Goal: Task Accomplishment & Management: Manage account settings

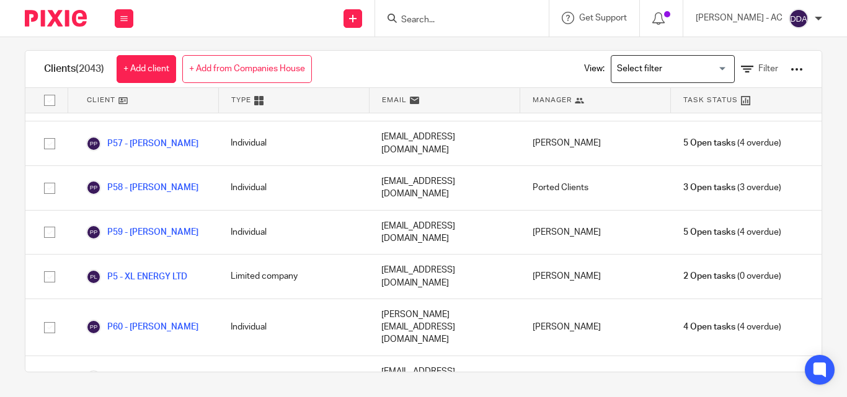
scroll to position [72985, 0]
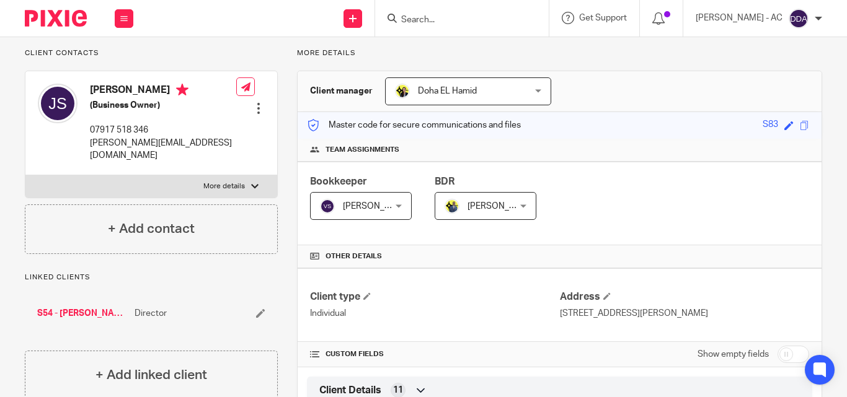
scroll to position [62, 0]
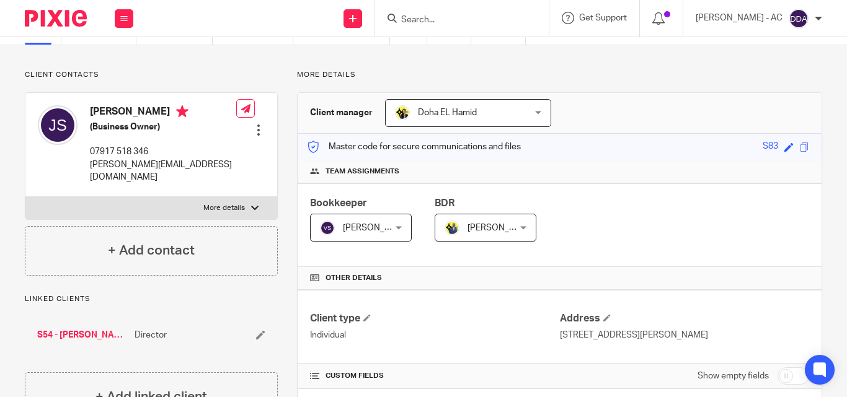
click at [253, 124] on div at bounding box center [258, 130] width 12 height 12
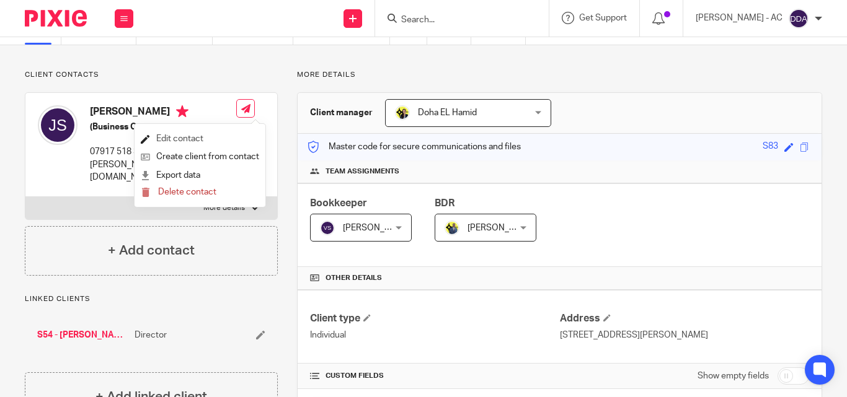
click at [224, 141] on link "Edit contact" at bounding box center [200, 139] width 118 height 18
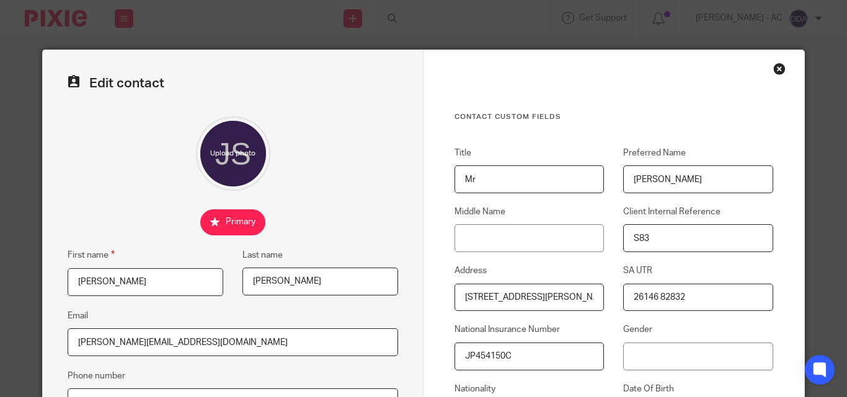
scroll to position [186, 0]
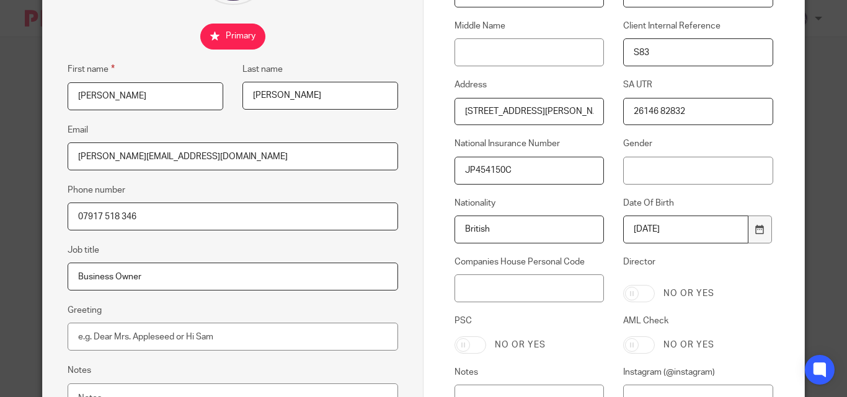
click at [617, 174] on div "Gender" at bounding box center [688, 161] width 169 height 46
click at [615, 174] on div "Gender" at bounding box center [688, 161] width 169 height 46
click at [627, 172] on input "Gender" at bounding box center [697, 171] width 149 height 28
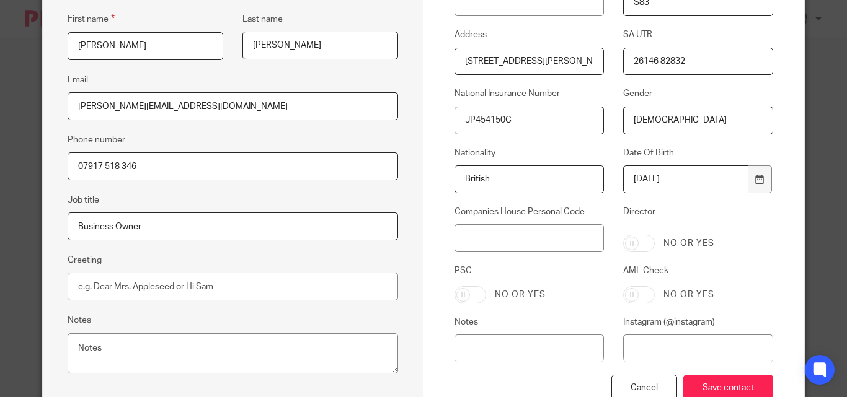
scroll to position [322, 0]
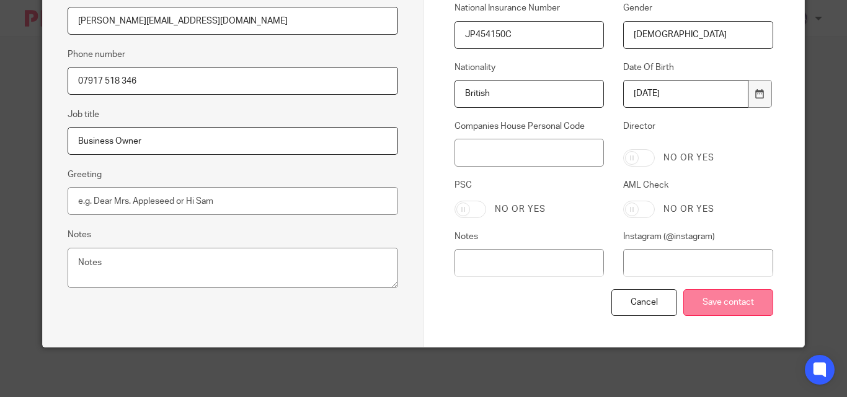
type input "[DEMOGRAPHIC_DATA]"
click at [739, 303] on input "Save contact" at bounding box center [728, 302] width 90 height 27
click at [739, 302] on input "Save contact" at bounding box center [728, 302] width 90 height 27
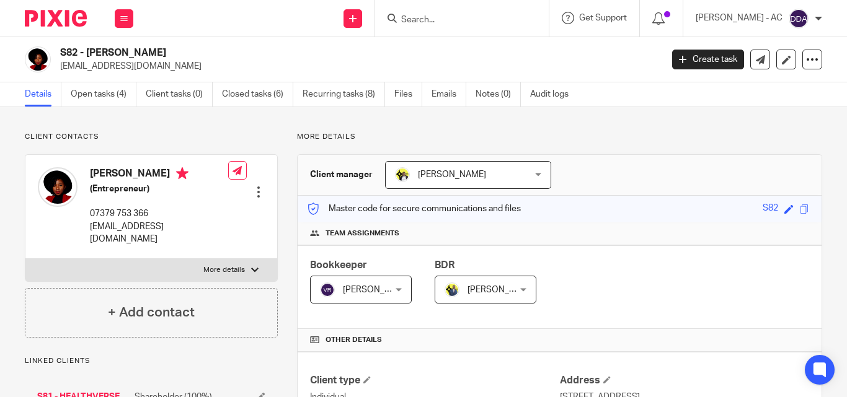
click at [257, 186] on div at bounding box center [258, 192] width 12 height 12
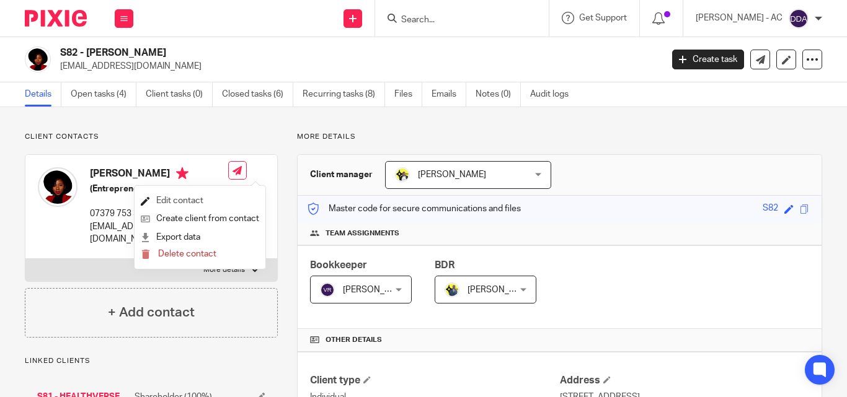
click at [178, 199] on link "Edit contact" at bounding box center [200, 201] width 118 height 18
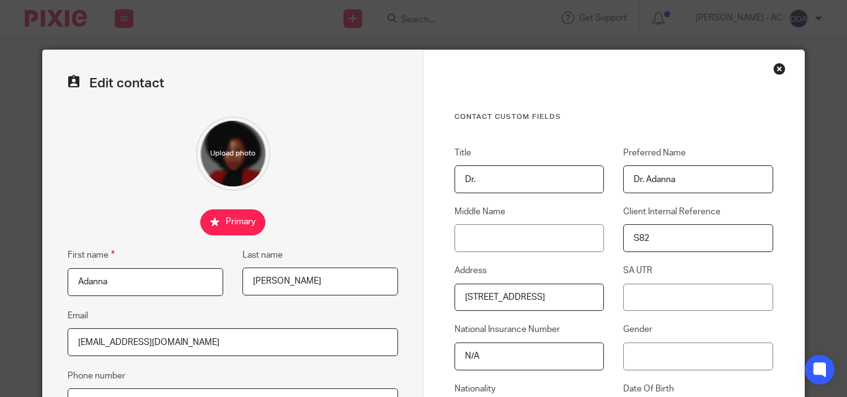
scroll to position [62, 0]
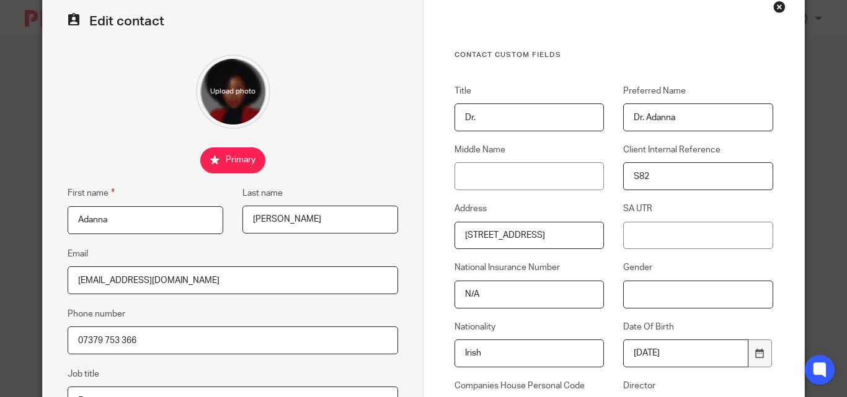
click at [623, 296] on input "Gender" at bounding box center [697, 295] width 149 height 28
type input "d"
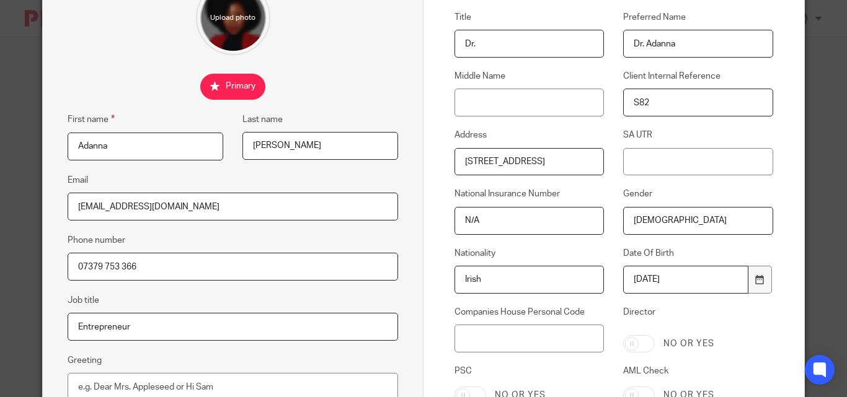
scroll to position [310, 0]
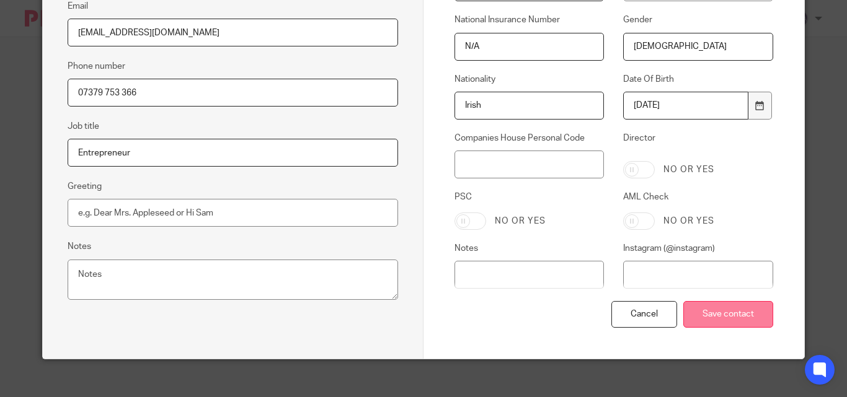
type input "[DEMOGRAPHIC_DATA]"
click at [725, 306] on input "Save contact" at bounding box center [728, 314] width 90 height 27
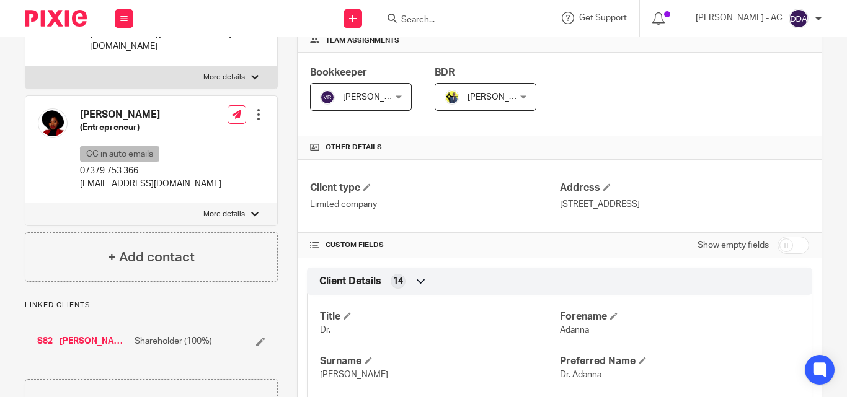
scroll to position [186, 0]
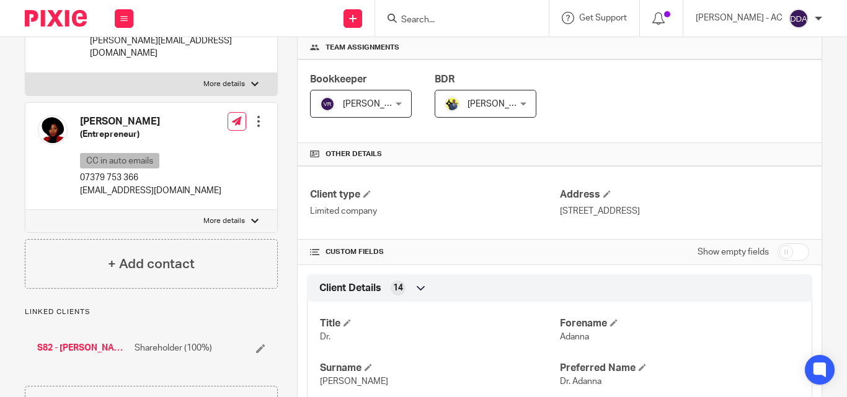
click at [256, 115] on div at bounding box center [258, 121] width 12 height 12
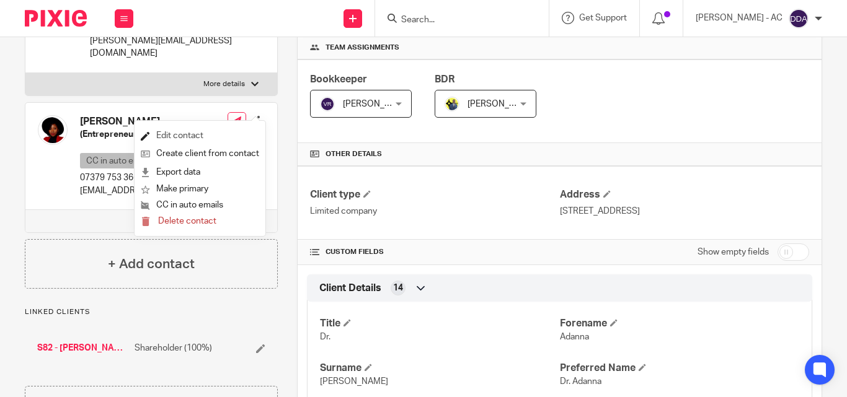
click at [201, 133] on link "Edit contact" at bounding box center [200, 136] width 118 height 18
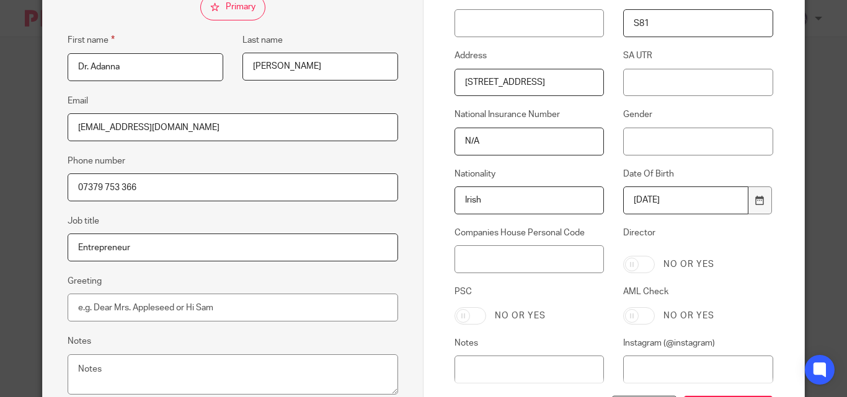
scroll to position [248, 0]
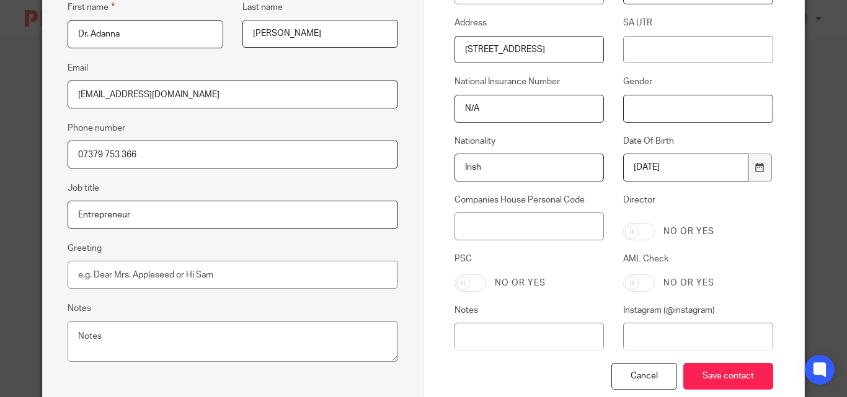
click at [627, 107] on input "Gender" at bounding box center [697, 109] width 149 height 28
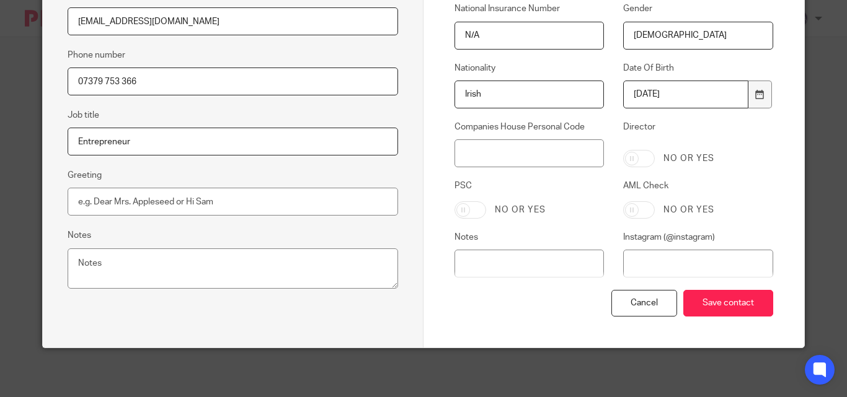
scroll to position [322, 0]
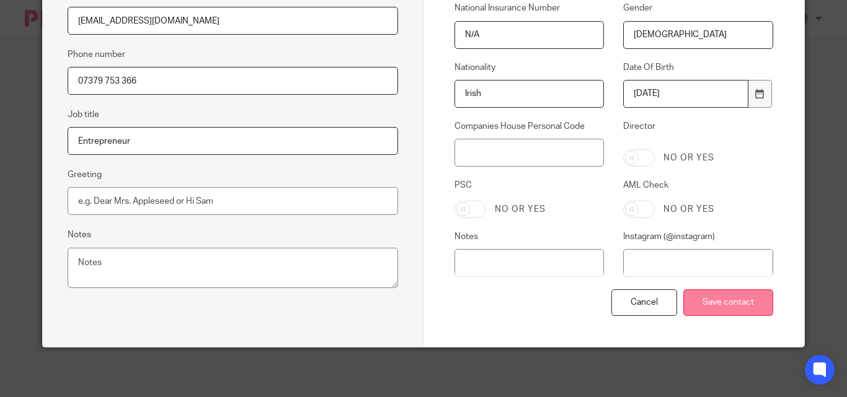
type input "[DEMOGRAPHIC_DATA]"
click at [718, 297] on input "Save contact" at bounding box center [728, 302] width 90 height 27
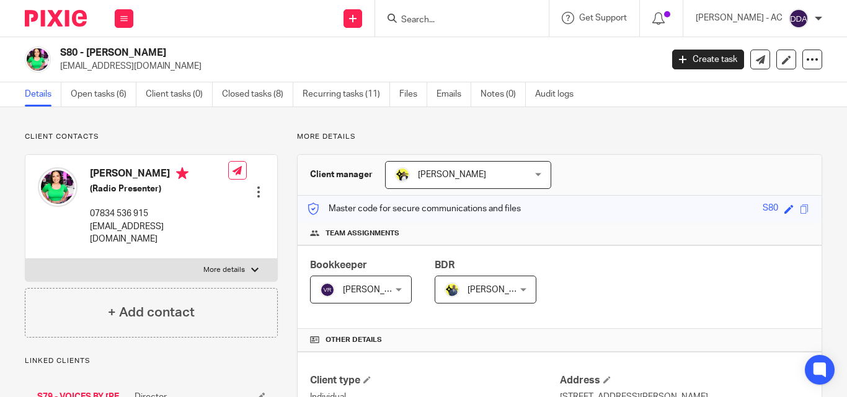
click at [257, 186] on div at bounding box center [258, 192] width 12 height 12
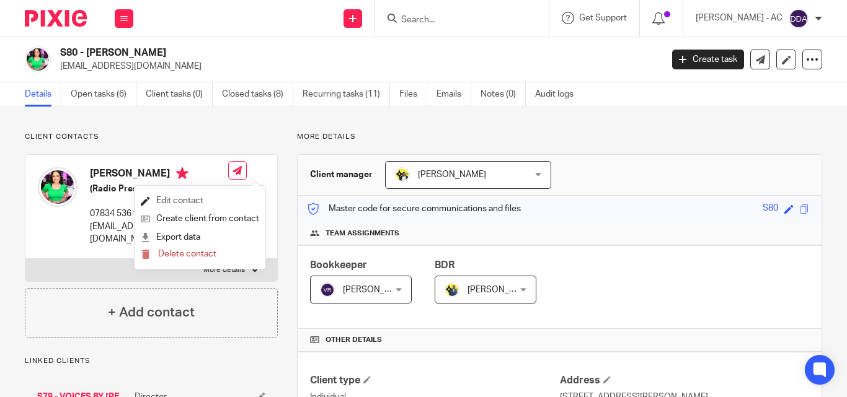
click at [176, 198] on link "Edit contact" at bounding box center [200, 201] width 118 height 18
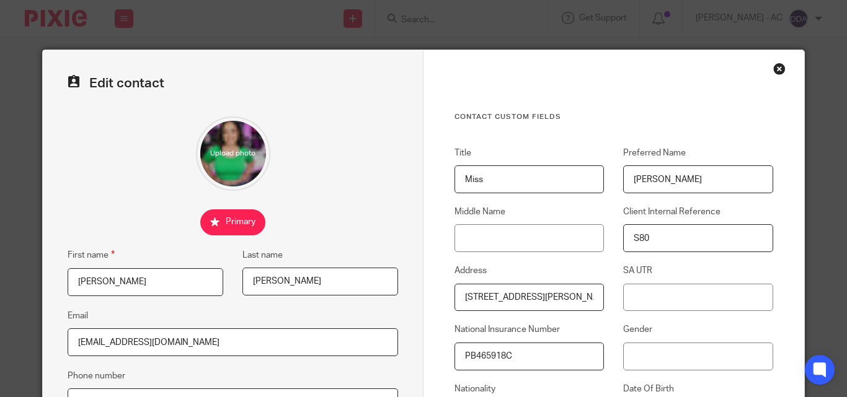
click at [216, 164] on input "file" at bounding box center [233, 154] width 74 height 74
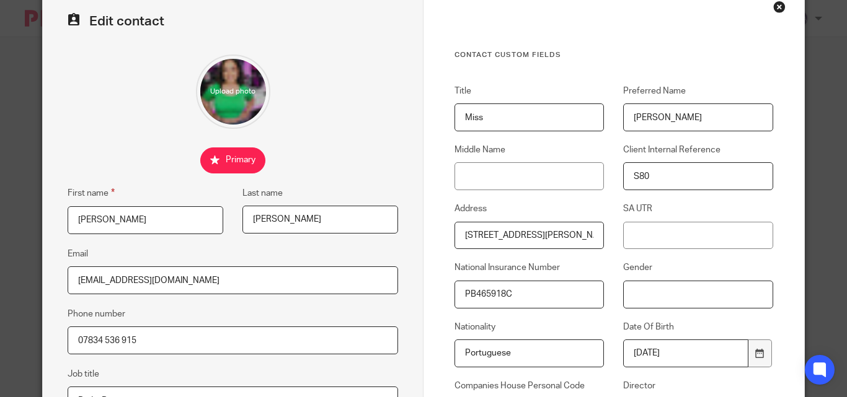
click at [623, 295] on input "Gender" at bounding box center [697, 295] width 149 height 28
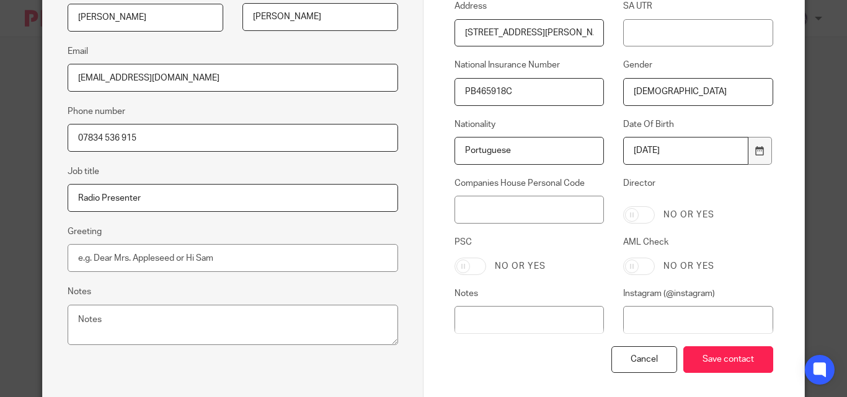
scroll to position [310, 0]
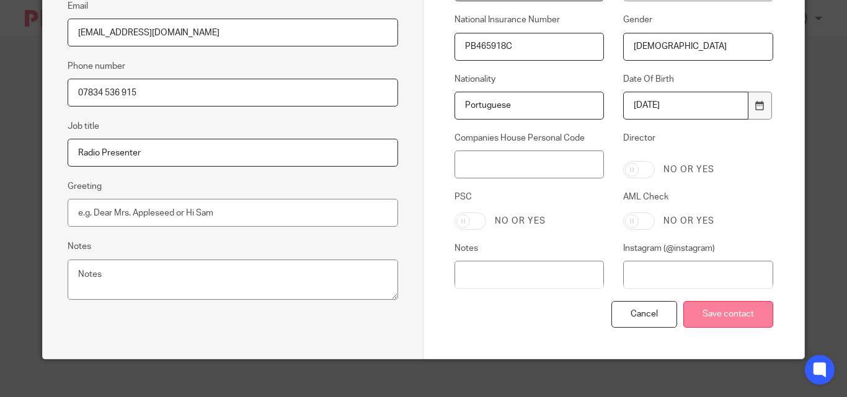
type input "[DEMOGRAPHIC_DATA]"
click at [706, 316] on input "Save contact" at bounding box center [728, 314] width 90 height 27
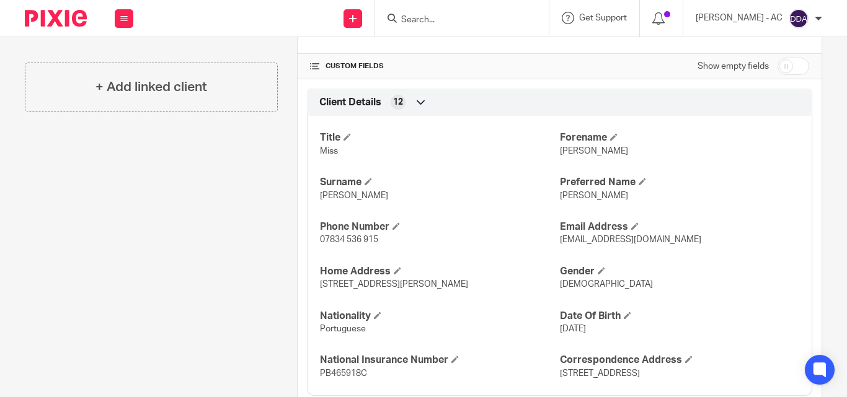
scroll to position [62, 0]
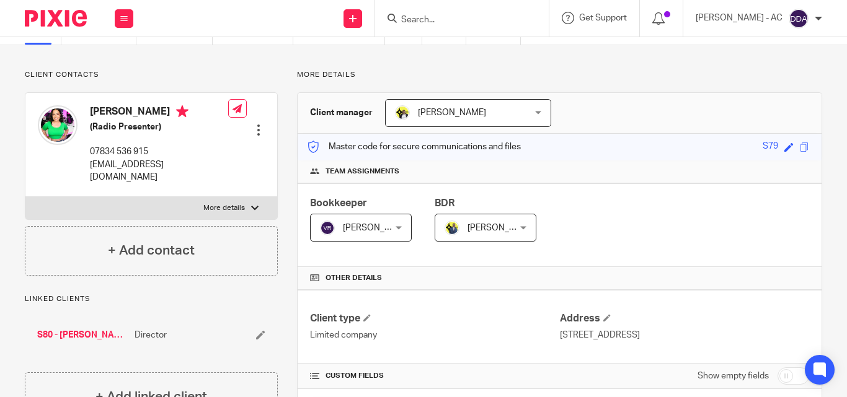
click at [253, 124] on div at bounding box center [258, 130] width 12 height 12
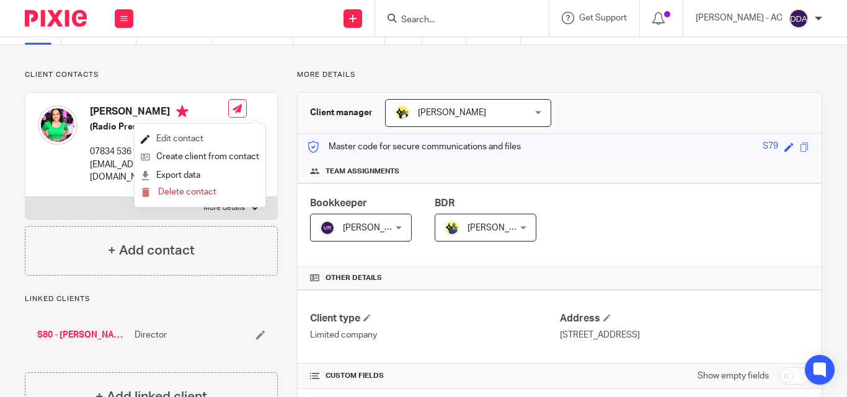
click at [190, 132] on link "Edit contact" at bounding box center [200, 139] width 118 height 18
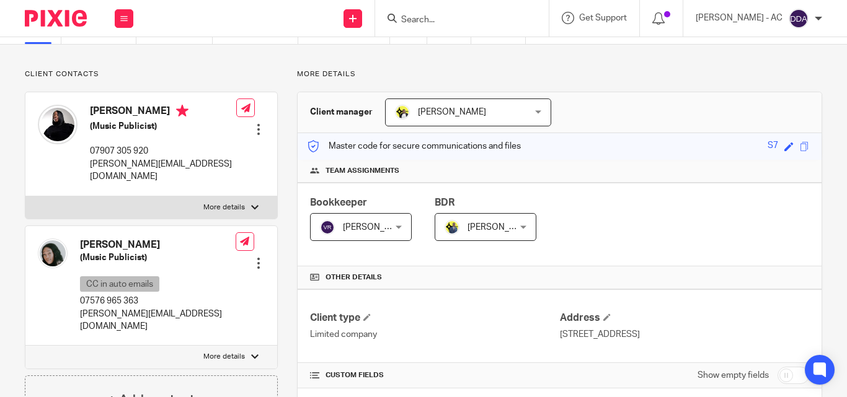
scroll to position [62, 0]
click at [255, 124] on div at bounding box center [258, 130] width 12 height 12
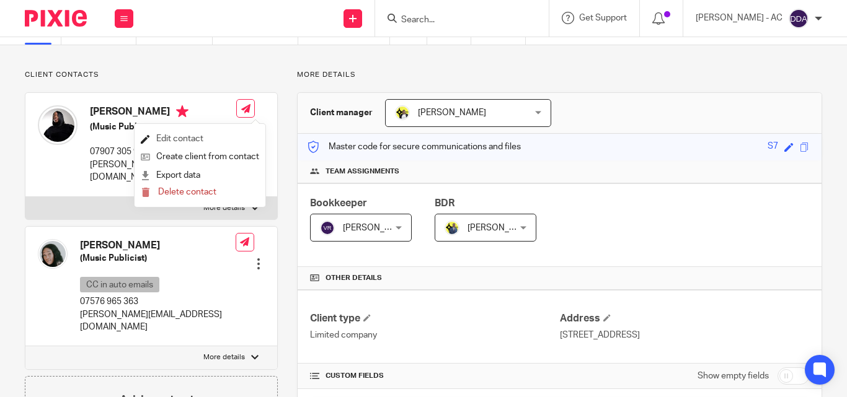
click at [209, 138] on link "Edit contact" at bounding box center [200, 139] width 118 height 18
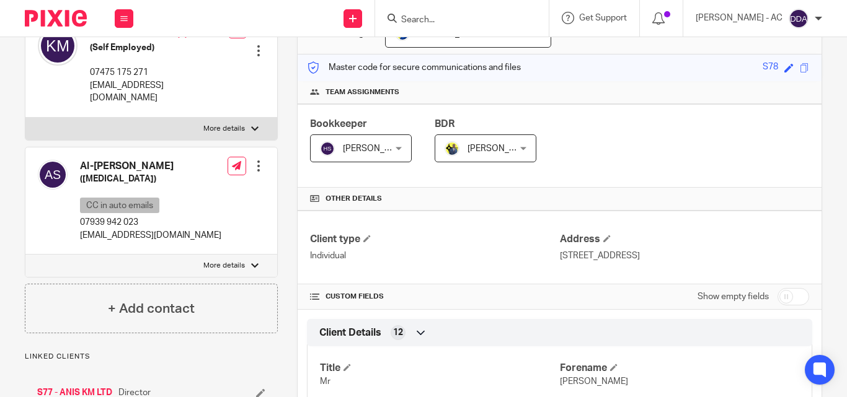
scroll to position [124, 0]
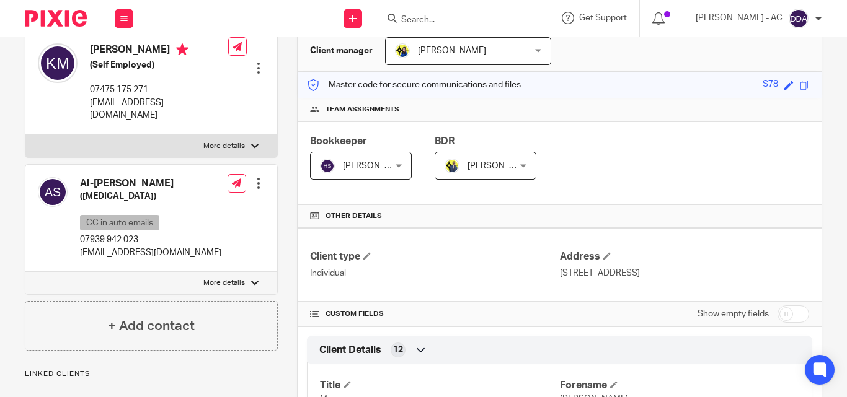
click at [255, 177] on div at bounding box center [258, 183] width 12 height 12
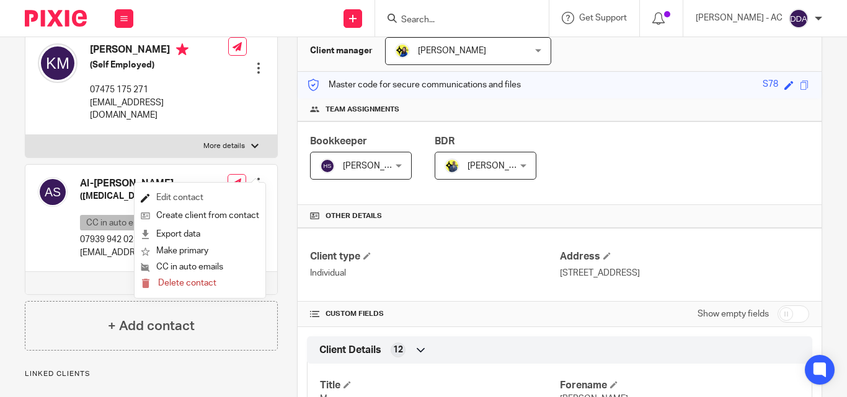
click at [175, 193] on link "Edit contact" at bounding box center [200, 198] width 118 height 18
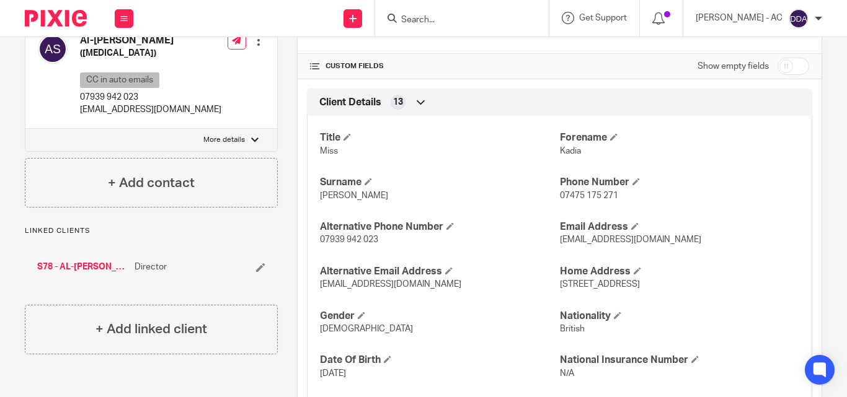
scroll to position [124, 0]
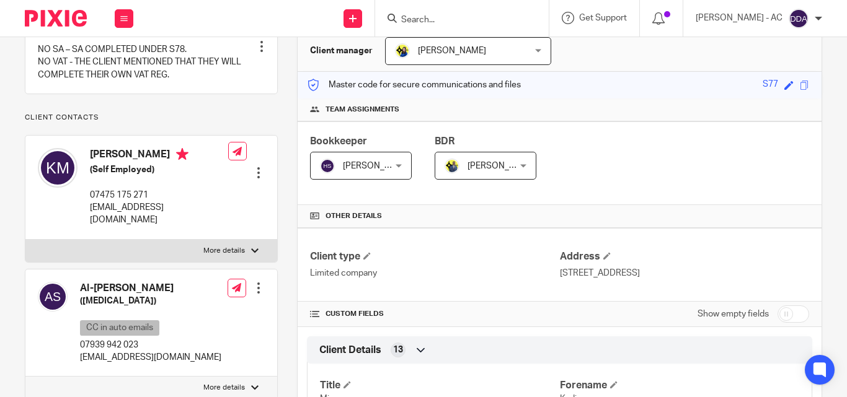
click at [255, 167] on div at bounding box center [258, 173] width 12 height 12
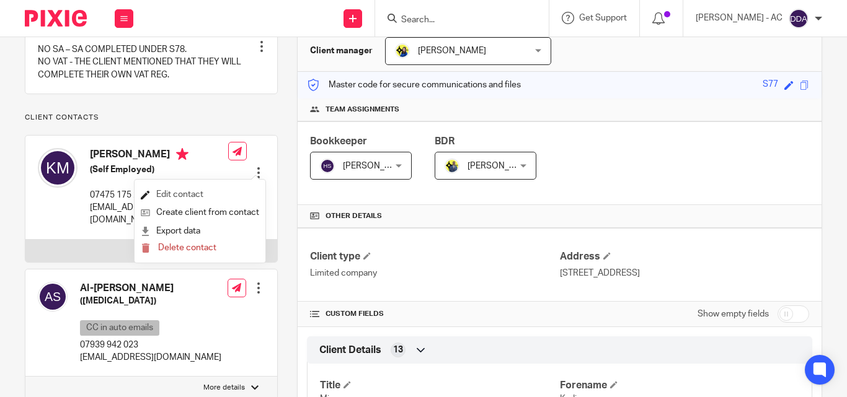
click at [187, 189] on link "Edit contact" at bounding box center [200, 195] width 118 height 18
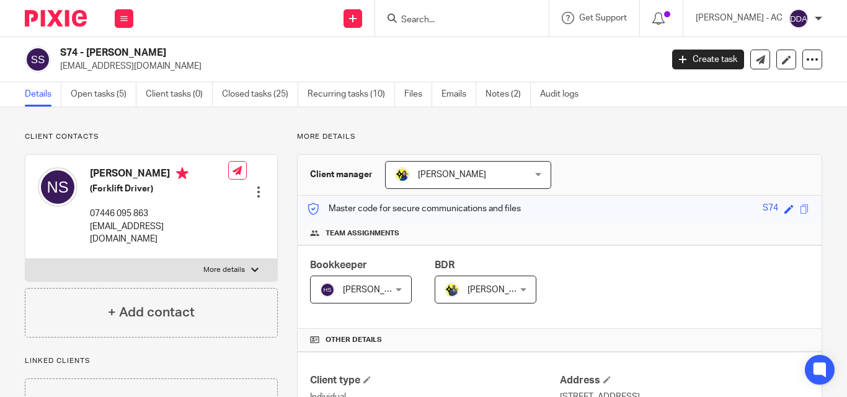
click at [258, 186] on div at bounding box center [258, 192] width 12 height 12
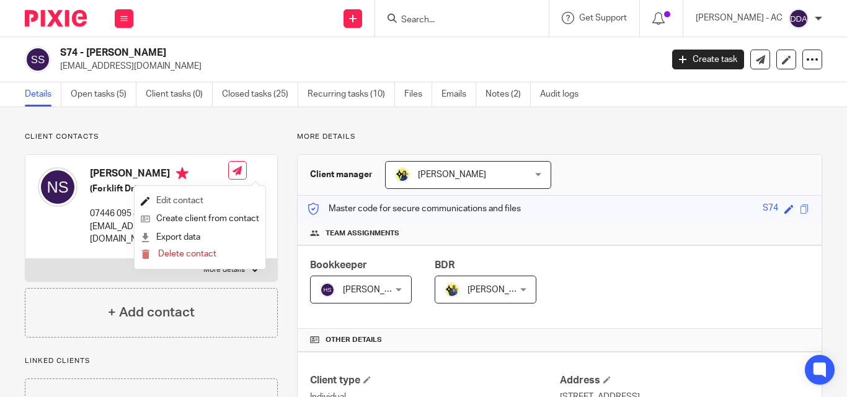
click at [198, 200] on link "Edit contact" at bounding box center [200, 201] width 118 height 18
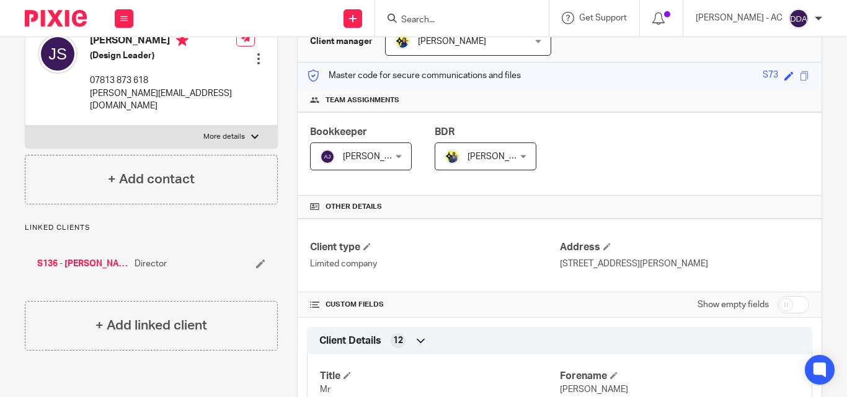
scroll to position [62, 0]
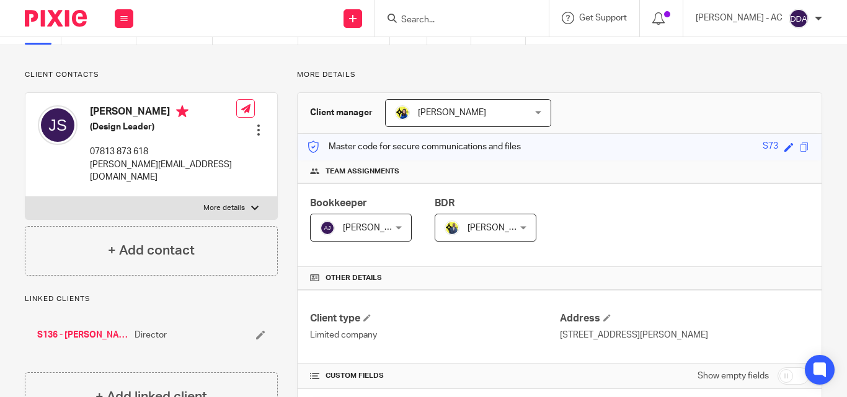
click at [255, 124] on div at bounding box center [258, 130] width 12 height 12
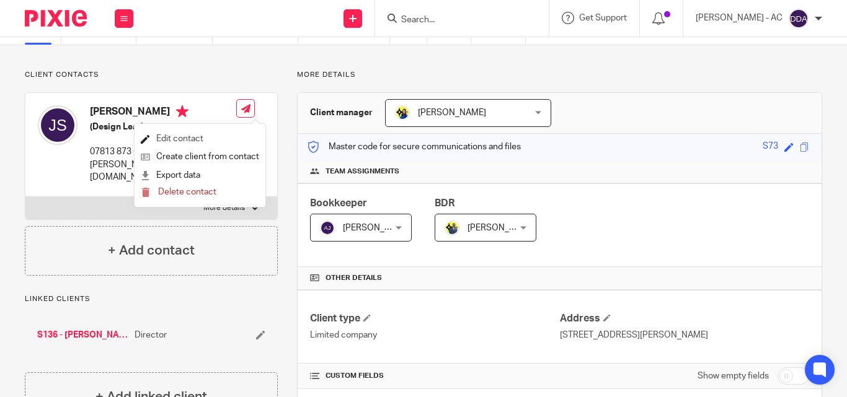
click at [202, 136] on link "Edit contact" at bounding box center [200, 139] width 118 height 18
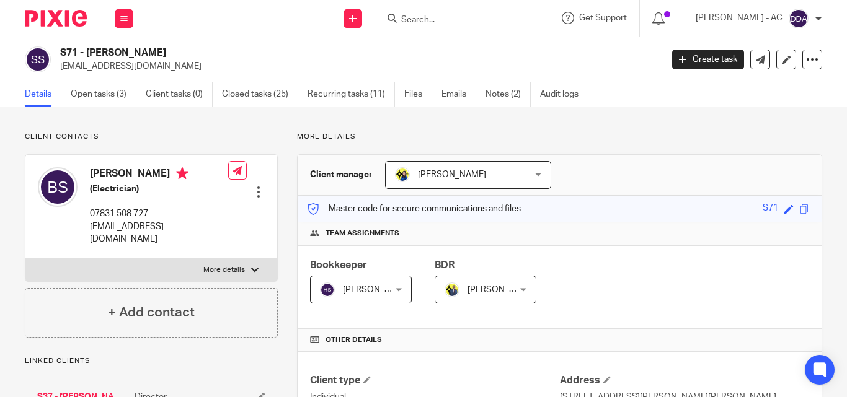
click at [254, 186] on div at bounding box center [258, 192] width 12 height 12
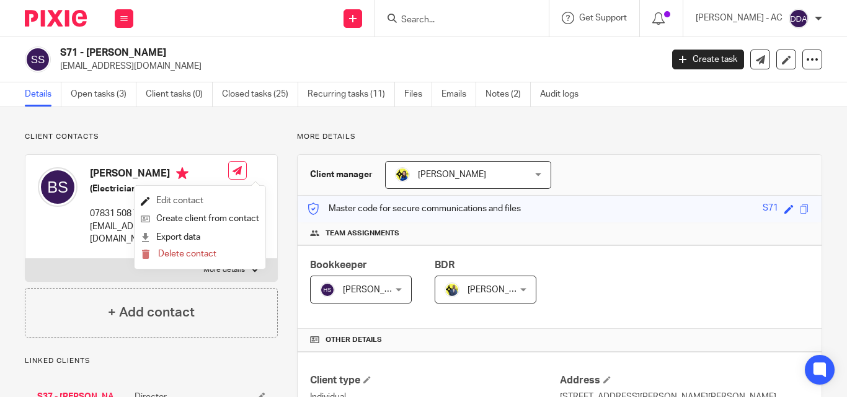
click at [196, 200] on link "Edit contact" at bounding box center [200, 201] width 118 height 18
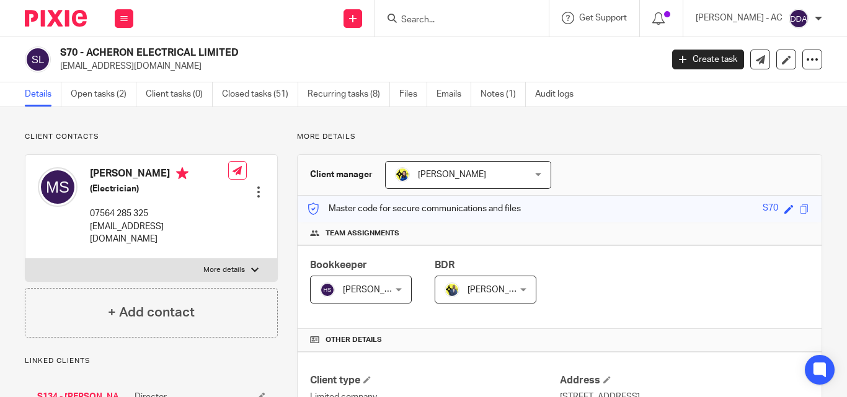
click at [255, 186] on div at bounding box center [258, 192] width 12 height 12
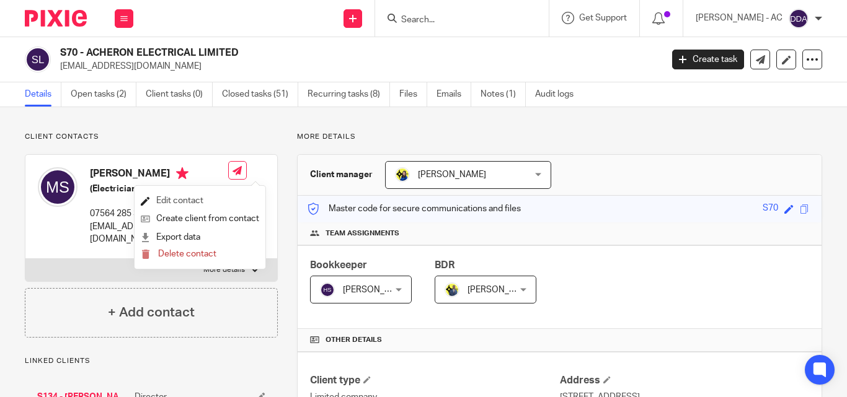
click at [190, 204] on link "Edit contact" at bounding box center [200, 201] width 118 height 18
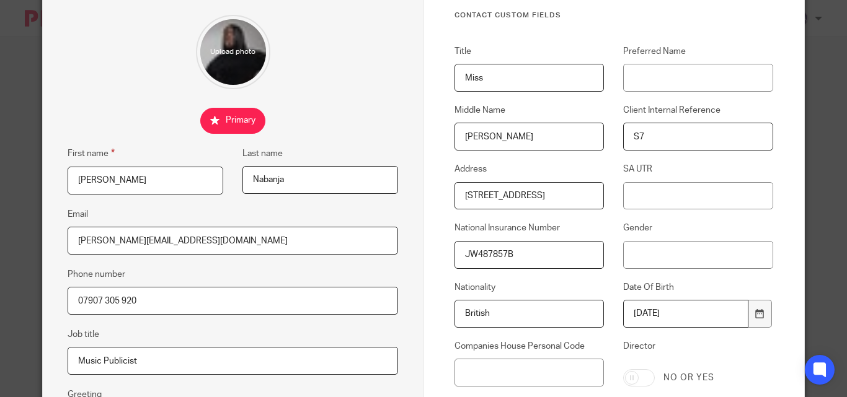
scroll to position [124, 0]
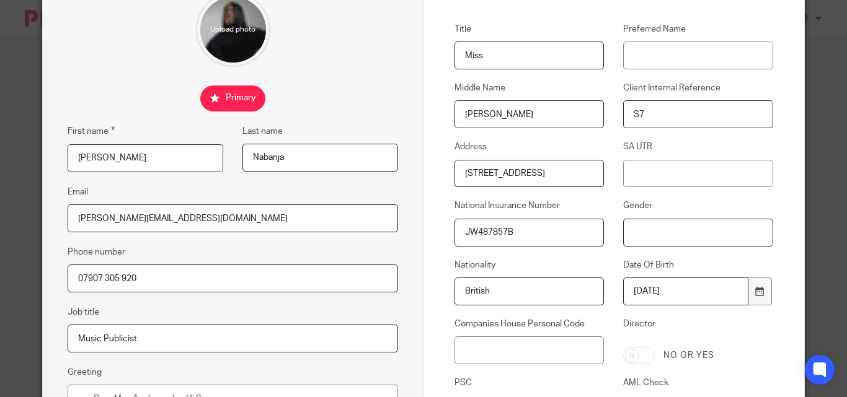
click at [623, 234] on input "Gender" at bounding box center [697, 233] width 149 height 28
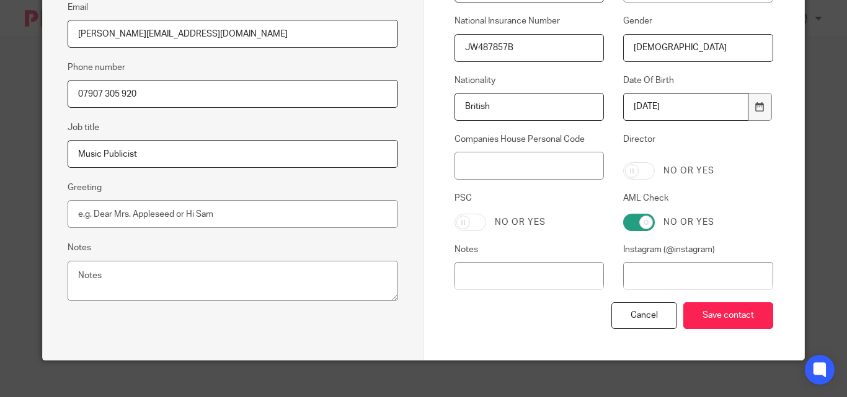
scroll to position [310, 0]
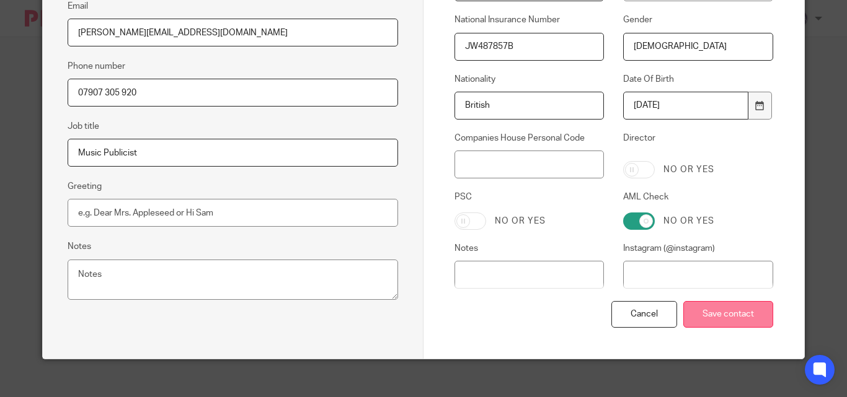
type input "[DEMOGRAPHIC_DATA]"
click at [688, 304] on input "Save contact" at bounding box center [728, 314] width 90 height 27
click at [689, 304] on input "Save contact" at bounding box center [728, 314] width 90 height 27
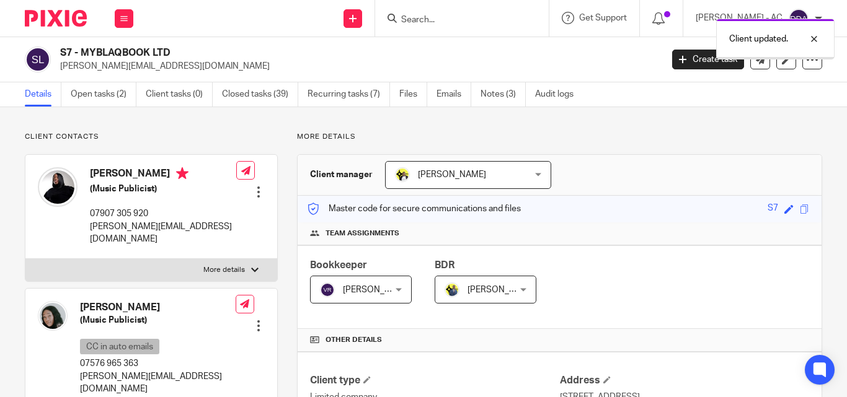
scroll to position [62, 0]
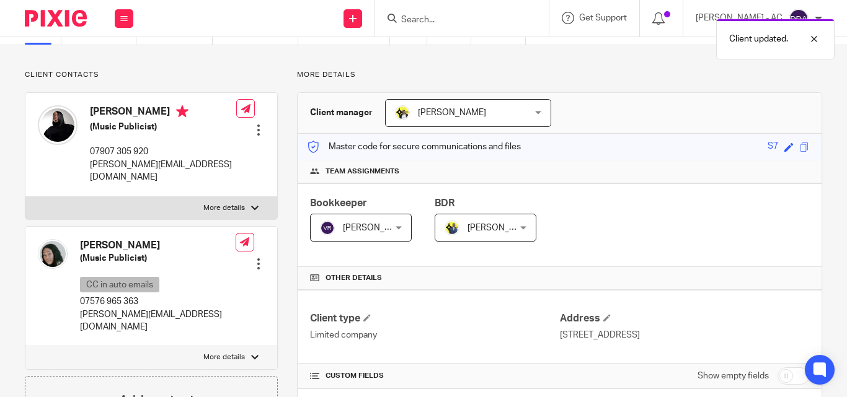
click at [253, 258] on div at bounding box center [258, 264] width 12 height 12
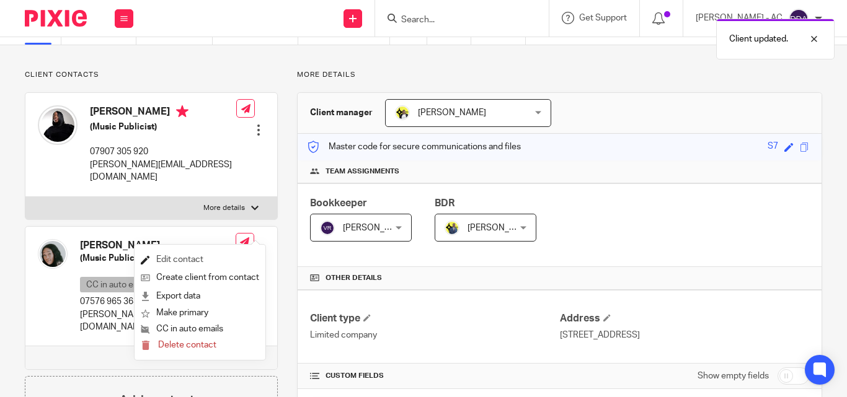
click at [190, 254] on link "Edit contact" at bounding box center [200, 260] width 118 height 18
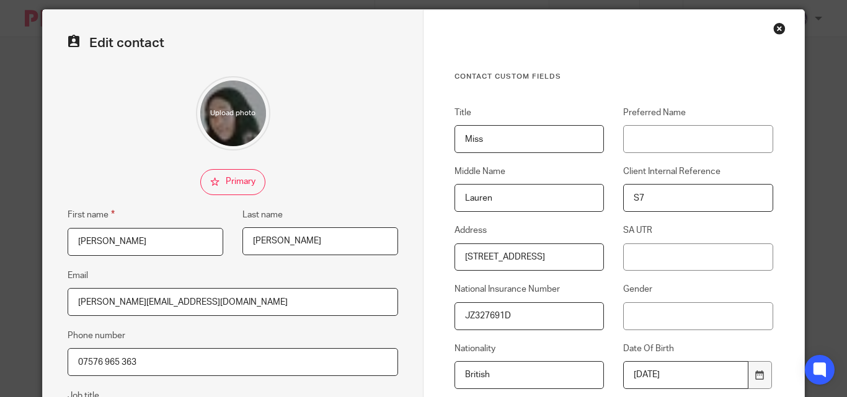
scroll to position [62, 0]
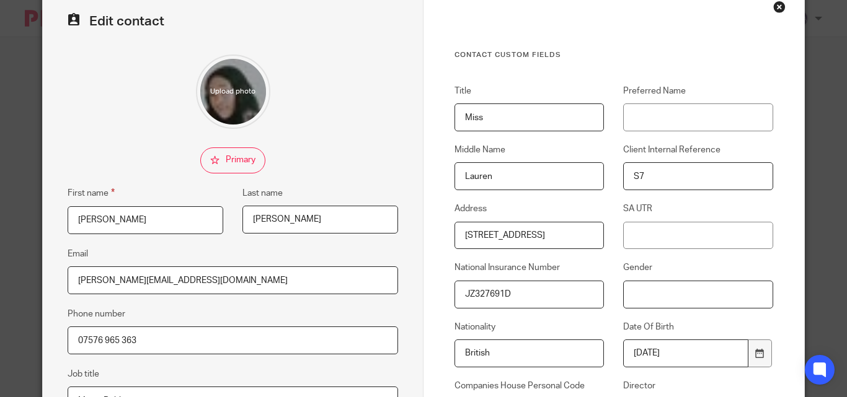
click at [623, 299] on input "Gender" at bounding box center [697, 295] width 149 height 28
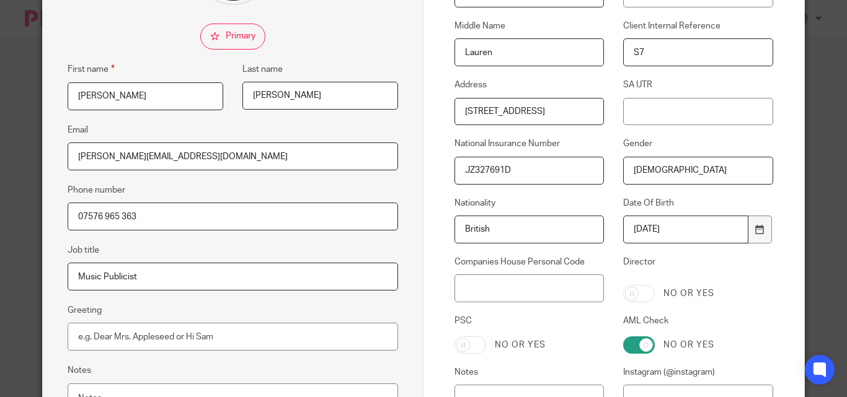
scroll to position [310, 0]
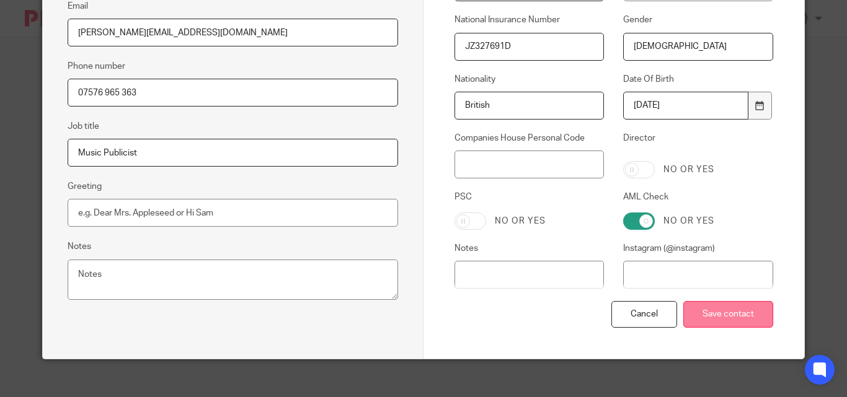
type input "[DEMOGRAPHIC_DATA]"
click at [684, 314] on input "Save contact" at bounding box center [728, 314] width 90 height 27
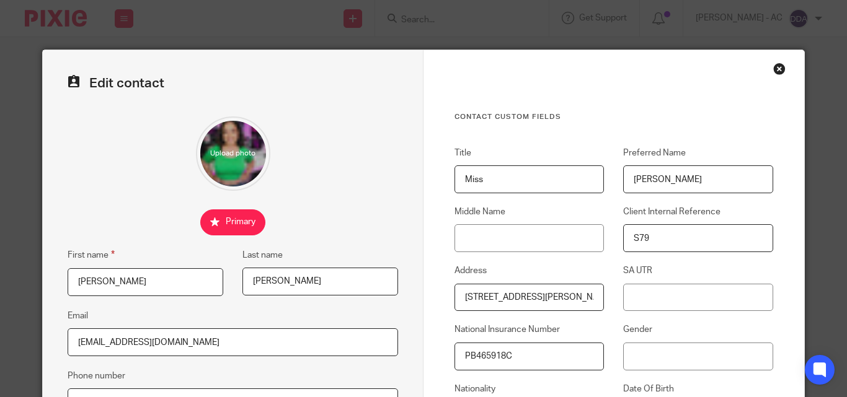
scroll to position [62, 0]
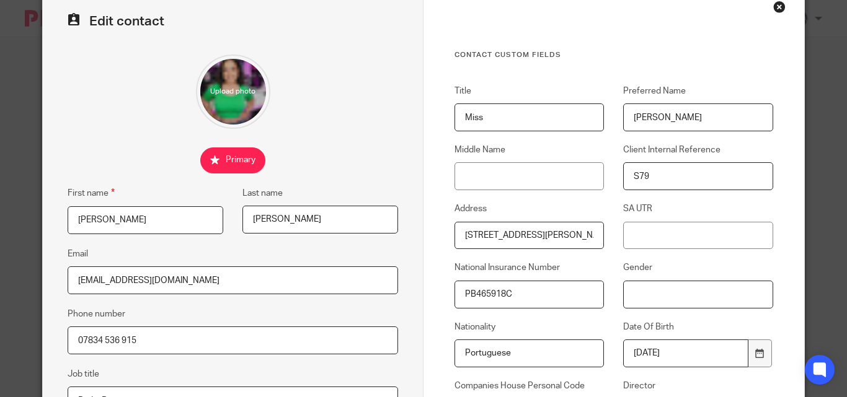
click at [625, 288] on input "Gender" at bounding box center [697, 295] width 149 height 28
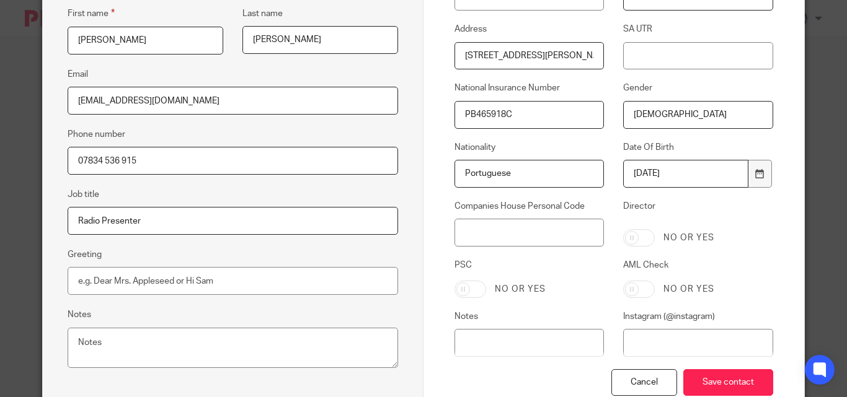
scroll to position [248, 0]
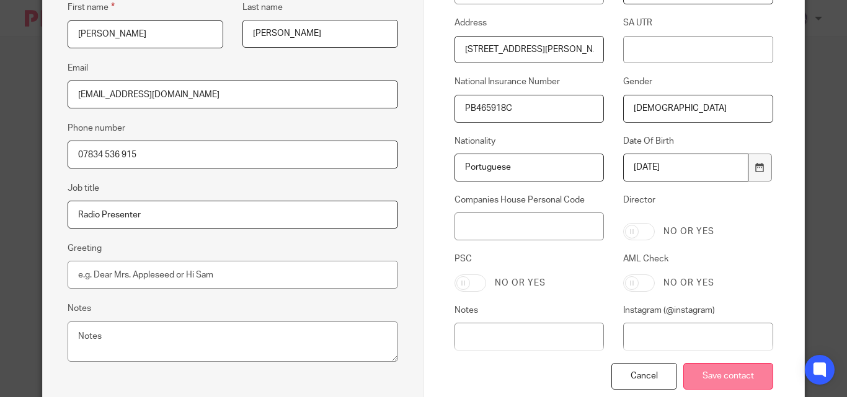
type input "[DEMOGRAPHIC_DATA]"
click at [703, 369] on input "Save contact" at bounding box center [728, 376] width 90 height 27
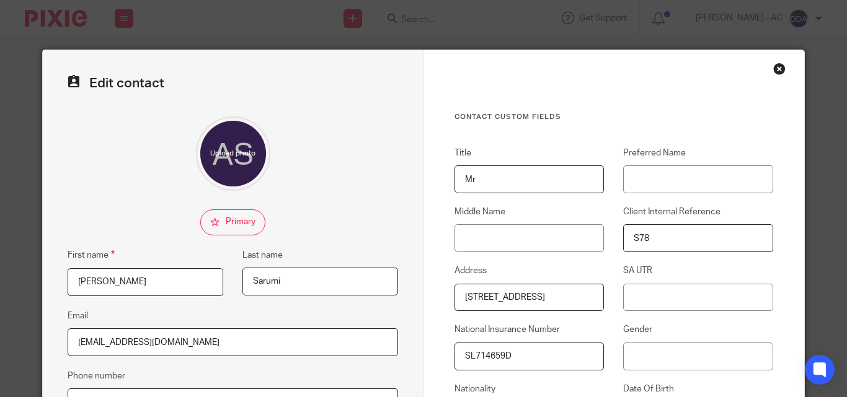
scroll to position [124, 0]
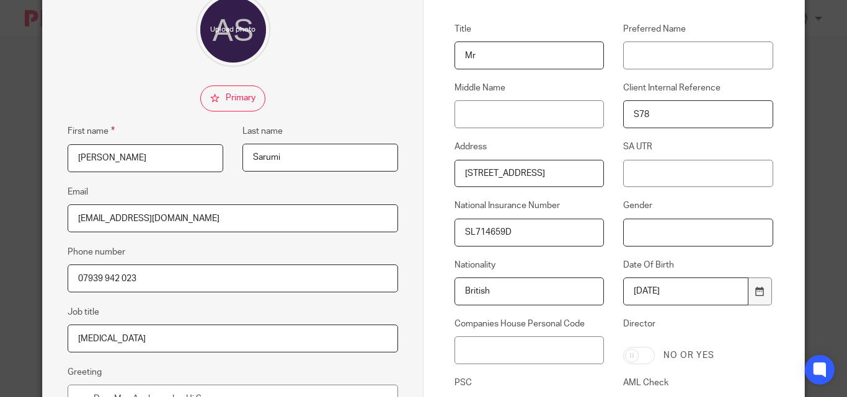
click at [623, 231] on input "Gender" at bounding box center [697, 233] width 149 height 28
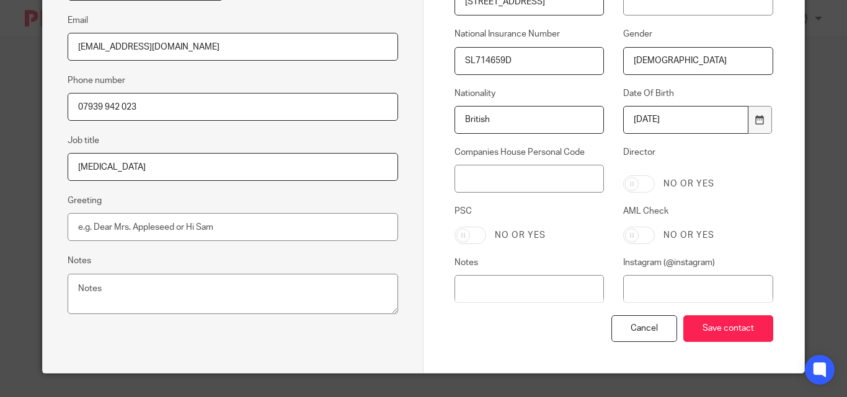
scroll to position [322, 0]
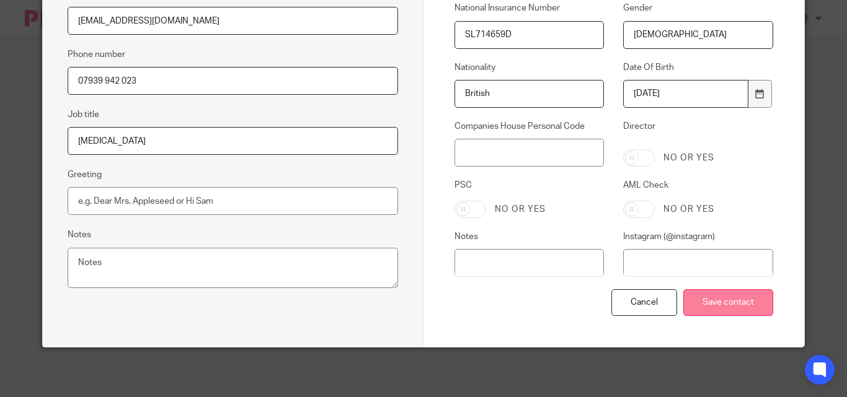
type input "[DEMOGRAPHIC_DATA]"
click at [723, 292] on input "Save contact" at bounding box center [728, 302] width 90 height 27
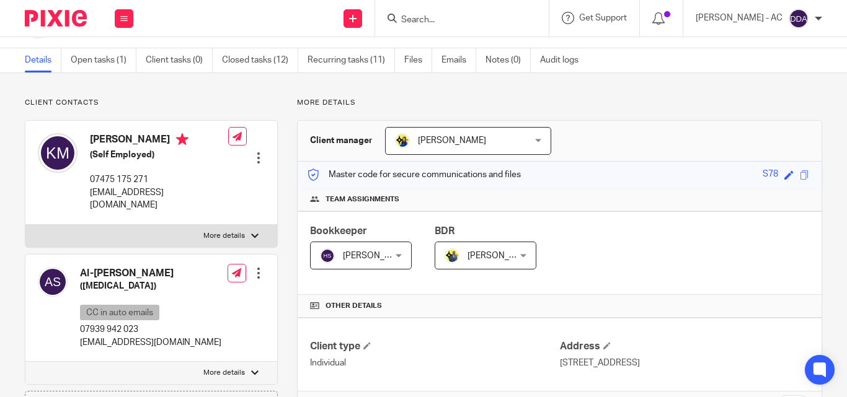
scroll to position [62, 0]
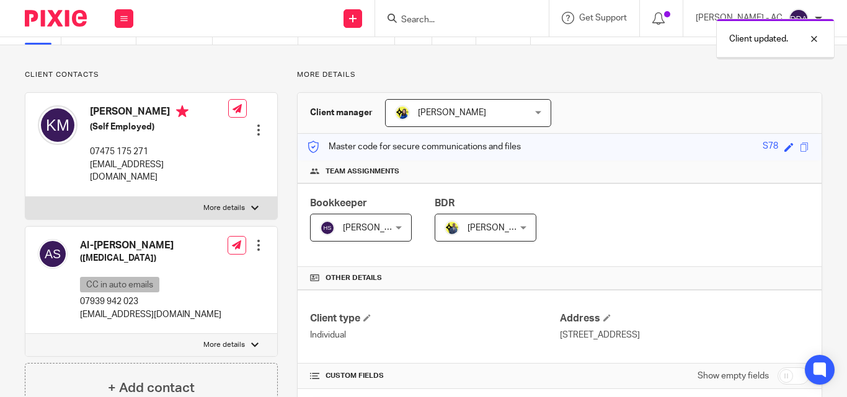
click at [254, 124] on div at bounding box center [258, 130] width 12 height 12
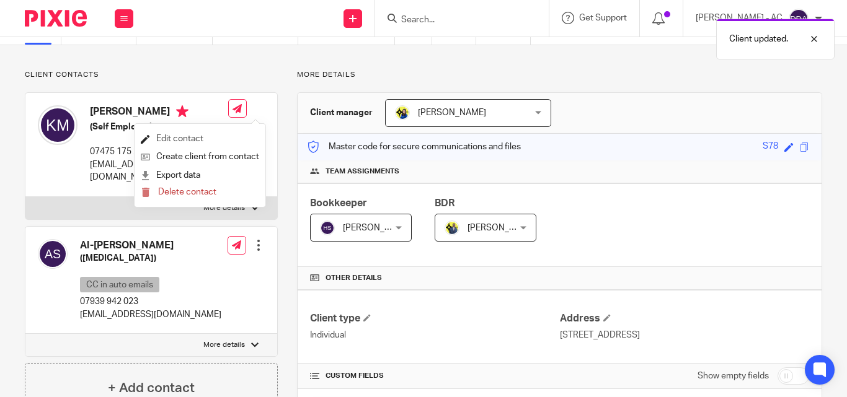
click at [210, 137] on link "Edit contact" at bounding box center [200, 139] width 118 height 18
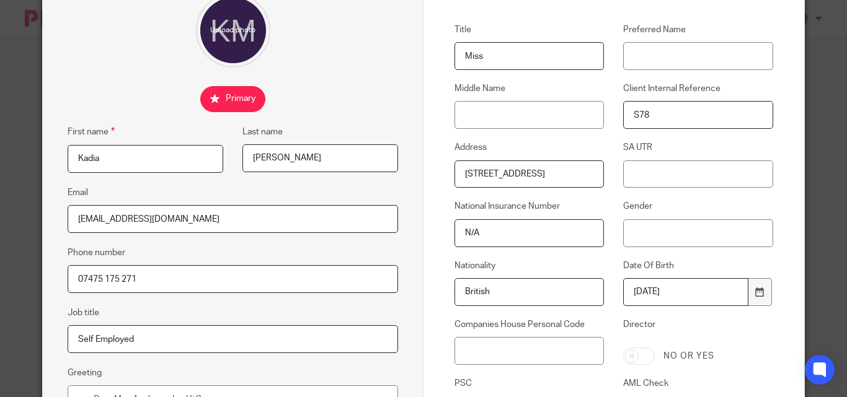
scroll to position [124, 0]
click at [623, 232] on input "Gender" at bounding box center [697, 233] width 149 height 28
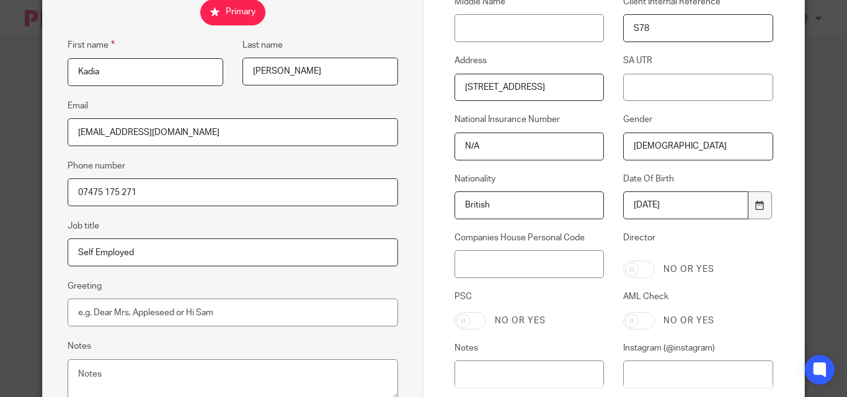
scroll to position [322, 0]
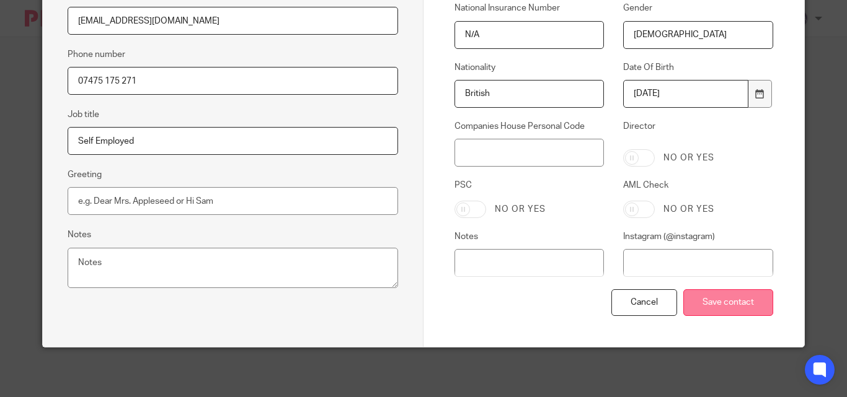
type input "[DEMOGRAPHIC_DATA]"
click at [712, 297] on input "Save contact" at bounding box center [728, 302] width 90 height 27
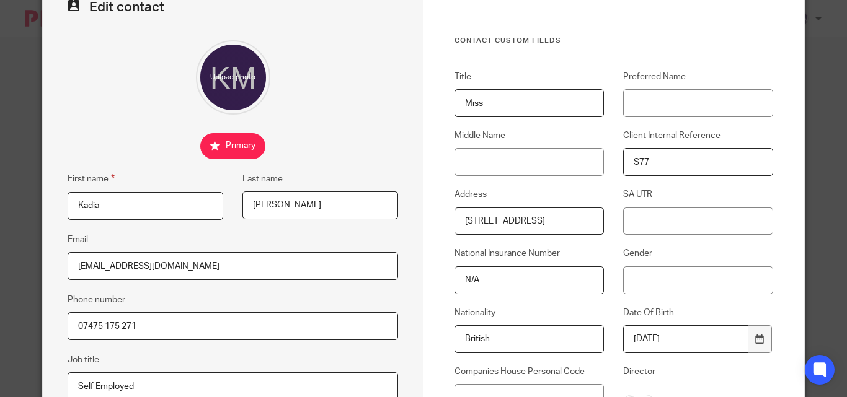
scroll to position [124, 0]
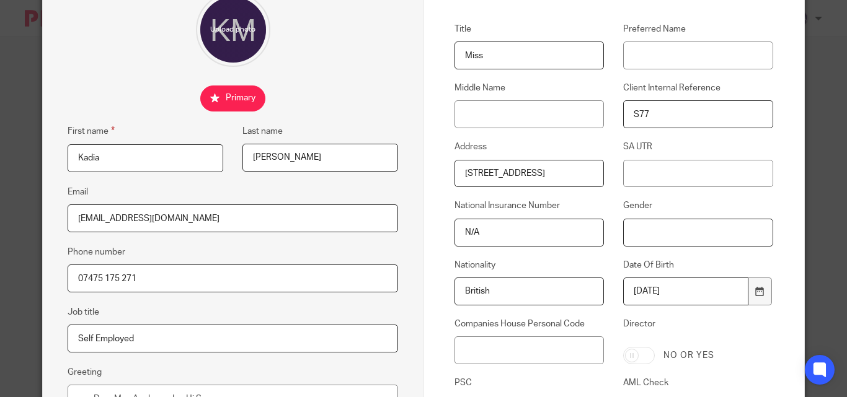
click at [623, 233] on input "Gender" at bounding box center [697, 233] width 149 height 28
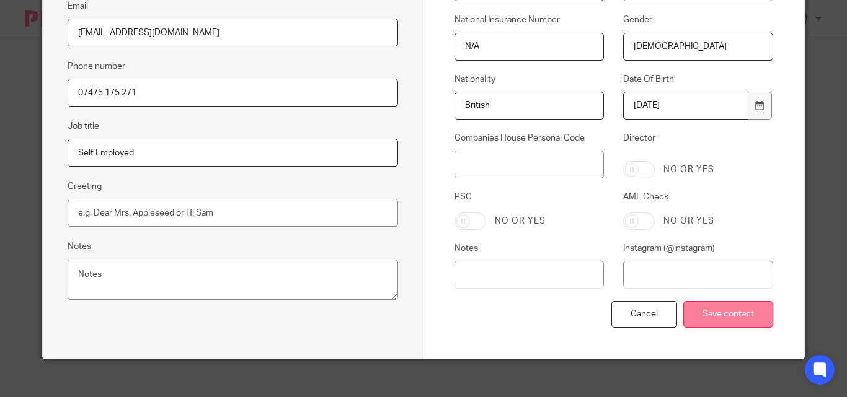
type input "[DEMOGRAPHIC_DATA]"
click at [698, 304] on input "Save contact" at bounding box center [728, 314] width 90 height 27
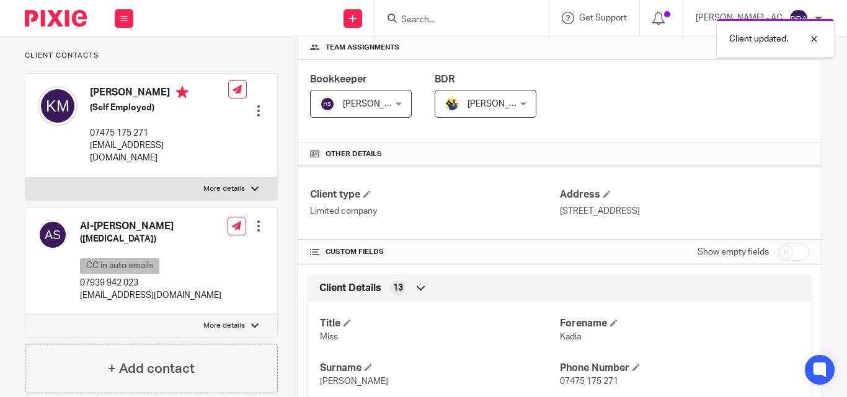
scroll to position [248, 0]
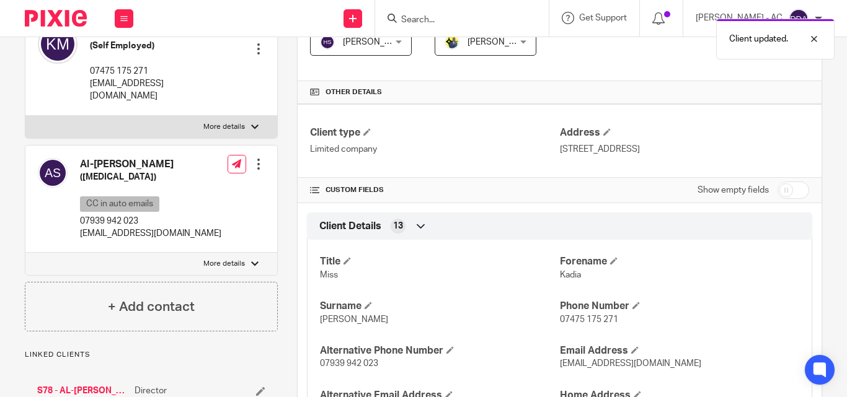
click at [256, 161] on div at bounding box center [258, 164] width 12 height 12
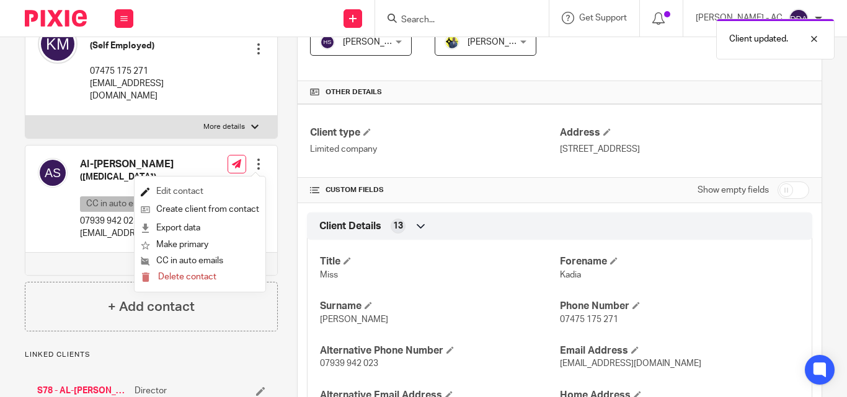
click at [171, 185] on link "Edit contact" at bounding box center [200, 192] width 118 height 18
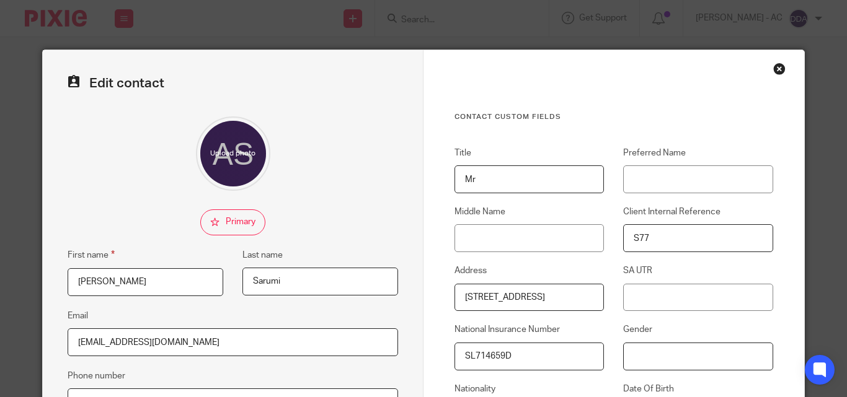
click at [624, 361] on input "Gender" at bounding box center [697, 357] width 149 height 28
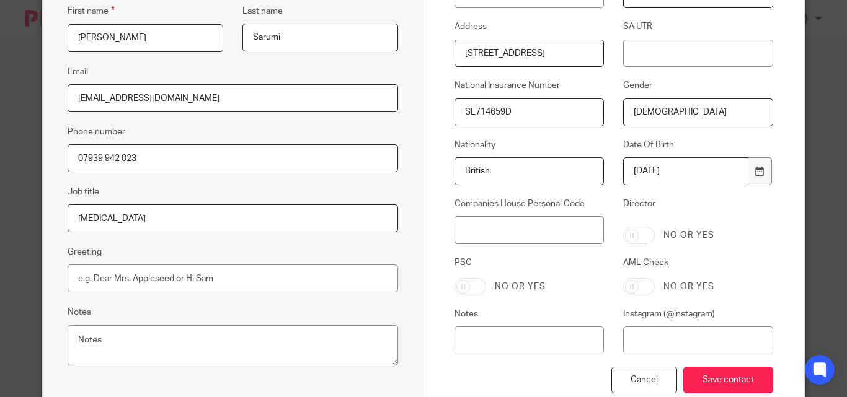
scroll to position [310, 0]
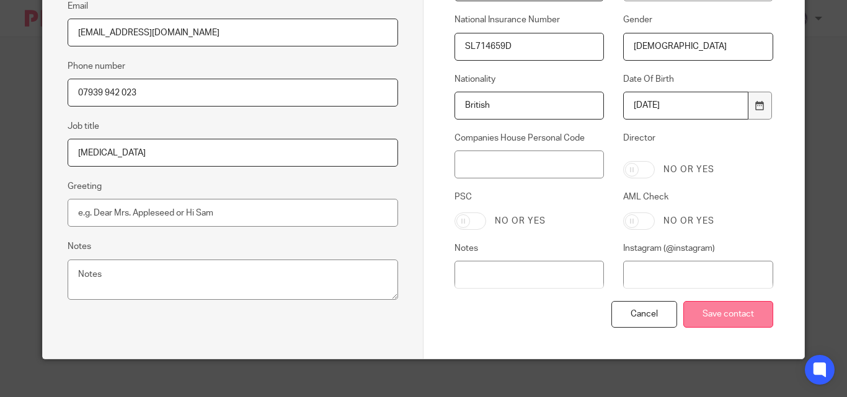
type input "[DEMOGRAPHIC_DATA]"
click at [738, 320] on input "Save contact" at bounding box center [728, 314] width 90 height 27
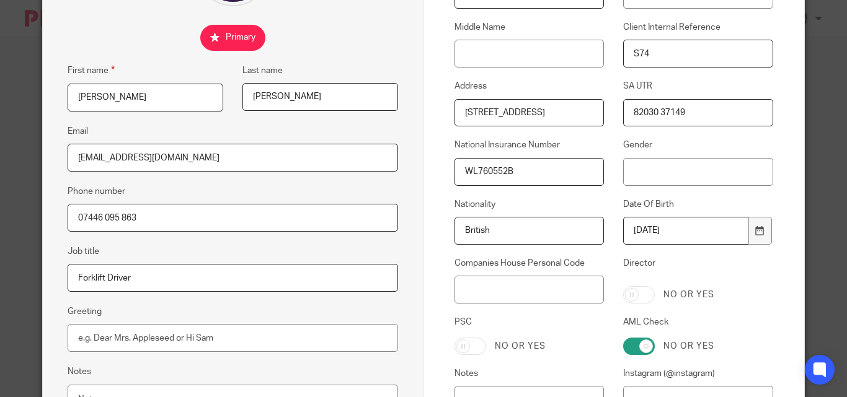
scroll to position [186, 0]
click at [623, 166] on input "Gender" at bounding box center [697, 171] width 149 height 28
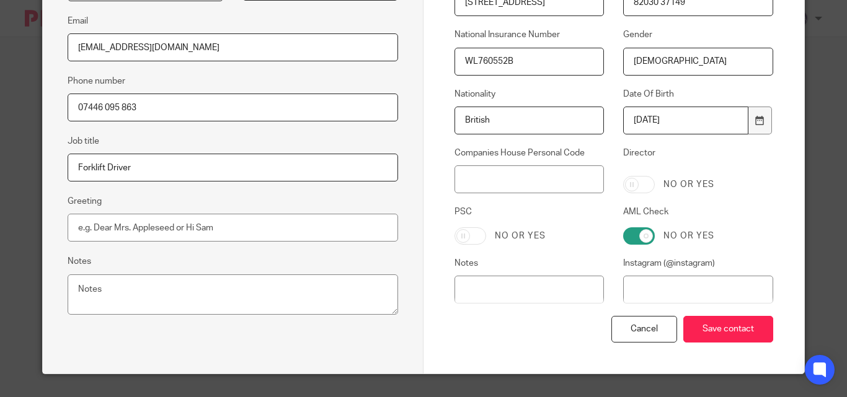
scroll to position [322, 0]
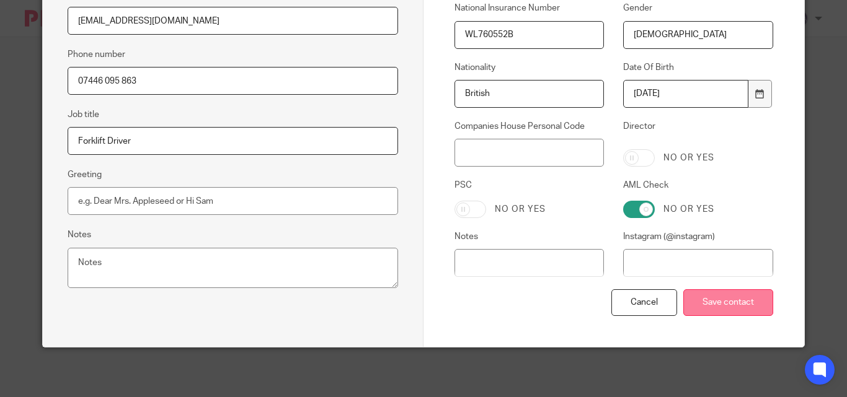
type input "[DEMOGRAPHIC_DATA]"
click at [720, 299] on input "Save contact" at bounding box center [728, 302] width 90 height 27
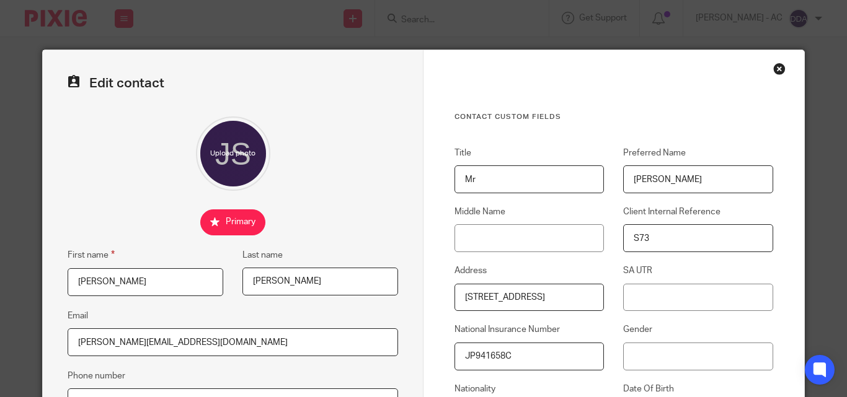
scroll to position [124, 0]
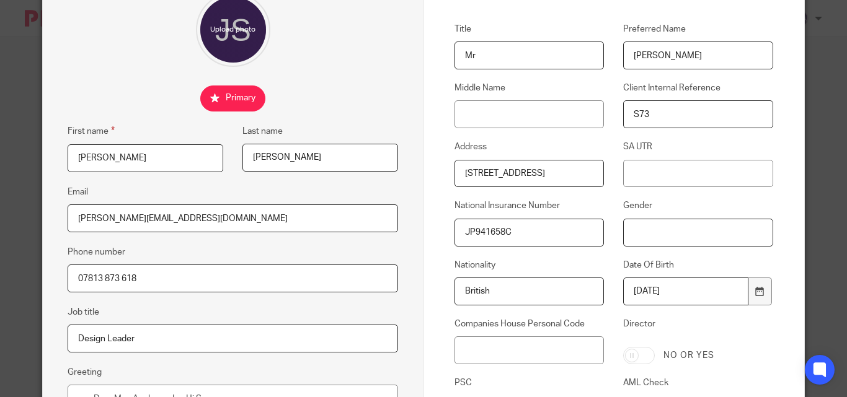
click at [623, 234] on input "Gender" at bounding box center [697, 233] width 149 height 28
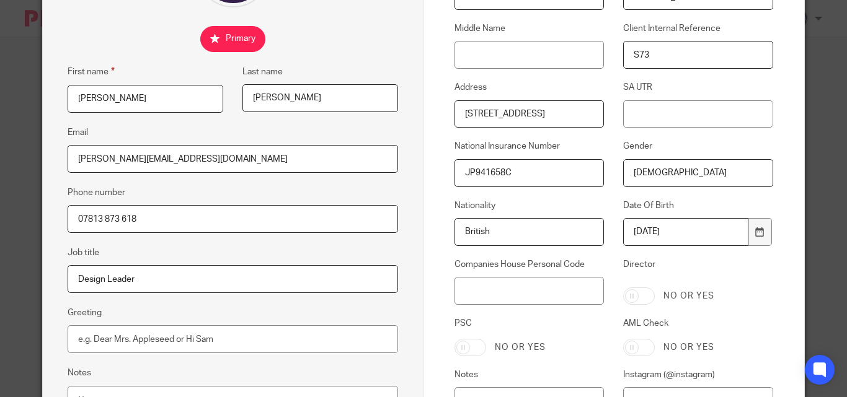
scroll to position [248, 0]
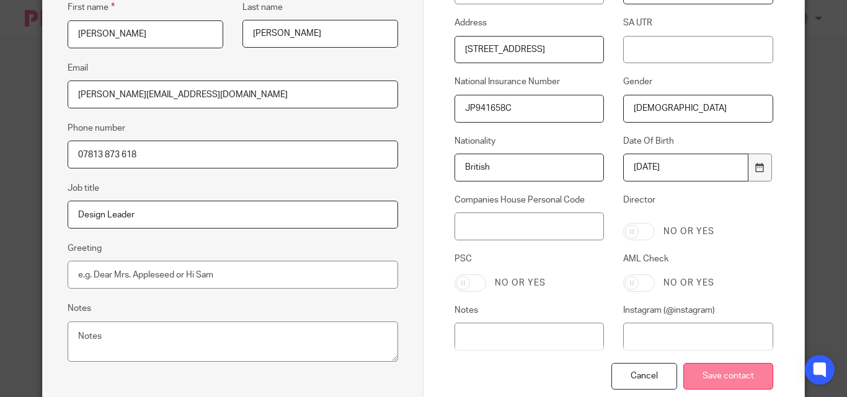
type input "[DEMOGRAPHIC_DATA]"
click at [720, 373] on input "Save contact" at bounding box center [728, 376] width 90 height 27
click at [719, 373] on input "Save contact" at bounding box center [728, 376] width 90 height 27
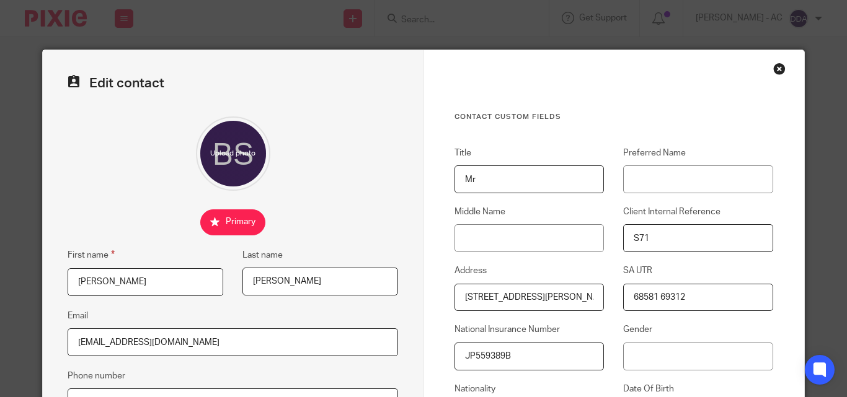
scroll to position [124, 0]
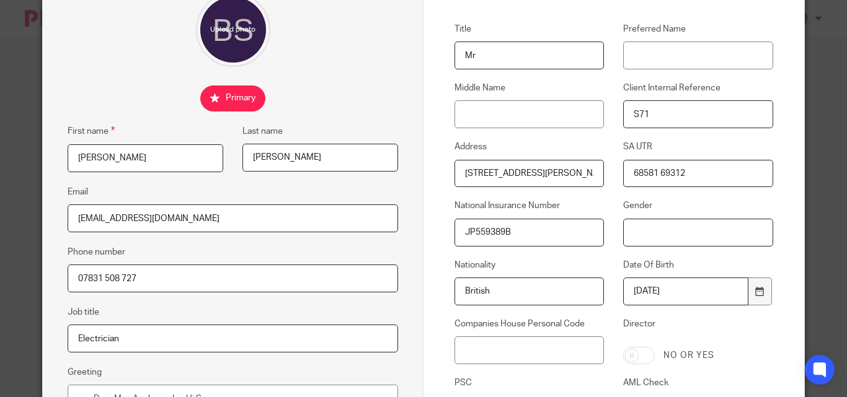
click at [625, 227] on input "Gender" at bounding box center [697, 233] width 149 height 28
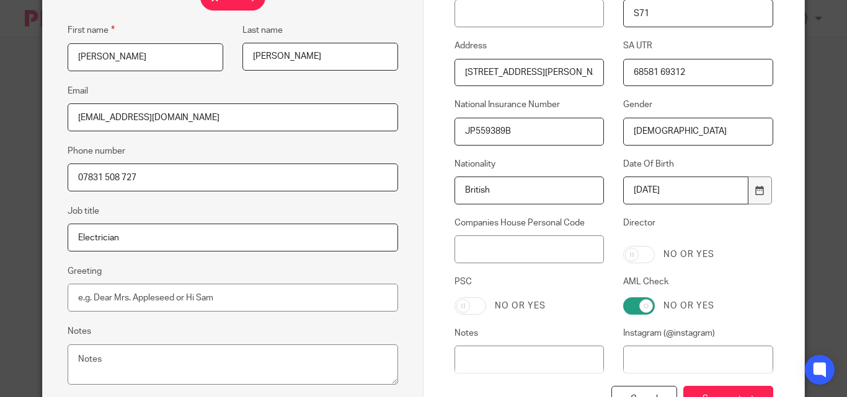
scroll to position [322, 0]
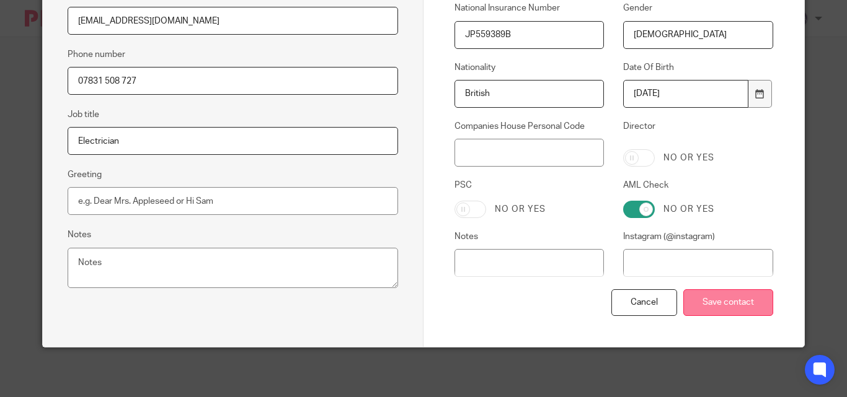
type input "[DEMOGRAPHIC_DATA]"
click at [705, 303] on input "Save contact" at bounding box center [728, 302] width 90 height 27
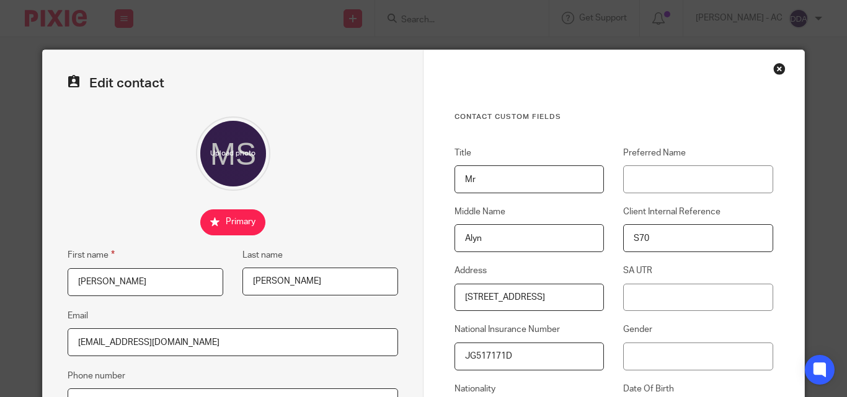
scroll to position [248, 0]
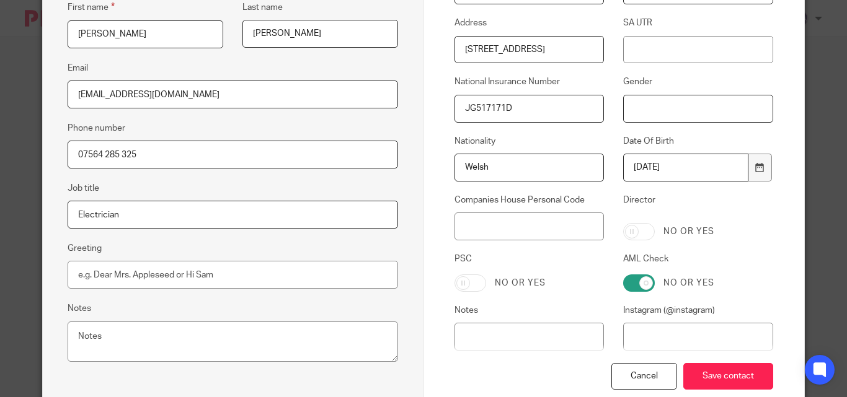
click at [631, 113] on input "Gender" at bounding box center [697, 109] width 149 height 28
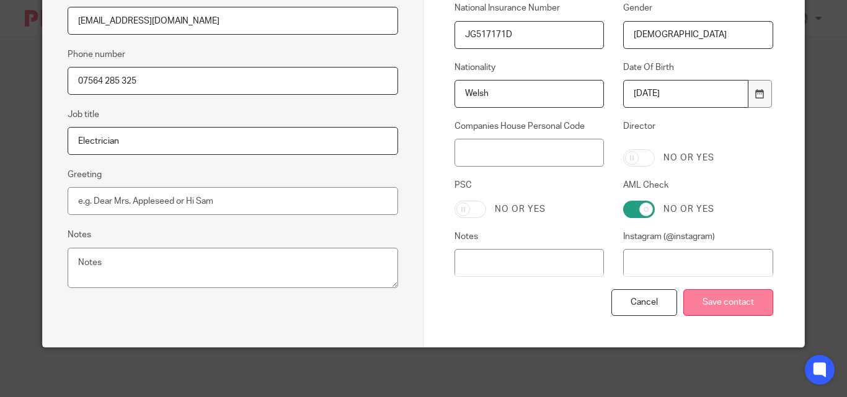
type input "[DEMOGRAPHIC_DATA]"
click at [724, 303] on input "Save contact" at bounding box center [728, 302] width 90 height 27
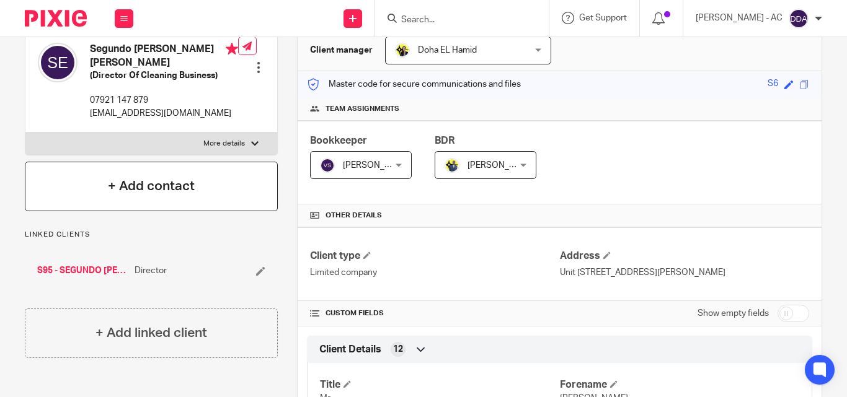
scroll to position [124, 0]
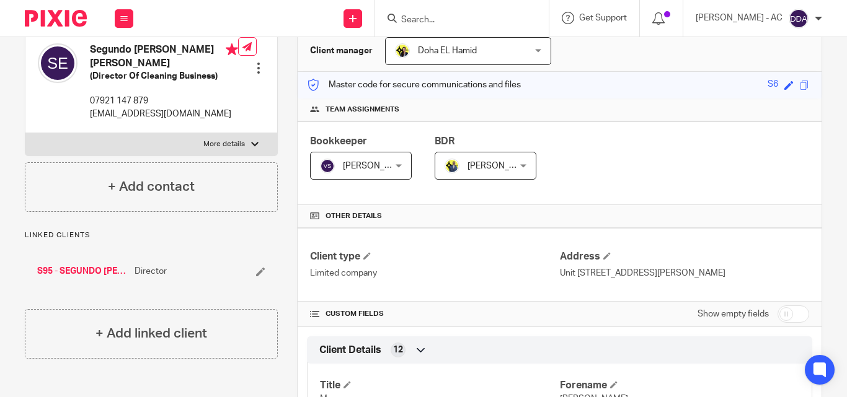
click at [258, 64] on div at bounding box center [258, 68] width 12 height 12
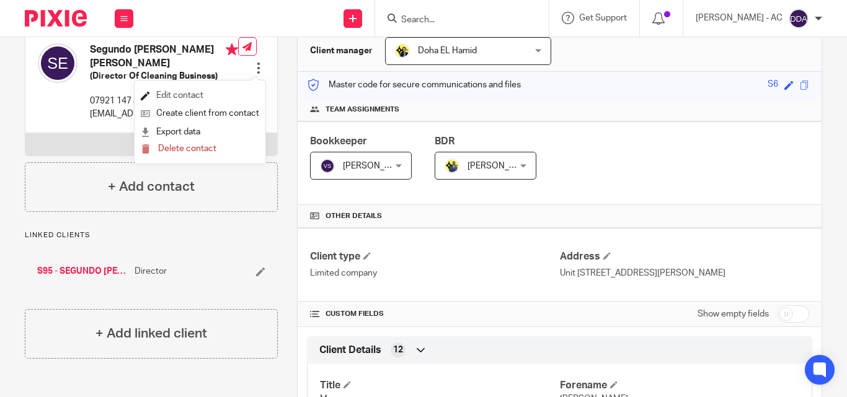
click at [193, 89] on link "Edit contact" at bounding box center [200, 96] width 118 height 18
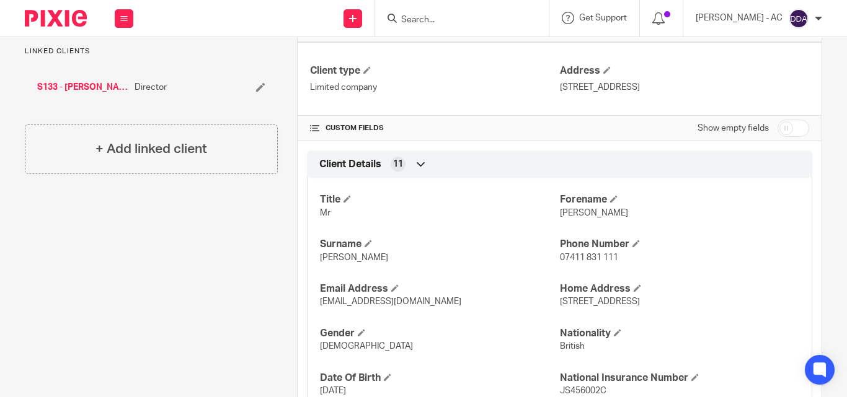
scroll to position [62, 0]
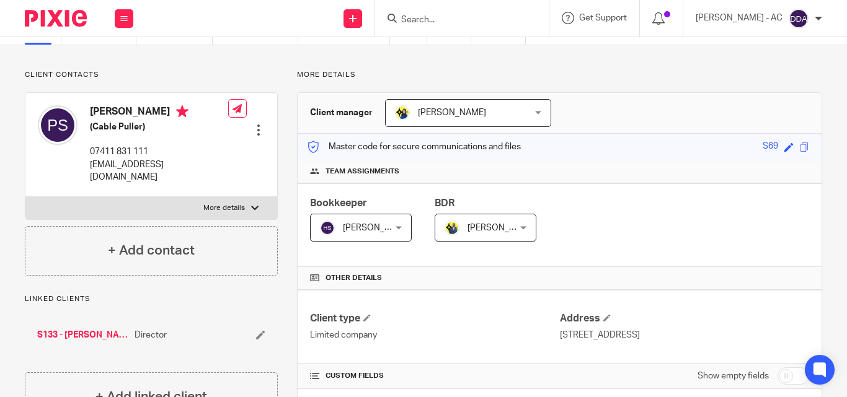
click at [255, 124] on div at bounding box center [258, 130] width 12 height 12
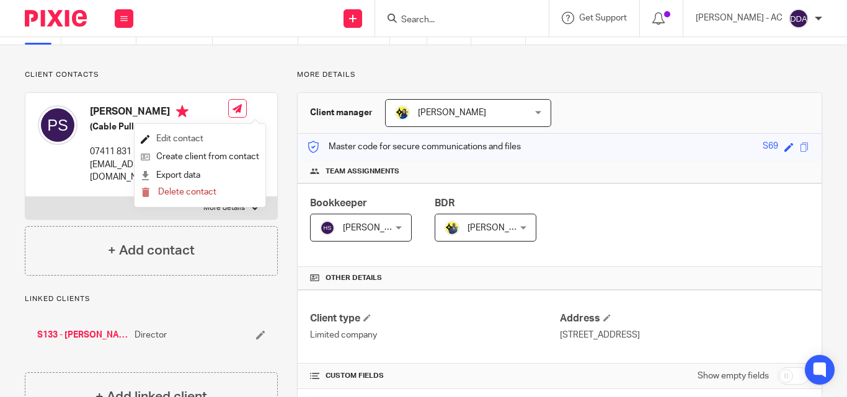
click at [198, 138] on link "Edit contact" at bounding box center [200, 139] width 118 height 18
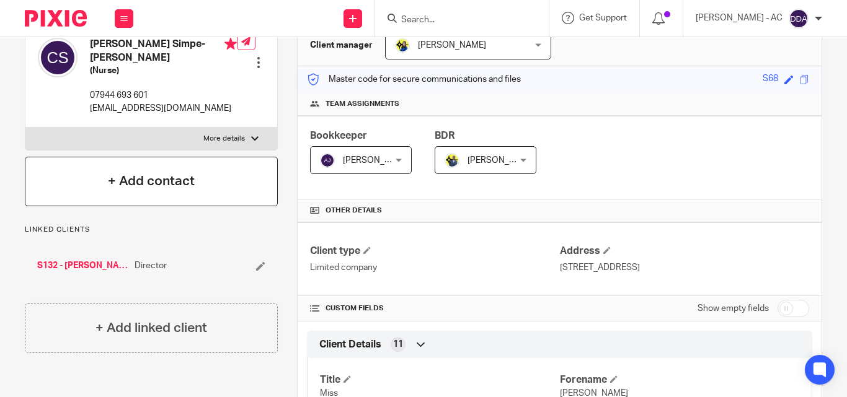
scroll to position [124, 0]
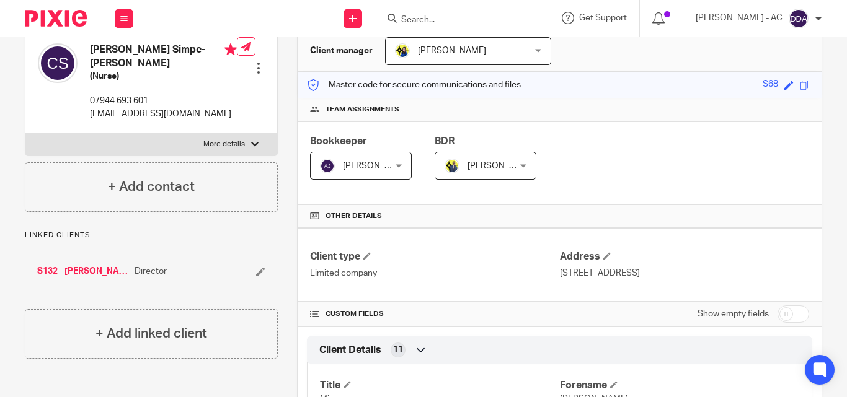
click at [257, 62] on div at bounding box center [258, 68] width 12 height 12
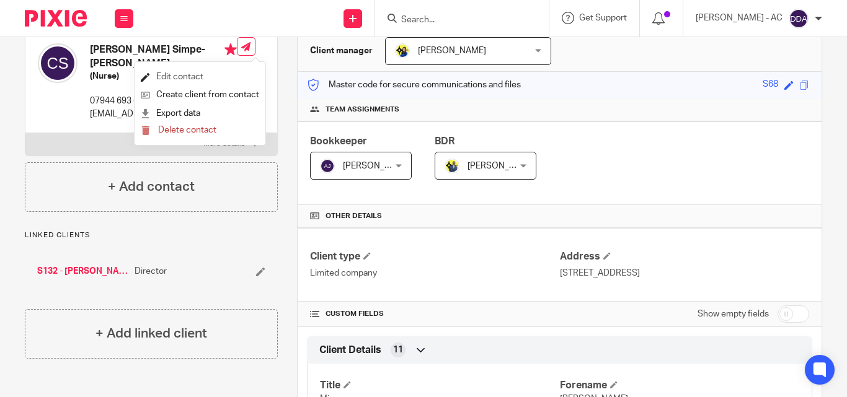
click at [183, 77] on link "Edit contact" at bounding box center [200, 77] width 118 height 18
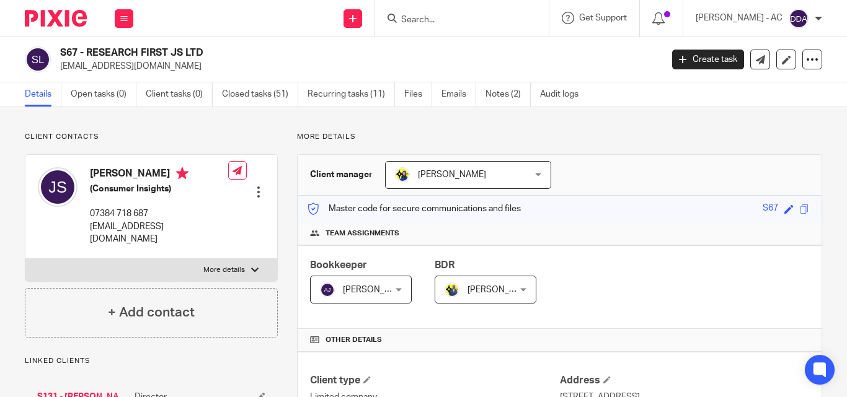
click at [253, 186] on div at bounding box center [258, 192] width 12 height 12
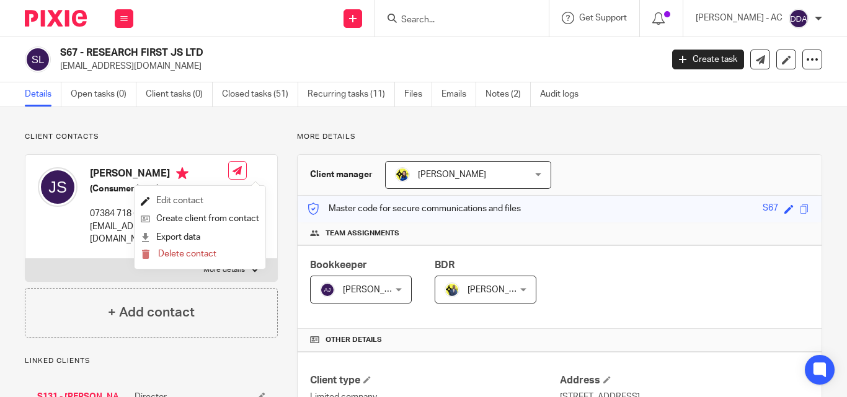
click at [201, 198] on link "Edit contact" at bounding box center [200, 201] width 118 height 18
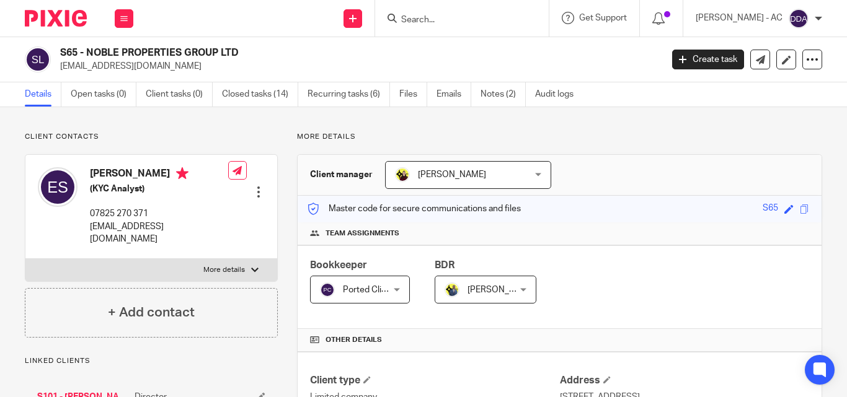
click at [258, 186] on div at bounding box center [258, 192] width 12 height 12
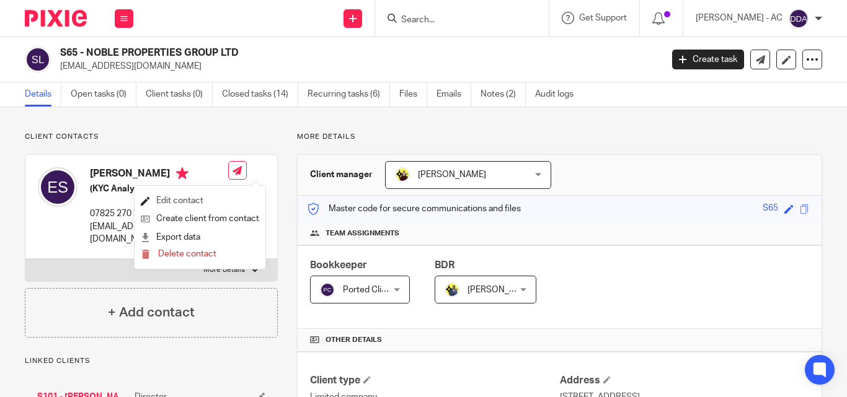
click at [207, 197] on link "Edit contact" at bounding box center [200, 201] width 118 height 18
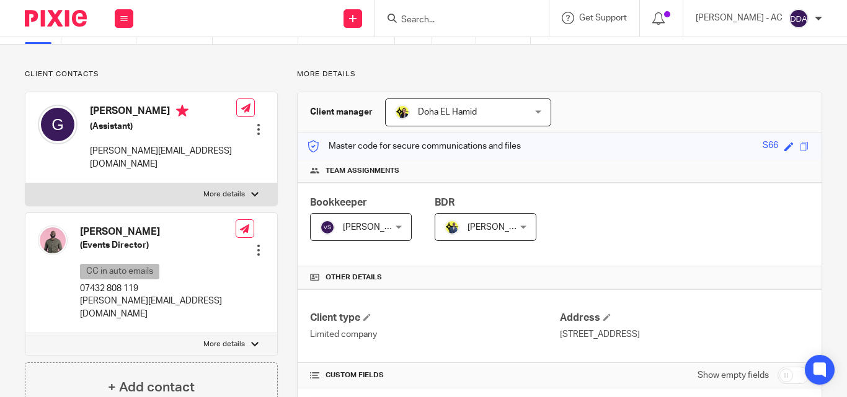
scroll to position [62, 0]
click at [254, 245] on div at bounding box center [258, 251] width 12 height 12
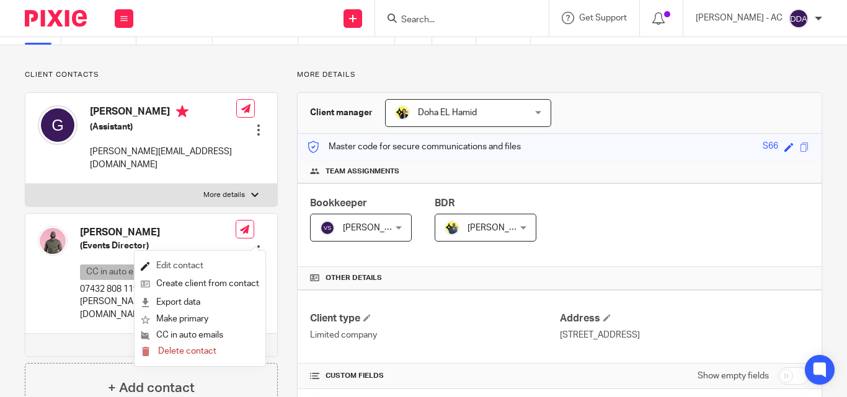
click at [183, 263] on link "Edit contact" at bounding box center [200, 266] width 118 height 18
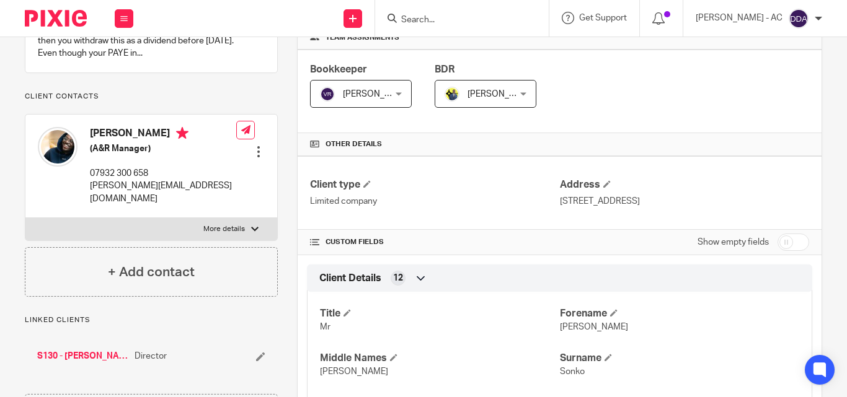
scroll to position [186, 0]
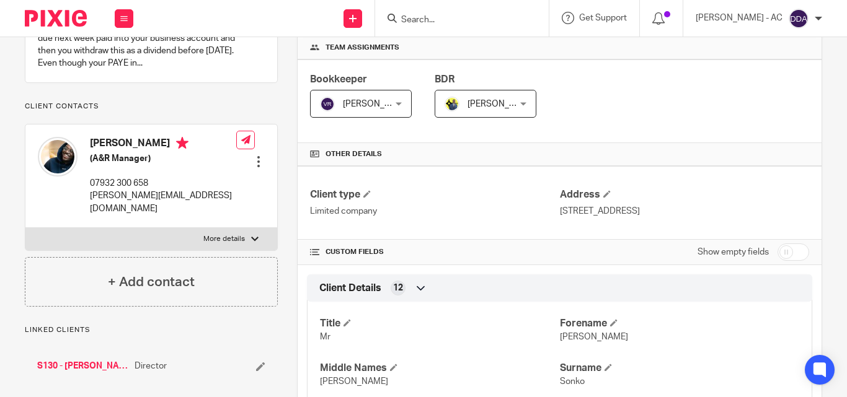
click at [253, 156] on div at bounding box center [258, 162] width 12 height 12
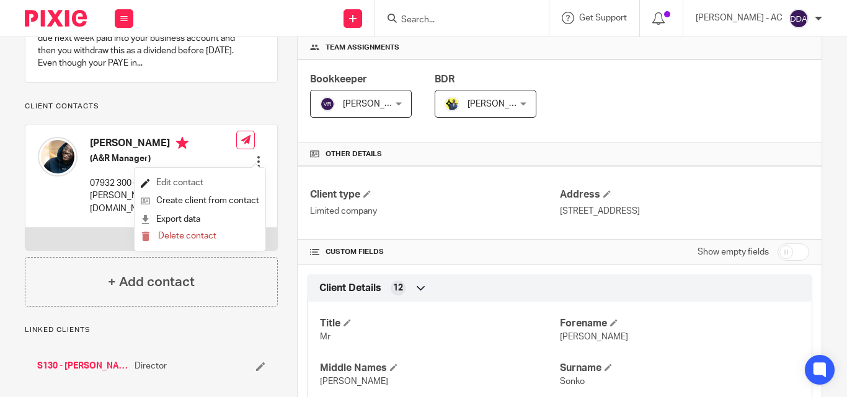
click at [194, 184] on link "Edit contact" at bounding box center [200, 183] width 118 height 18
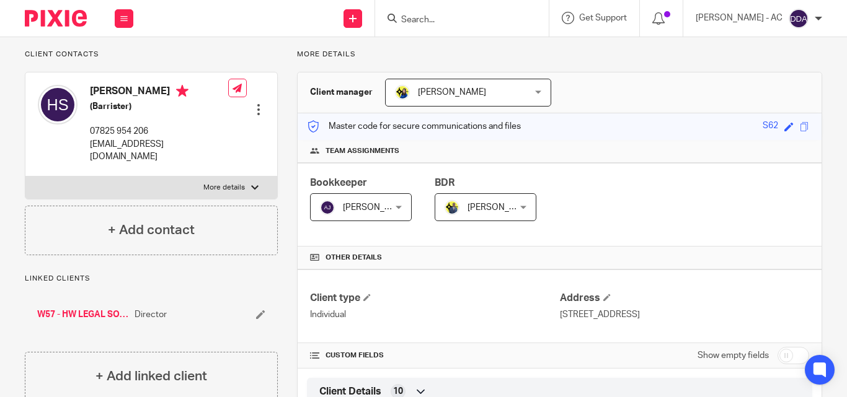
scroll to position [62, 0]
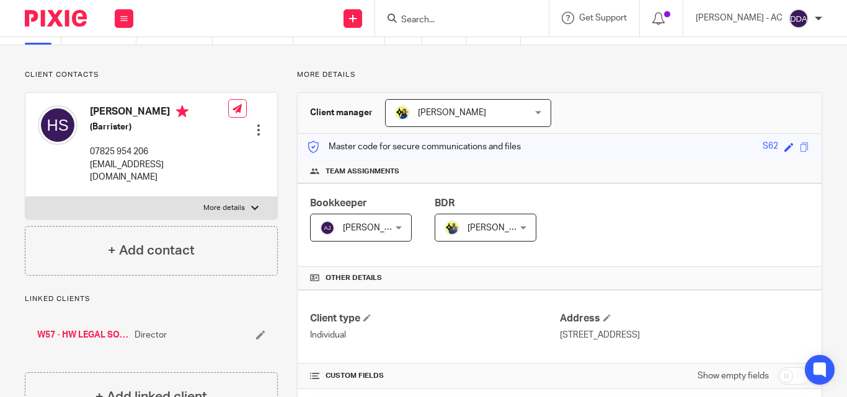
click at [258, 126] on div at bounding box center [258, 130] width 12 height 12
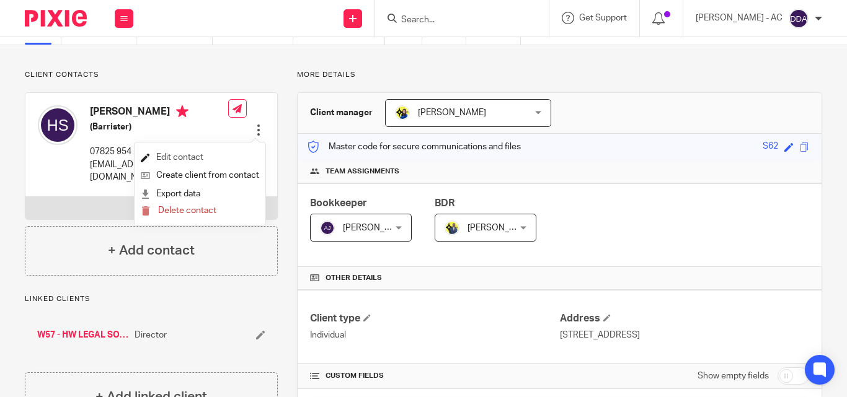
click at [196, 157] on link "Edit contact" at bounding box center [200, 158] width 118 height 18
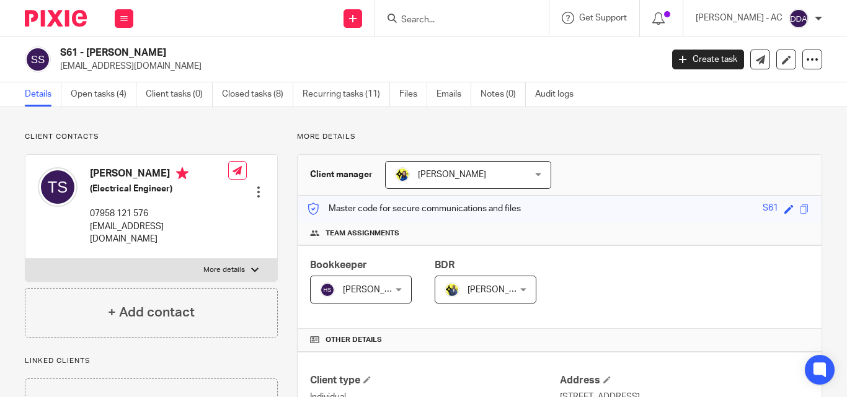
click at [255, 186] on div at bounding box center [258, 192] width 12 height 12
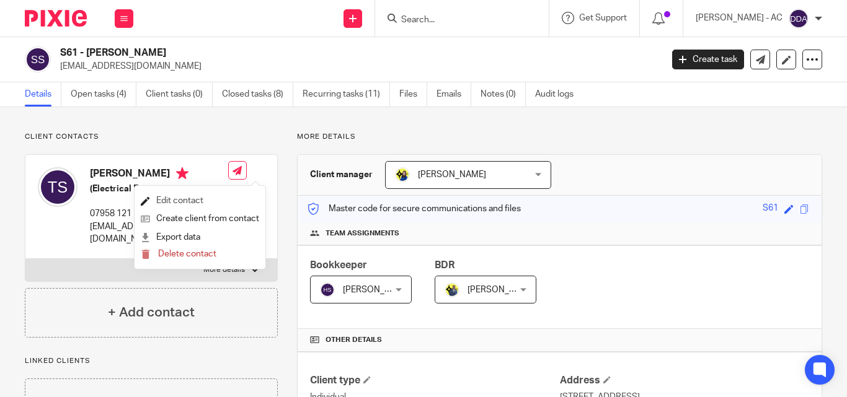
click at [159, 193] on link "Edit contact" at bounding box center [200, 201] width 118 height 18
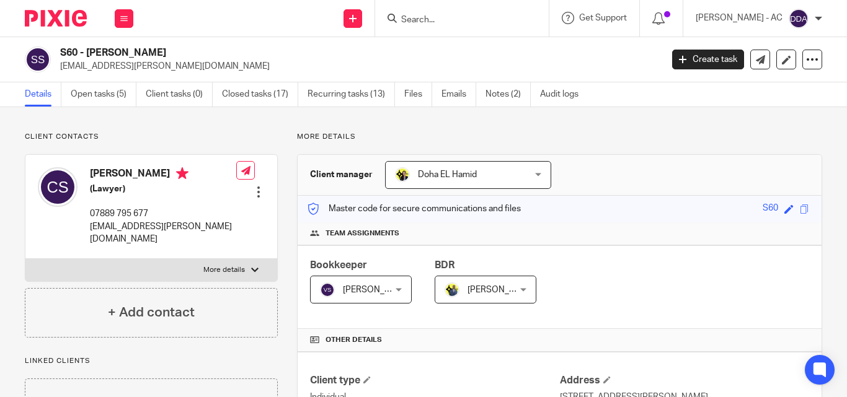
click at [257, 186] on div at bounding box center [258, 192] width 12 height 12
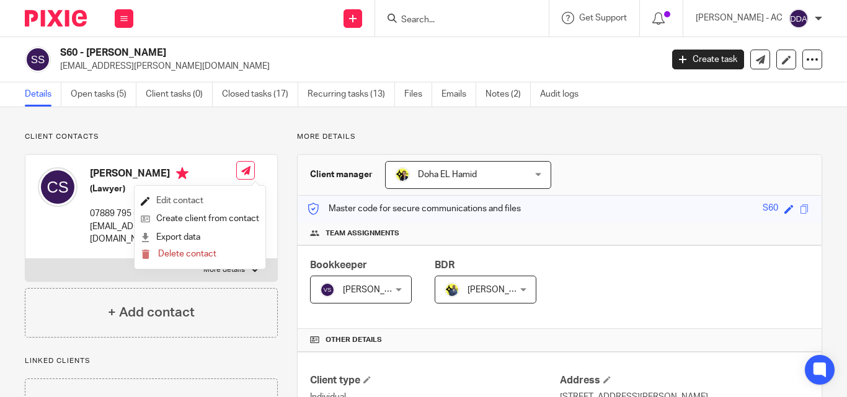
click at [206, 198] on link "Edit contact" at bounding box center [200, 201] width 118 height 18
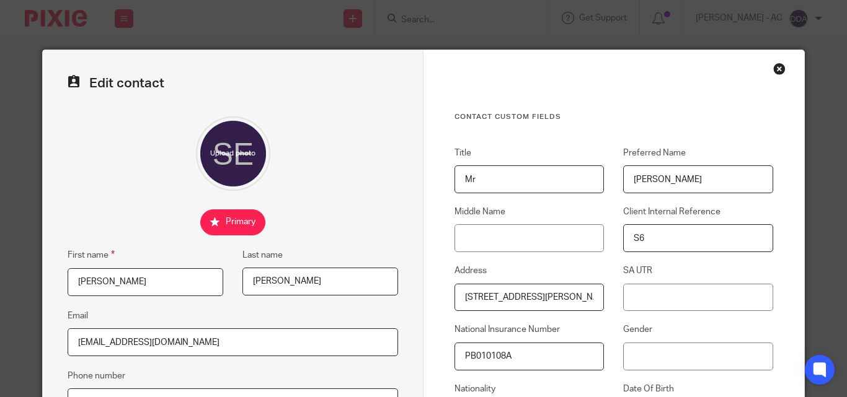
scroll to position [186, 0]
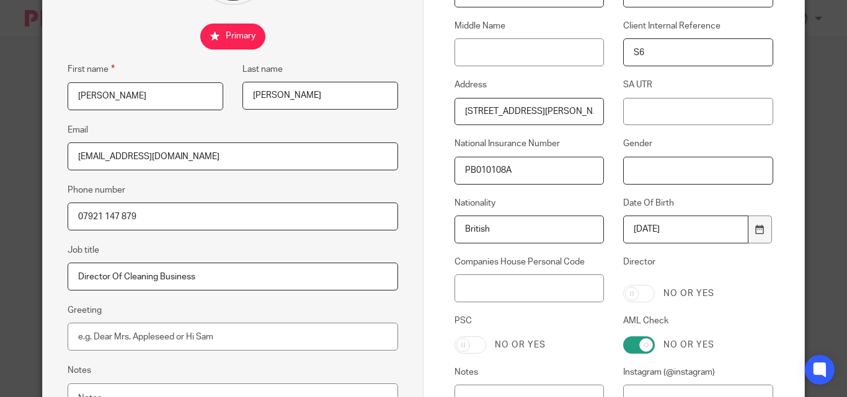
click at [624, 173] on input "Gender" at bounding box center [697, 171] width 149 height 28
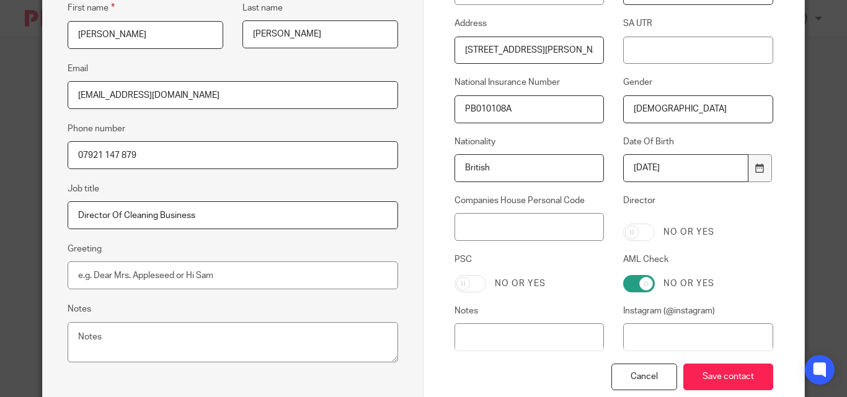
scroll to position [322, 0]
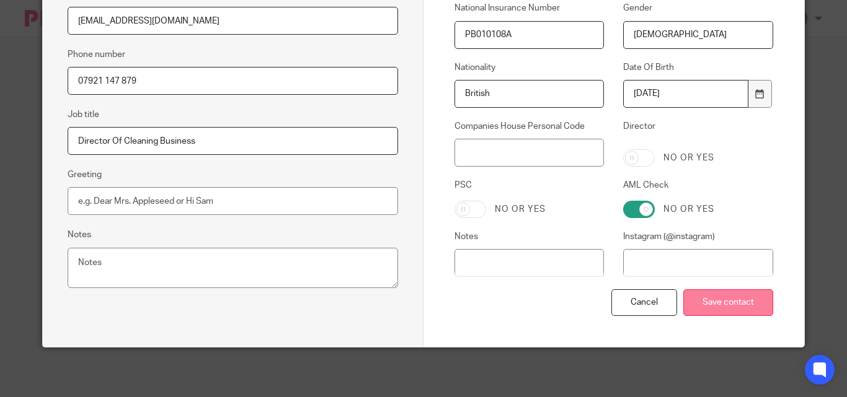
type input "[DEMOGRAPHIC_DATA]"
click at [718, 298] on input "Save contact" at bounding box center [728, 302] width 90 height 27
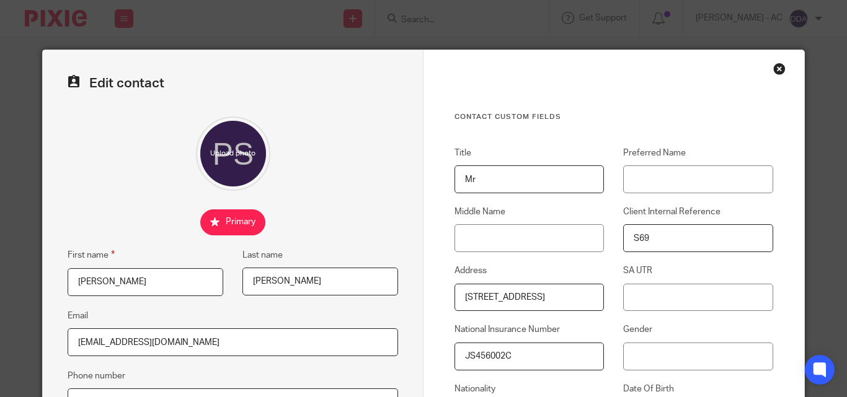
scroll to position [124, 0]
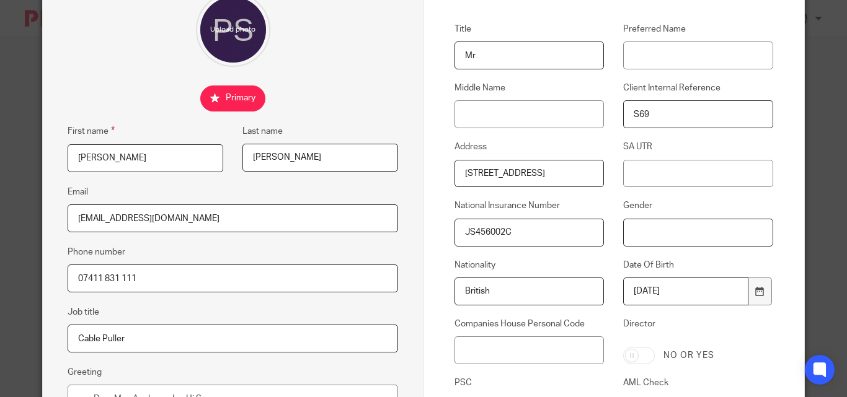
click at [628, 241] on input "Gender" at bounding box center [697, 233] width 149 height 28
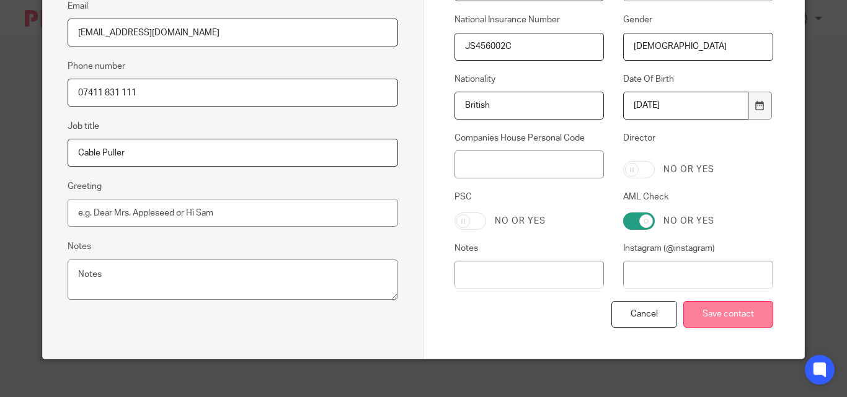
type input "[DEMOGRAPHIC_DATA]"
click at [751, 310] on input "Save contact" at bounding box center [728, 314] width 90 height 27
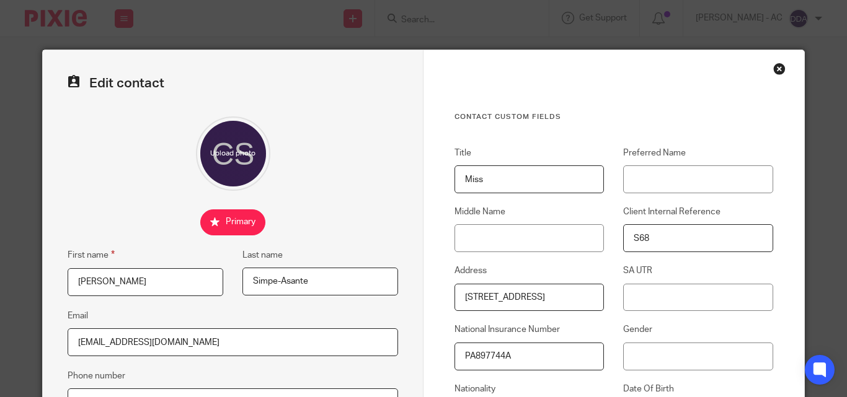
scroll to position [124, 0]
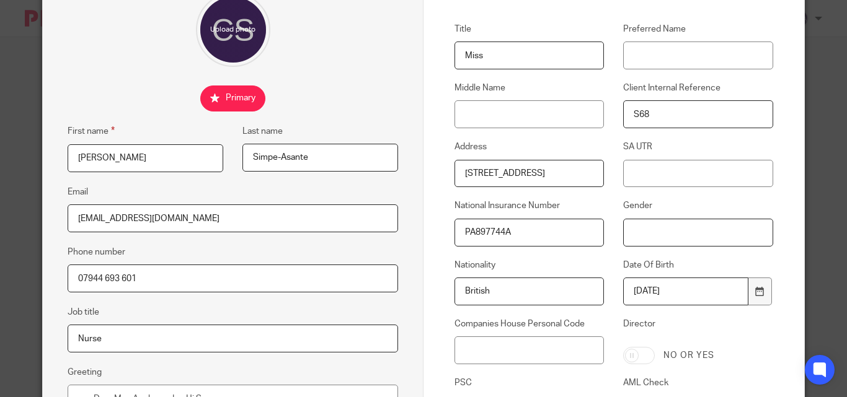
click at [623, 230] on input "Gender" at bounding box center [697, 233] width 149 height 28
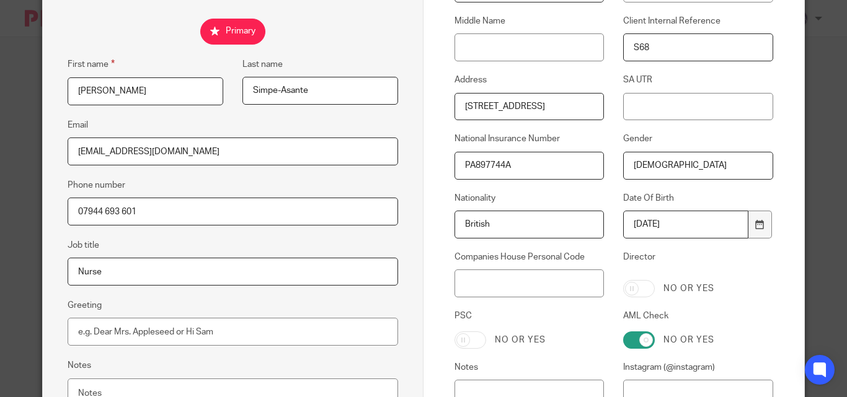
scroll to position [322, 0]
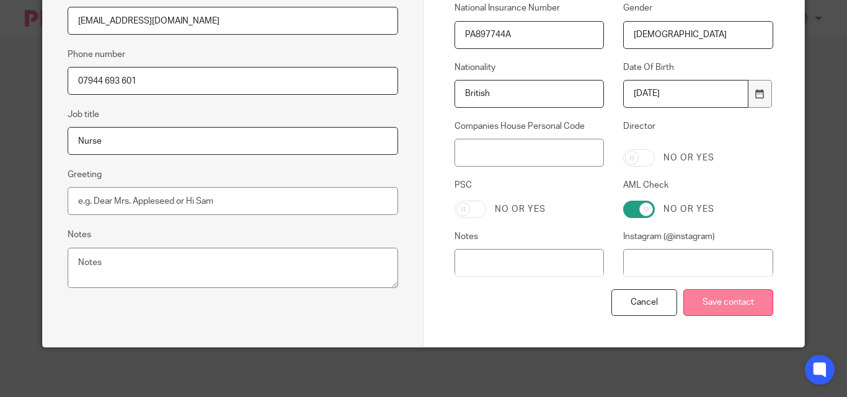
type input "[DEMOGRAPHIC_DATA]"
click at [736, 309] on input "Save contact" at bounding box center [728, 302] width 90 height 27
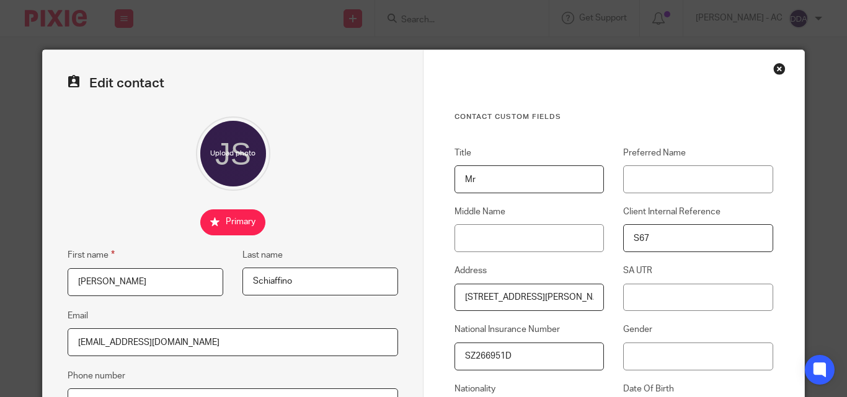
scroll to position [124, 0]
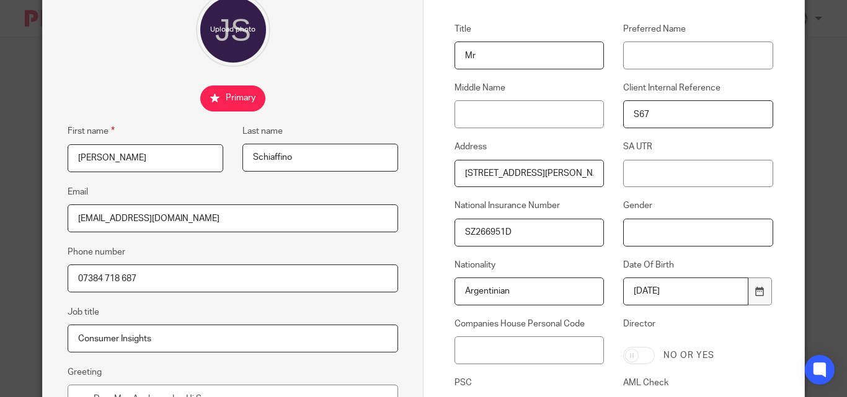
click at [626, 231] on input "Gender" at bounding box center [697, 233] width 149 height 28
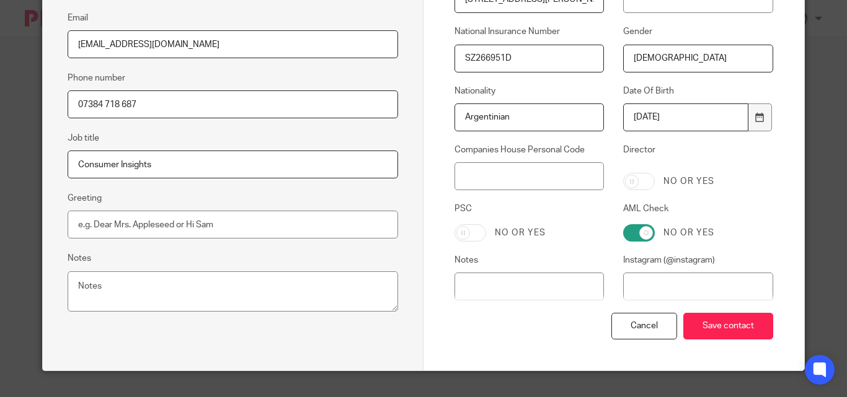
scroll to position [322, 0]
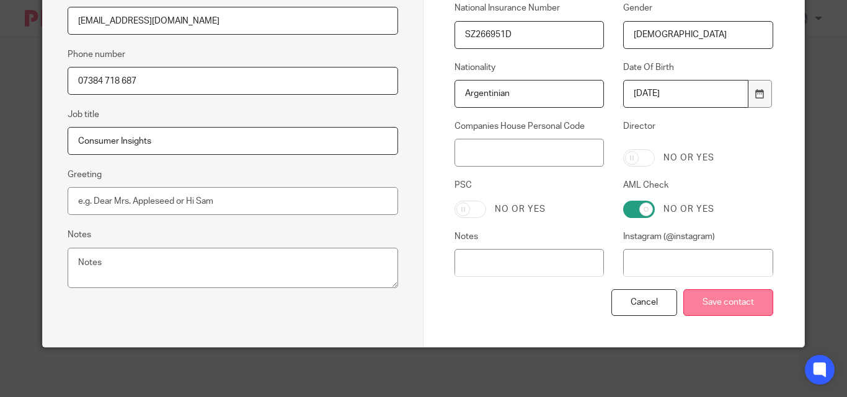
type input "[DEMOGRAPHIC_DATA]"
click at [700, 305] on input "Save contact" at bounding box center [728, 302] width 90 height 27
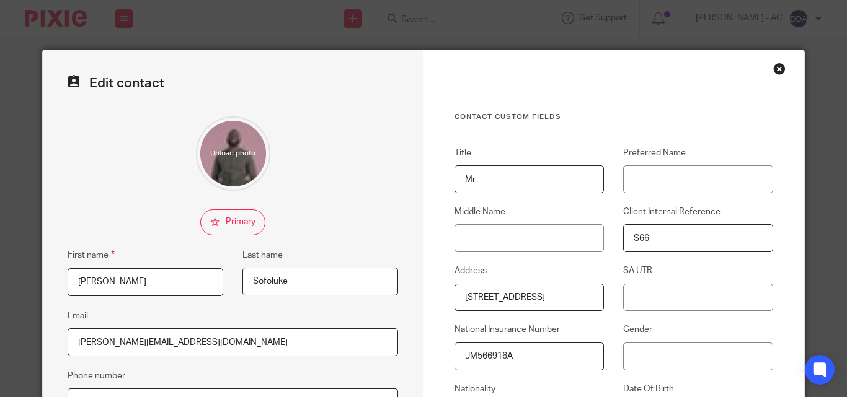
scroll to position [124, 0]
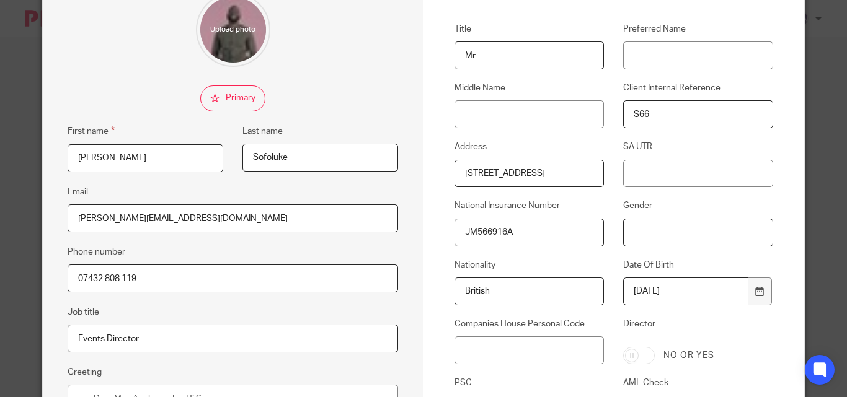
click at [627, 223] on input "Gender" at bounding box center [697, 233] width 149 height 28
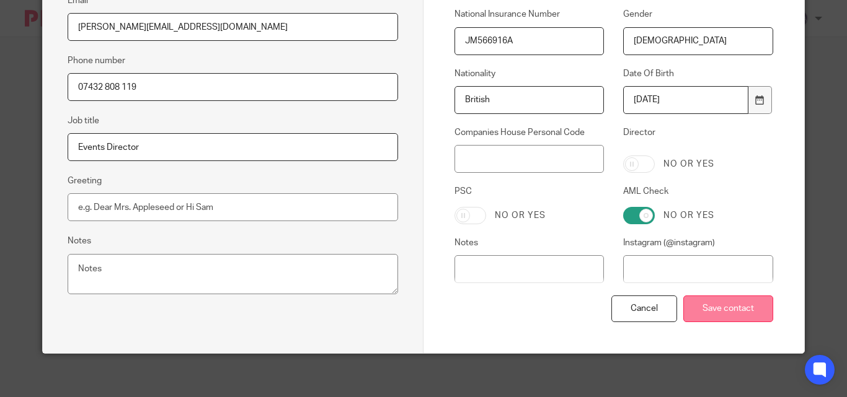
scroll to position [322, 0]
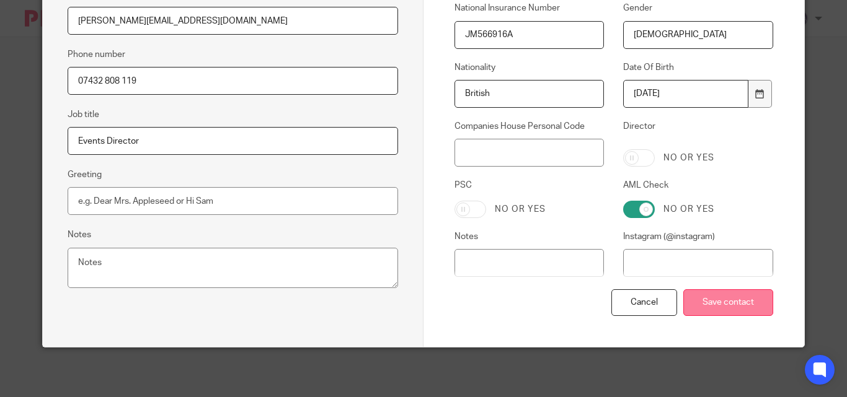
type input "[DEMOGRAPHIC_DATA]"
click at [732, 306] on input "Save contact" at bounding box center [728, 302] width 90 height 27
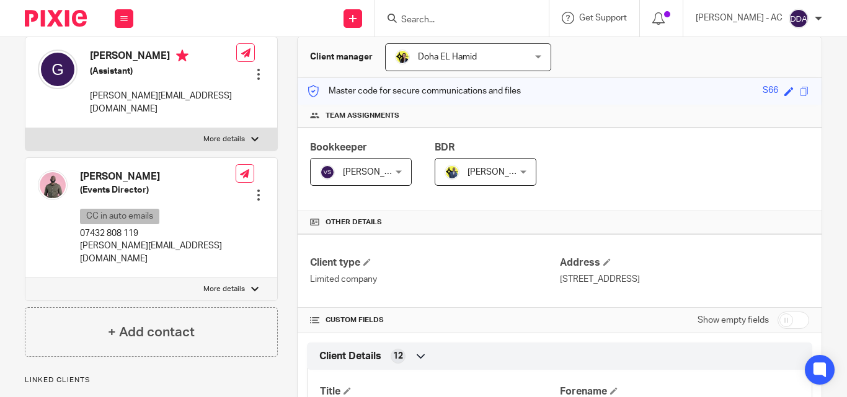
scroll to position [124, 0]
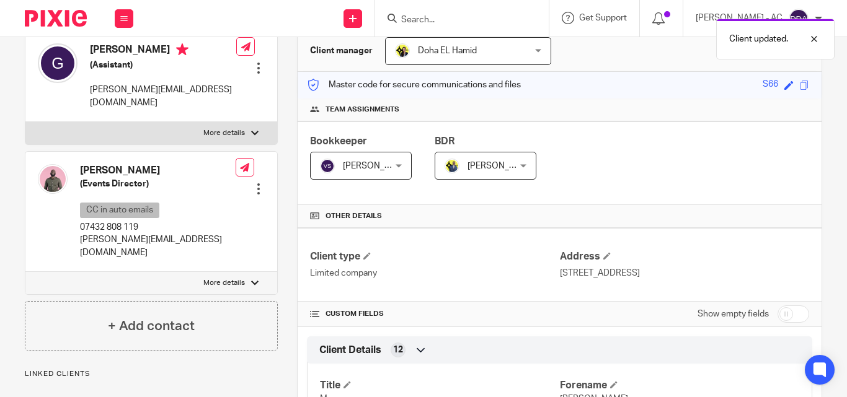
click at [253, 62] on div at bounding box center [258, 68] width 12 height 12
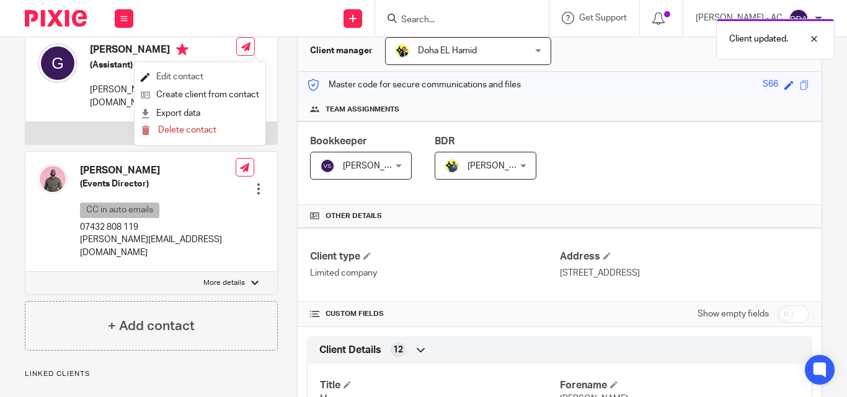
click at [193, 76] on link "Edit contact" at bounding box center [200, 77] width 118 height 18
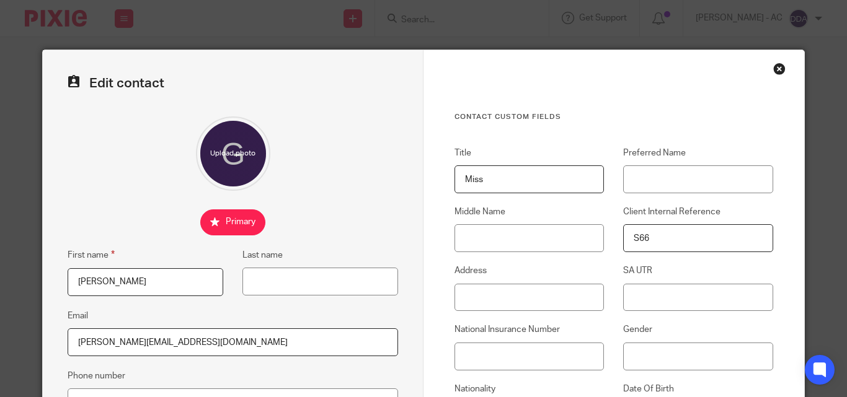
scroll to position [124, 0]
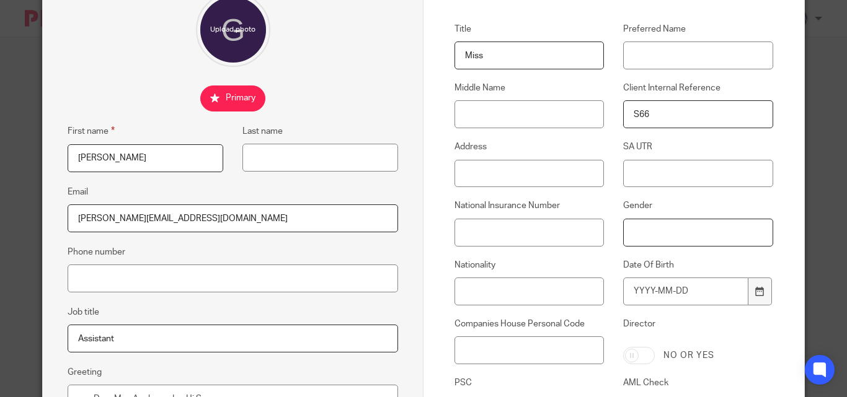
click at [623, 230] on input "Gender" at bounding box center [697, 233] width 149 height 28
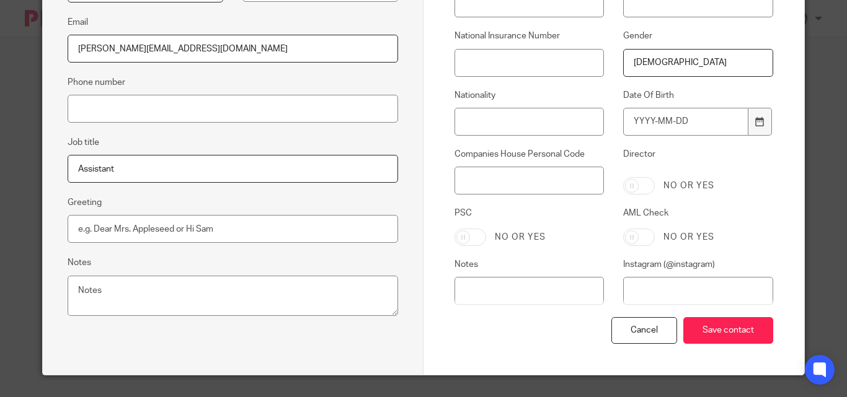
scroll to position [310, 0]
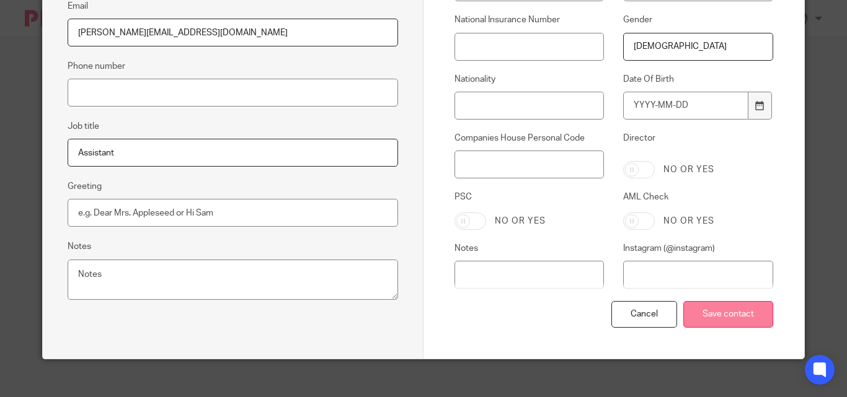
type input "Female"
click at [706, 315] on input "Save contact" at bounding box center [728, 314] width 90 height 27
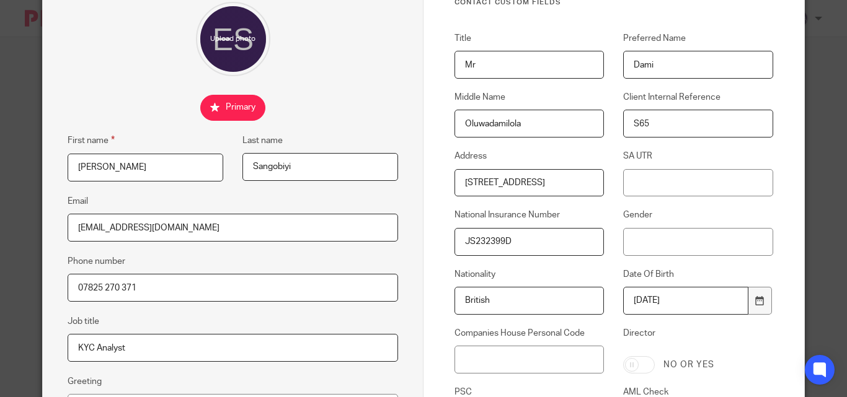
scroll to position [124, 0]
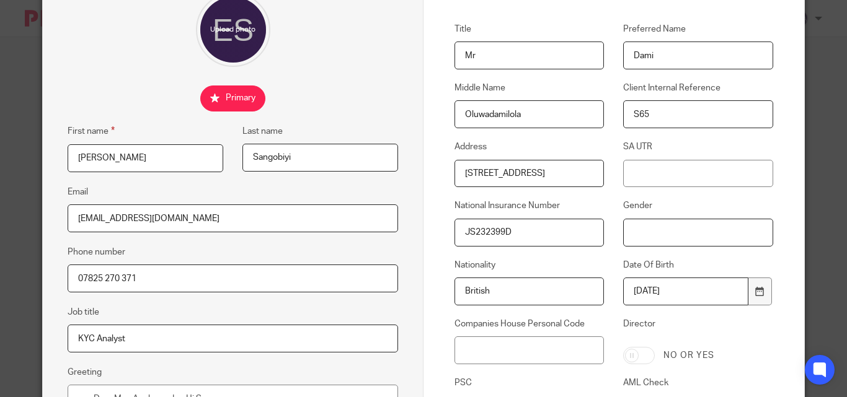
click at [623, 233] on input "Gender" at bounding box center [697, 233] width 149 height 28
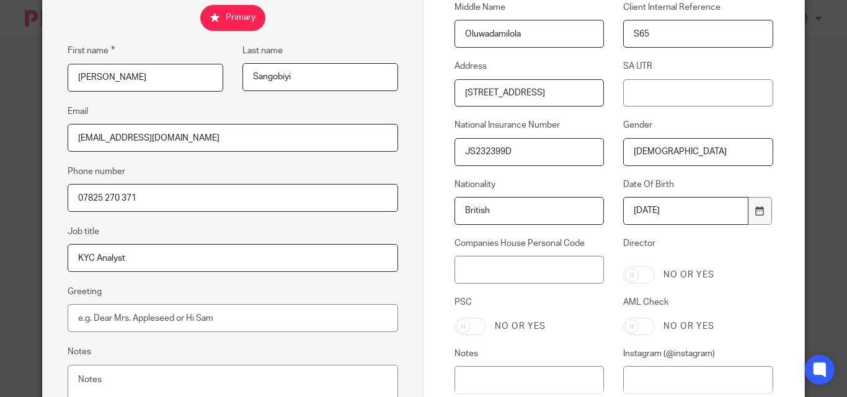
scroll to position [322, 0]
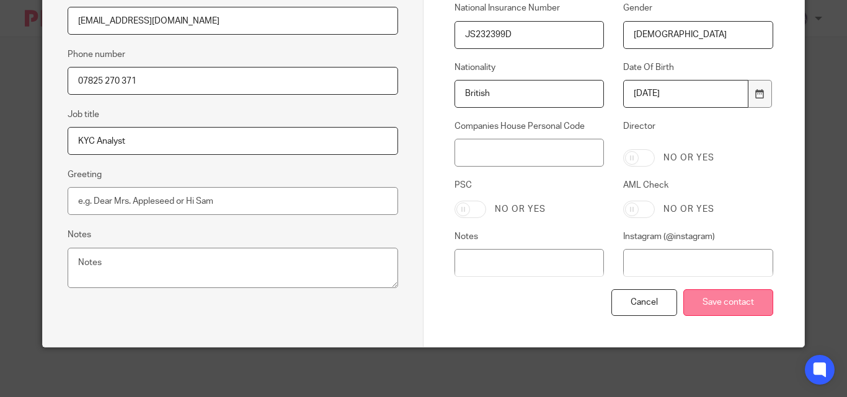
type input "[DEMOGRAPHIC_DATA]"
click at [718, 304] on input "Save contact" at bounding box center [728, 302] width 90 height 27
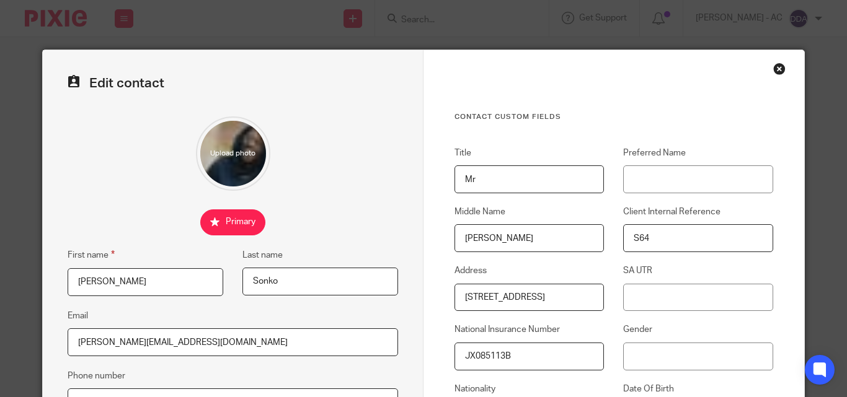
scroll to position [124, 0]
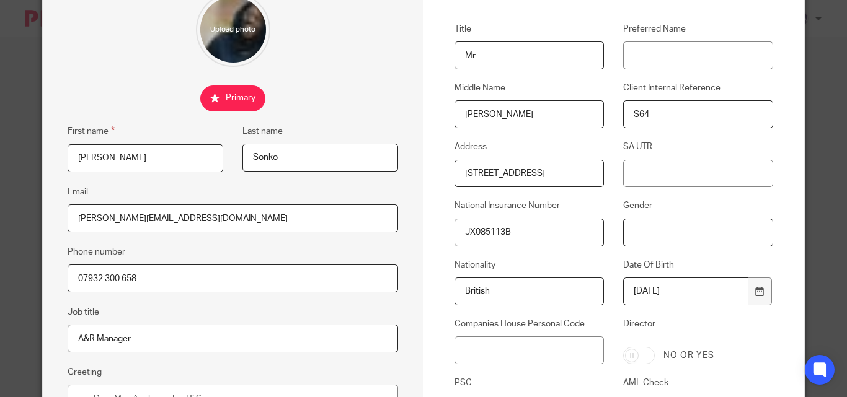
click at [625, 242] on input "Gender" at bounding box center [697, 233] width 149 height 28
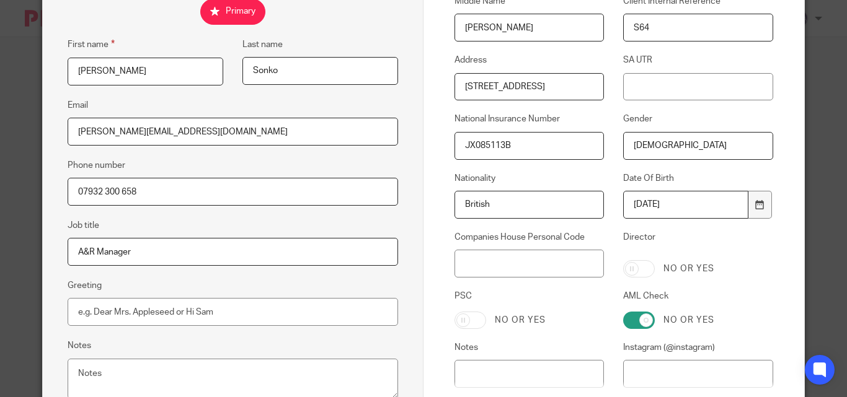
scroll to position [322, 0]
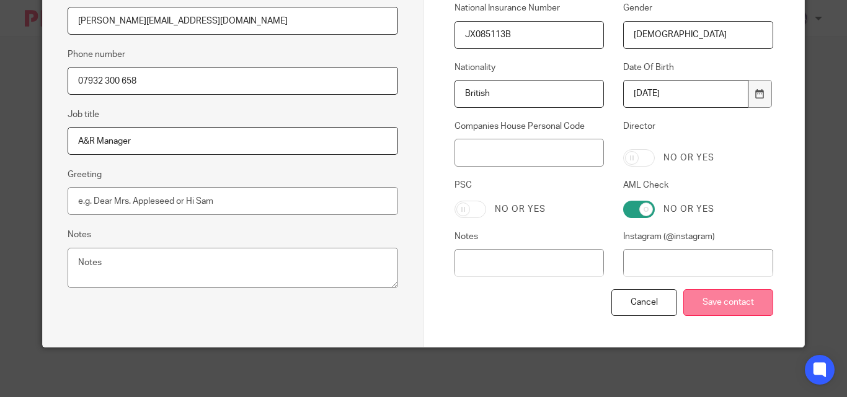
type input "[DEMOGRAPHIC_DATA]"
click at [714, 304] on input "Save contact" at bounding box center [728, 302] width 90 height 27
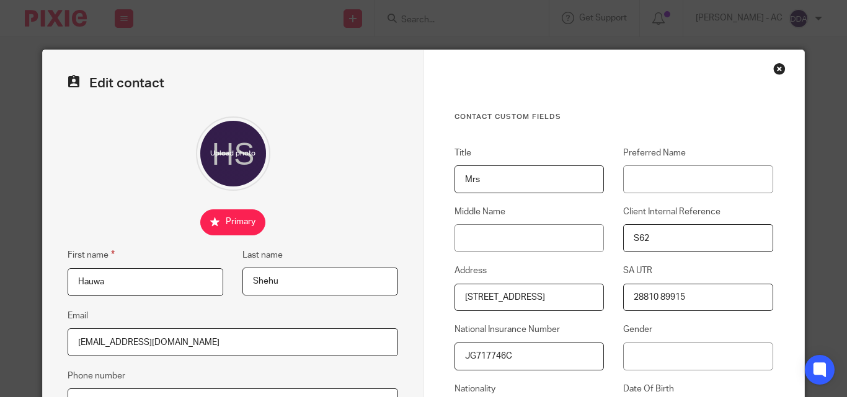
scroll to position [124, 0]
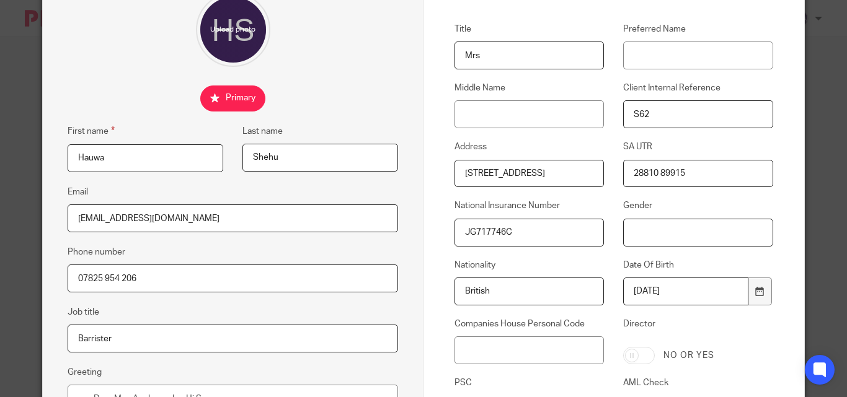
click at [637, 223] on input "Gender" at bounding box center [697, 233] width 149 height 28
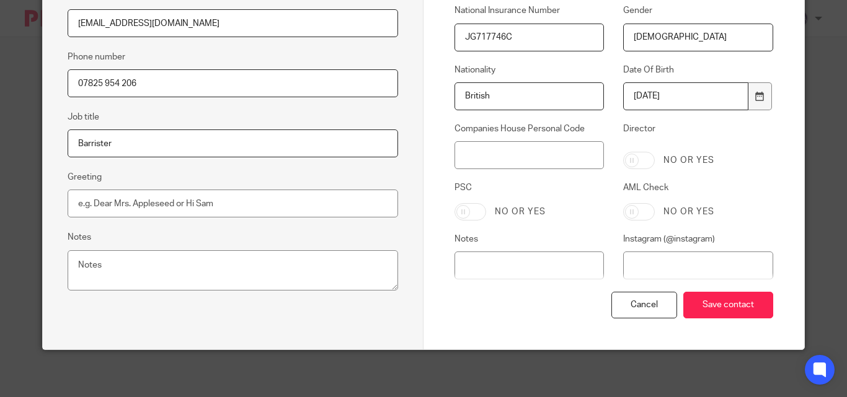
scroll to position [322, 0]
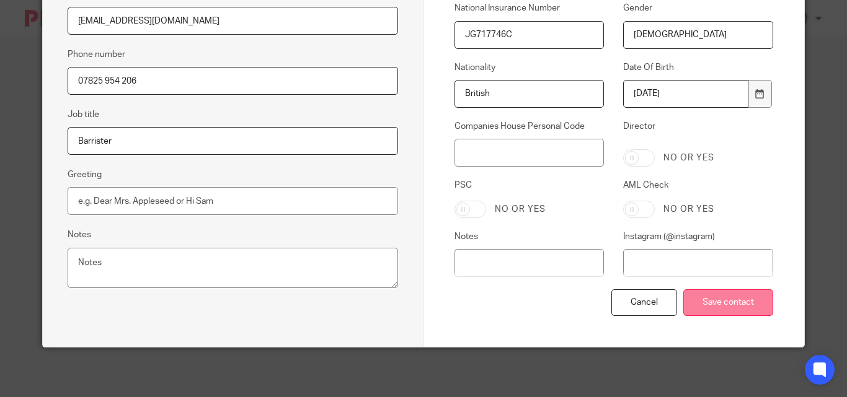
type input "Female"
click at [706, 301] on input "Save contact" at bounding box center [728, 302] width 90 height 27
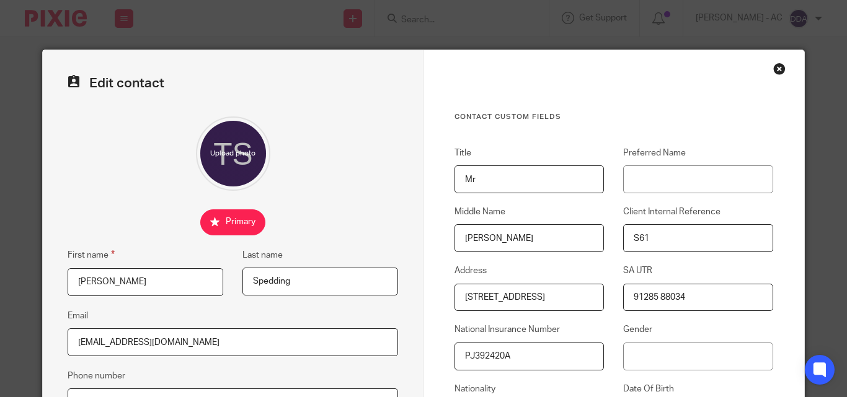
scroll to position [62, 0]
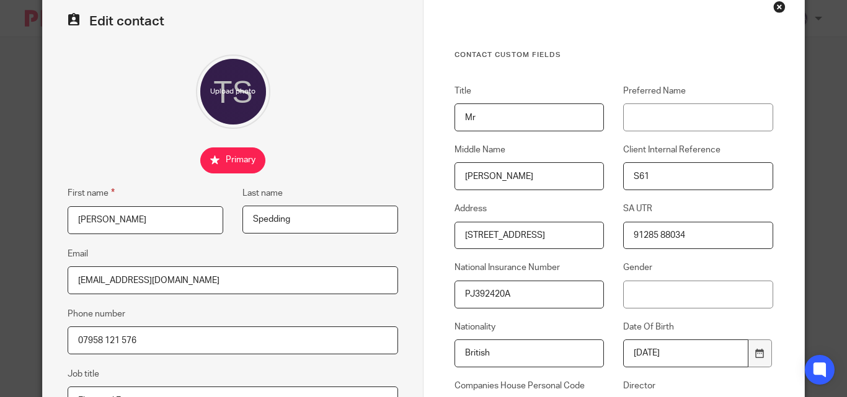
click at [617, 297] on div "Gender" at bounding box center [688, 285] width 169 height 46
click at [627, 297] on input "Gender" at bounding box center [697, 295] width 149 height 28
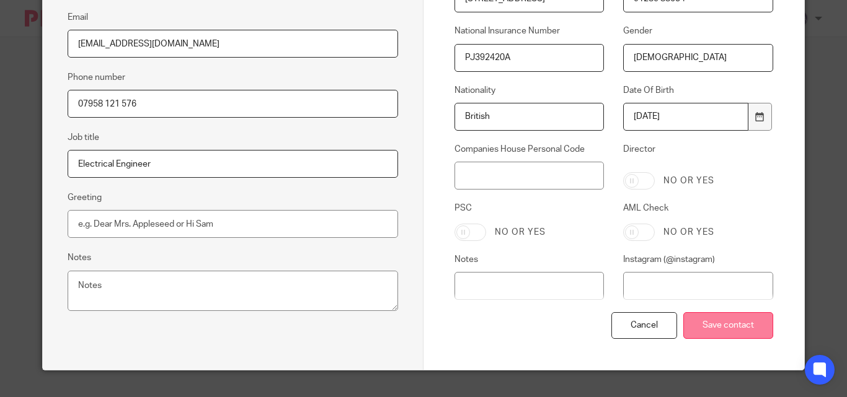
scroll to position [322, 0]
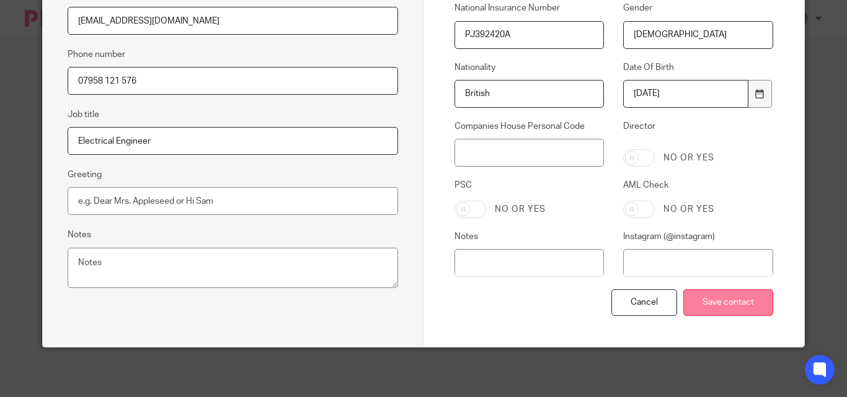
type input "[DEMOGRAPHIC_DATA]"
click at [712, 296] on input "Save contact" at bounding box center [728, 302] width 90 height 27
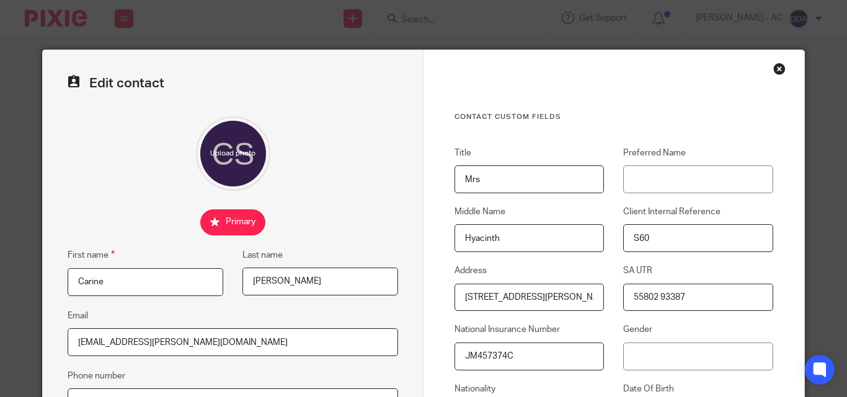
scroll to position [62, 0]
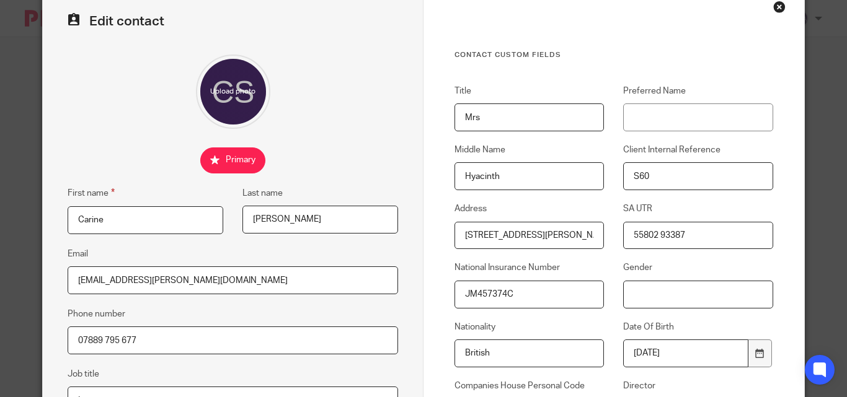
click at [625, 293] on input "Gender" at bounding box center [697, 295] width 149 height 28
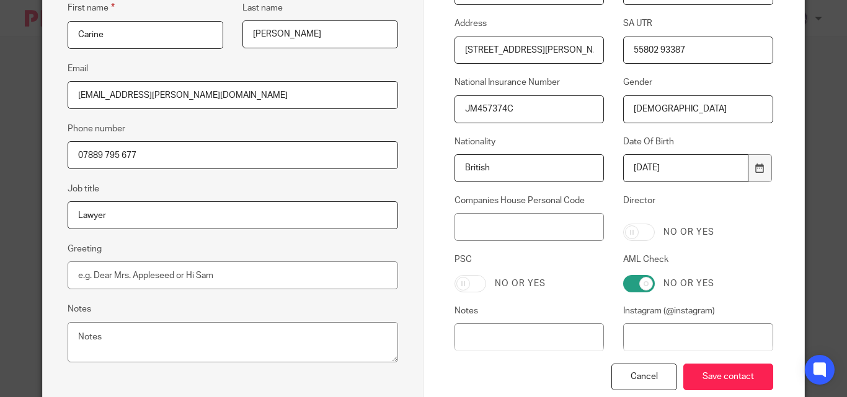
scroll to position [248, 0]
type input "[DEMOGRAPHIC_DATA]"
click at [732, 382] on input "Save contact" at bounding box center [728, 376] width 90 height 27
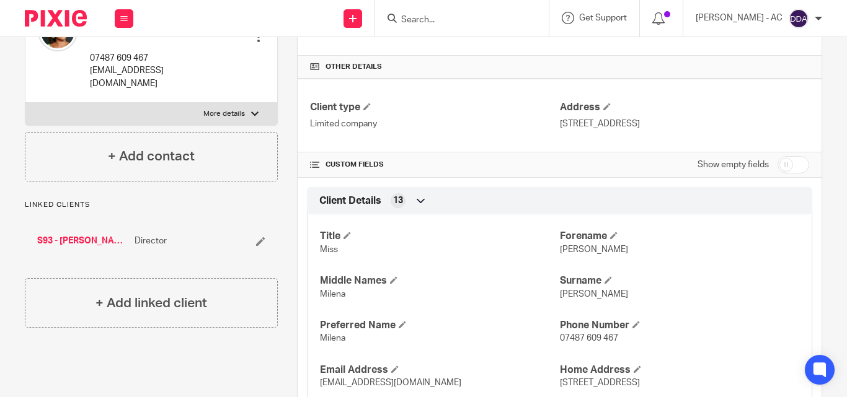
scroll to position [124, 0]
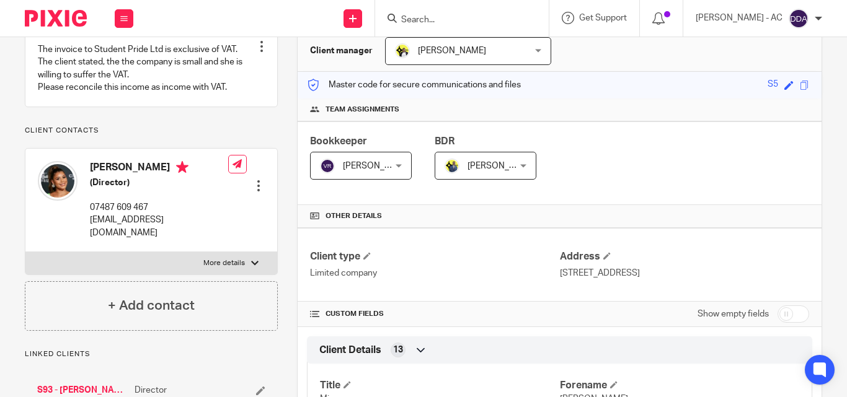
click at [253, 180] on div at bounding box center [258, 186] width 12 height 12
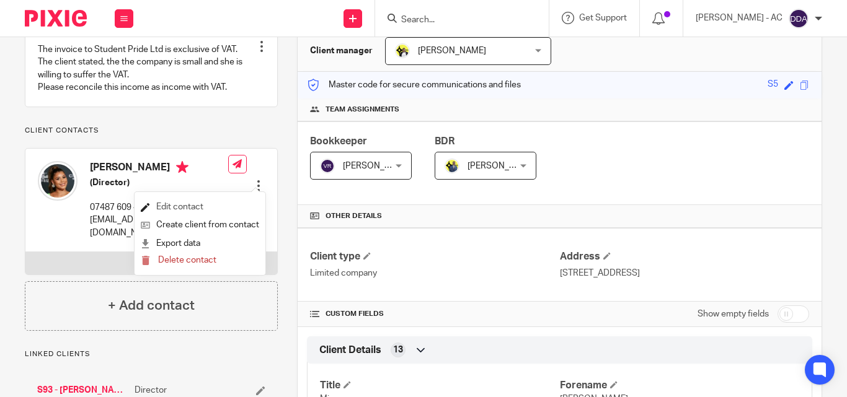
click at [205, 206] on link "Edit contact" at bounding box center [200, 207] width 118 height 18
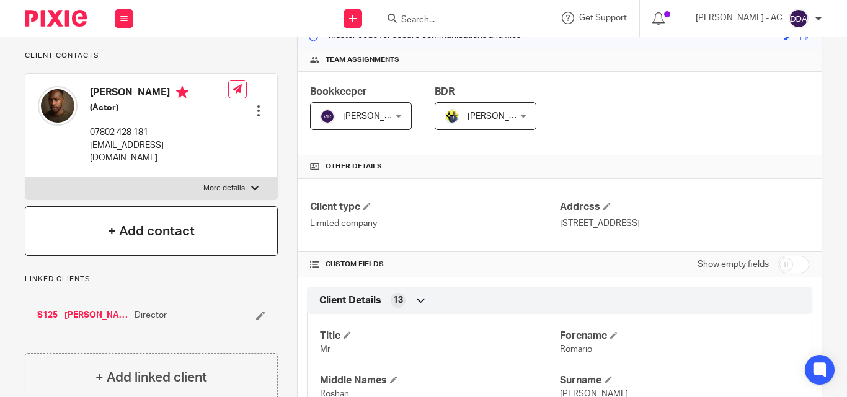
scroll to position [186, 0]
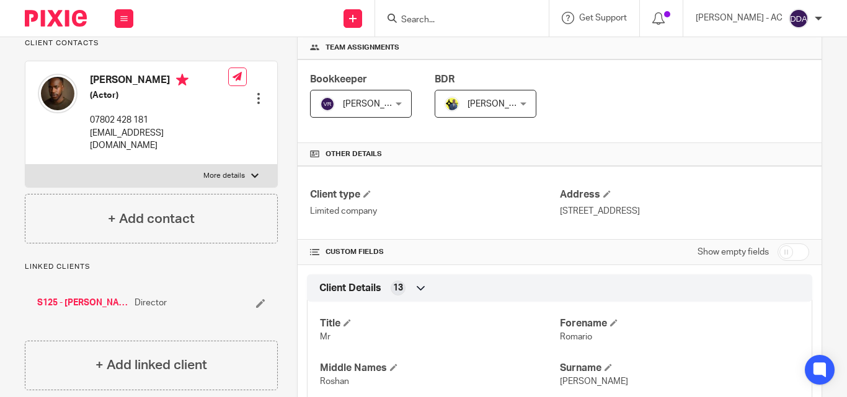
click at [255, 92] on div at bounding box center [258, 98] width 12 height 12
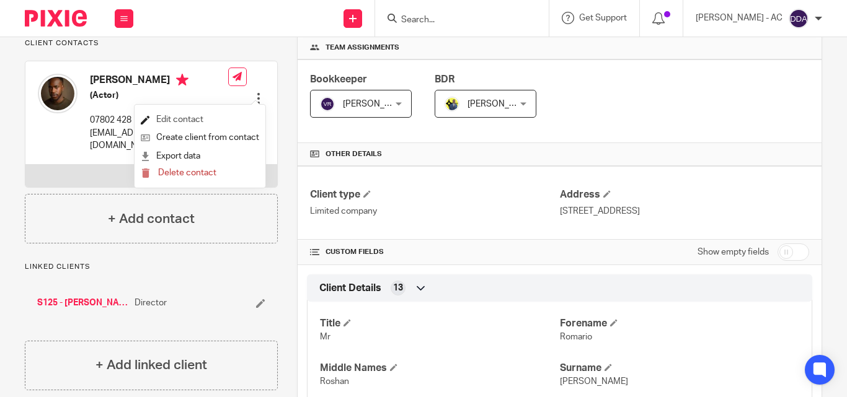
click at [181, 119] on link "Edit contact" at bounding box center [200, 120] width 118 height 18
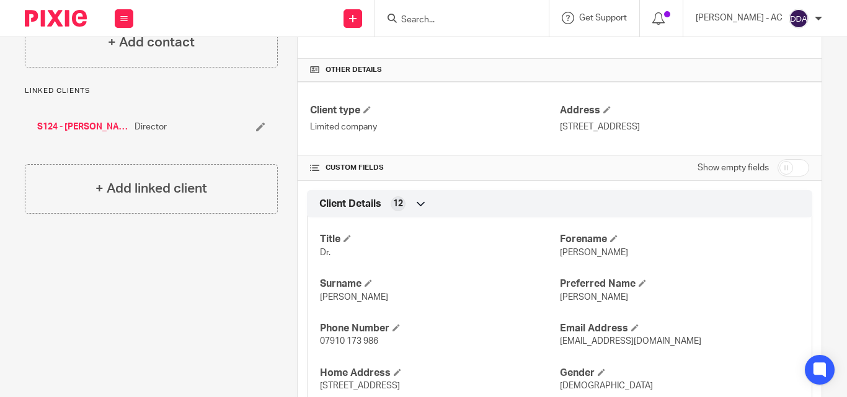
scroll to position [124, 0]
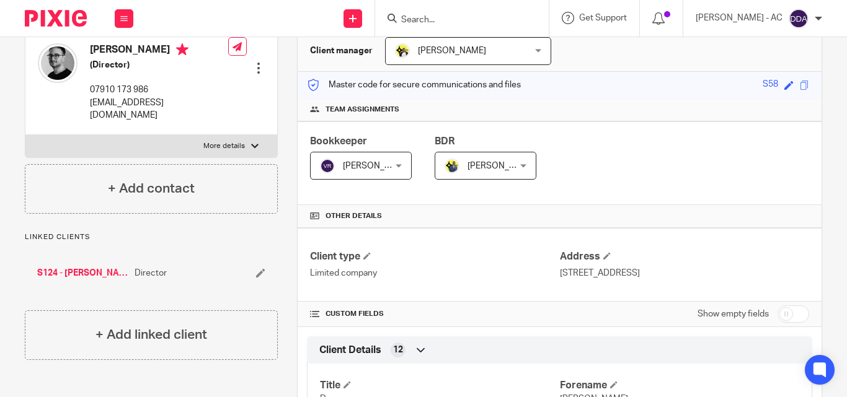
click at [254, 62] on div at bounding box center [258, 68] width 12 height 12
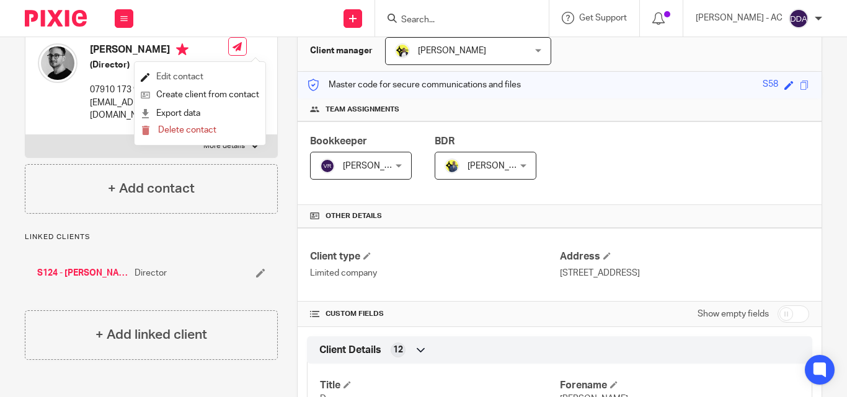
click at [213, 74] on link "Edit contact" at bounding box center [200, 77] width 118 height 18
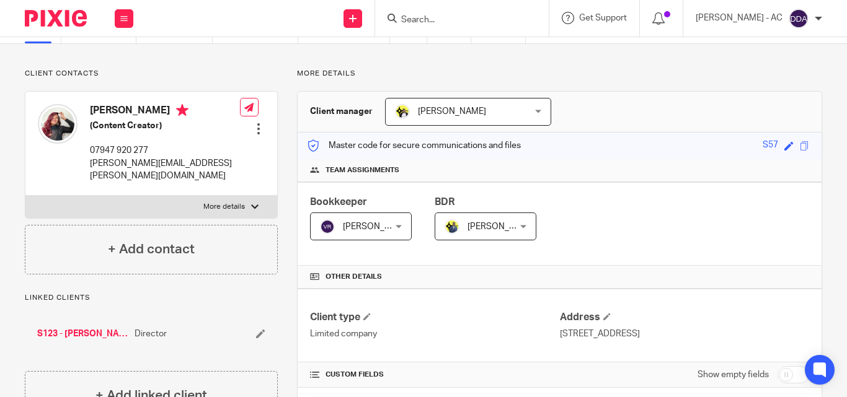
scroll to position [62, 0]
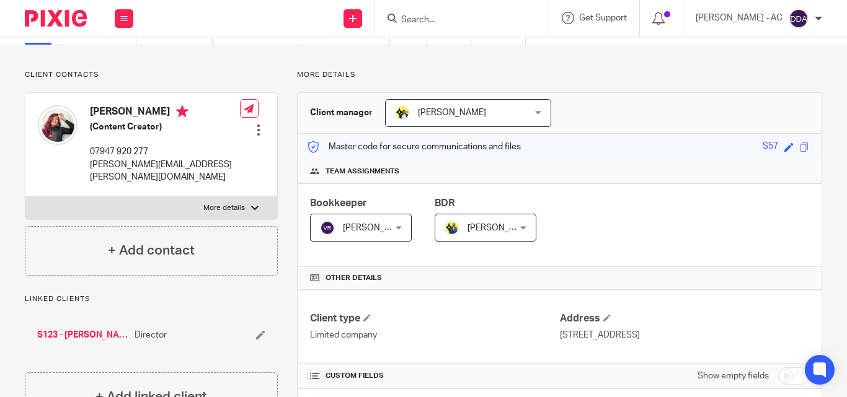
click at [255, 124] on div at bounding box center [258, 130] width 12 height 12
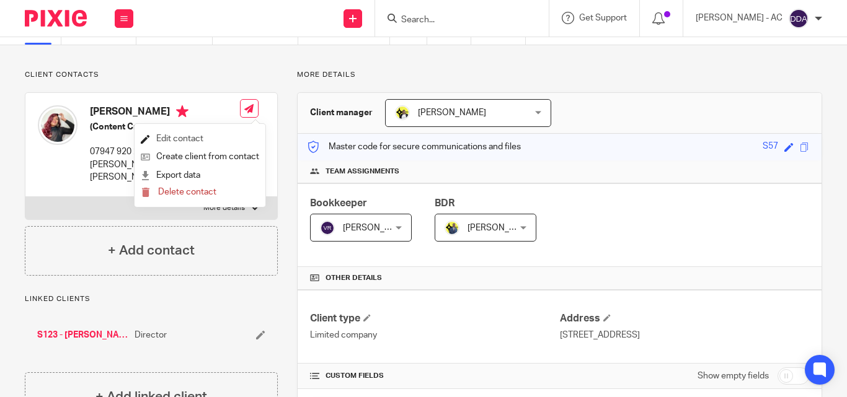
click at [187, 139] on link "Edit contact" at bounding box center [200, 139] width 118 height 18
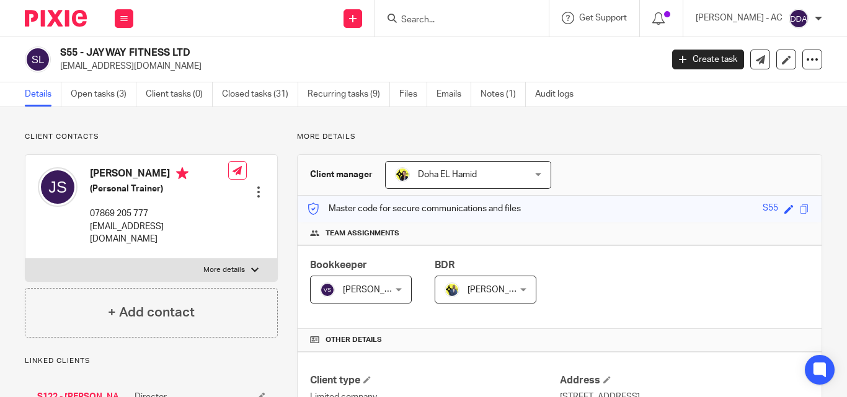
click at [256, 186] on div at bounding box center [258, 192] width 12 height 12
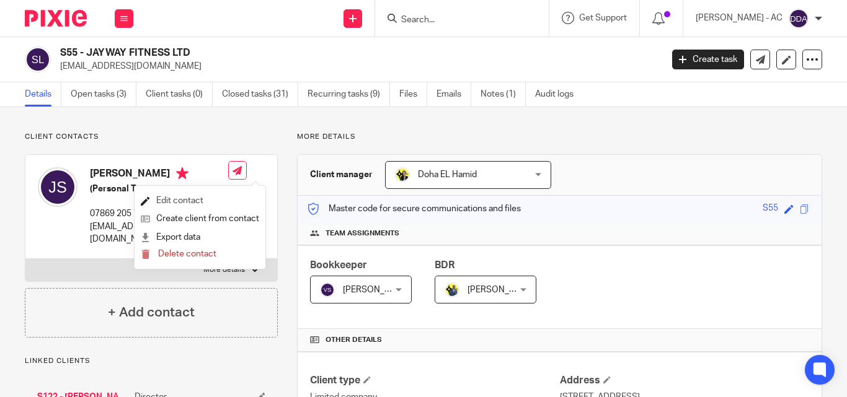
click at [169, 197] on link "Edit contact" at bounding box center [200, 201] width 118 height 18
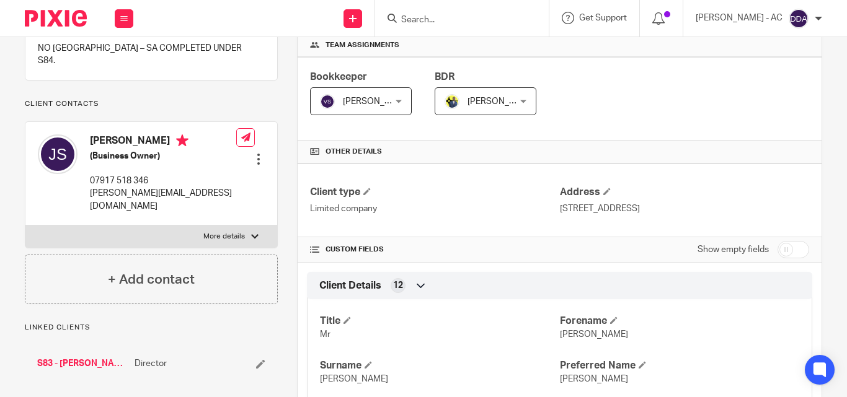
scroll to position [62, 0]
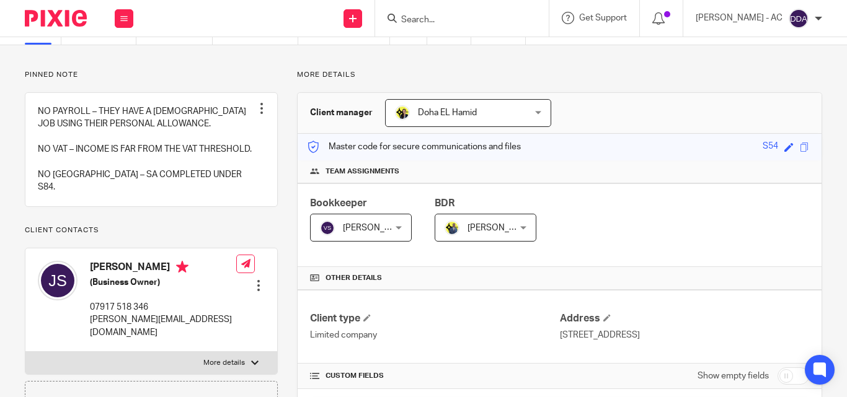
click at [253, 280] on div at bounding box center [258, 286] width 12 height 12
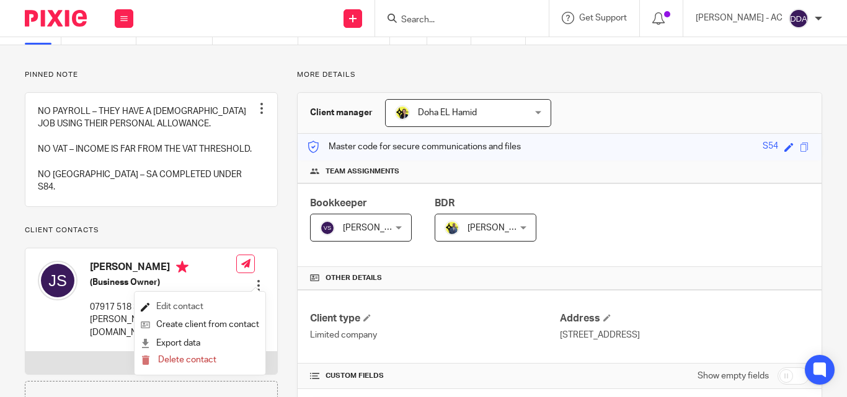
click at [177, 300] on link "Edit contact" at bounding box center [200, 307] width 118 height 18
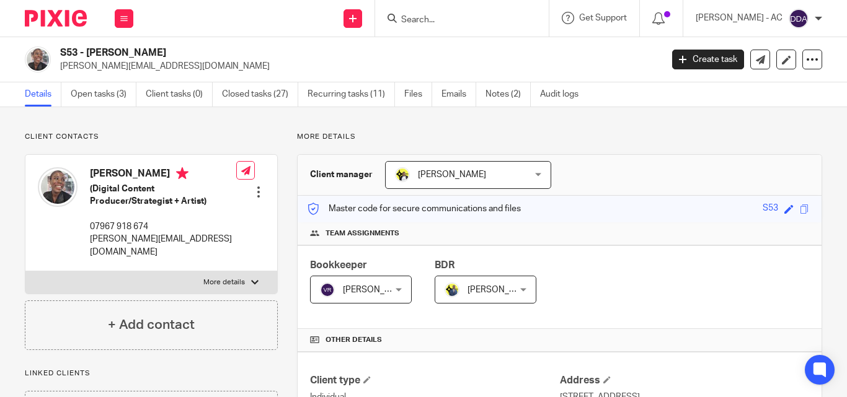
click at [255, 191] on div at bounding box center [258, 192] width 12 height 12
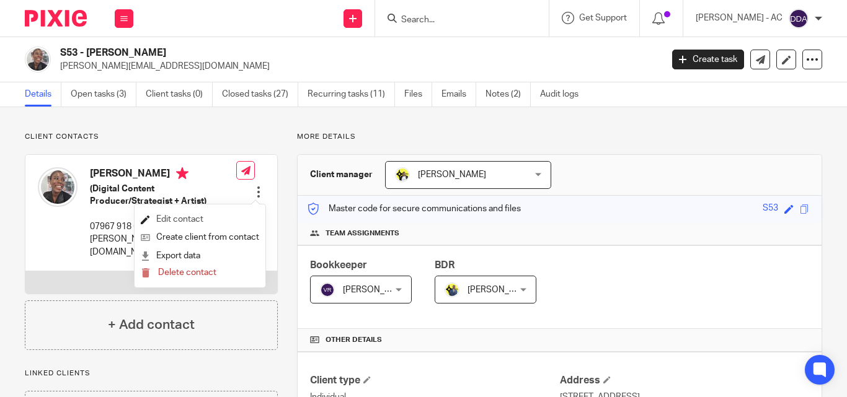
click at [208, 221] on link "Edit contact" at bounding box center [200, 220] width 118 height 18
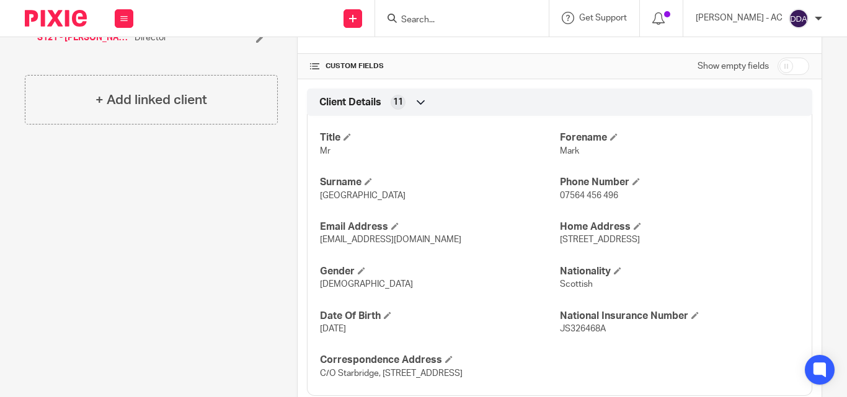
scroll to position [62, 0]
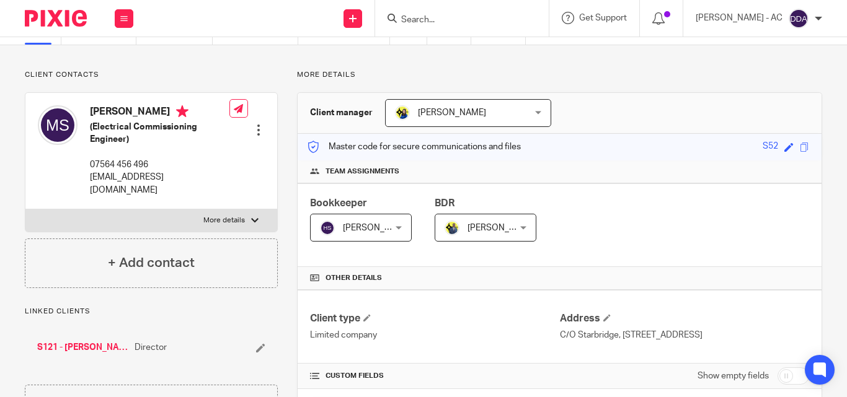
click at [257, 130] on div at bounding box center [258, 130] width 12 height 12
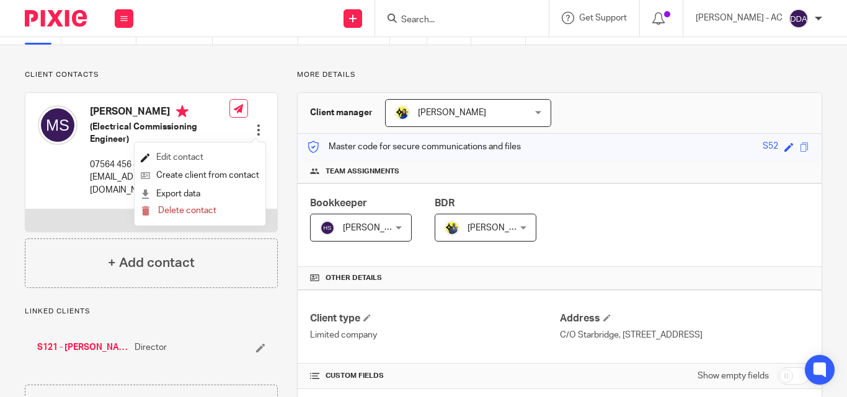
click at [185, 161] on link "Edit contact" at bounding box center [200, 158] width 118 height 18
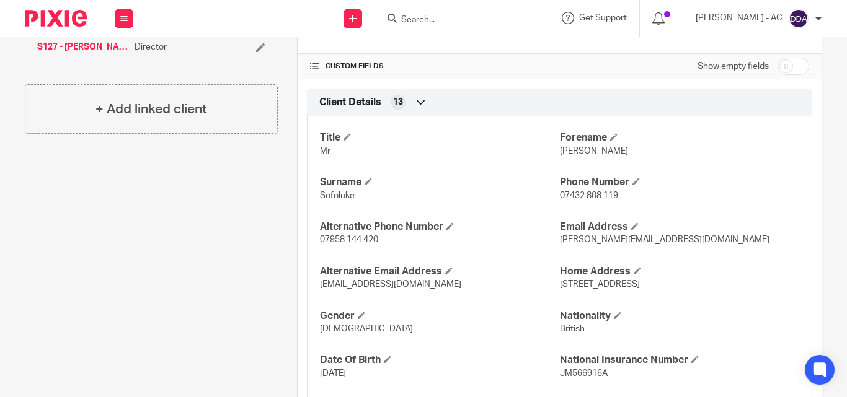
scroll to position [124, 0]
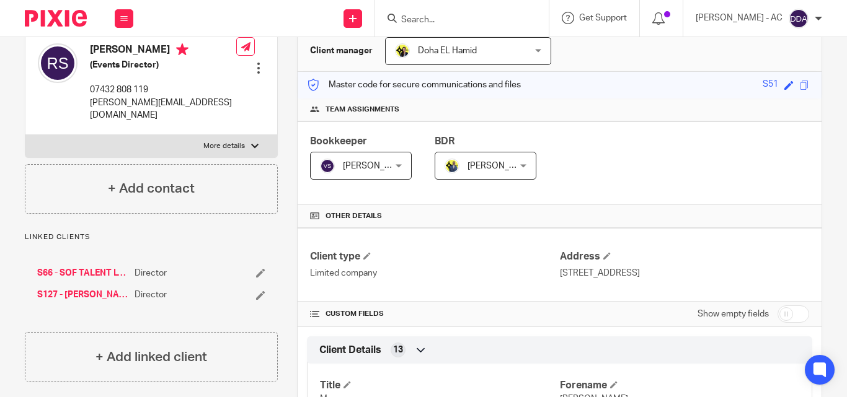
click at [254, 73] on div at bounding box center [258, 68] width 12 height 12
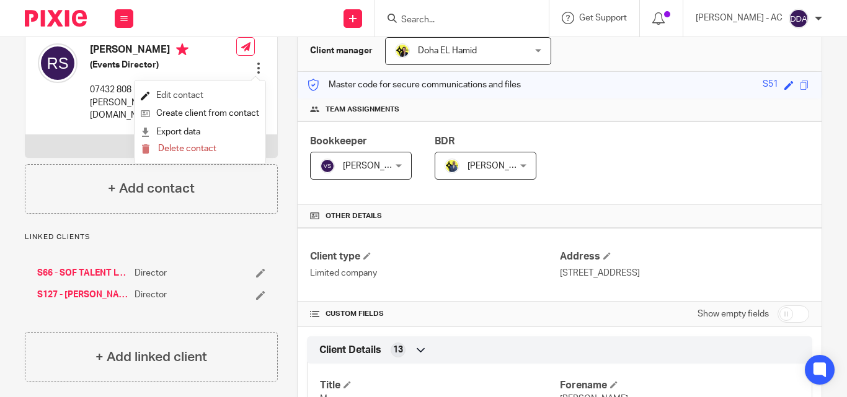
click at [190, 99] on link "Edit contact" at bounding box center [200, 96] width 118 height 18
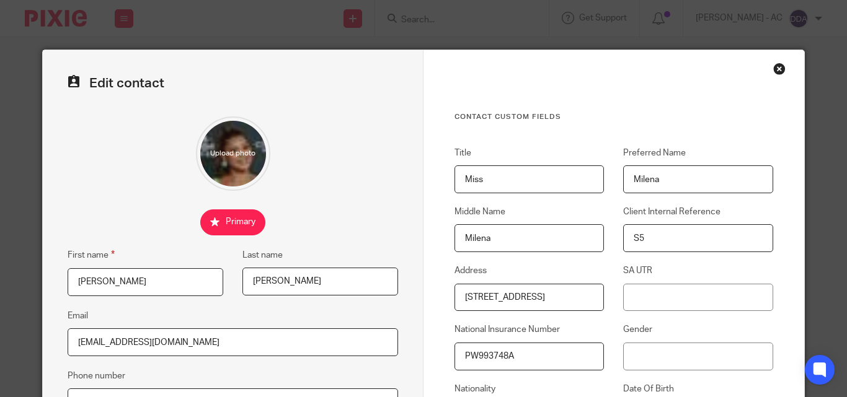
scroll to position [62, 0]
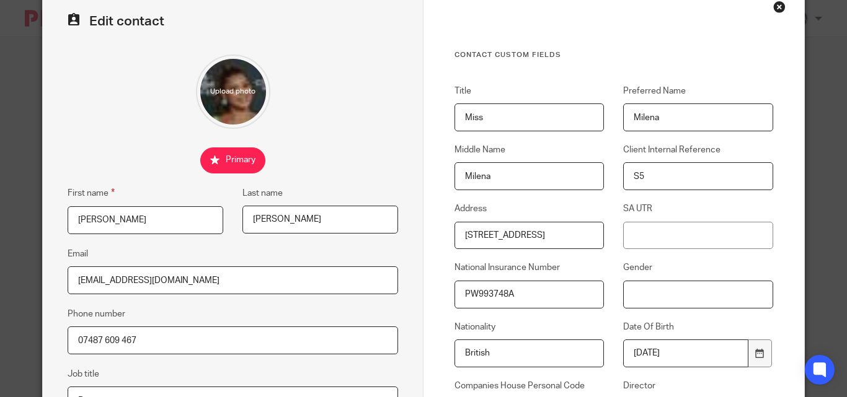
click at [627, 291] on input "Gender" at bounding box center [697, 295] width 149 height 28
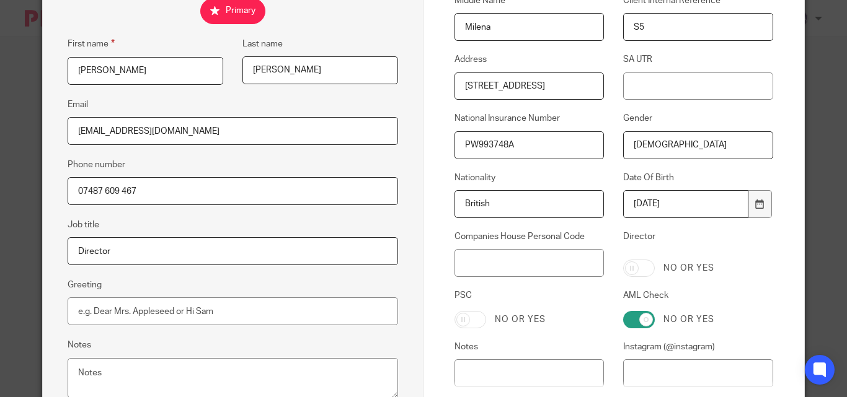
scroll to position [248, 0]
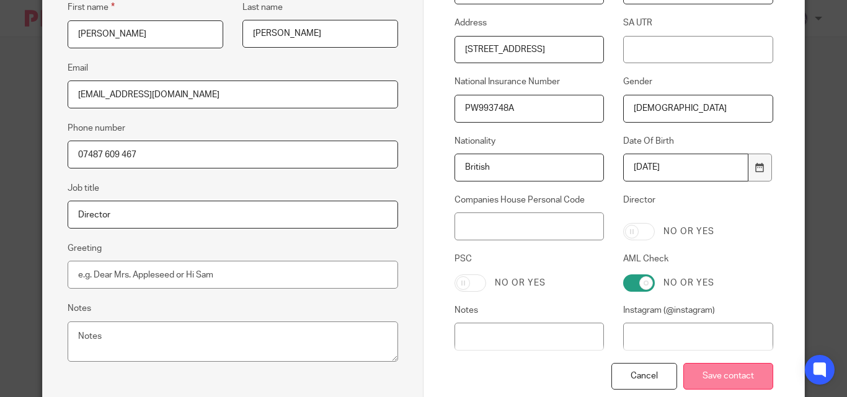
type input "Female"
click at [707, 372] on input "Save contact" at bounding box center [728, 376] width 90 height 27
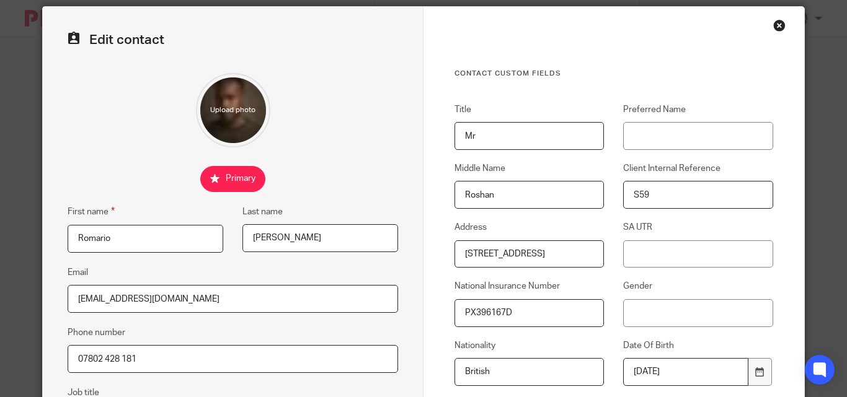
scroll to position [62, 0]
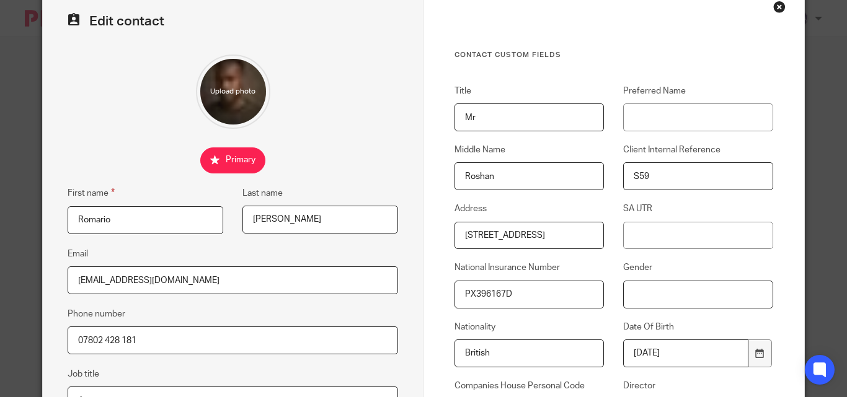
click at [626, 296] on input "Gender" at bounding box center [697, 295] width 149 height 28
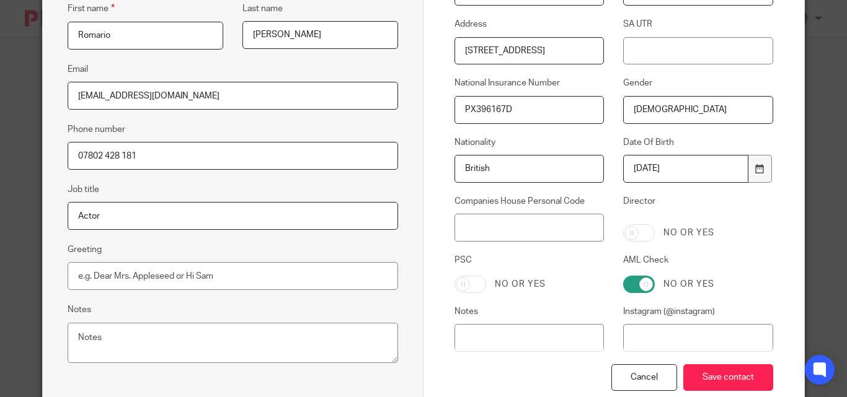
scroll to position [248, 0]
type input "[DEMOGRAPHIC_DATA]"
click at [705, 368] on input "Save contact" at bounding box center [728, 376] width 90 height 27
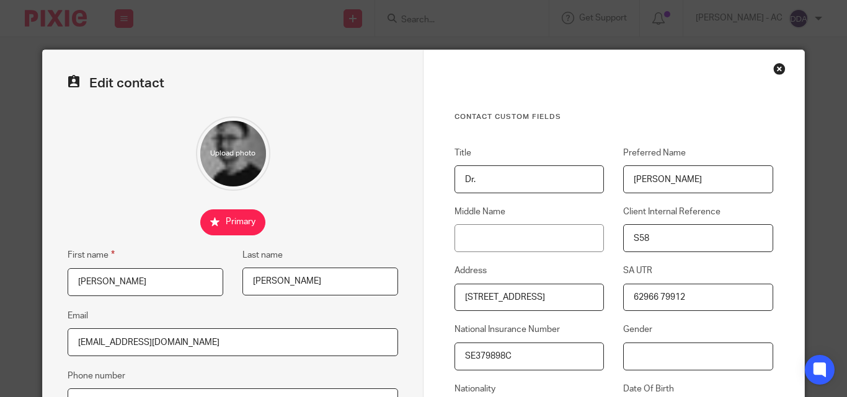
click at [628, 359] on input "Gender" at bounding box center [697, 357] width 149 height 28
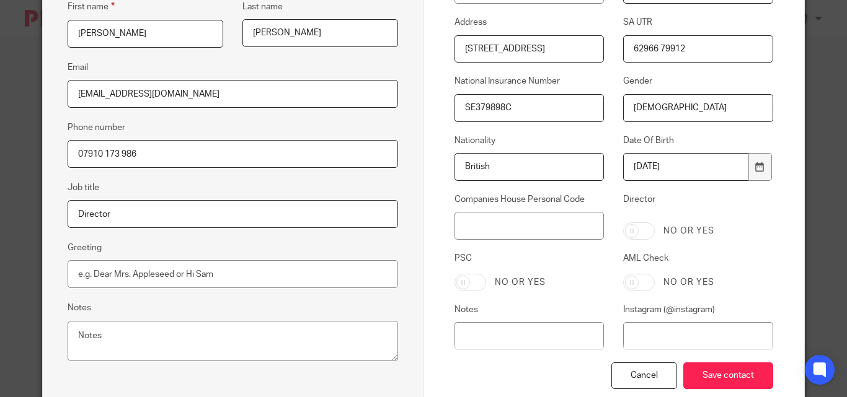
scroll to position [322, 0]
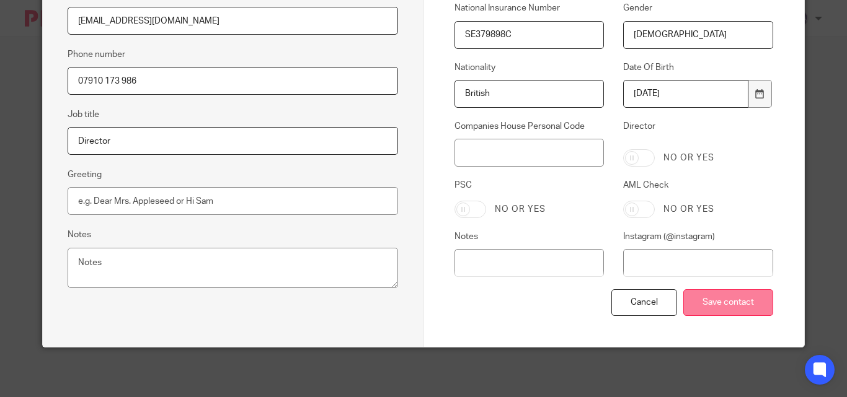
type input "[DEMOGRAPHIC_DATA]"
click at [712, 301] on input "Save contact" at bounding box center [728, 302] width 90 height 27
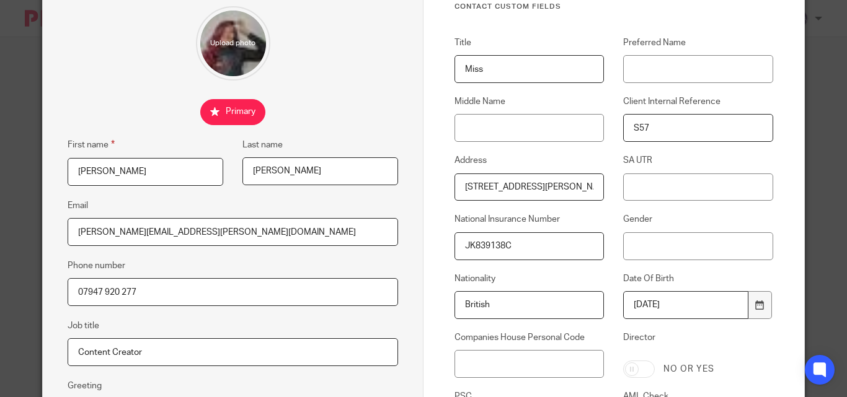
scroll to position [124, 0]
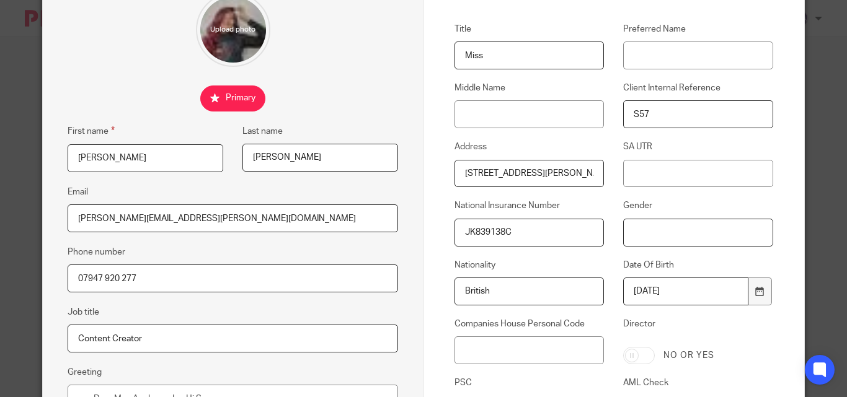
click at [624, 230] on input "Gender" at bounding box center [697, 233] width 149 height 28
type input "M"
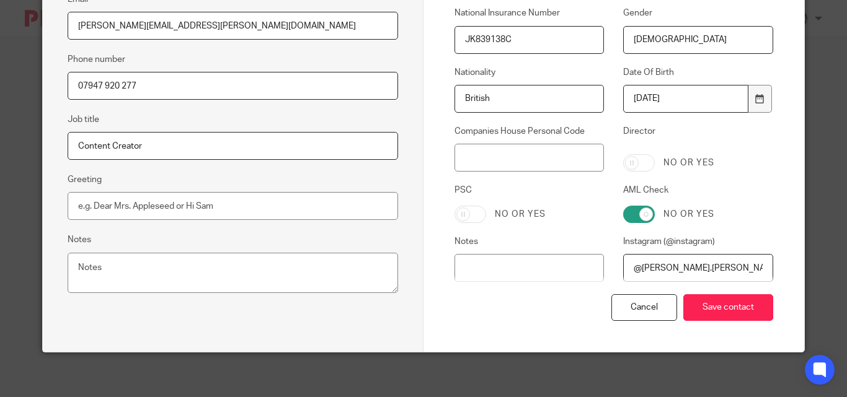
scroll to position [322, 0]
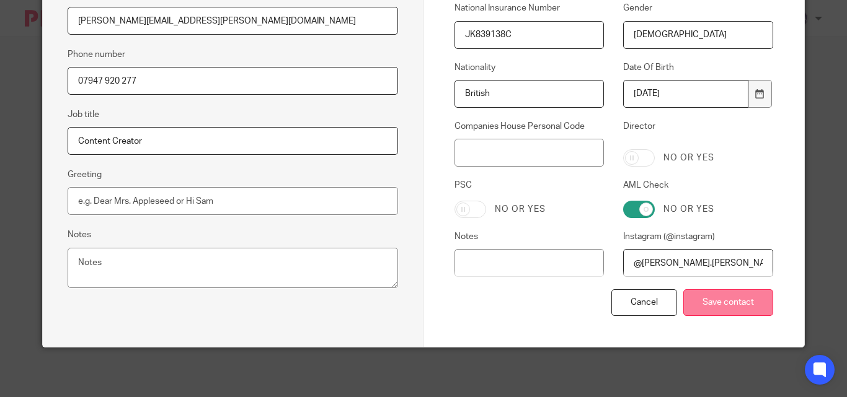
type input "Female"
click at [702, 303] on input "Save contact" at bounding box center [728, 302] width 90 height 27
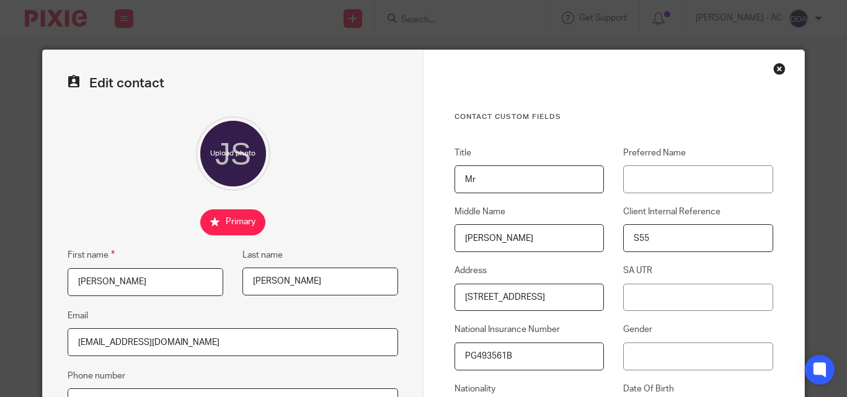
scroll to position [62, 0]
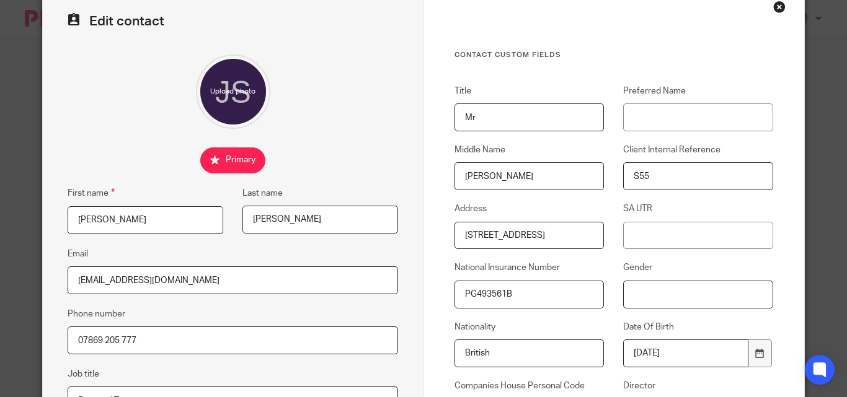
click at [624, 289] on input "Gender" at bounding box center [697, 295] width 149 height 28
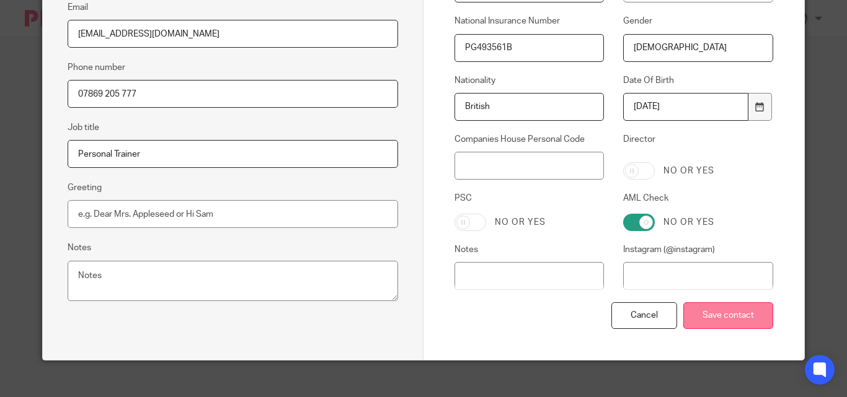
scroll to position [310, 0]
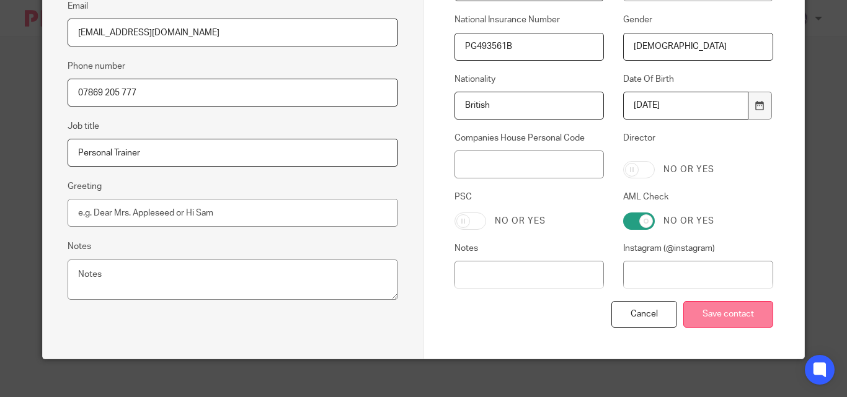
type input "[DEMOGRAPHIC_DATA]"
click at [712, 312] on input "Save contact" at bounding box center [728, 314] width 90 height 27
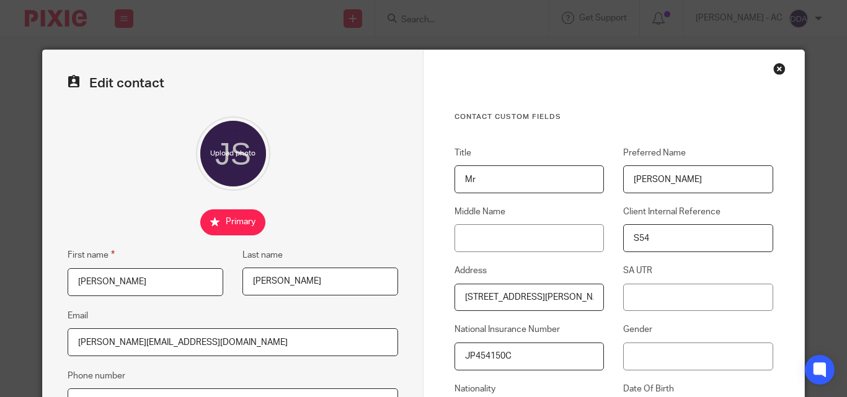
scroll to position [124, 0]
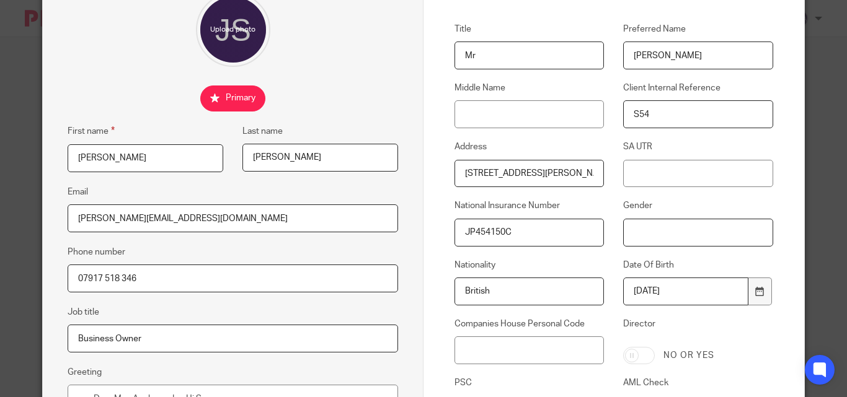
click at [623, 239] on input "Gender" at bounding box center [697, 233] width 149 height 28
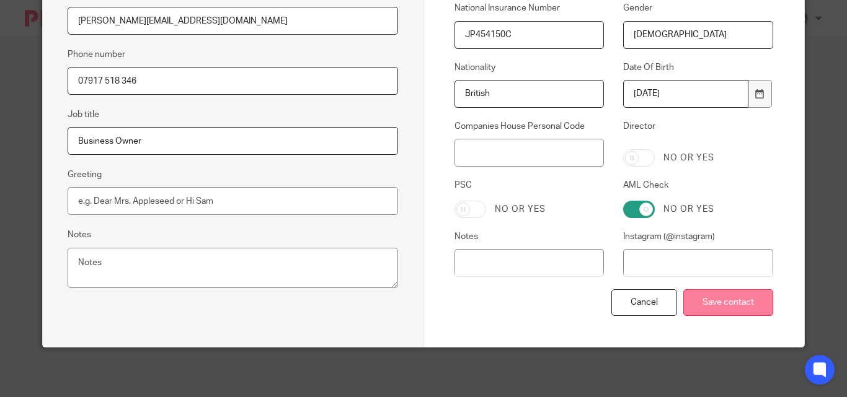
type input "Male"
click at [732, 304] on input "Save contact" at bounding box center [728, 302] width 90 height 27
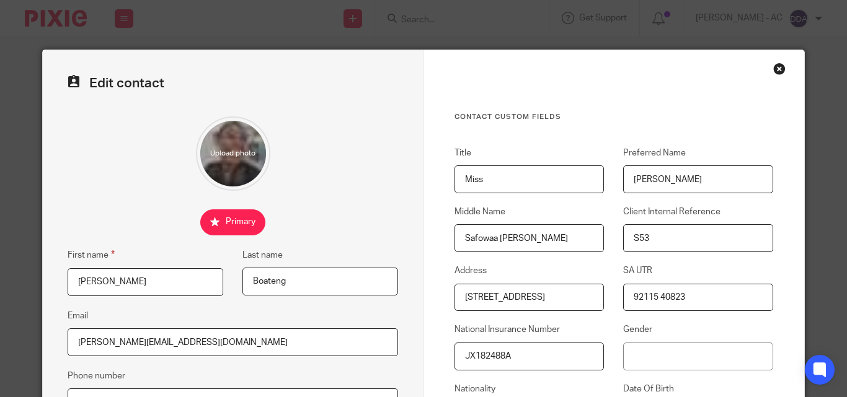
scroll to position [124, 0]
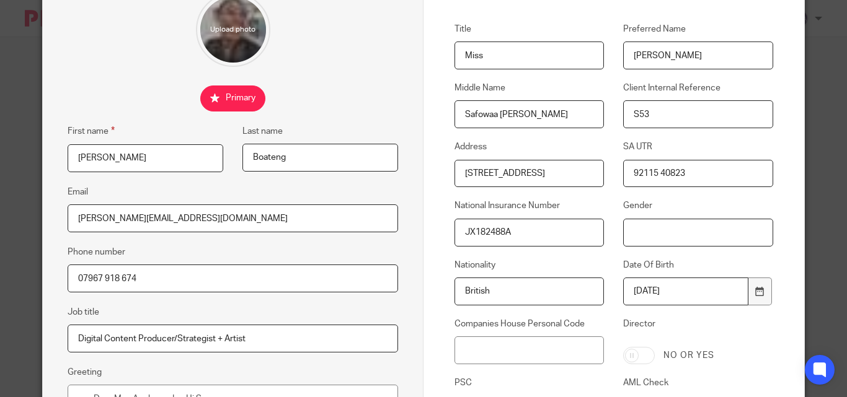
click at [627, 232] on input "Gender" at bounding box center [697, 233] width 149 height 28
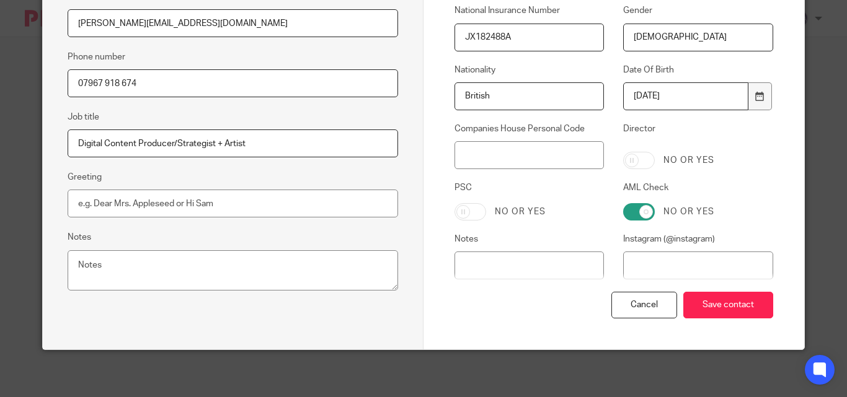
scroll to position [322, 0]
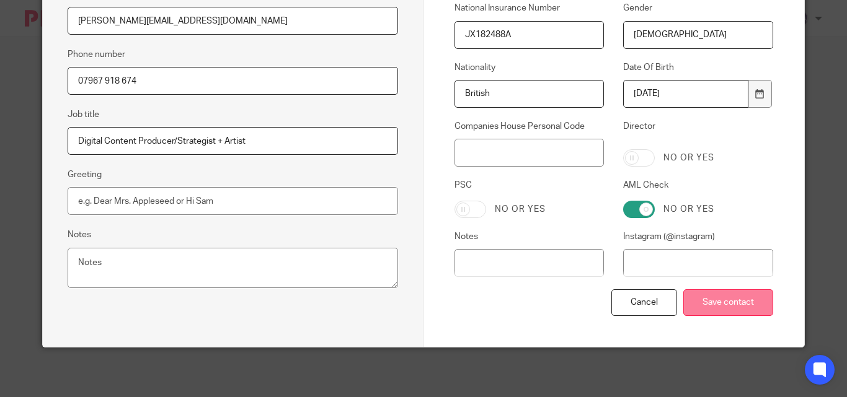
type input "[DEMOGRAPHIC_DATA]"
click at [697, 298] on input "Save contact" at bounding box center [728, 302] width 90 height 27
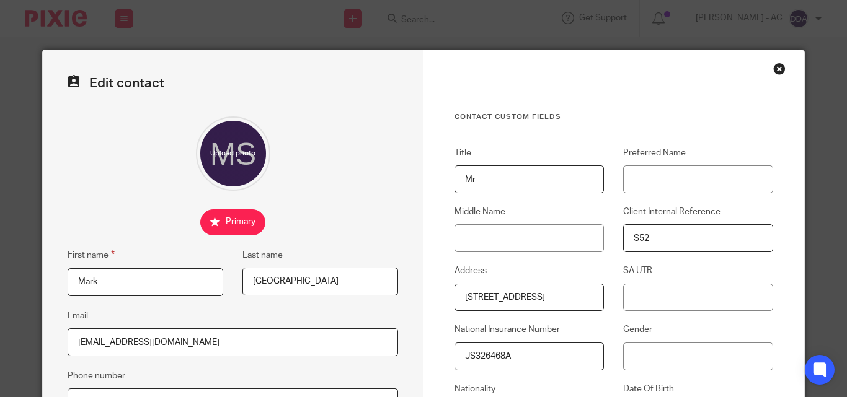
scroll to position [124, 0]
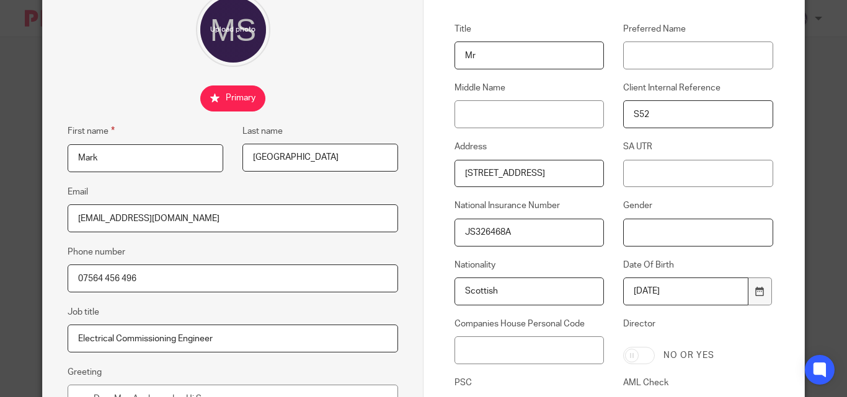
click at [629, 231] on input "Gender" at bounding box center [697, 233] width 149 height 28
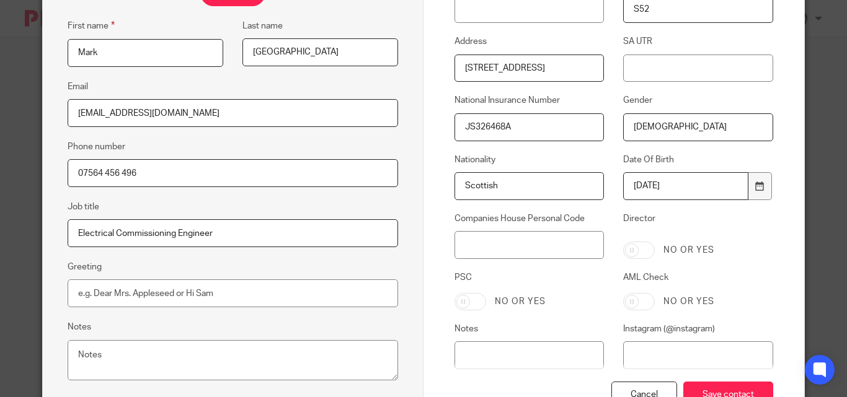
scroll to position [322, 0]
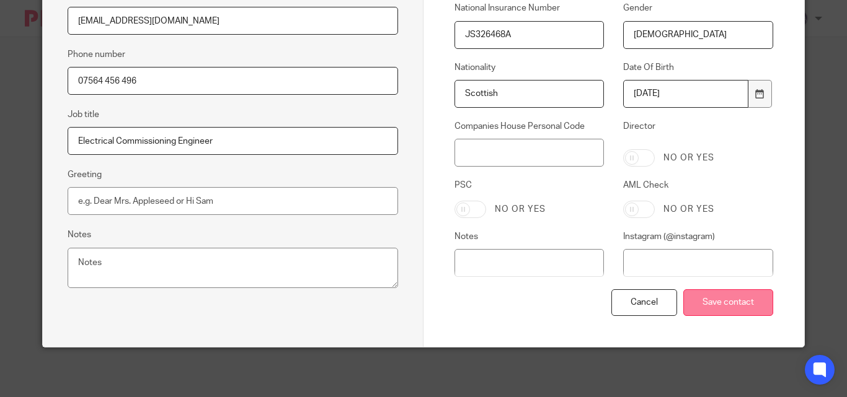
type input "[DEMOGRAPHIC_DATA]"
click at [738, 293] on input "Save contact" at bounding box center [728, 302] width 90 height 27
click at [738, 294] on input "Save contact" at bounding box center [728, 302] width 90 height 27
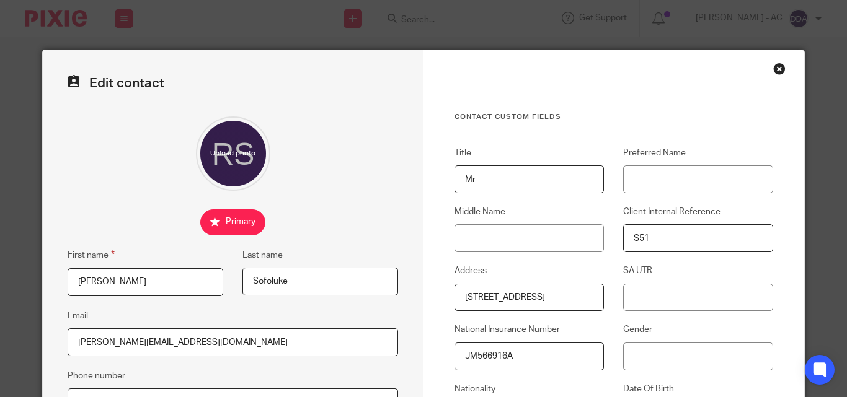
scroll to position [124, 0]
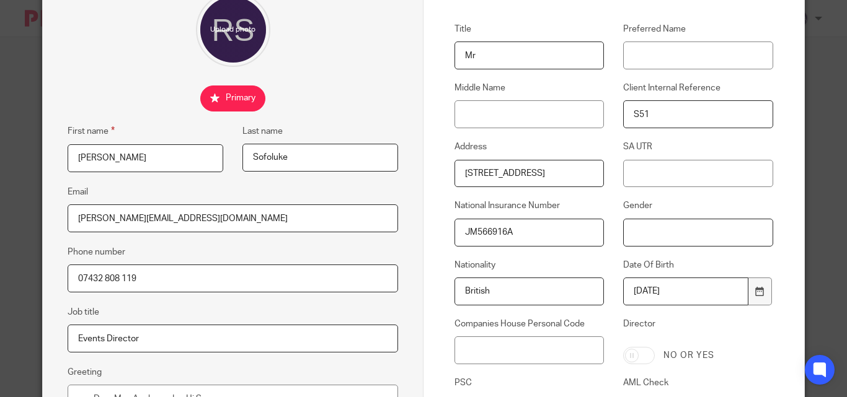
click at [624, 236] on input "Gender" at bounding box center [697, 233] width 149 height 28
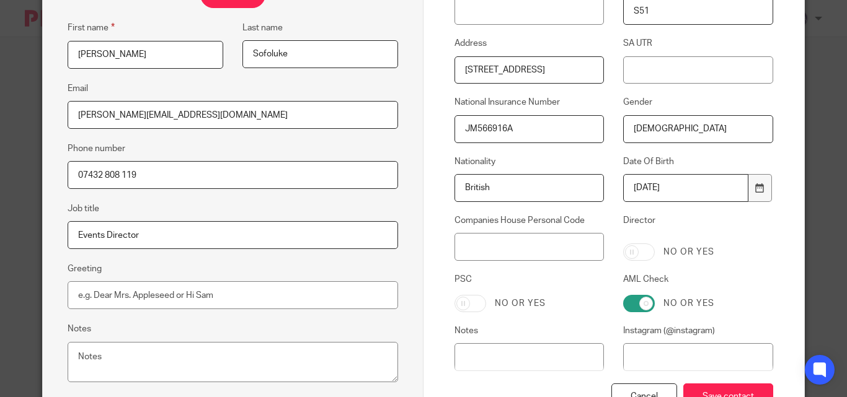
scroll to position [322, 0]
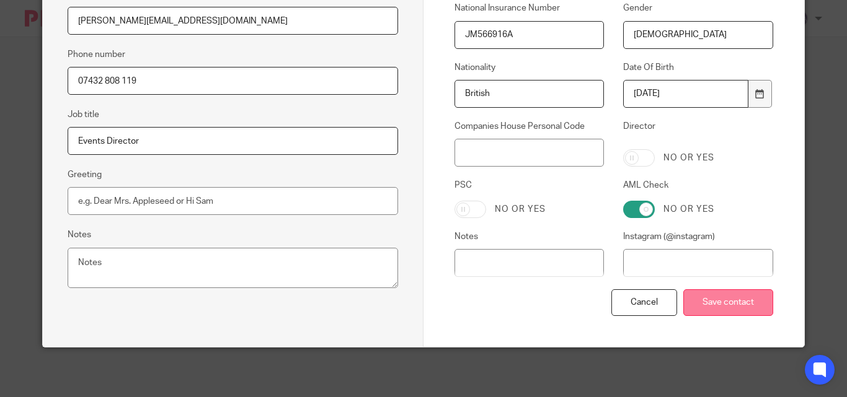
type input "[DEMOGRAPHIC_DATA]"
click at [729, 303] on input "Save contact" at bounding box center [728, 302] width 90 height 27
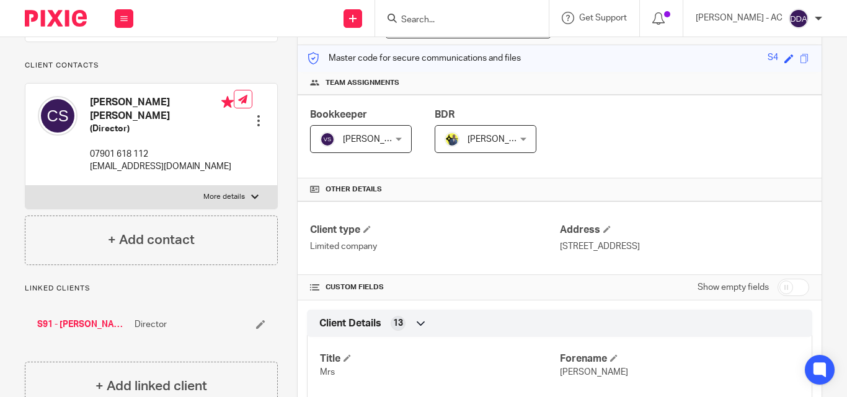
scroll to position [62, 0]
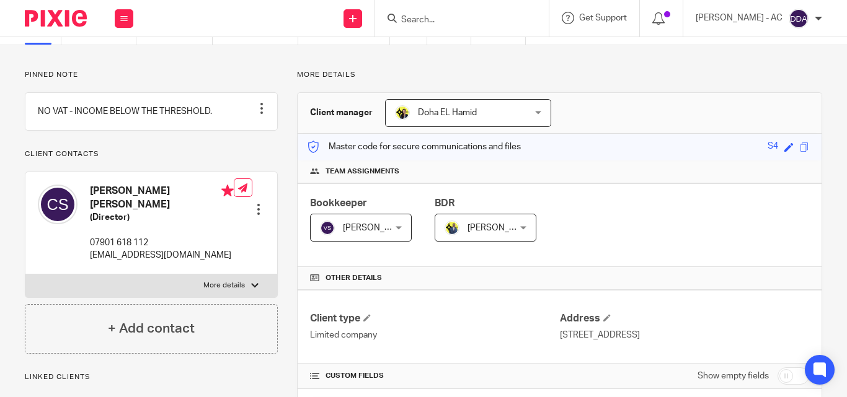
click at [257, 204] on div at bounding box center [258, 209] width 12 height 12
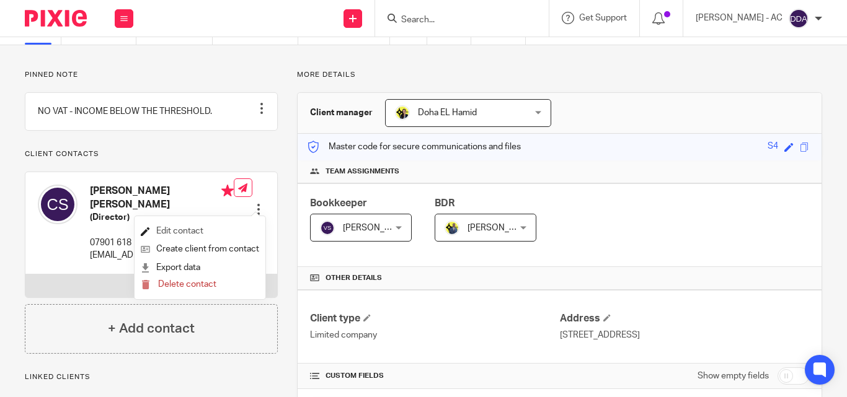
click at [195, 233] on link "Edit contact" at bounding box center [200, 232] width 118 height 18
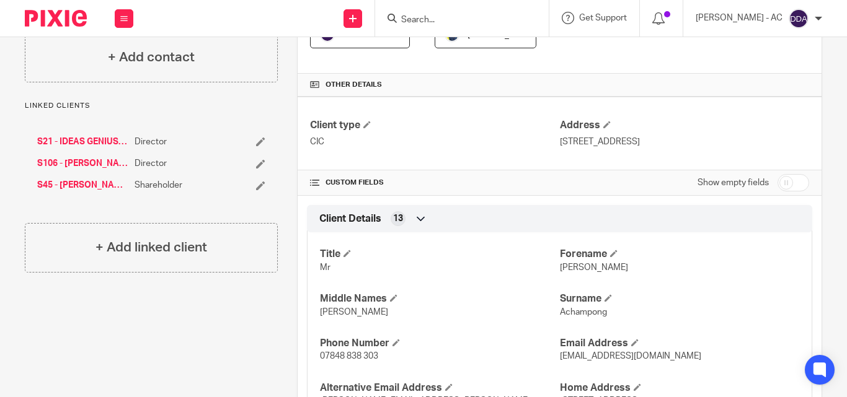
scroll to position [62, 0]
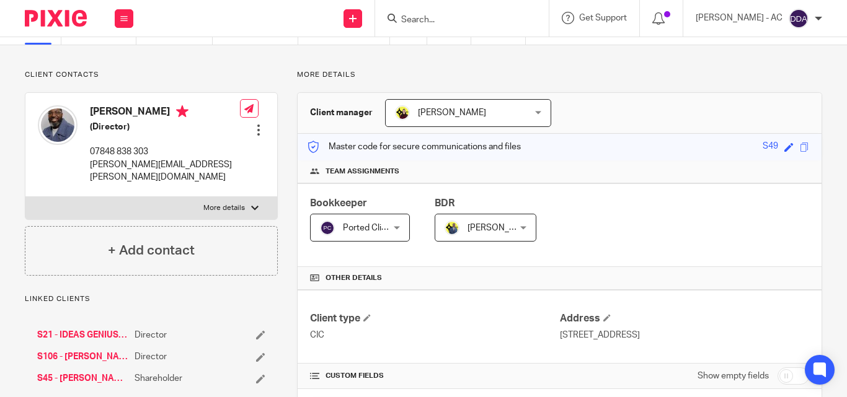
click at [256, 131] on div at bounding box center [258, 130] width 12 height 12
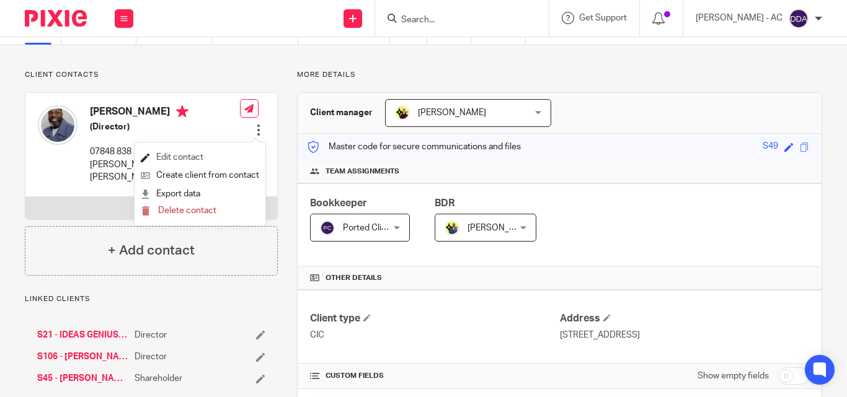
click at [199, 156] on link "Edit contact" at bounding box center [200, 158] width 118 height 18
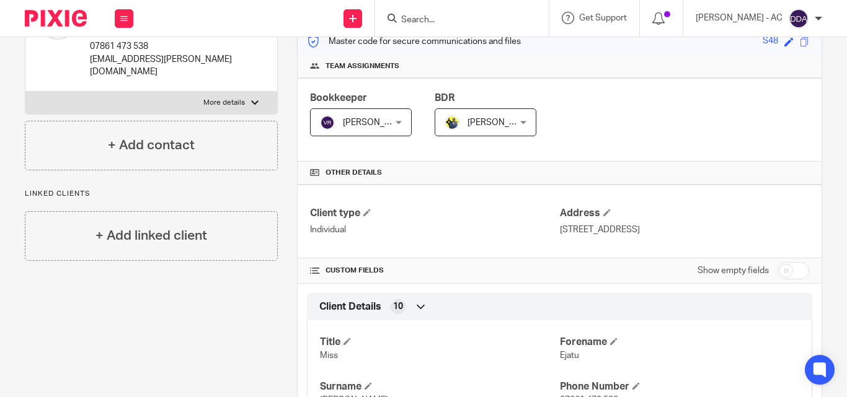
scroll to position [62, 0]
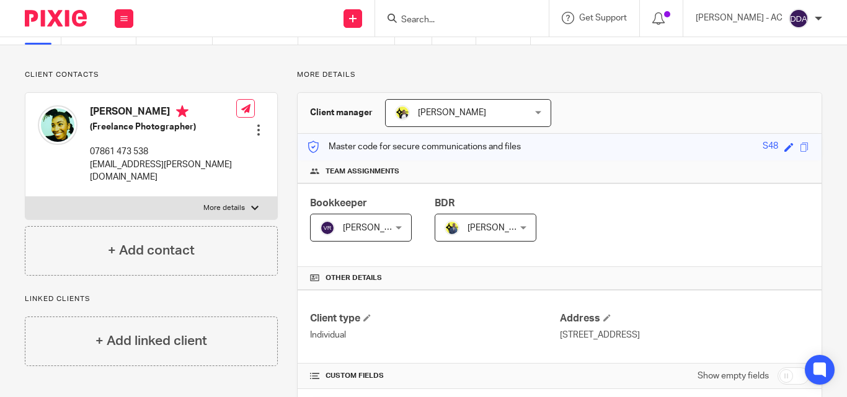
click at [256, 124] on div at bounding box center [258, 130] width 12 height 12
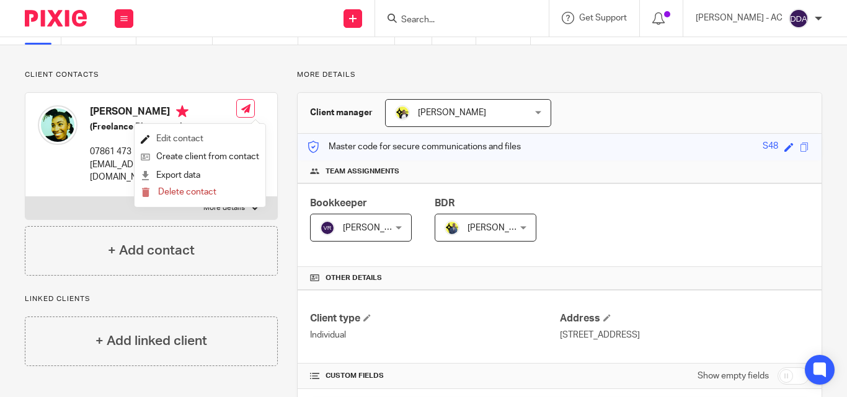
click at [205, 134] on link "Edit contact" at bounding box center [200, 139] width 118 height 18
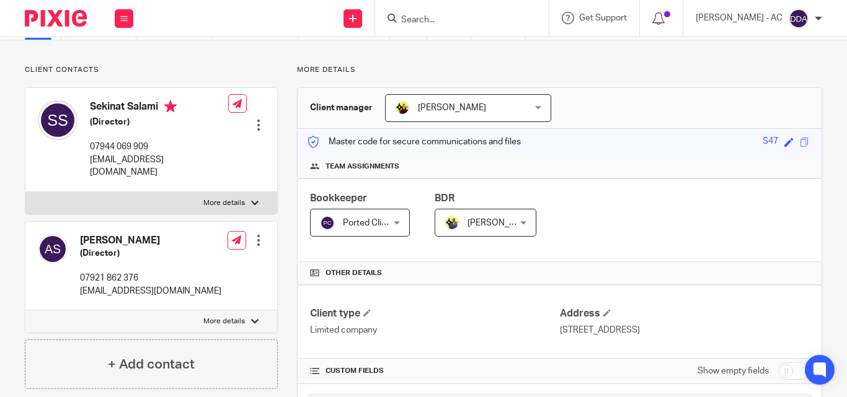
scroll to position [62, 0]
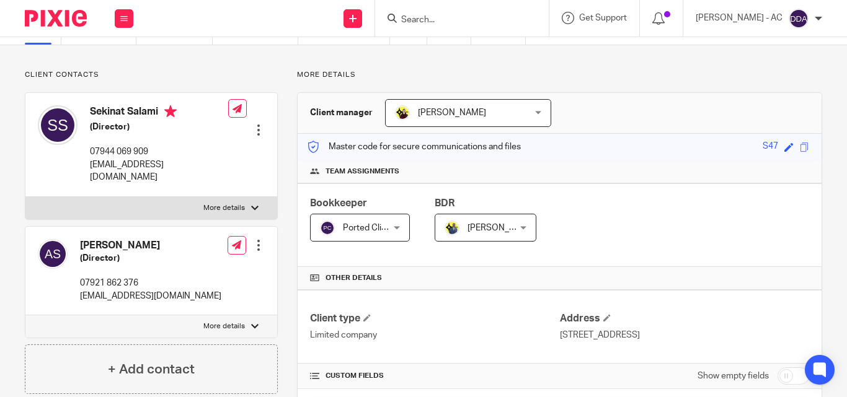
click at [254, 124] on div at bounding box center [258, 130] width 12 height 12
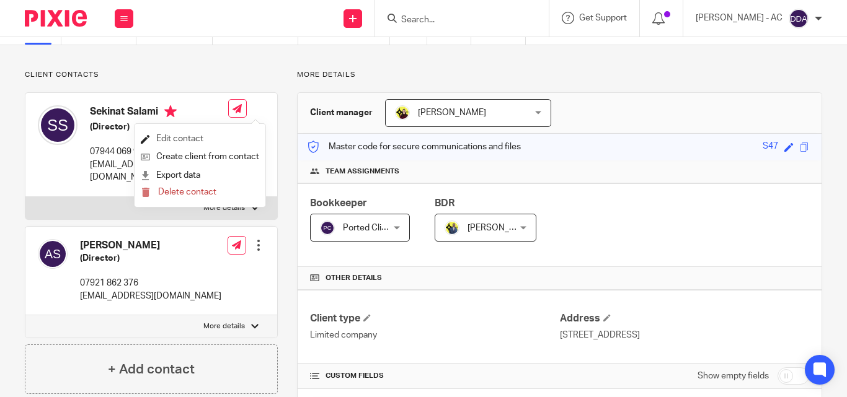
click at [203, 132] on link "Edit contact" at bounding box center [200, 139] width 118 height 18
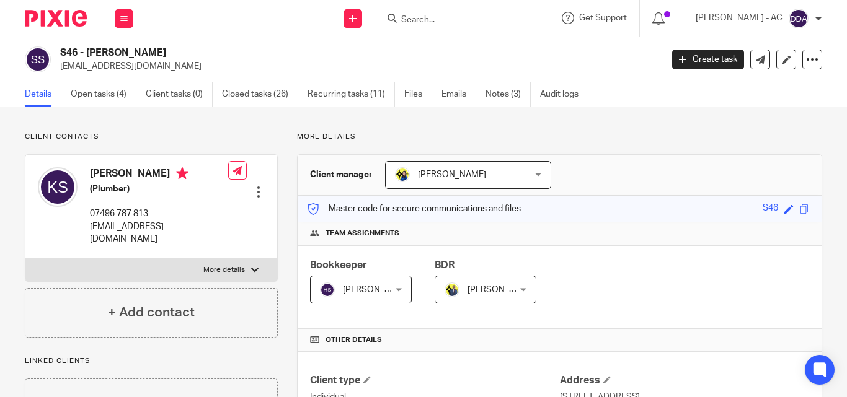
click at [257, 186] on div at bounding box center [258, 192] width 12 height 12
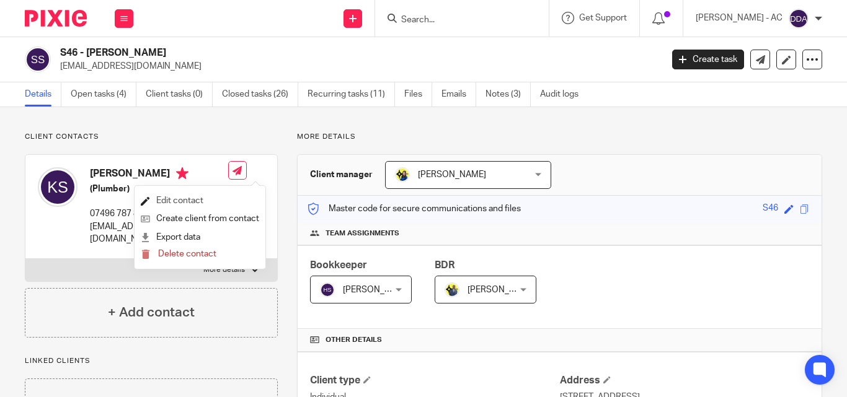
click at [200, 194] on link "Edit contact" at bounding box center [200, 201] width 118 height 18
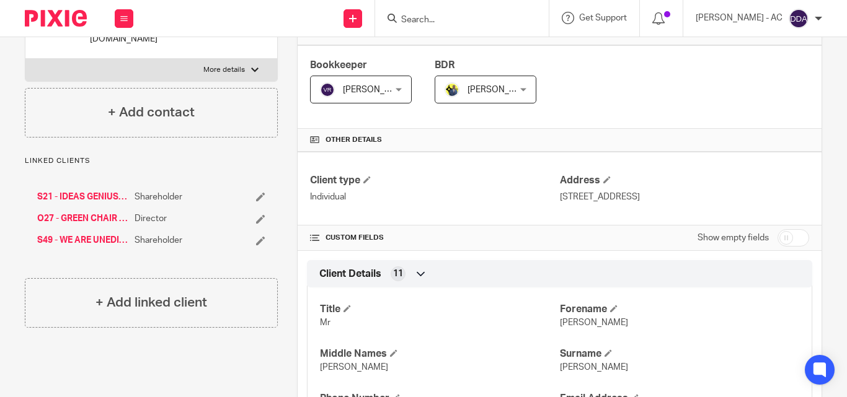
scroll to position [62, 0]
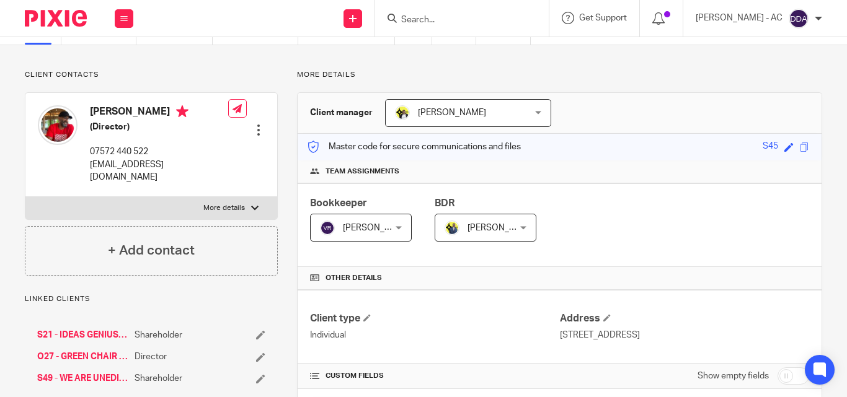
click at [255, 124] on div at bounding box center [258, 130] width 12 height 12
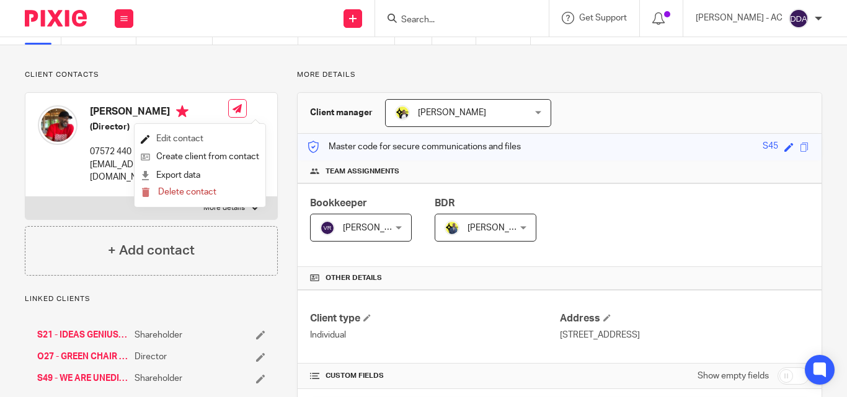
click at [186, 138] on link "Edit contact" at bounding box center [200, 139] width 118 height 18
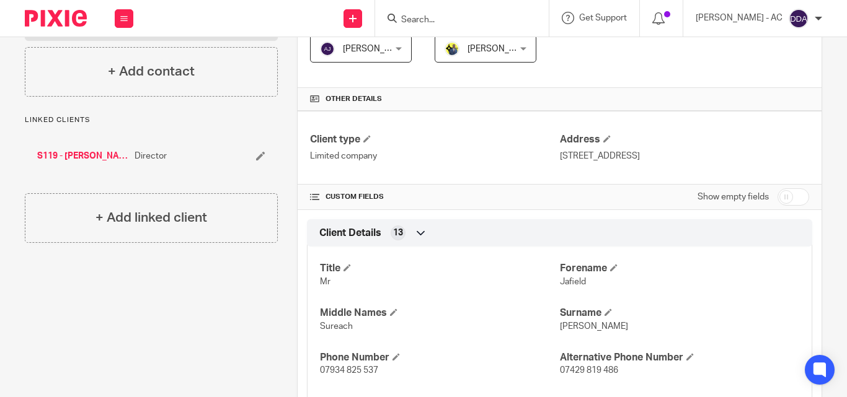
scroll to position [124, 0]
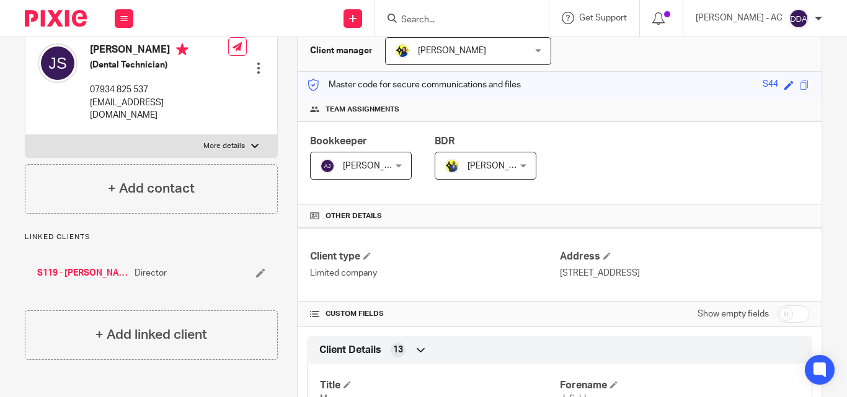
click at [254, 62] on div at bounding box center [258, 68] width 12 height 12
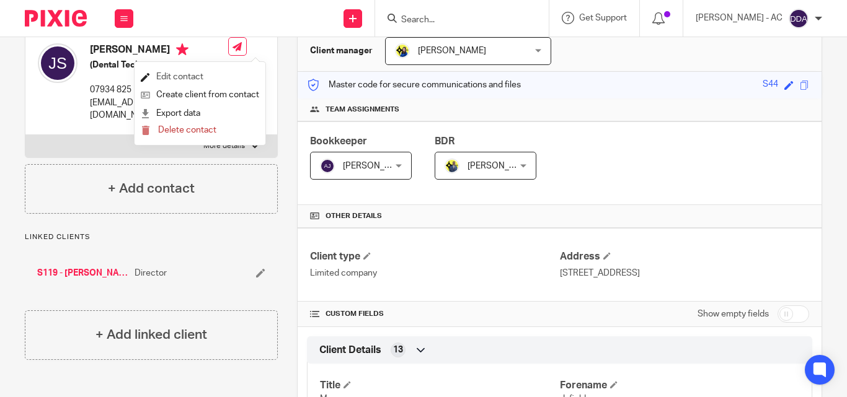
click at [193, 73] on link "Edit contact" at bounding box center [200, 77] width 118 height 18
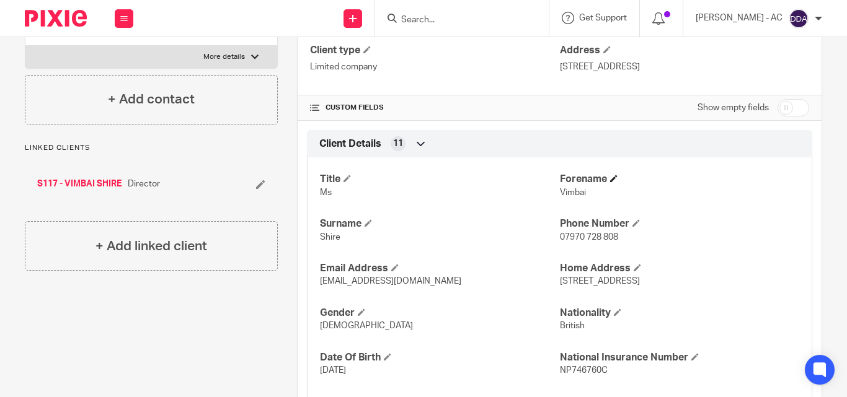
scroll to position [124, 0]
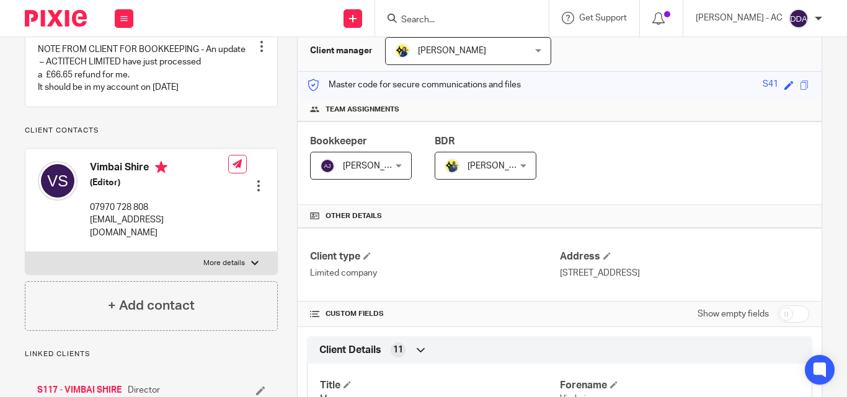
click at [257, 183] on div at bounding box center [258, 186] width 12 height 12
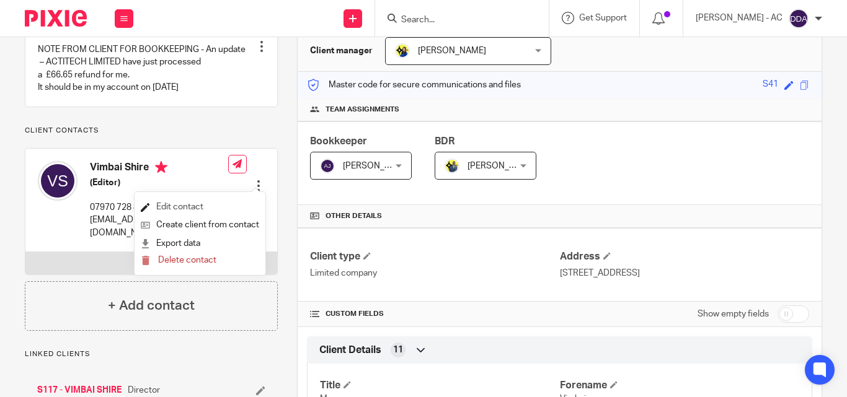
click at [200, 203] on link "Edit contact" at bounding box center [200, 207] width 118 height 18
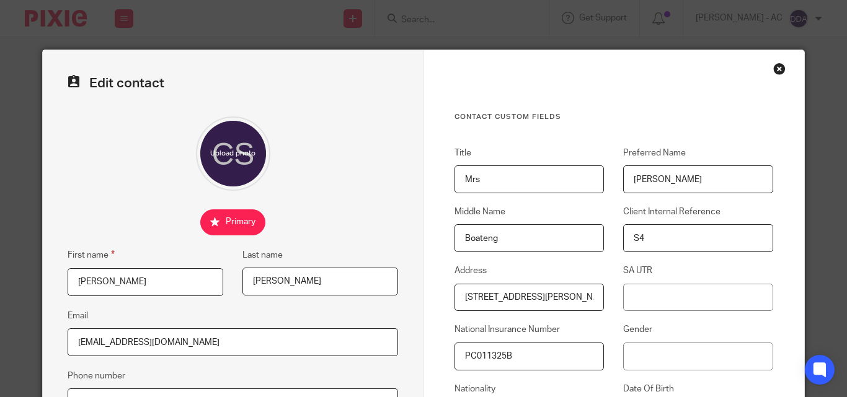
scroll to position [62, 0]
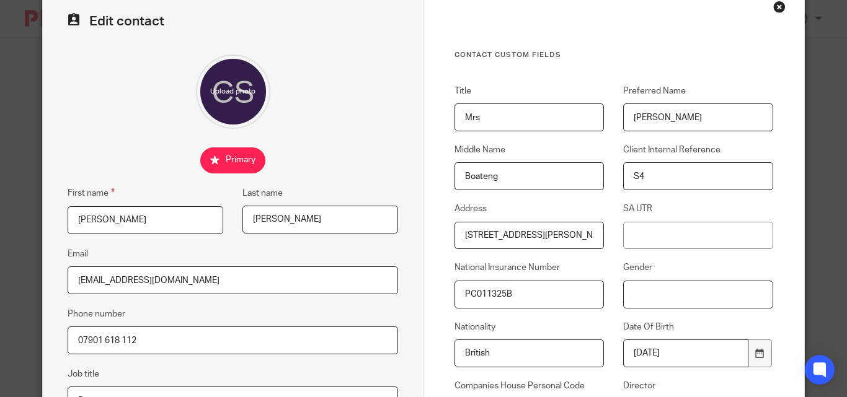
click at [624, 289] on input "Gender" at bounding box center [697, 295] width 149 height 28
type input "f"
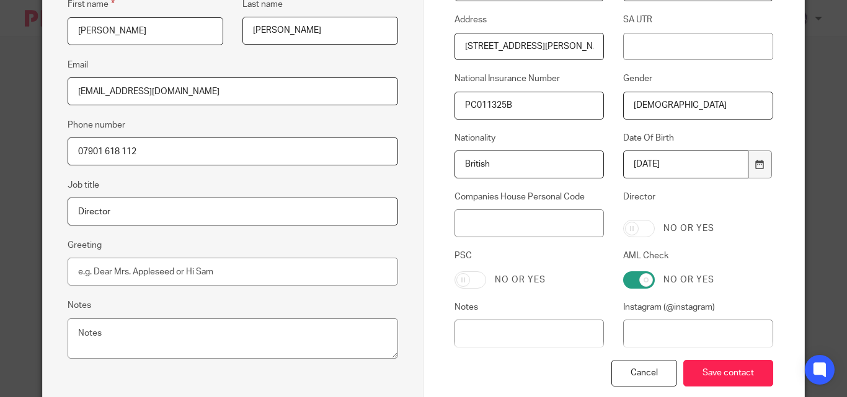
scroll to position [310, 0]
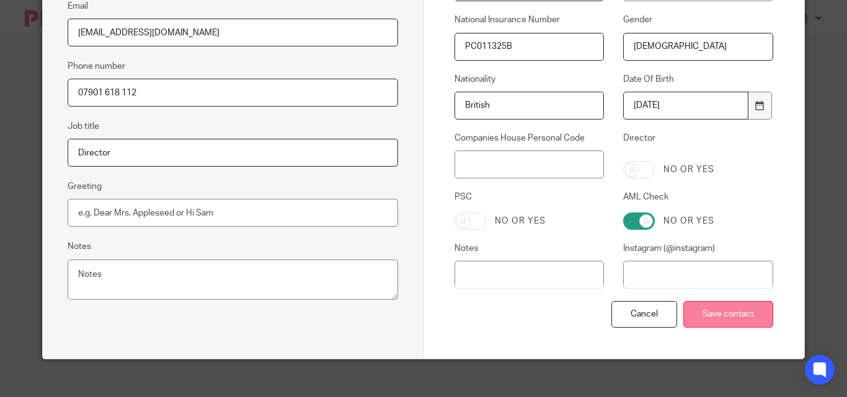
type input "[DEMOGRAPHIC_DATA]"
click at [718, 304] on input "Save contact" at bounding box center [728, 314] width 90 height 27
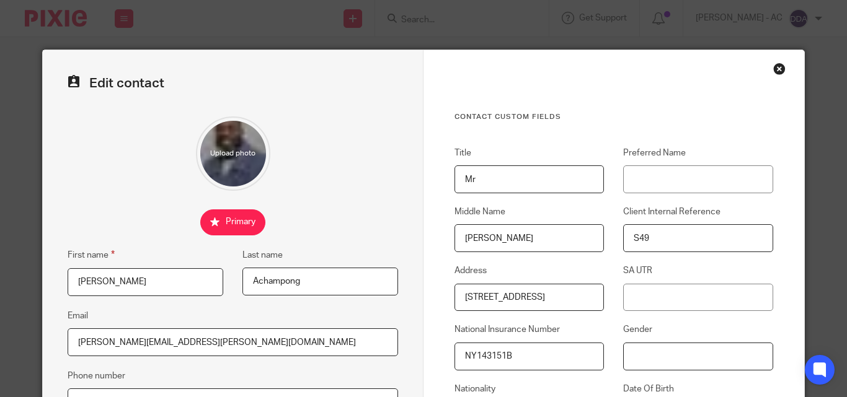
click at [625, 353] on input "Gender" at bounding box center [697, 357] width 149 height 28
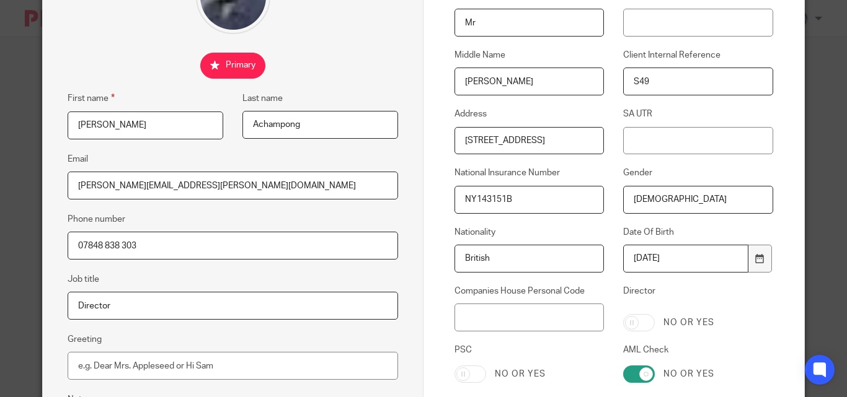
scroll to position [248, 0]
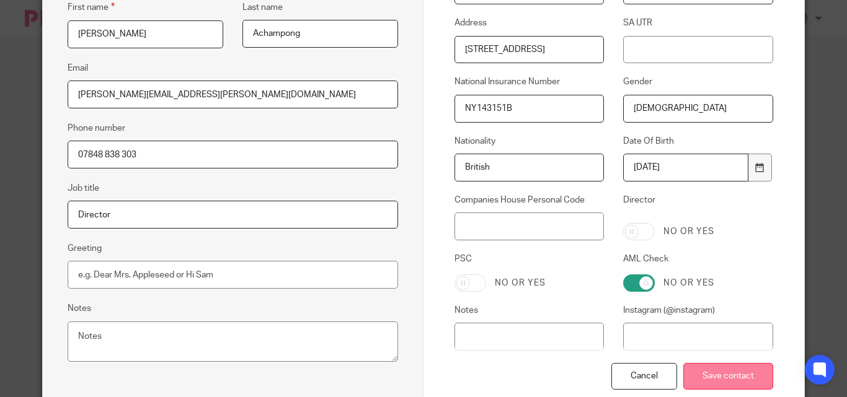
type input "Male"
click at [745, 373] on input "Save contact" at bounding box center [728, 376] width 90 height 27
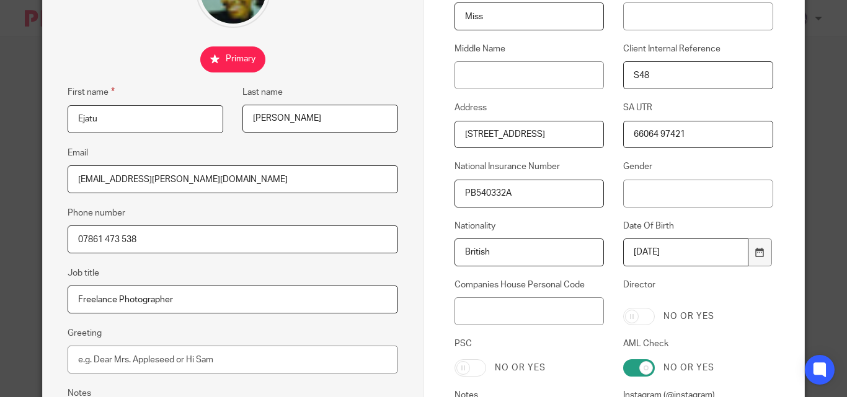
scroll to position [186, 0]
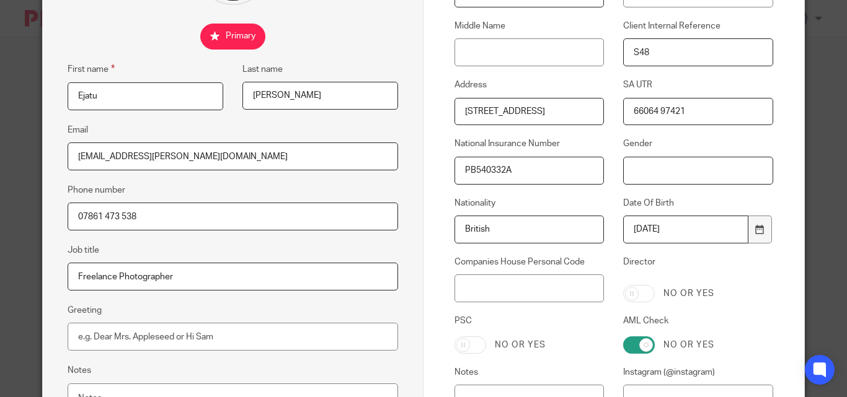
click at [625, 175] on input "Gender" at bounding box center [697, 171] width 149 height 28
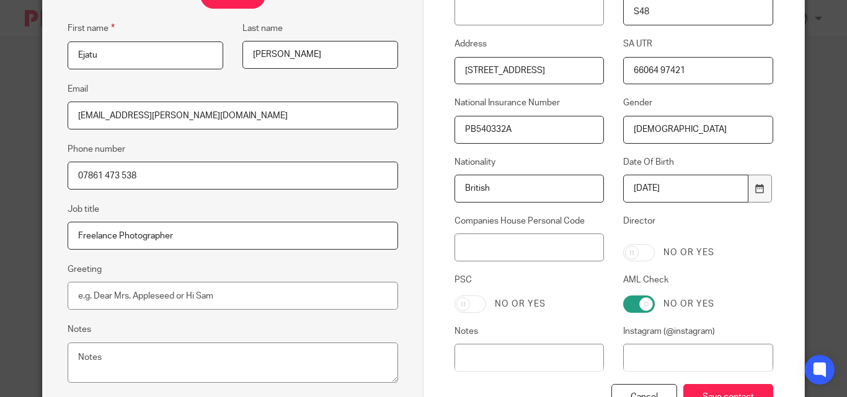
scroll to position [248, 0]
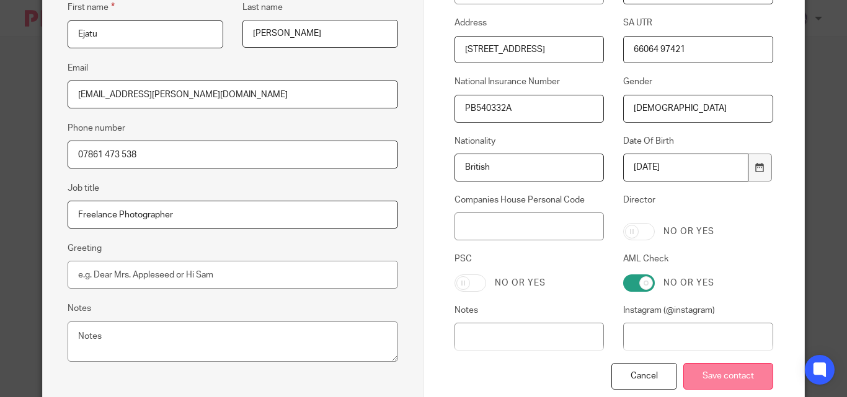
type input "[DEMOGRAPHIC_DATA]"
click at [711, 372] on input "Save contact" at bounding box center [728, 376] width 90 height 27
click at [711, 373] on input "Save contact" at bounding box center [728, 376] width 90 height 27
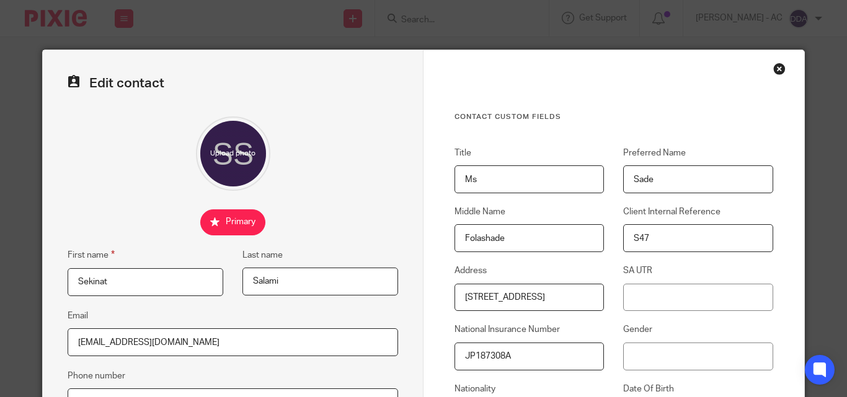
scroll to position [124, 0]
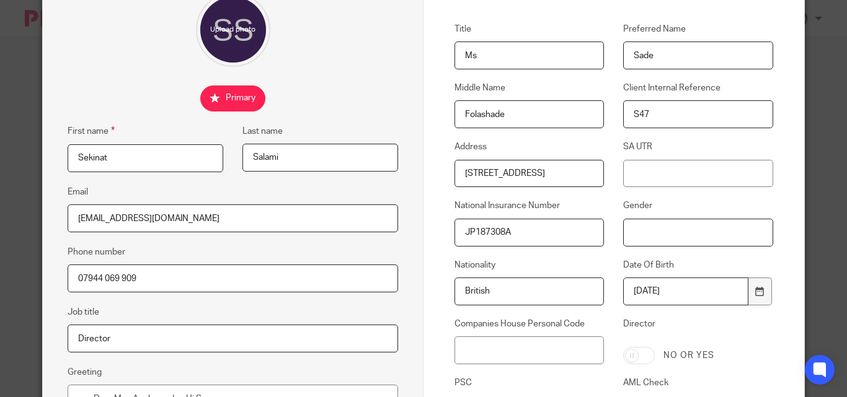
click at [623, 226] on input "Gender" at bounding box center [697, 233] width 149 height 28
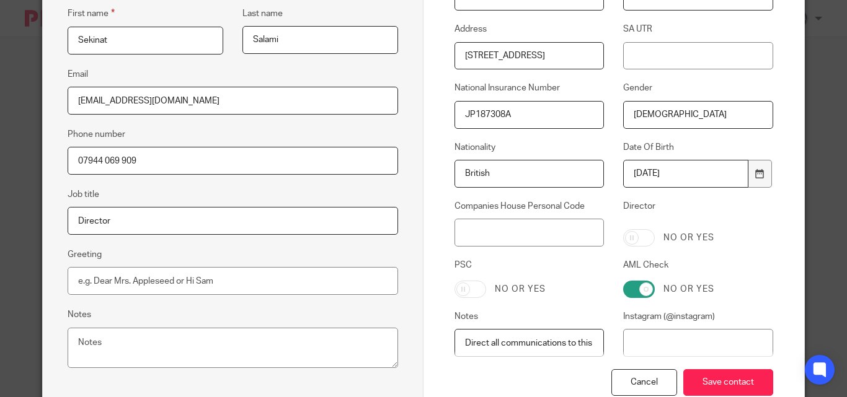
scroll to position [322, 0]
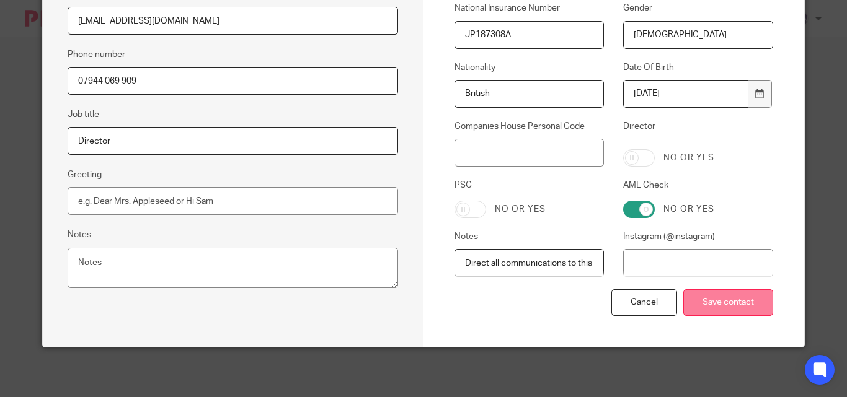
type input "[DEMOGRAPHIC_DATA]"
click at [707, 294] on input "Save contact" at bounding box center [728, 302] width 90 height 27
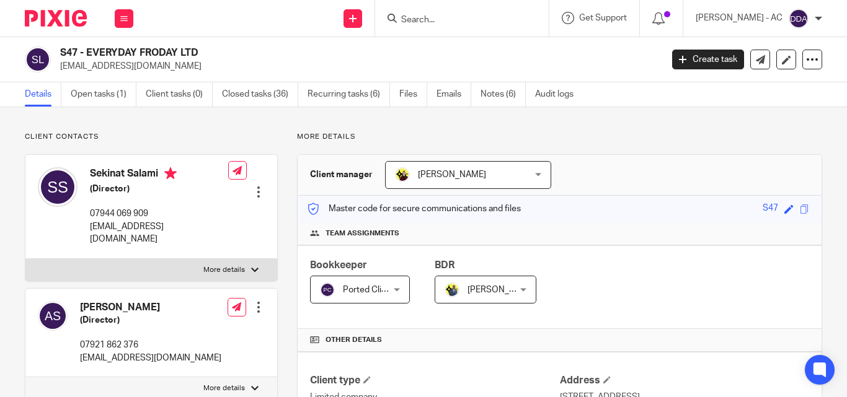
scroll to position [124, 0]
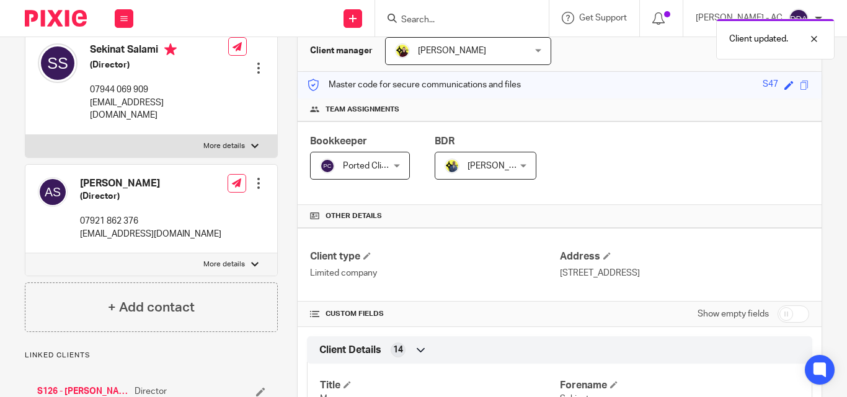
click at [256, 177] on div at bounding box center [258, 183] width 12 height 12
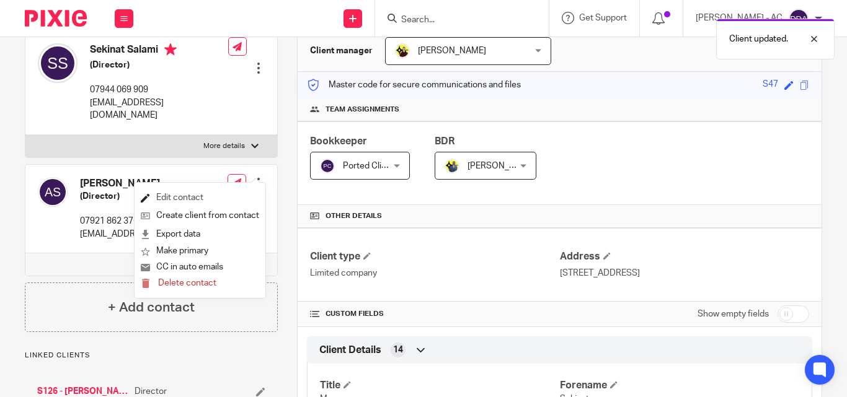
click at [191, 191] on link "Edit contact" at bounding box center [200, 198] width 118 height 18
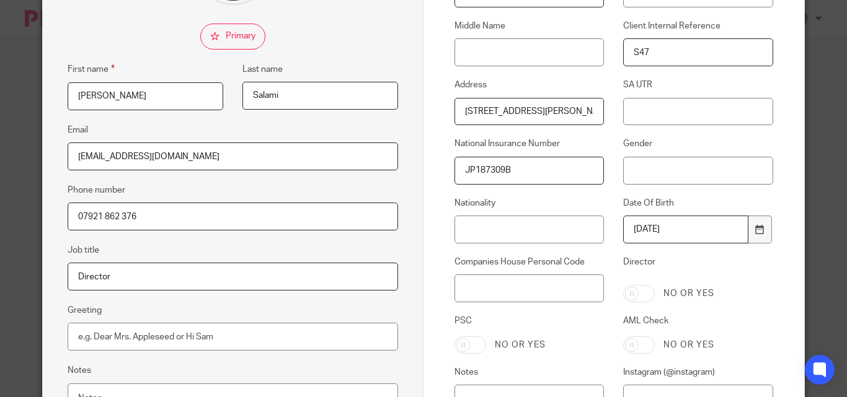
scroll to position [62, 0]
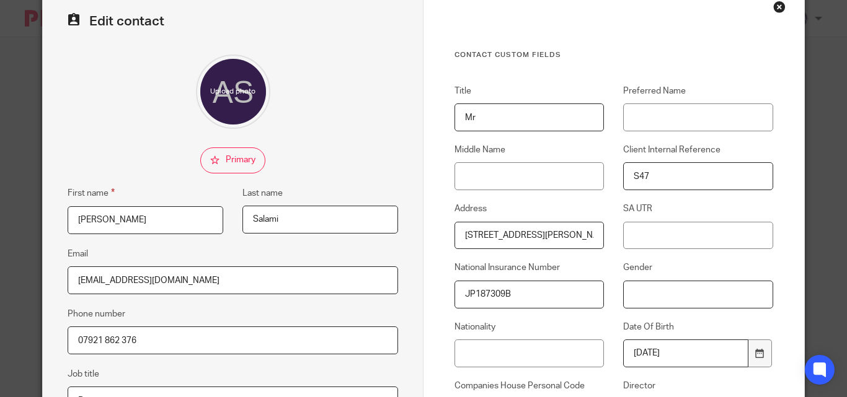
click at [623, 296] on input "Gender" at bounding box center [697, 295] width 149 height 28
type input "F"
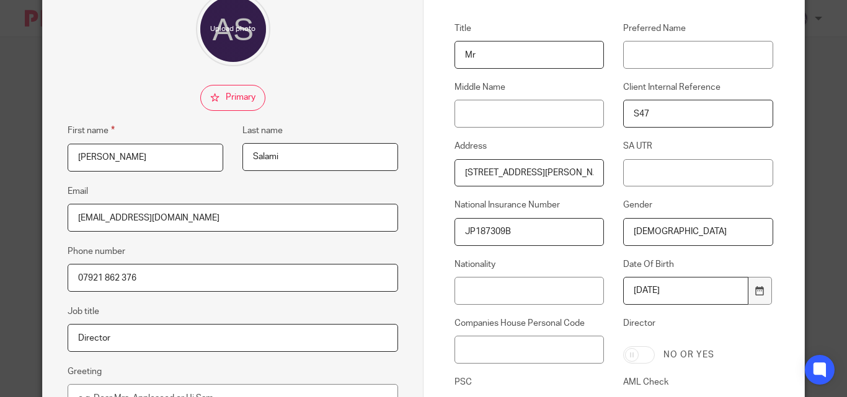
scroll to position [310, 0]
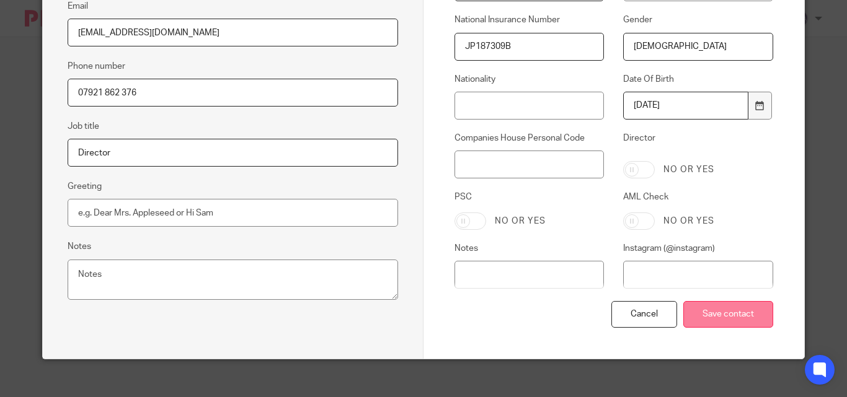
type input "[DEMOGRAPHIC_DATA]"
click at [690, 304] on input "Save contact" at bounding box center [728, 314] width 90 height 27
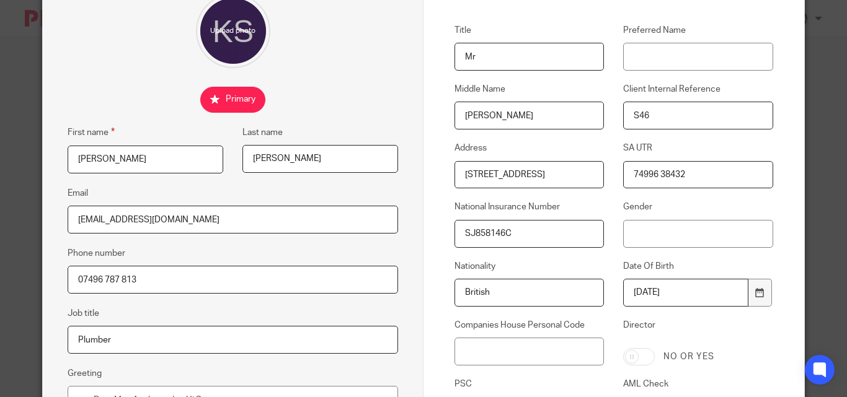
scroll to position [124, 0]
click at [628, 223] on input "Gender" at bounding box center [697, 233] width 149 height 28
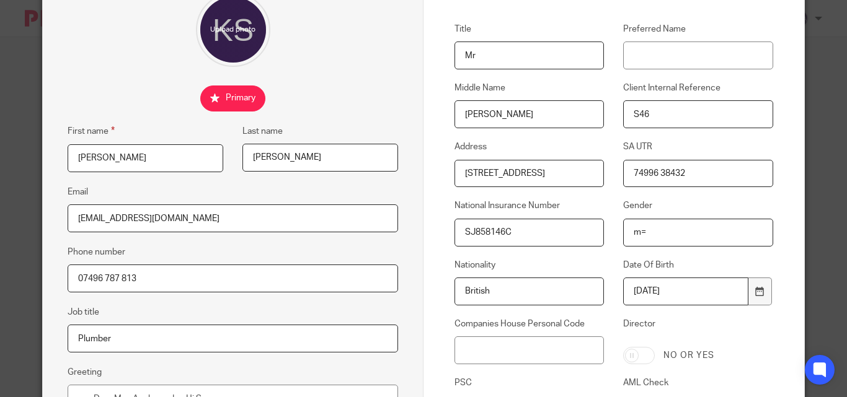
type input "m"
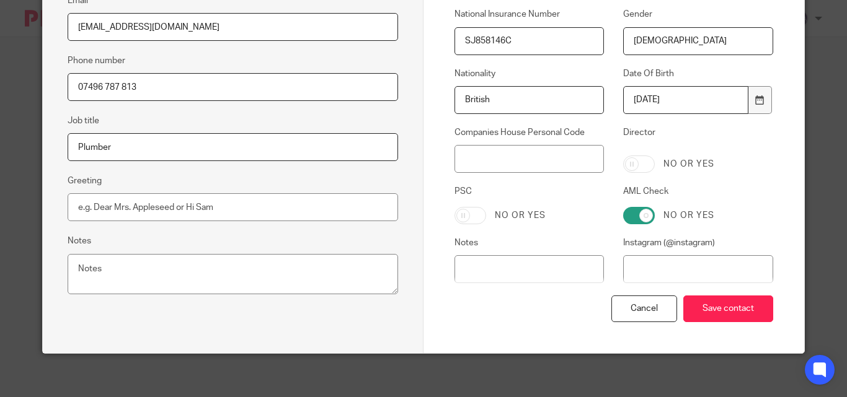
scroll to position [322, 0]
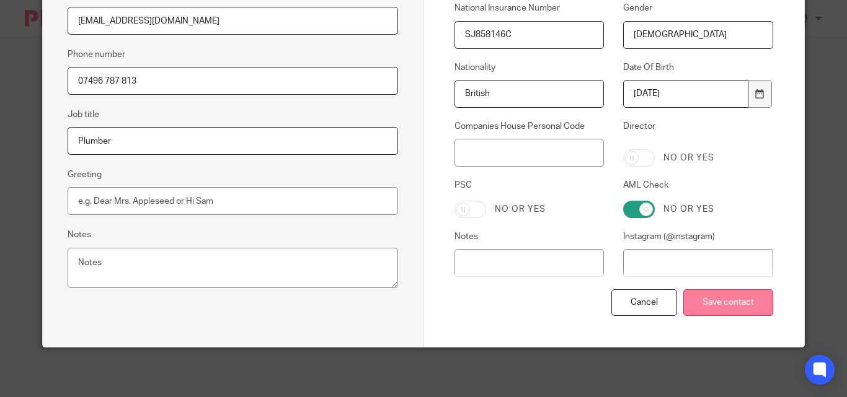
type input "[DEMOGRAPHIC_DATA]"
click at [715, 298] on input "Save contact" at bounding box center [728, 302] width 90 height 27
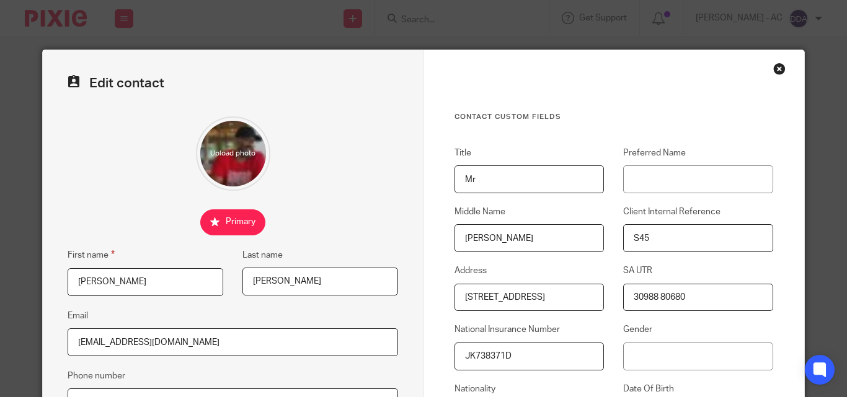
scroll to position [124, 0]
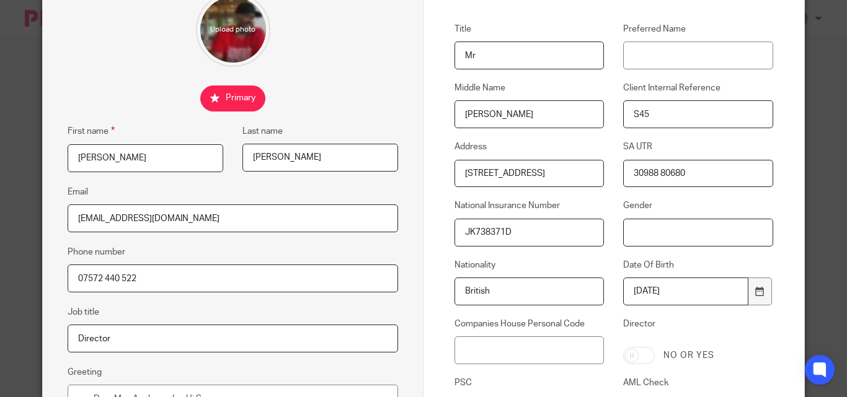
click at [631, 238] on input "Gender" at bounding box center [697, 233] width 149 height 28
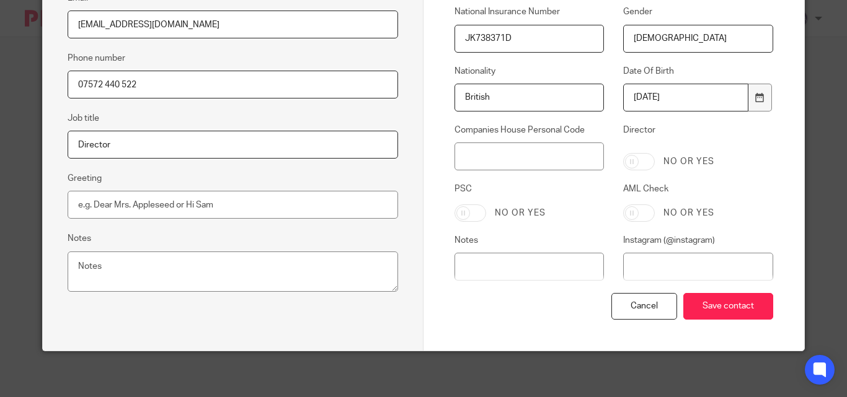
scroll to position [322, 0]
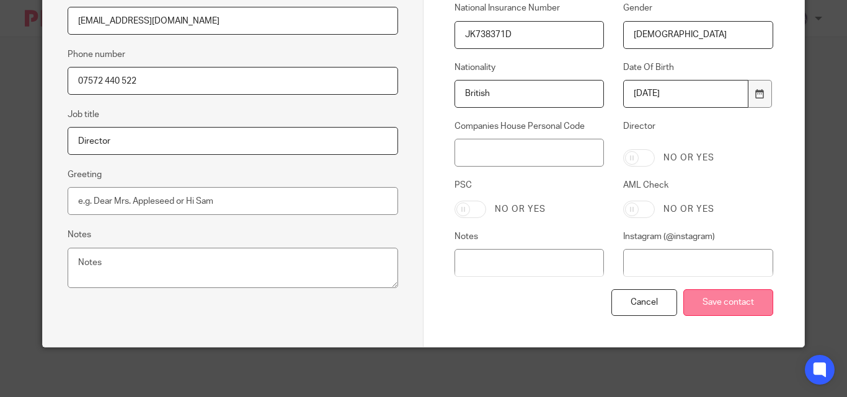
type input "[DEMOGRAPHIC_DATA]"
click at [721, 311] on input "Save contact" at bounding box center [728, 302] width 90 height 27
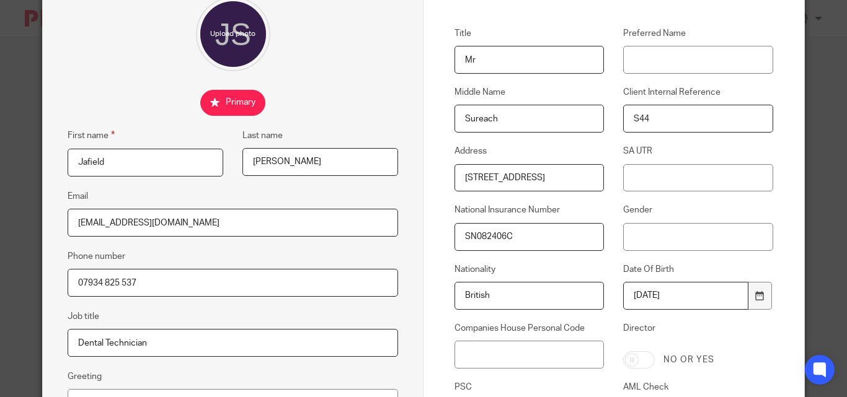
scroll to position [124, 0]
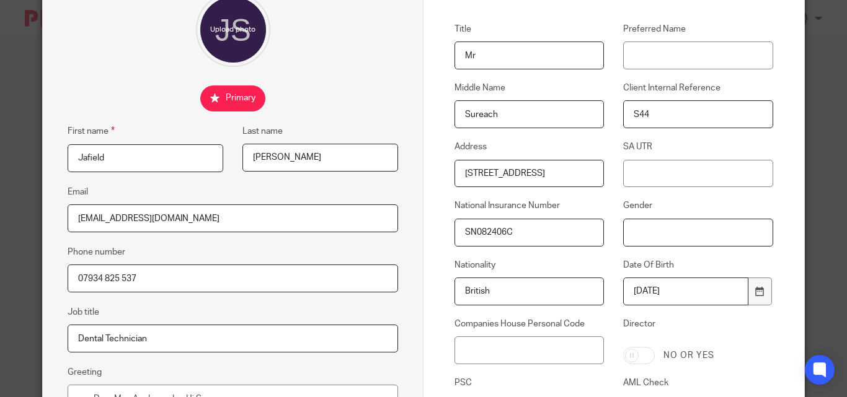
click at [624, 233] on input "Gender" at bounding box center [697, 233] width 149 height 28
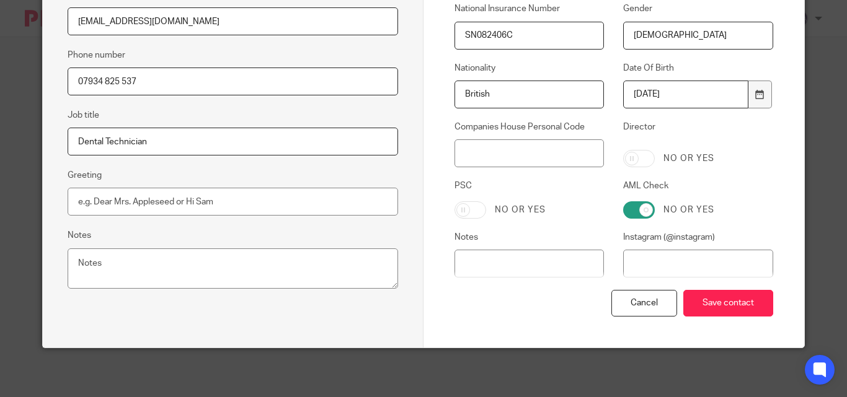
scroll to position [322, 0]
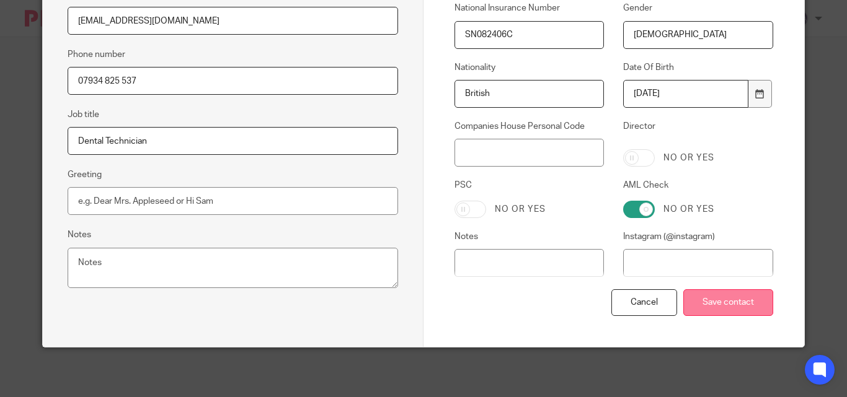
type input "[DEMOGRAPHIC_DATA]"
click at [710, 296] on input "Save contact" at bounding box center [728, 302] width 90 height 27
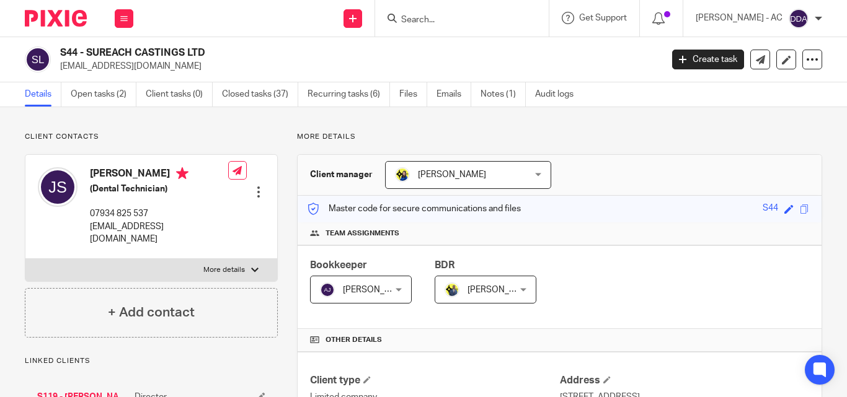
click at [252, 186] on div at bounding box center [258, 192] width 12 height 12
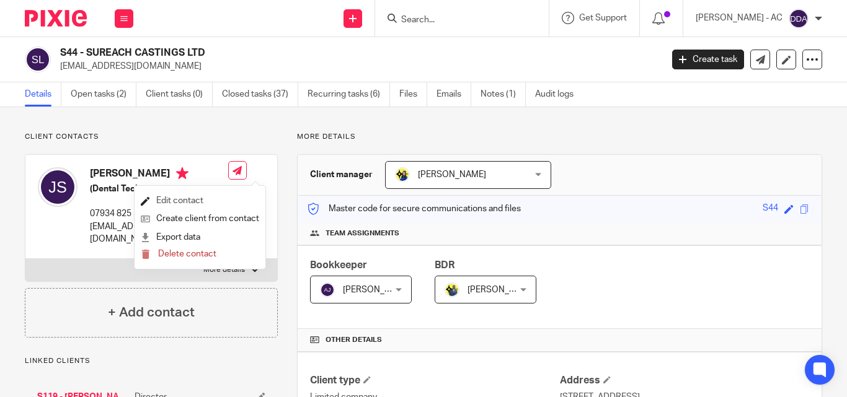
click at [195, 197] on link "Edit contact" at bounding box center [200, 201] width 118 height 18
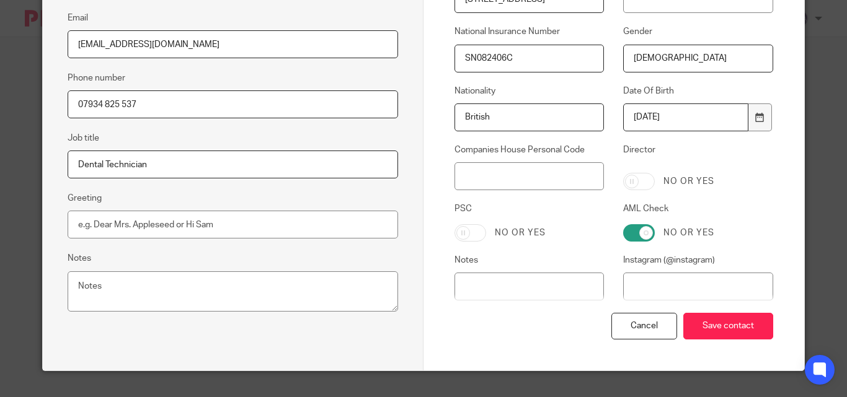
scroll to position [310, 0]
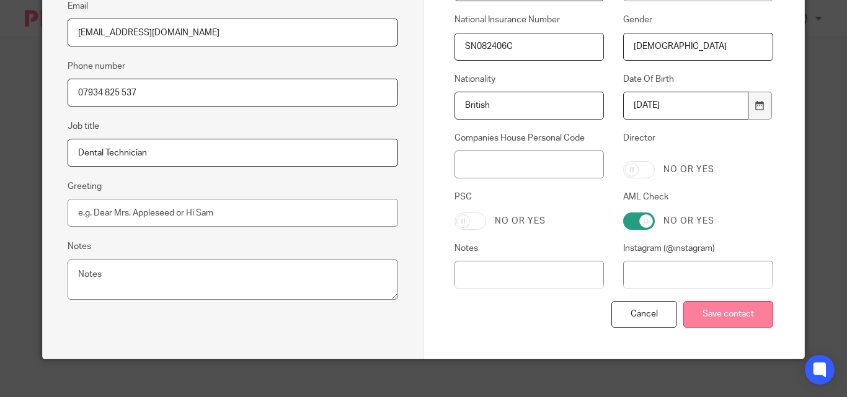
click at [723, 309] on input "Save contact" at bounding box center [728, 314] width 90 height 27
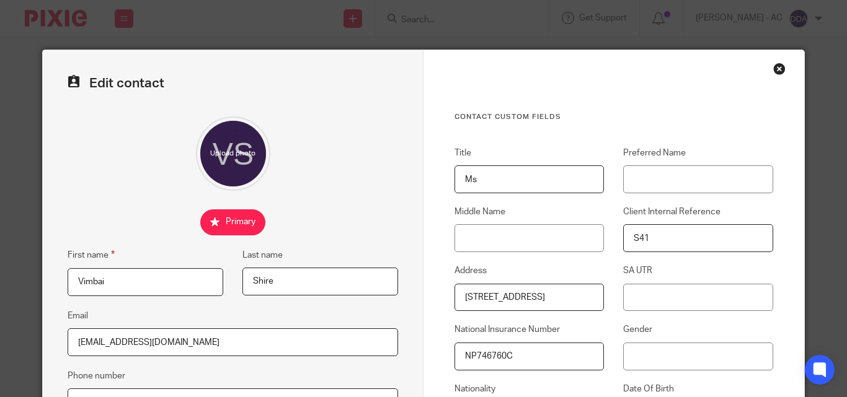
scroll to position [124, 0]
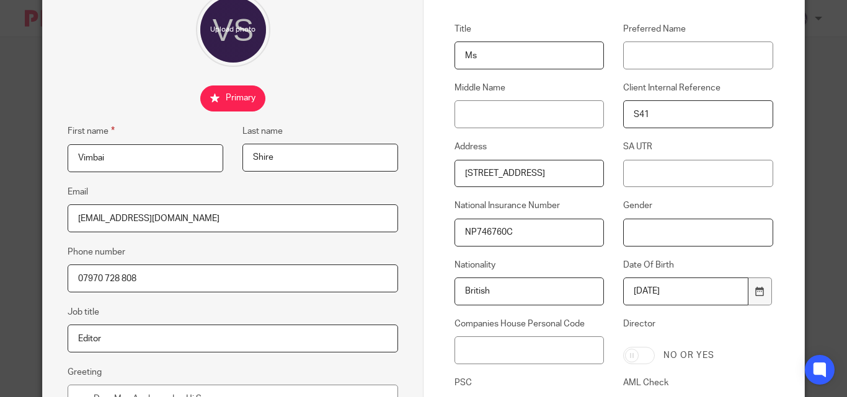
click at [632, 223] on input "Gender" at bounding box center [697, 233] width 149 height 28
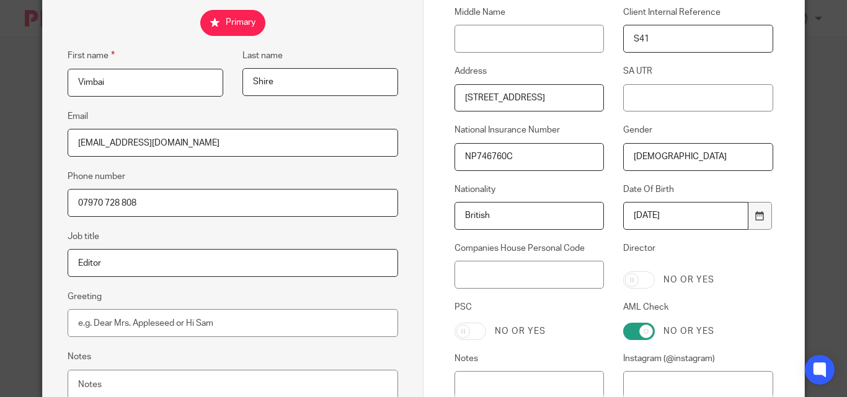
scroll to position [322, 0]
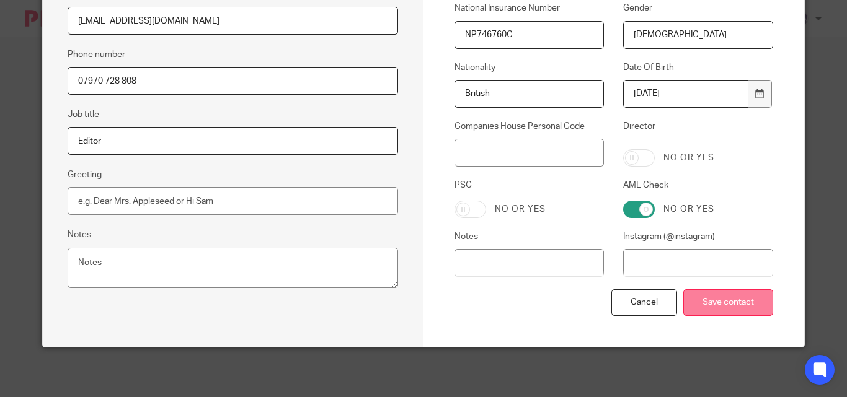
type input "[DEMOGRAPHIC_DATA]"
click at [715, 308] on input "Save contact" at bounding box center [728, 302] width 90 height 27
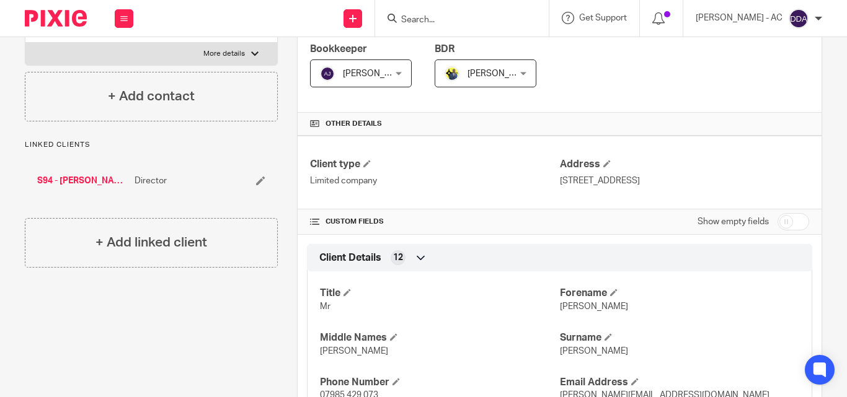
scroll to position [62, 0]
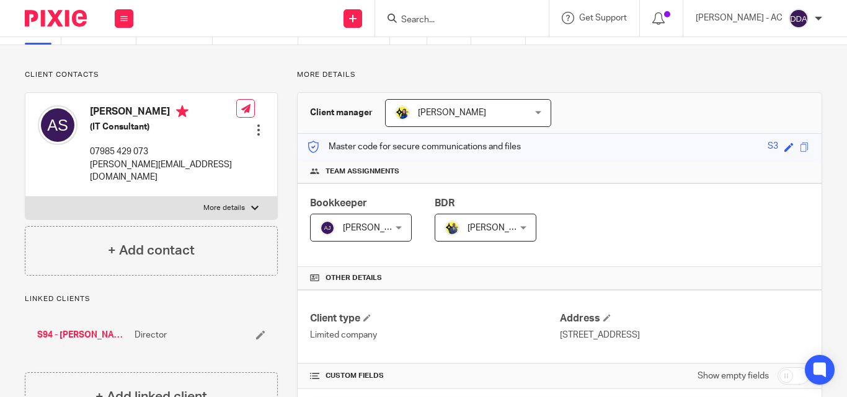
click at [254, 124] on div at bounding box center [258, 130] width 12 height 12
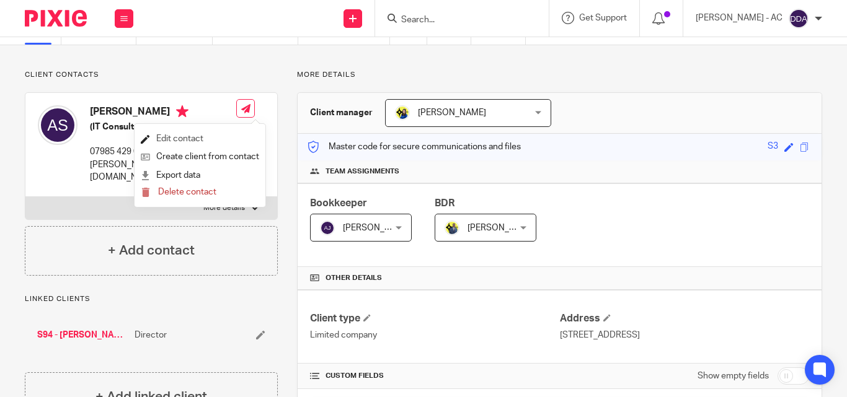
click at [204, 139] on link "Edit contact" at bounding box center [200, 139] width 118 height 18
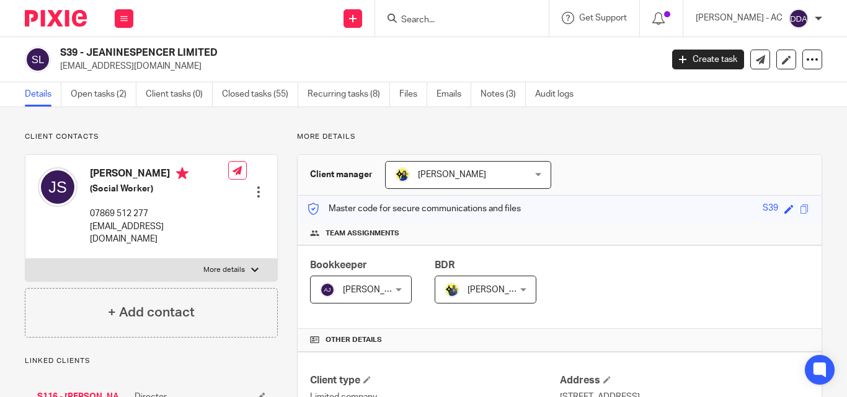
click at [256, 186] on div at bounding box center [258, 192] width 12 height 12
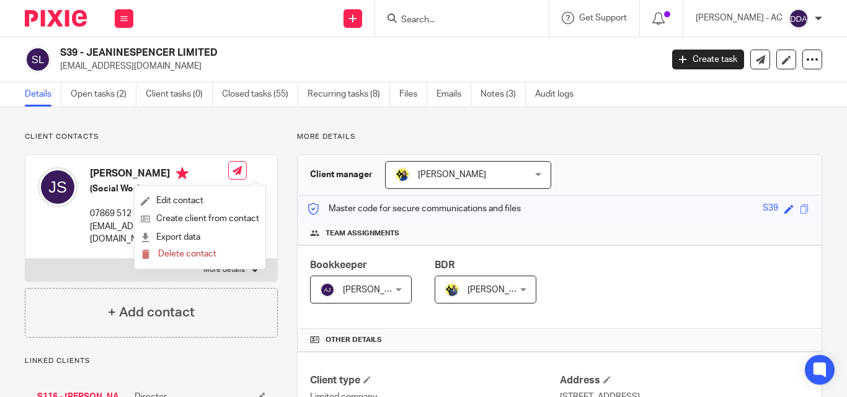
click at [204, 191] on ul "Edit contact Create client from contact Export data Delete contact" at bounding box center [199, 227] width 131 height 83
click at [208, 198] on link "Edit contact" at bounding box center [200, 201] width 118 height 18
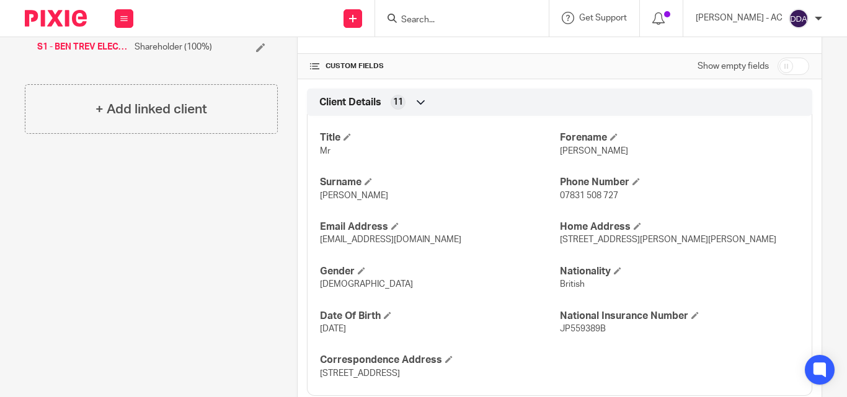
scroll to position [62, 0]
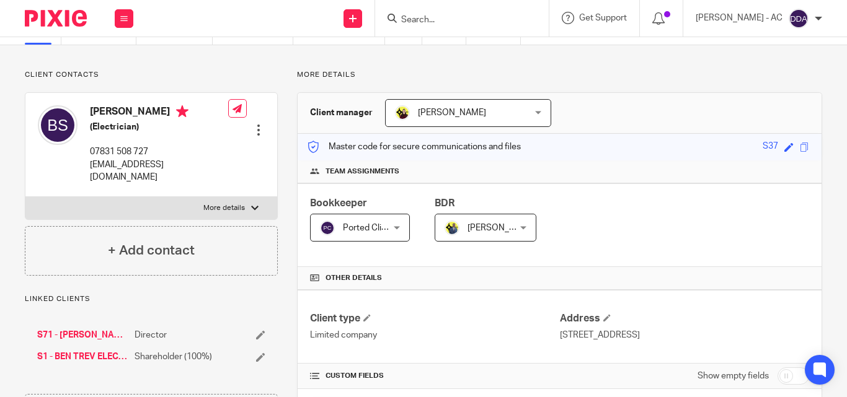
click at [255, 124] on div at bounding box center [258, 130] width 12 height 12
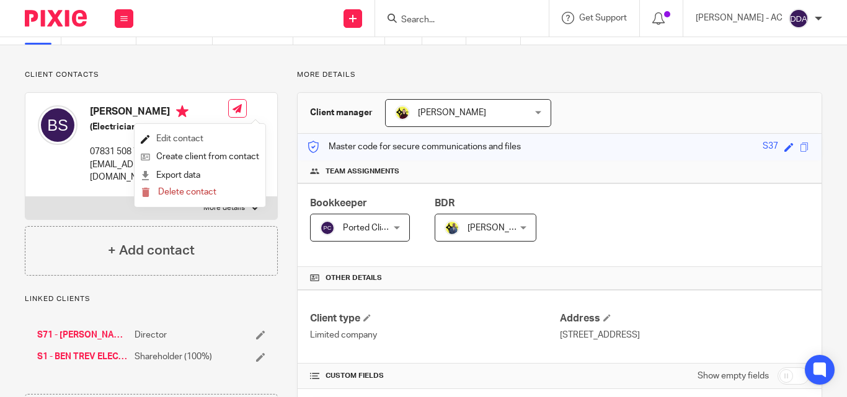
click at [195, 139] on link "Edit contact" at bounding box center [200, 139] width 118 height 18
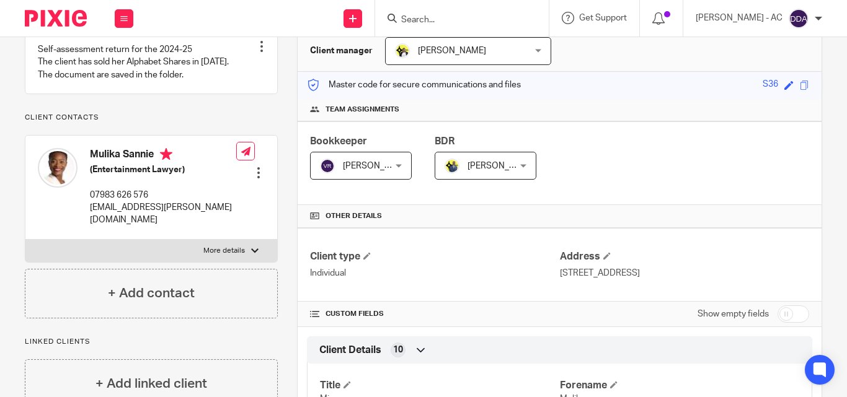
scroll to position [62, 0]
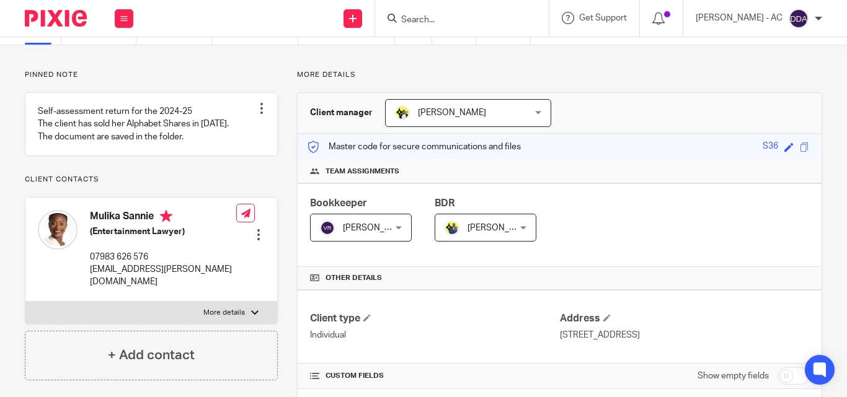
click at [255, 241] on div at bounding box center [258, 235] width 12 height 12
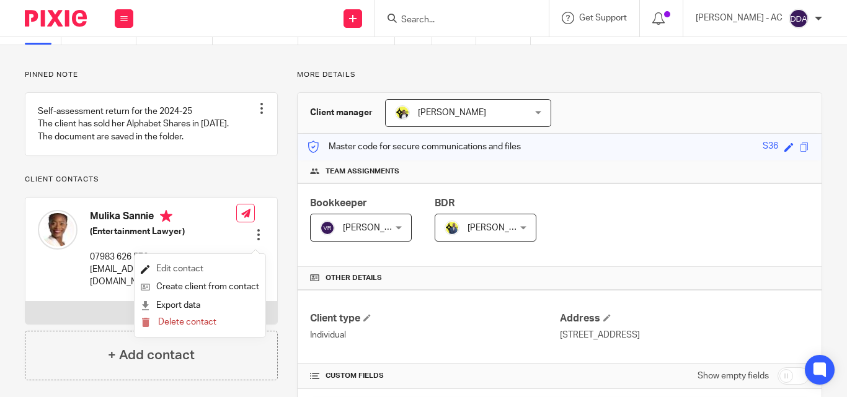
click at [187, 264] on link "Edit contact" at bounding box center [200, 269] width 118 height 18
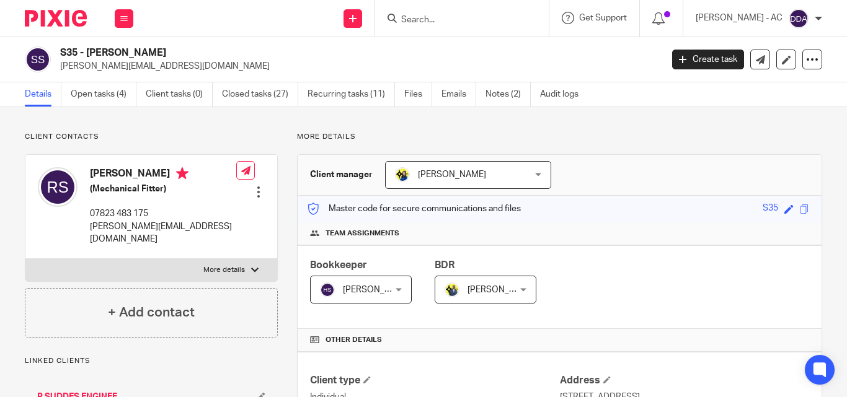
click at [255, 186] on div at bounding box center [258, 192] width 12 height 12
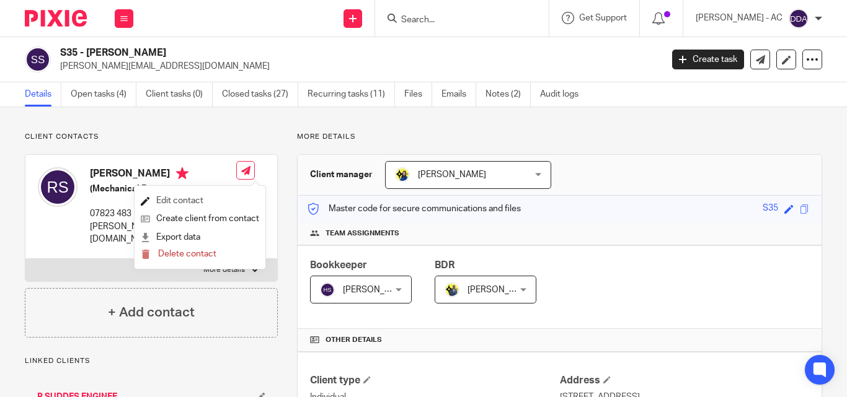
click at [187, 201] on link "Edit contact" at bounding box center [200, 201] width 118 height 18
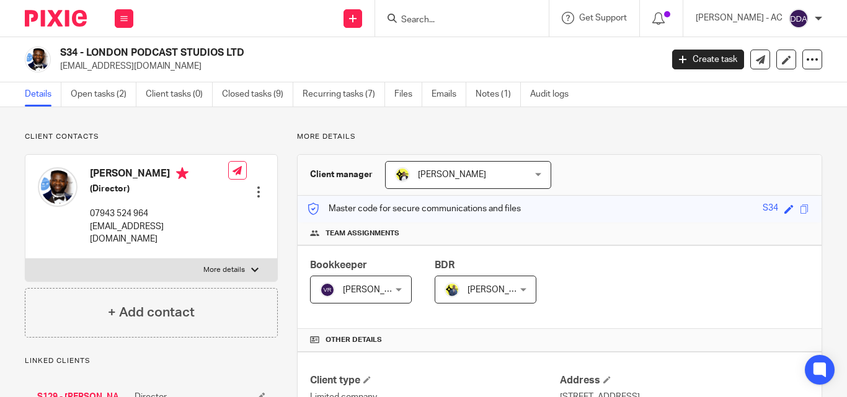
click at [532, 141] on p "More details" at bounding box center [559, 137] width 525 height 10
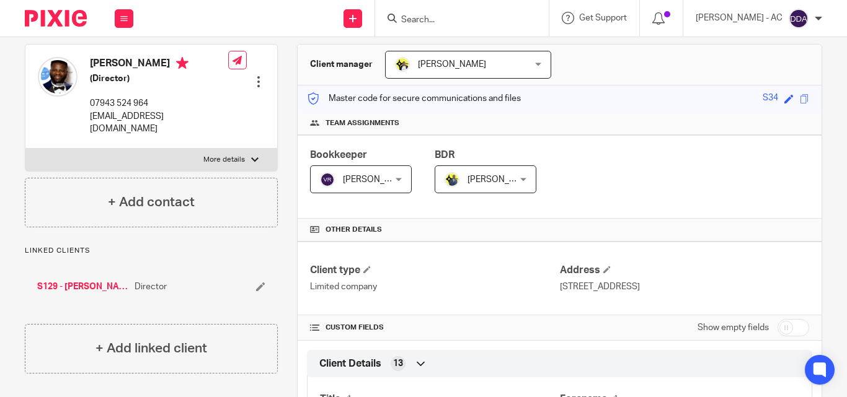
scroll to position [62, 0]
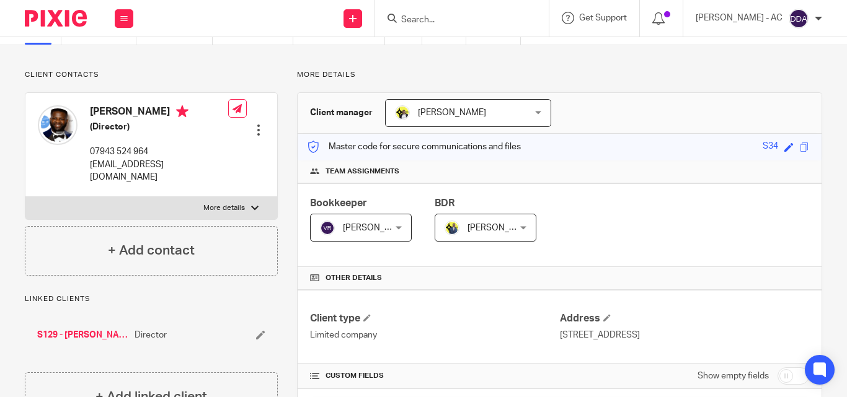
click at [255, 124] on div at bounding box center [258, 130] width 12 height 12
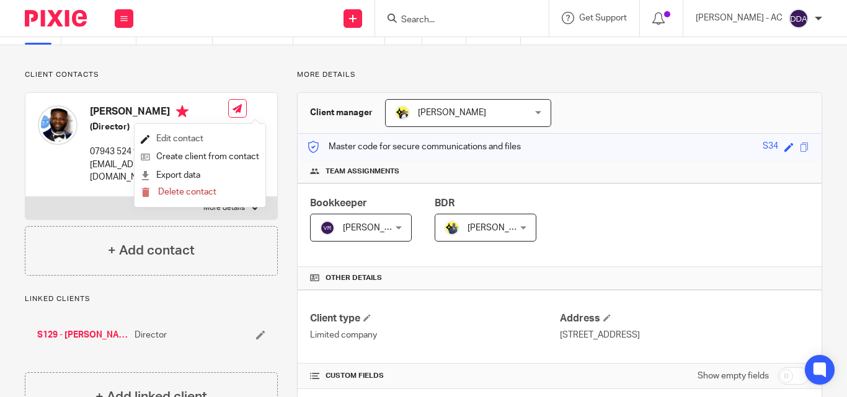
click at [191, 138] on link "Edit contact" at bounding box center [200, 139] width 118 height 18
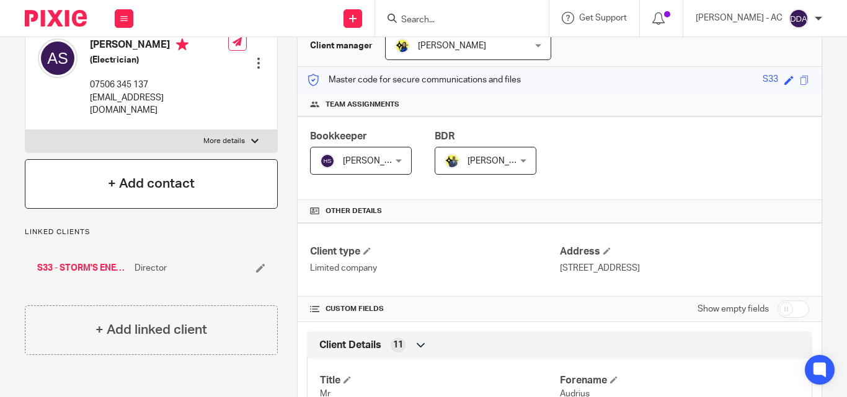
scroll to position [124, 0]
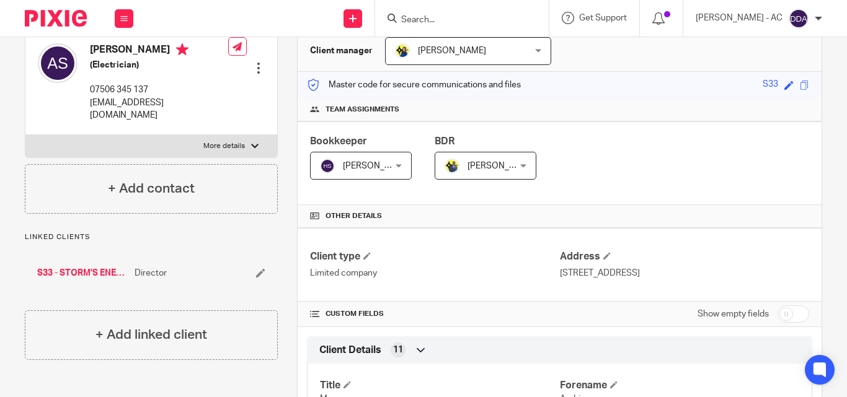
click at [257, 62] on div at bounding box center [258, 68] width 12 height 12
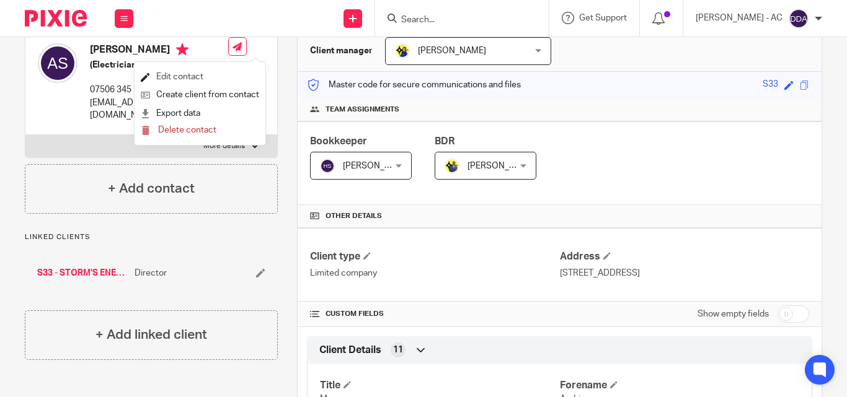
click at [201, 71] on link "Edit contact" at bounding box center [200, 77] width 118 height 18
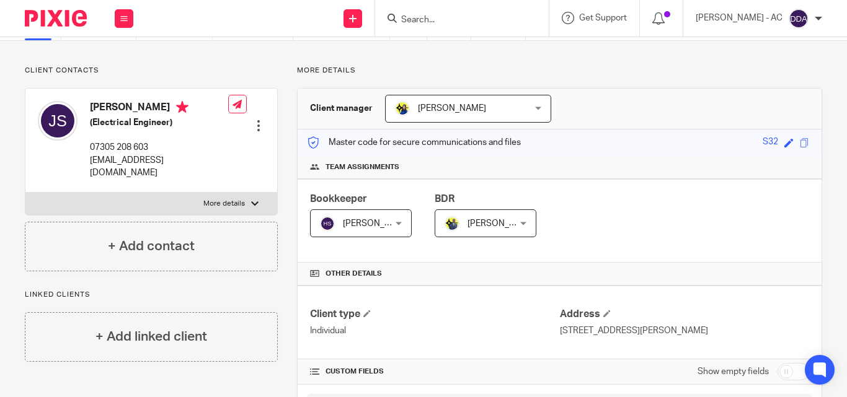
scroll to position [62, 0]
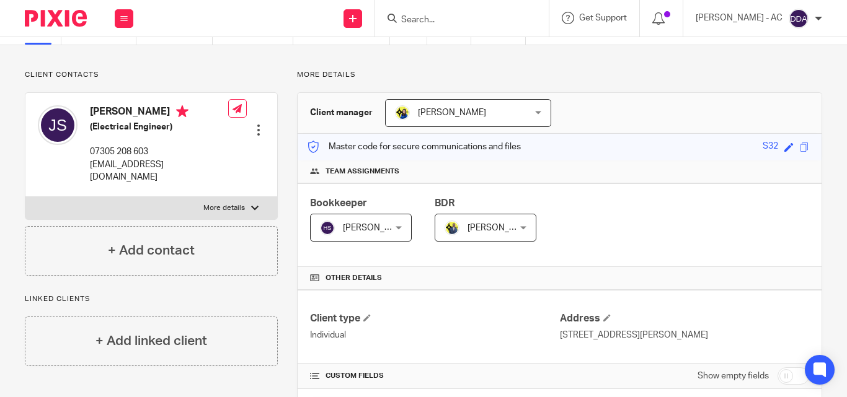
click at [255, 124] on div at bounding box center [258, 130] width 12 height 12
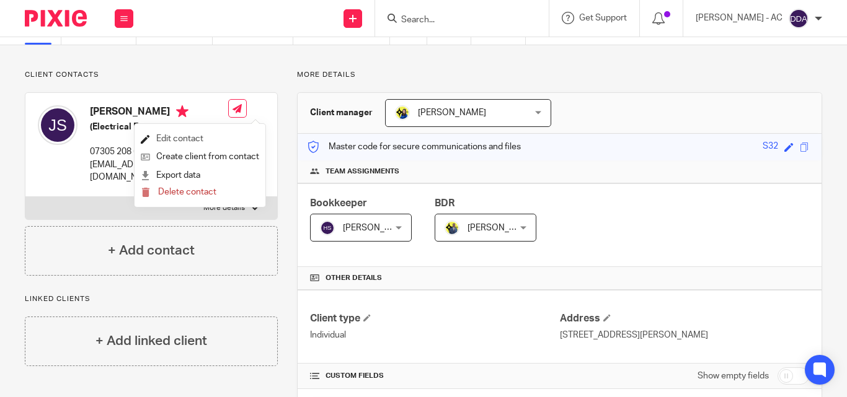
click at [185, 136] on link "Edit contact" at bounding box center [200, 139] width 118 height 18
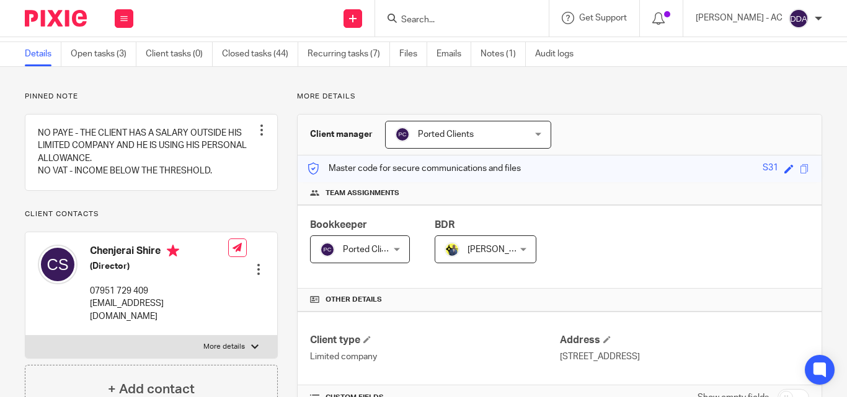
scroll to position [62, 0]
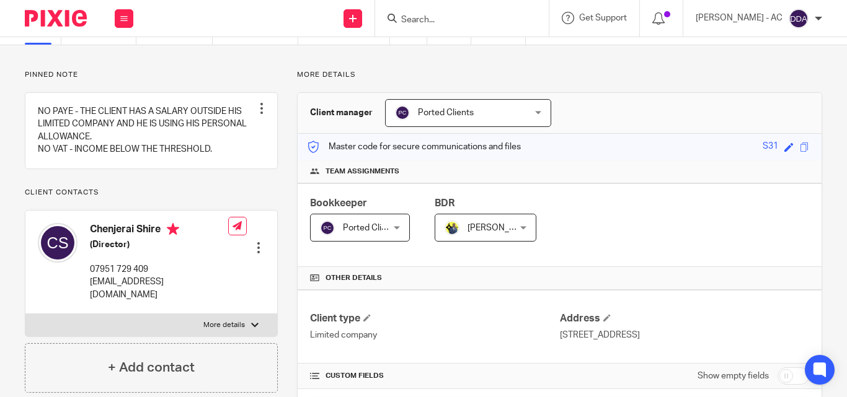
click at [252, 242] on div at bounding box center [258, 248] width 12 height 12
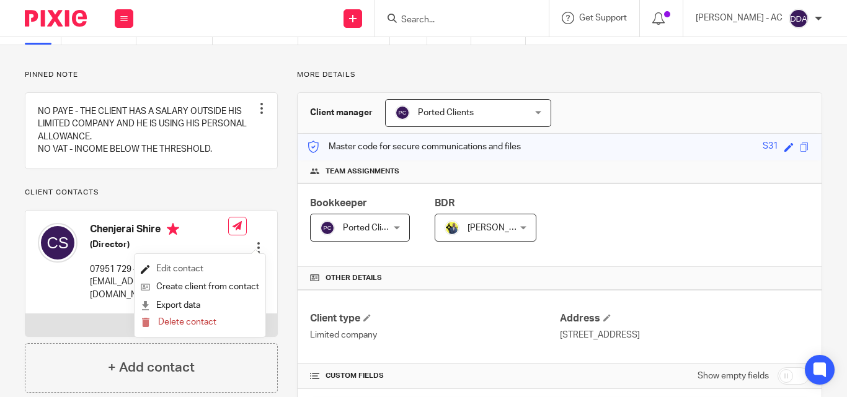
click at [184, 264] on link "Edit contact" at bounding box center [200, 269] width 118 height 18
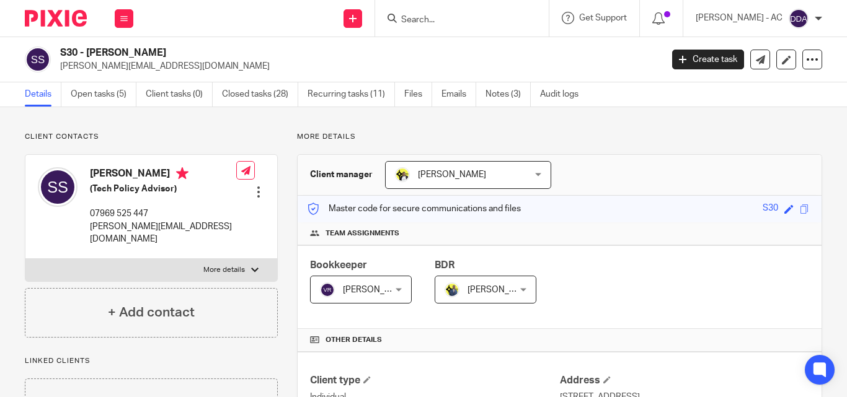
click at [255, 186] on div at bounding box center [258, 192] width 12 height 12
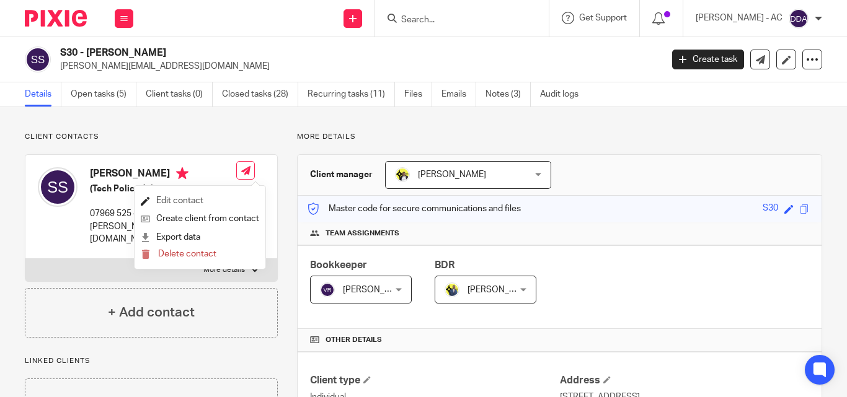
click at [165, 199] on link "Edit contact" at bounding box center [200, 201] width 118 height 18
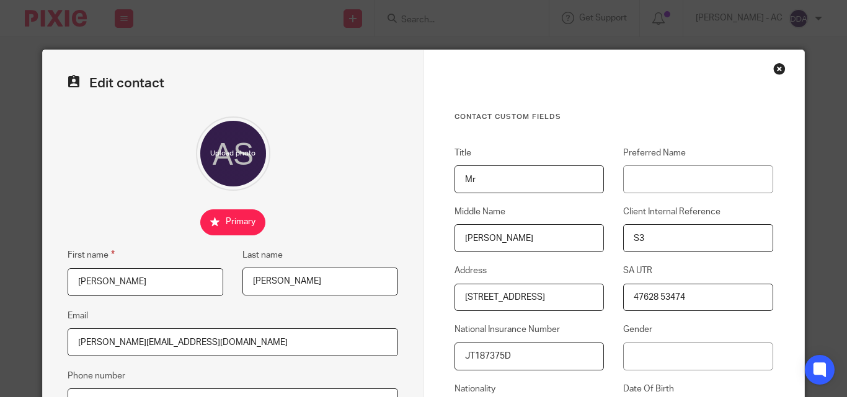
scroll to position [62, 0]
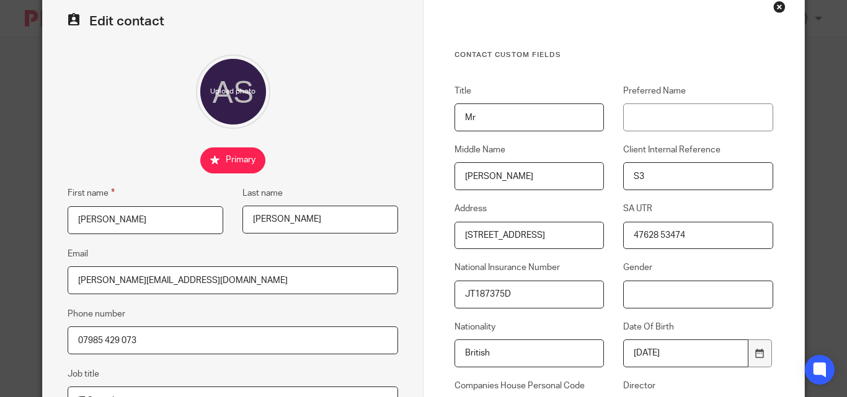
click at [623, 301] on input "Gender" at bounding box center [697, 295] width 149 height 28
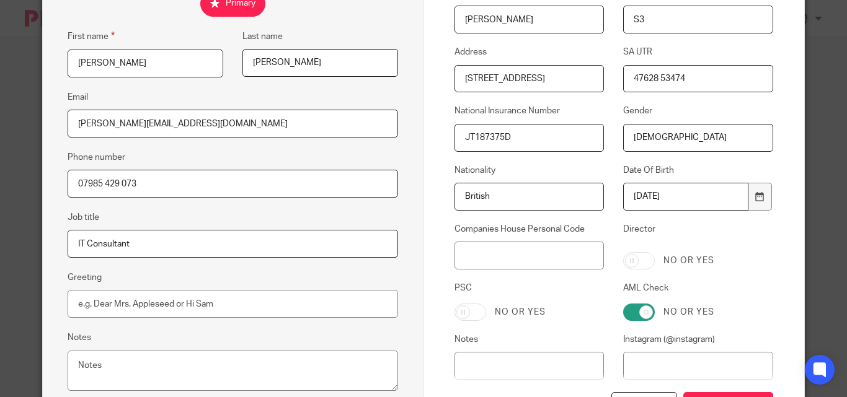
scroll to position [248, 0]
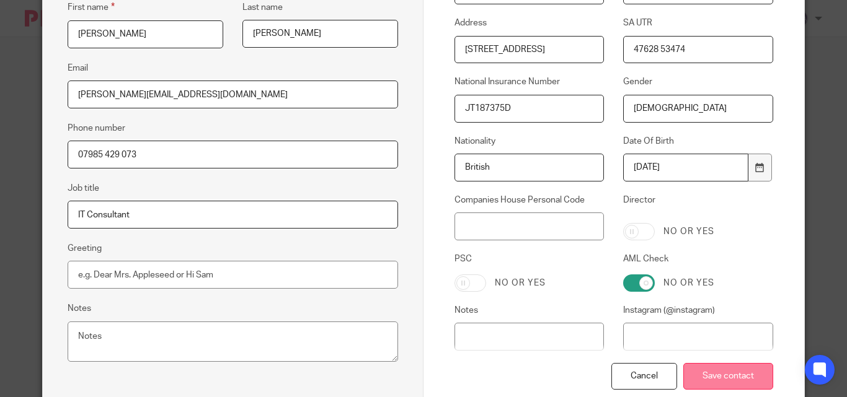
type input "[DEMOGRAPHIC_DATA]"
click at [714, 377] on input "Save contact" at bounding box center [728, 376] width 90 height 27
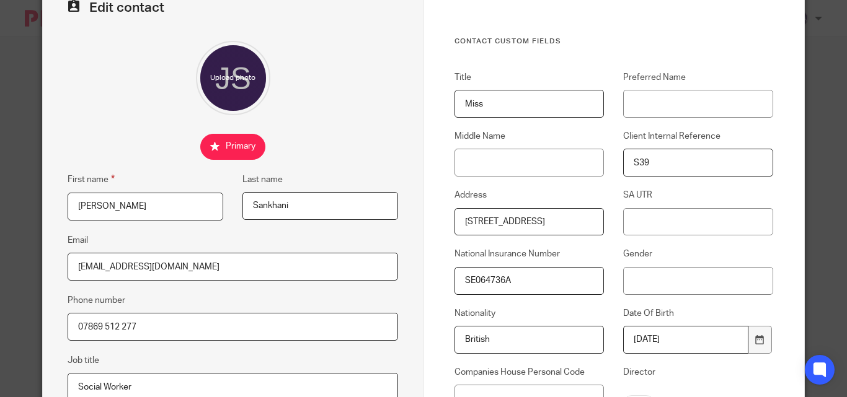
scroll to position [186, 0]
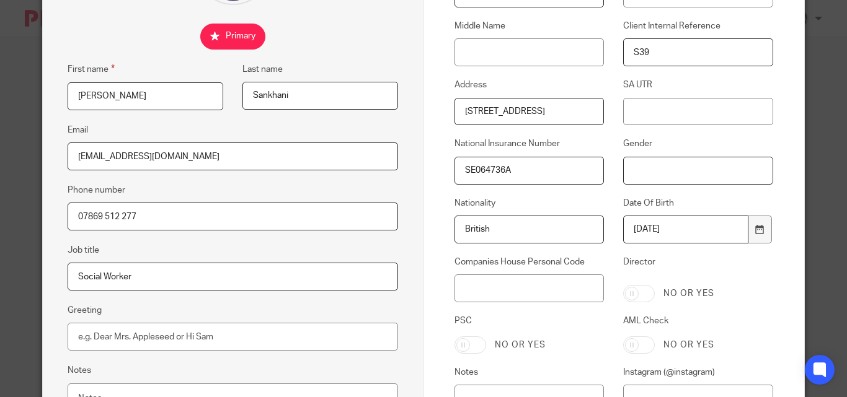
click at [633, 164] on input "Gender" at bounding box center [697, 171] width 149 height 28
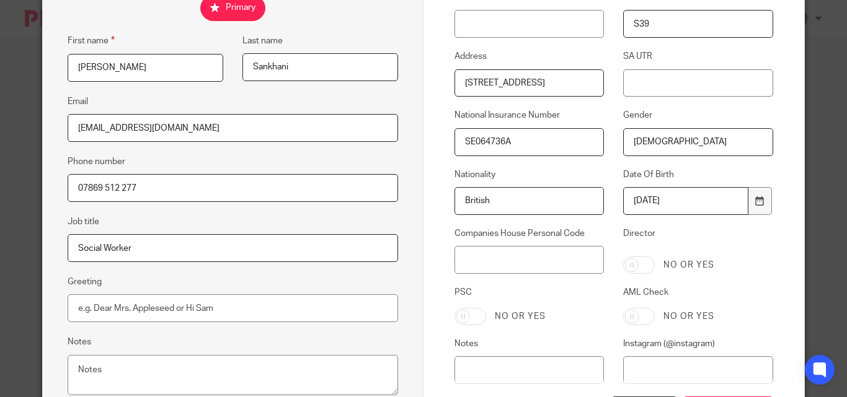
scroll to position [322, 0]
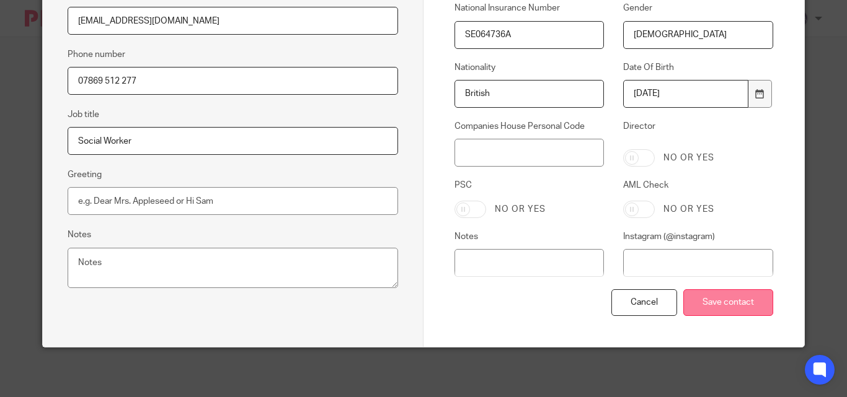
type input "[DEMOGRAPHIC_DATA]"
click at [715, 298] on input "Save contact" at bounding box center [728, 302] width 90 height 27
click at [716, 298] on input "Save contact" at bounding box center [728, 302] width 90 height 27
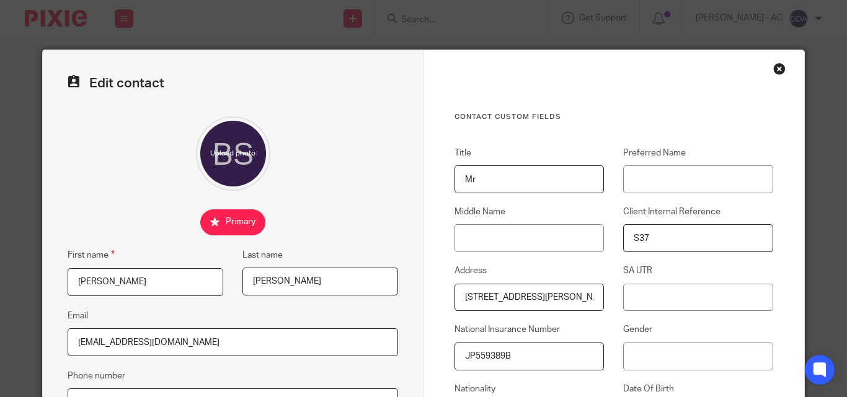
scroll to position [124, 0]
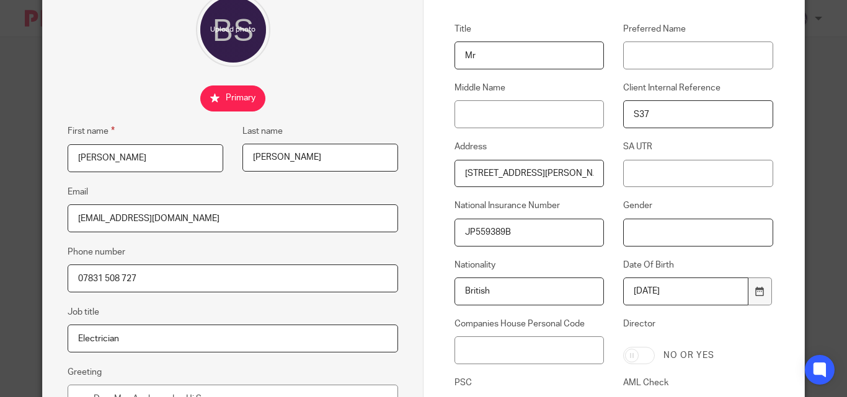
click at [626, 225] on input "Gender" at bounding box center [697, 233] width 149 height 28
type input "N"
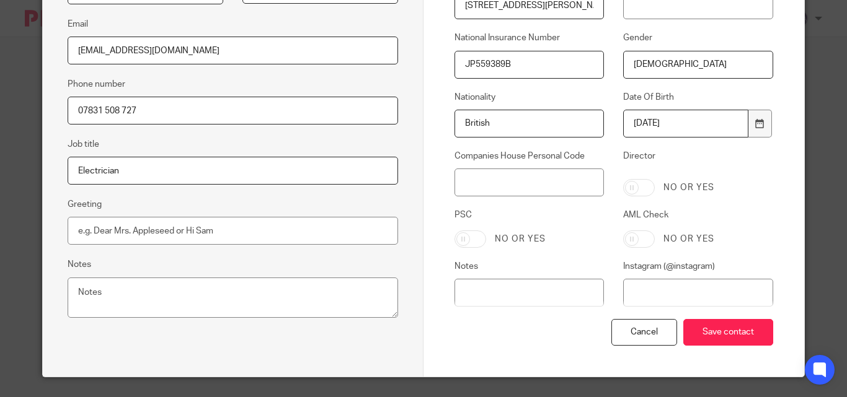
scroll to position [310, 0]
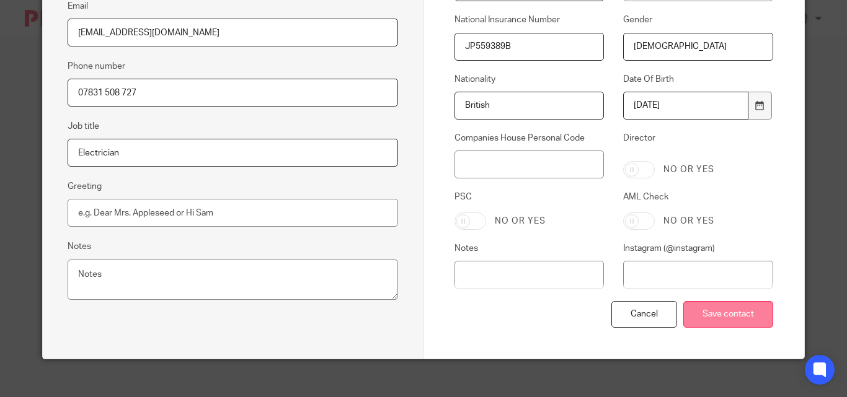
type input "Male"
click at [715, 306] on input "Save contact" at bounding box center [728, 314] width 90 height 27
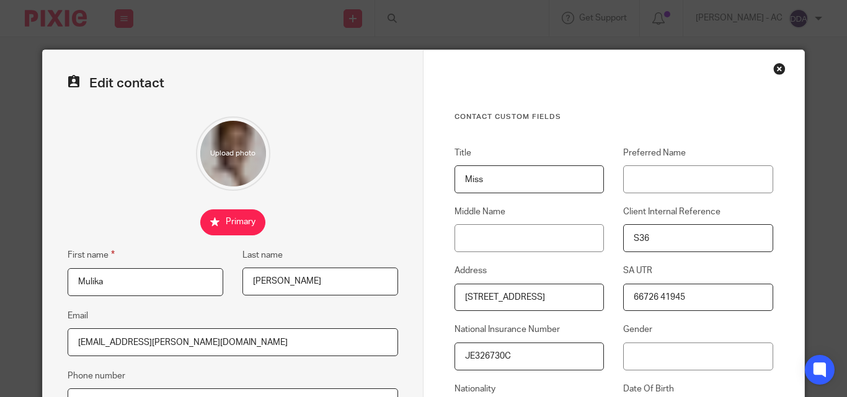
scroll to position [124, 0]
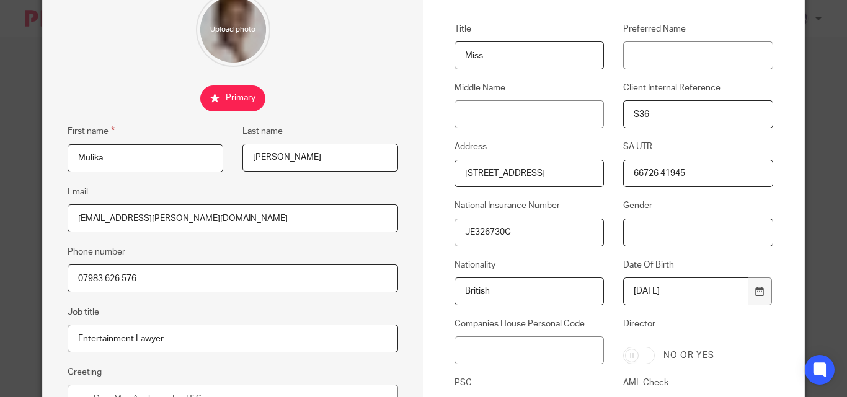
click at [625, 229] on input "Gender" at bounding box center [697, 233] width 149 height 28
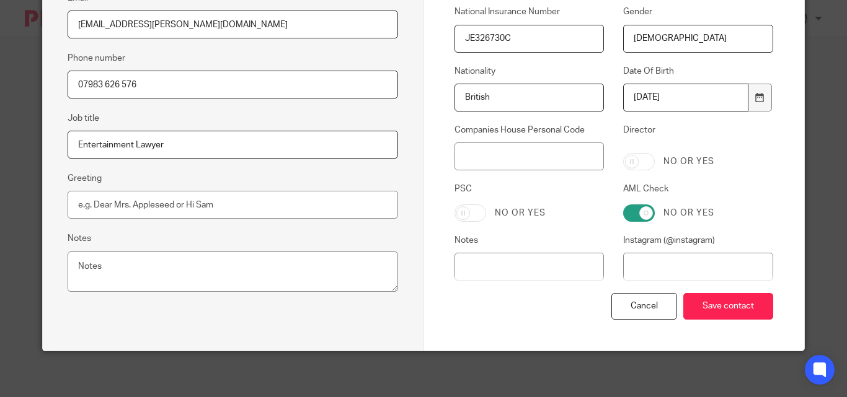
scroll to position [322, 0]
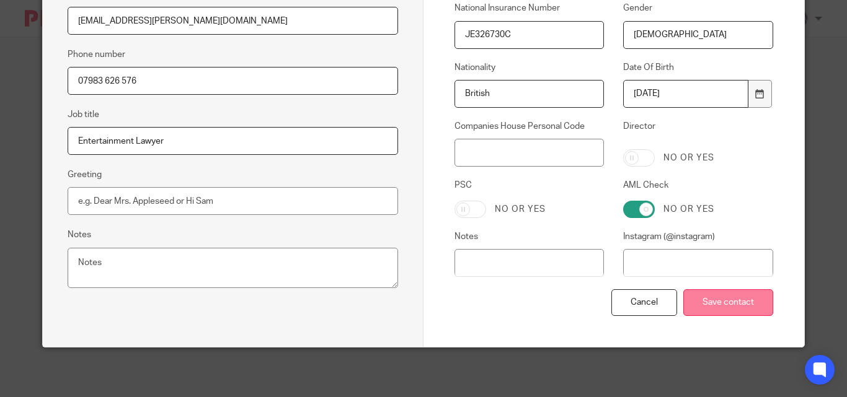
type input "Female"
click at [712, 299] on input "Save contact" at bounding box center [728, 302] width 90 height 27
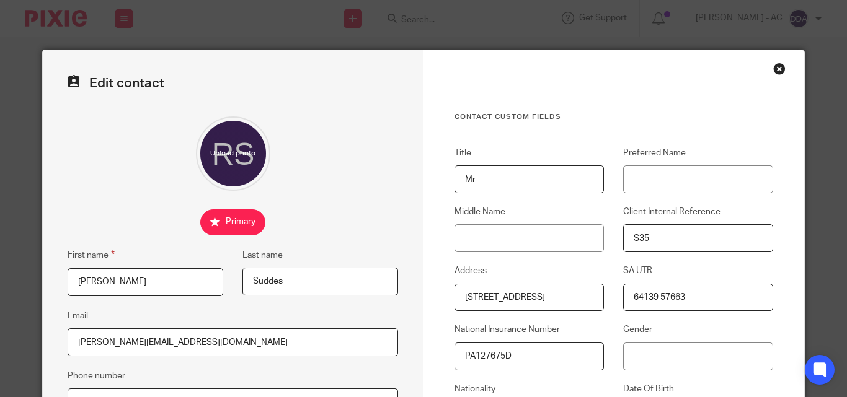
scroll to position [62, 0]
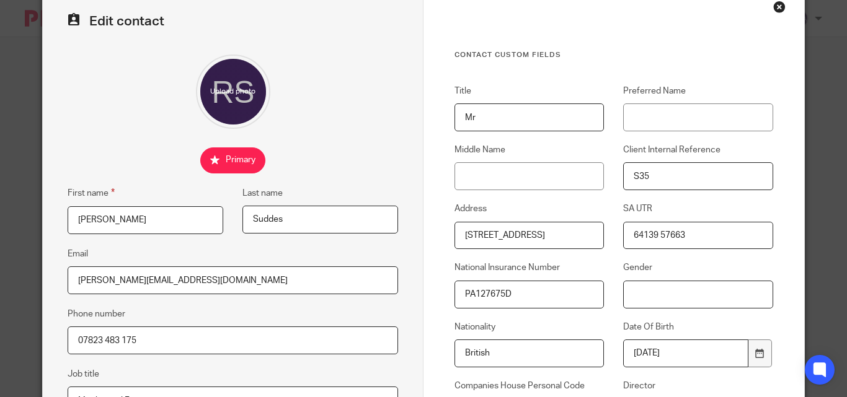
click at [631, 301] on input "Gender" at bounding box center [697, 295] width 149 height 28
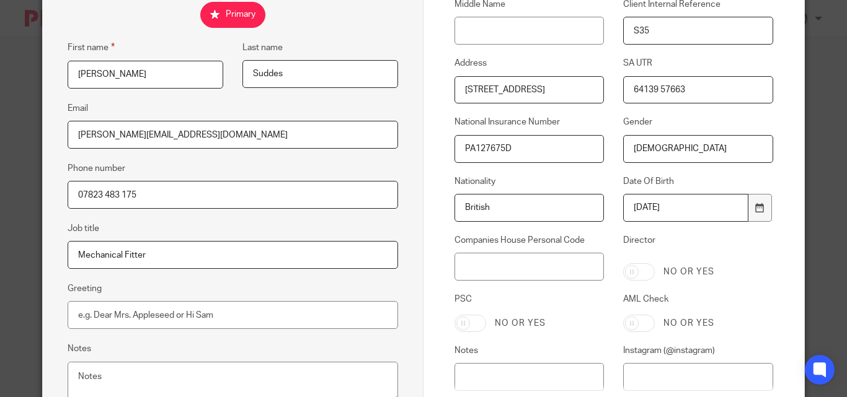
scroll to position [248, 0]
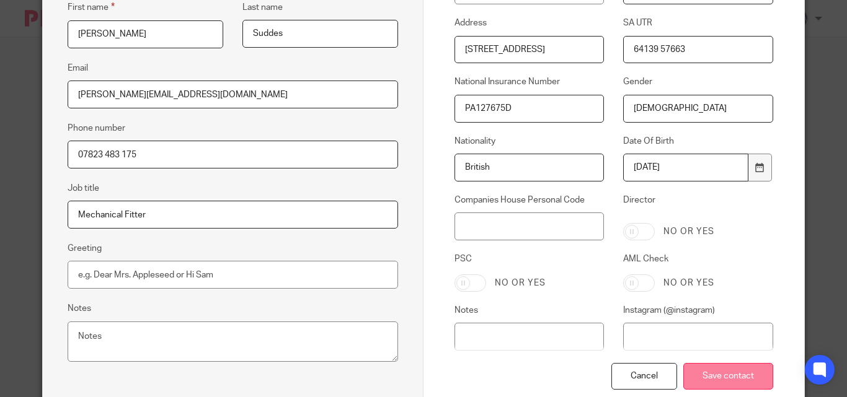
type input "[DEMOGRAPHIC_DATA]"
click at [723, 372] on input "Save contact" at bounding box center [728, 376] width 90 height 27
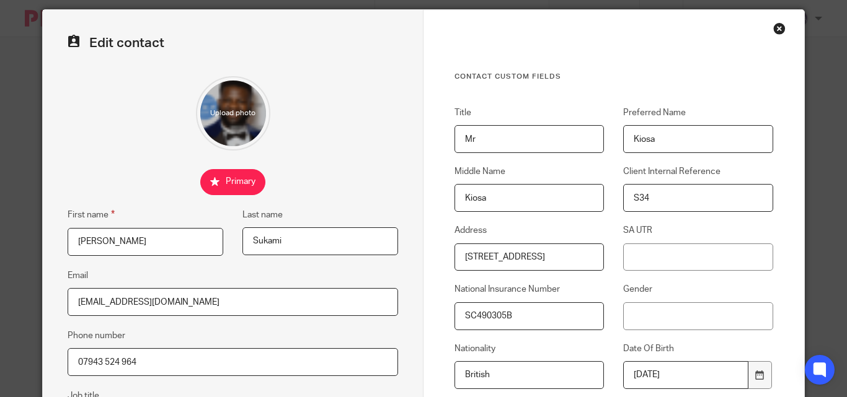
scroll to position [62, 0]
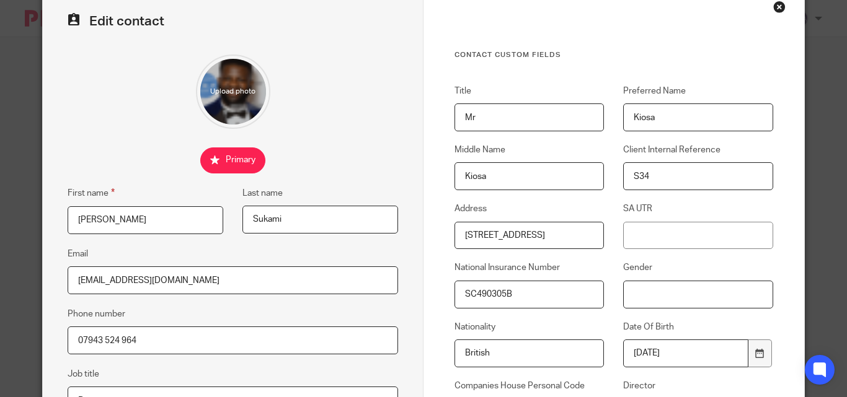
click at [625, 295] on input "Gender" at bounding box center [697, 295] width 149 height 28
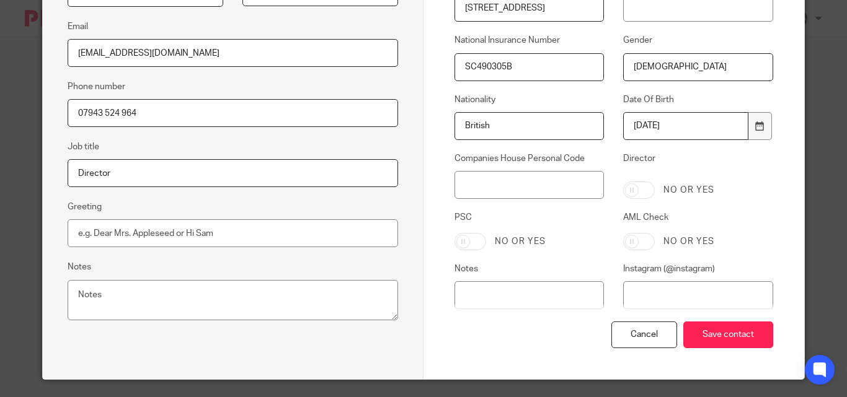
scroll to position [310, 0]
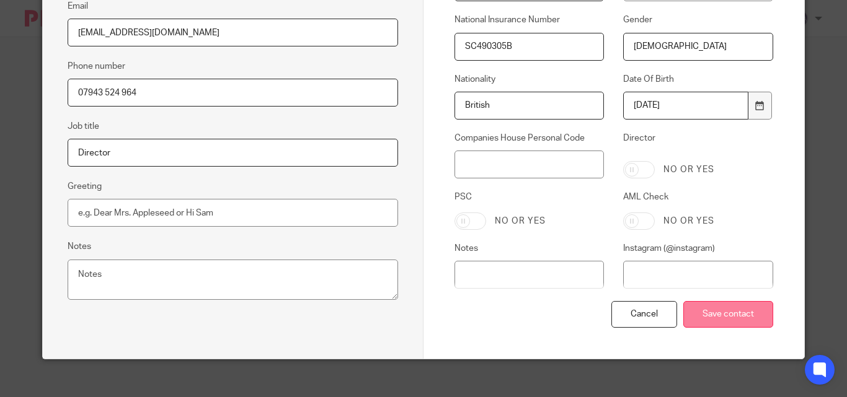
type input "[DEMOGRAPHIC_DATA]"
click at [700, 307] on input "Save contact" at bounding box center [728, 314] width 90 height 27
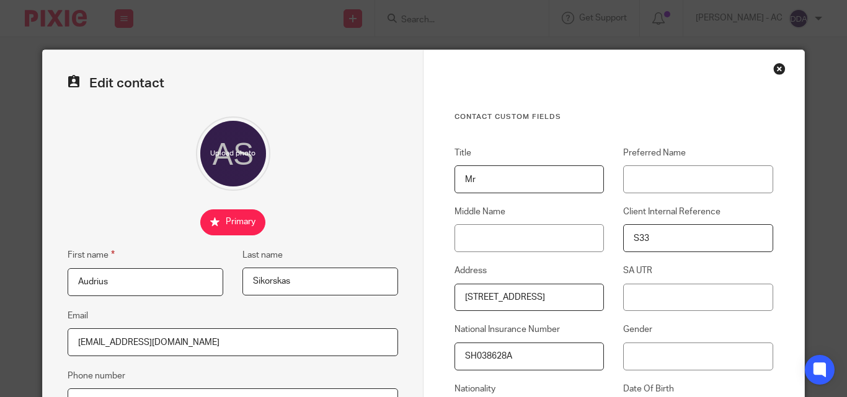
scroll to position [62, 0]
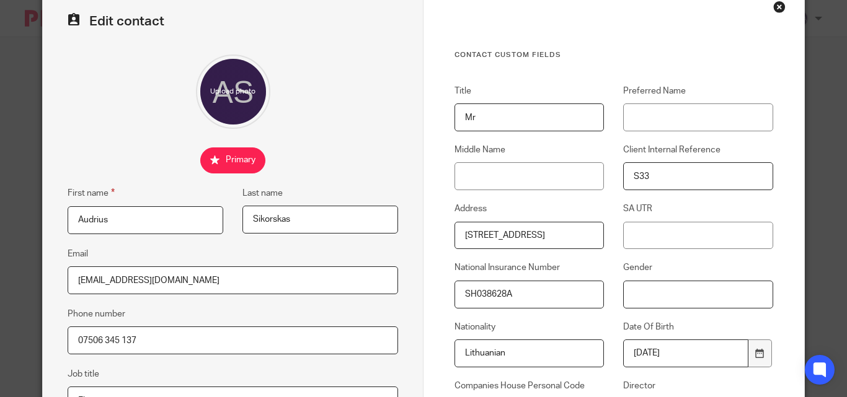
click at [638, 301] on input "Gender" at bounding box center [697, 295] width 149 height 28
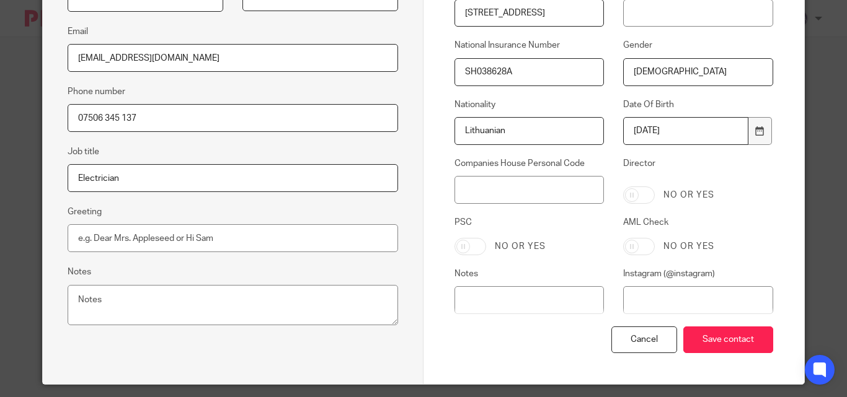
scroll to position [322, 0]
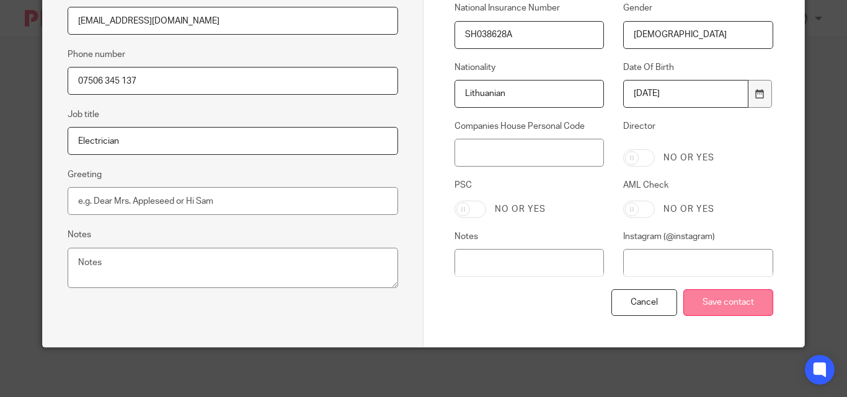
type input "[DEMOGRAPHIC_DATA]"
click at [731, 304] on input "Save contact" at bounding box center [728, 302] width 90 height 27
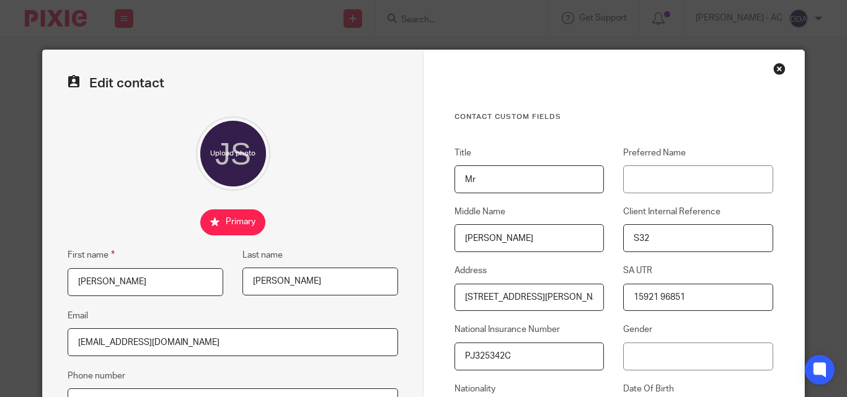
scroll to position [124, 0]
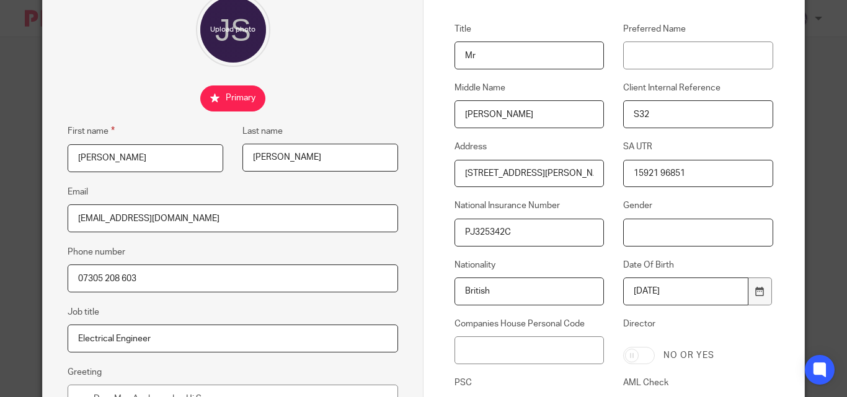
click at [631, 230] on input "Gender" at bounding box center [697, 233] width 149 height 28
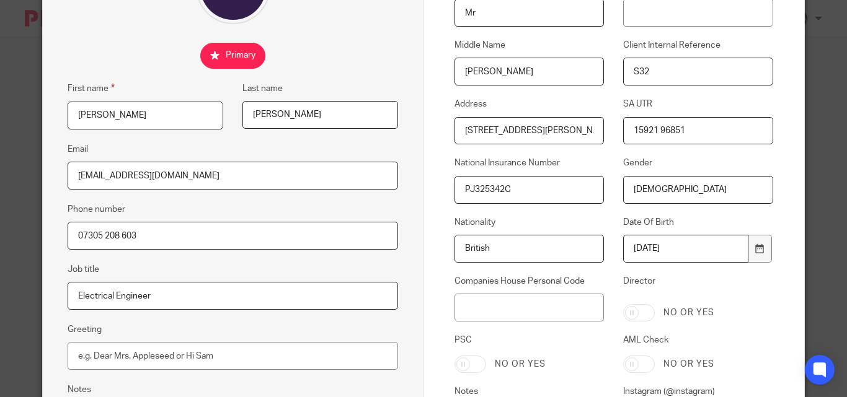
scroll to position [322, 0]
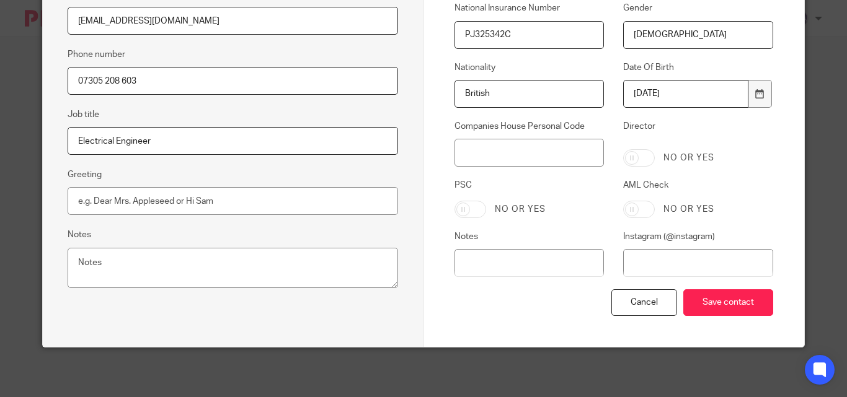
type input "[DEMOGRAPHIC_DATA]"
click at [687, 289] on div "Cancel Save contact" at bounding box center [613, 318] width 319 height 58
click at [690, 296] on input "Save contact" at bounding box center [728, 302] width 90 height 27
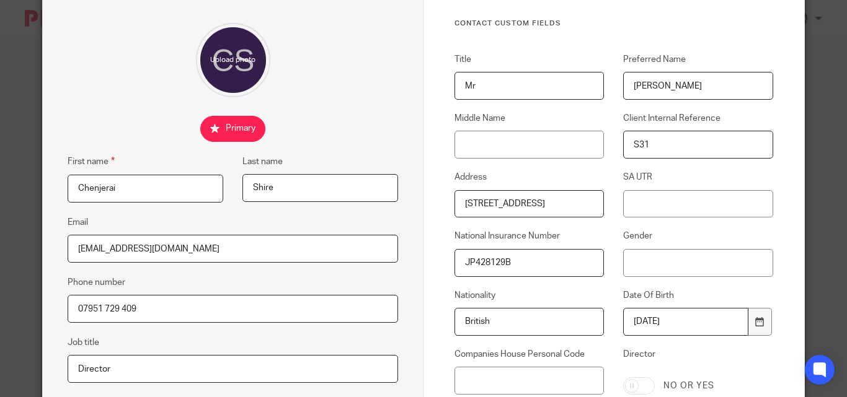
scroll to position [124, 0]
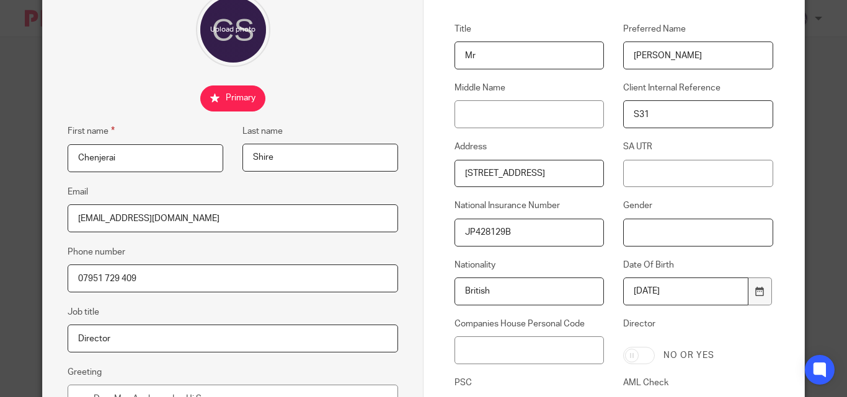
click at [623, 227] on input "Gender" at bounding box center [697, 233] width 149 height 28
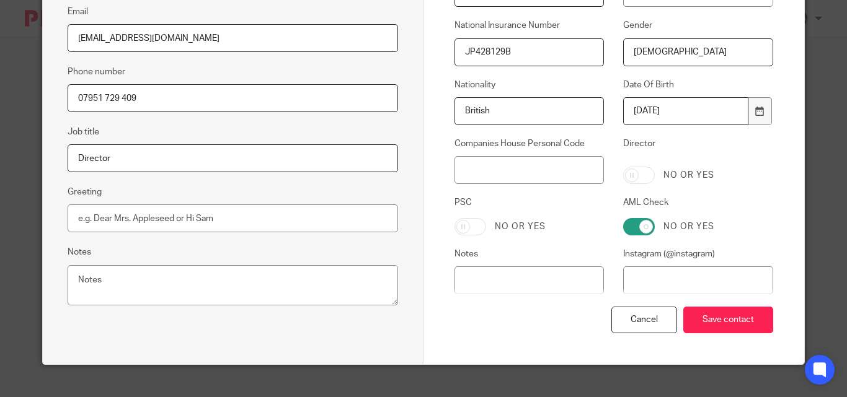
scroll to position [322, 0]
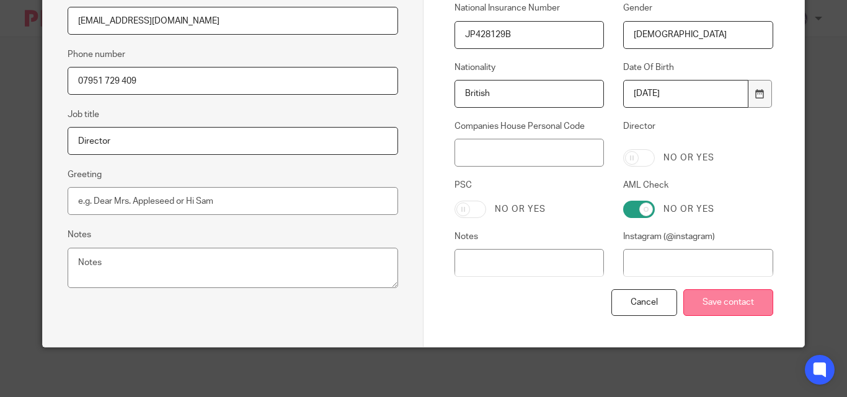
type input "[DEMOGRAPHIC_DATA]"
click at [705, 305] on input "Save contact" at bounding box center [728, 302] width 90 height 27
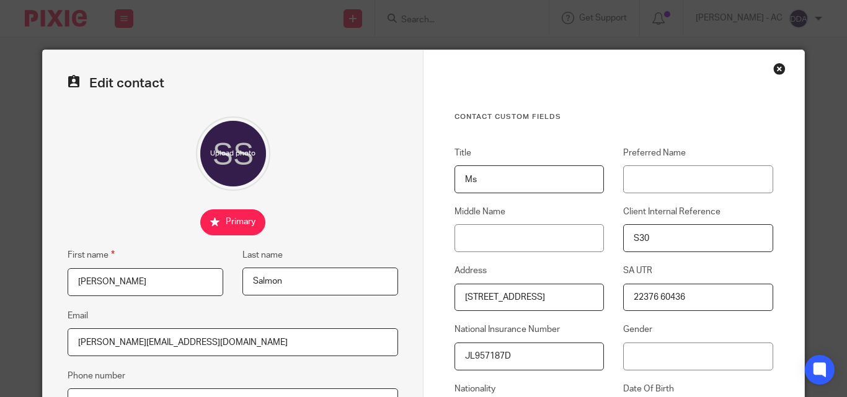
scroll to position [62, 0]
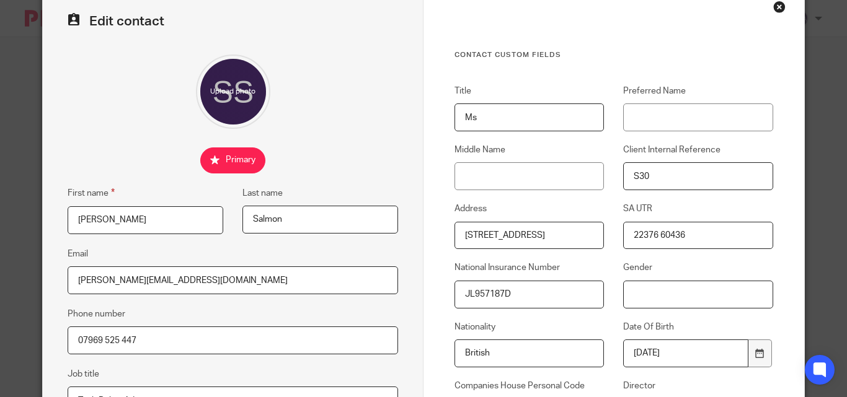
click at [628, 294] on input "Gender" at bounding box center [697, 295] width 149 height 28
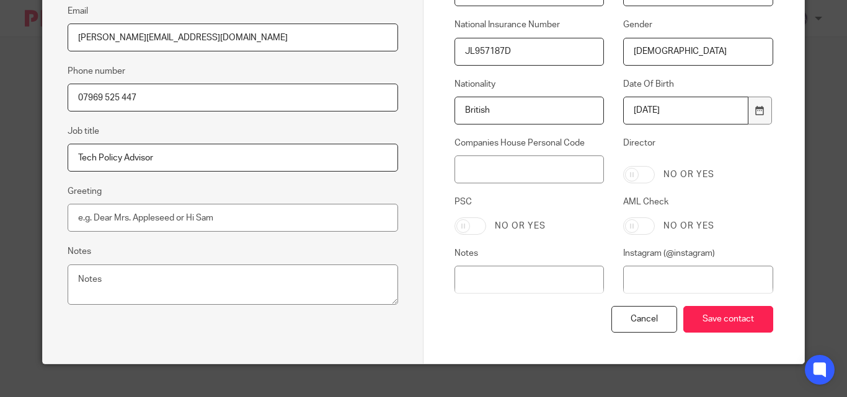
scroll to position [310, 0]
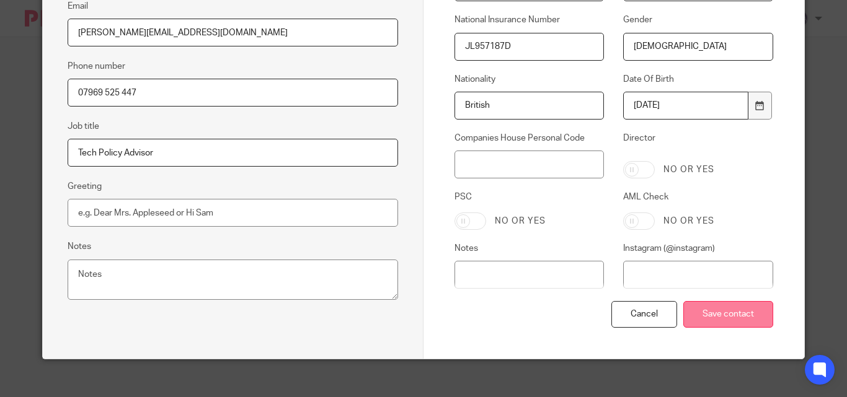
type input "Female"
click at [718, 317] on input "Save contact" at bounding box center [728, 314] width 90 height 27
click at [717, 315] on input "Save contact" at bounding box center [728, 314] width 90 height 27
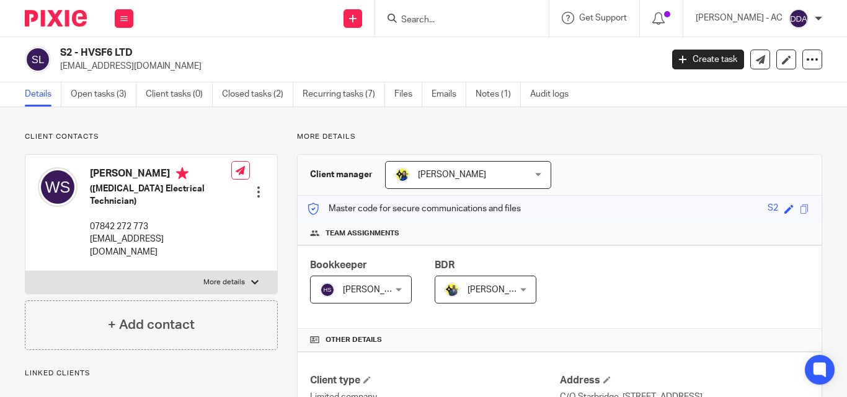
click at [257, 192] on div at bounding box center [258, 192] width 12 height 12
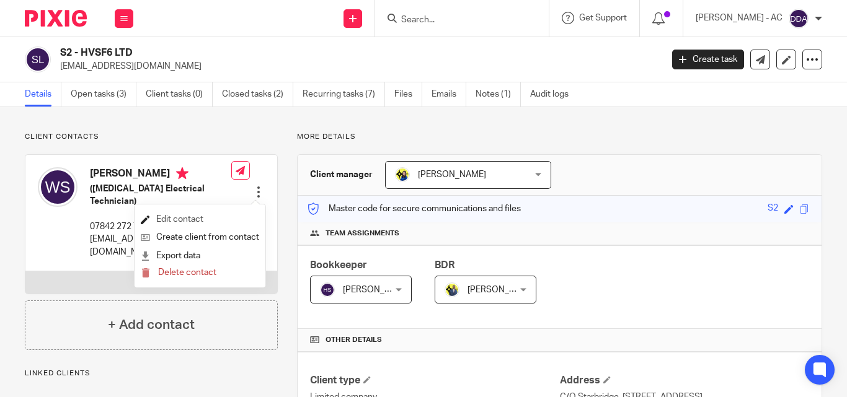
click at [188, 214] on link "Edit contact" at bounding box center [200, 220] width 118 height 18
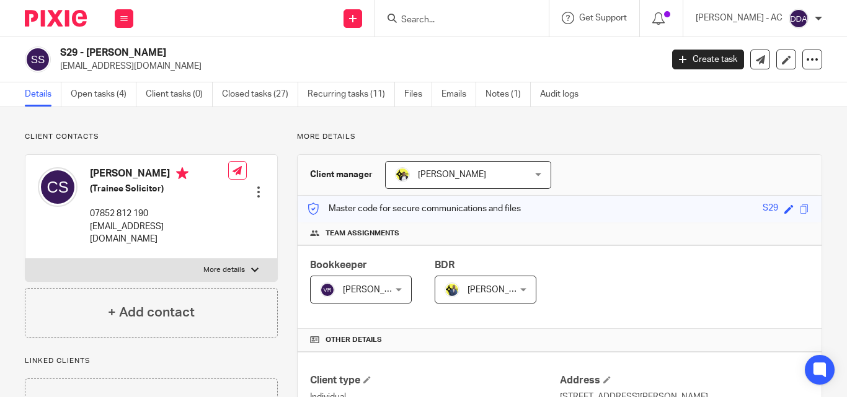
click at [254, 186] on div at bounding box center [258, 192] width 12 height 12
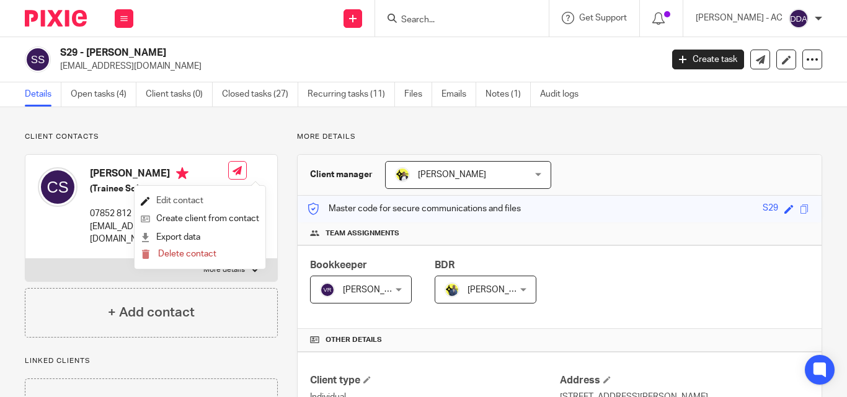
click at [167, 196] on link "Edit contact" at bounding box center [200, 201] width 118 height 18
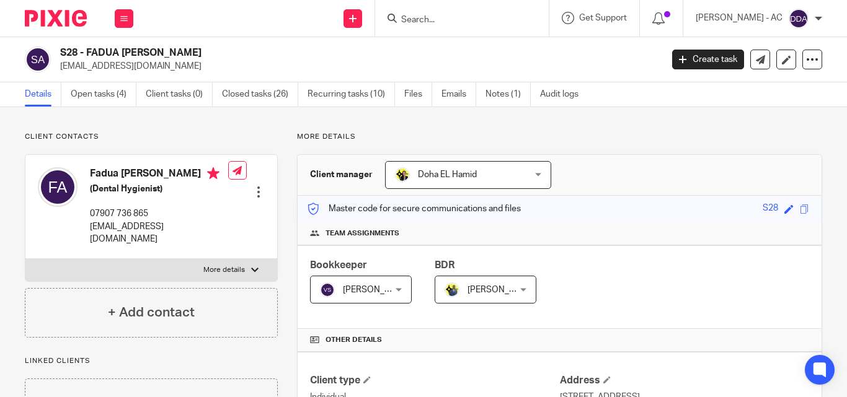
click at [256, 186] on div at bounding box center [258, 192] width 12 height 12
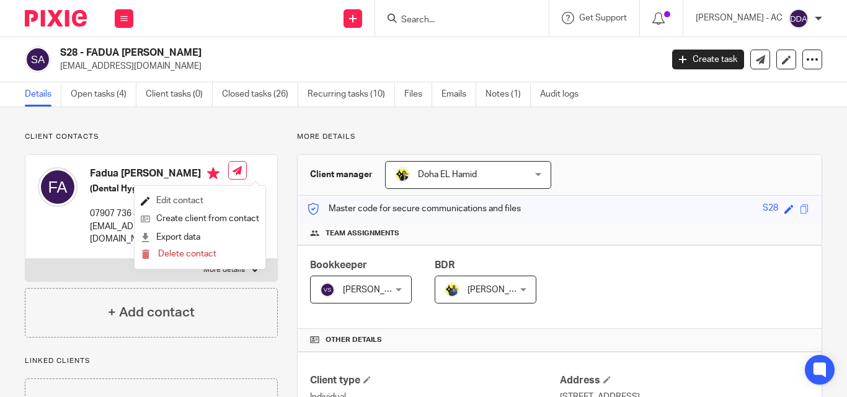
click at [168, 199] on link "Edit contact" at bounding box center [200, 201] width 118 height 18
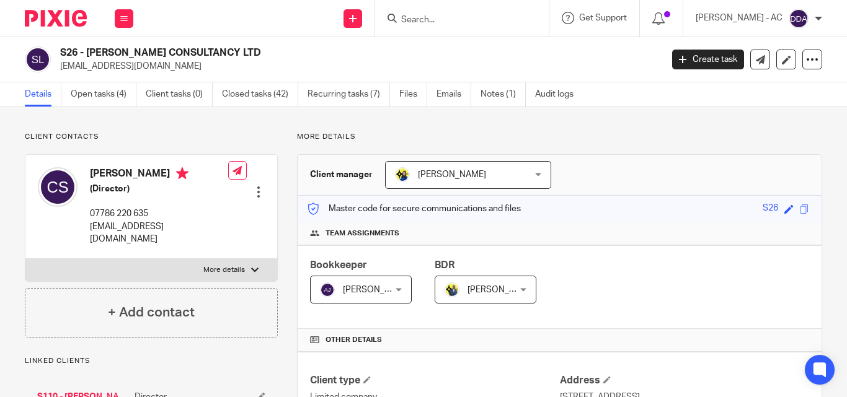
click at [253, 196] on div at bounding box center [258, 192] width 12 height 12
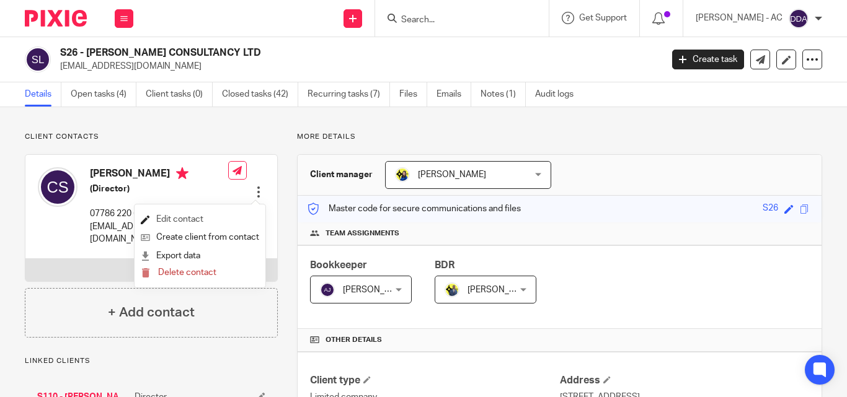
click at [214, 216] on link "Edit contact" at bounding box center [200, 220] width 118 height 18
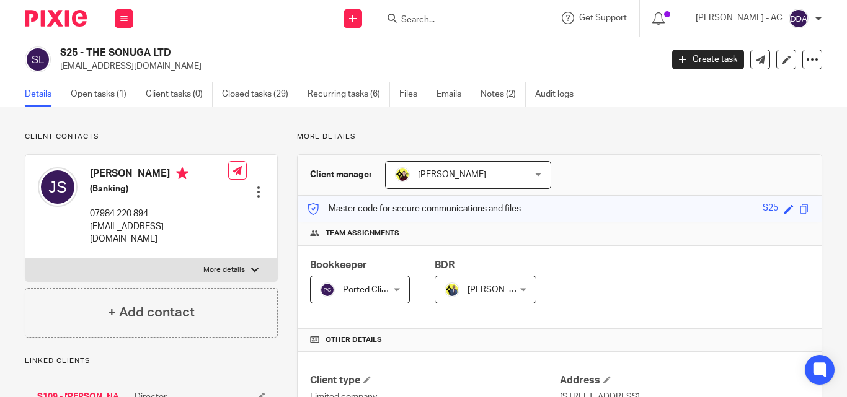
click at [255, 186] on div at bounding box center [258, 192] width 12 height 12
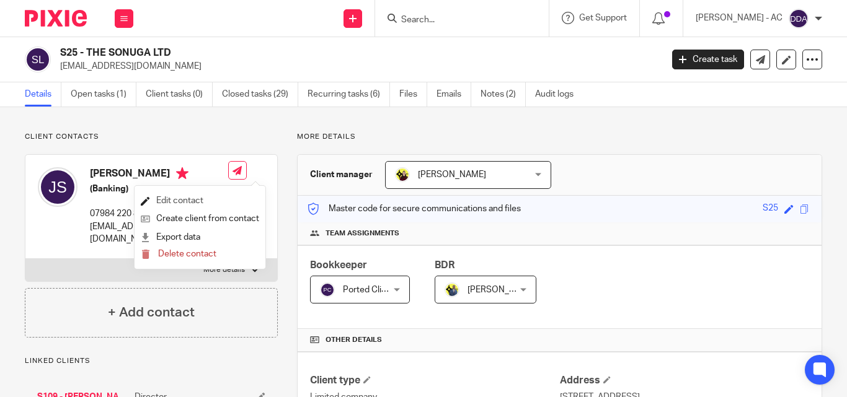
click at [202, 200] on link "Edit contact" at bounding box center [200, 201] width 118 height 18
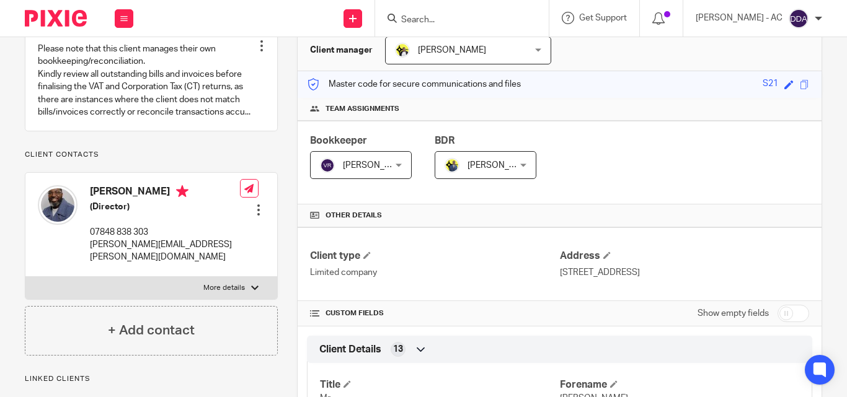
scroll to position [124, 0]
click at [257, 217] on div at bounding box center [258, 211] width 12 height 12
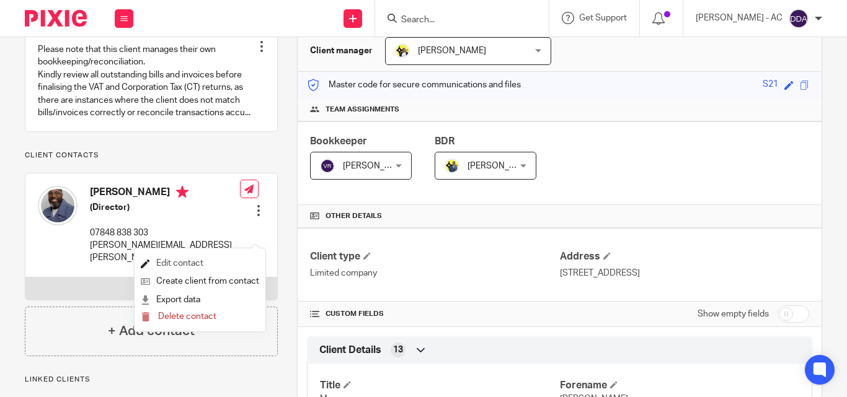
click at [185, 257] on link "Edit contact" at bounding box center [200, 264] width 118 height 18
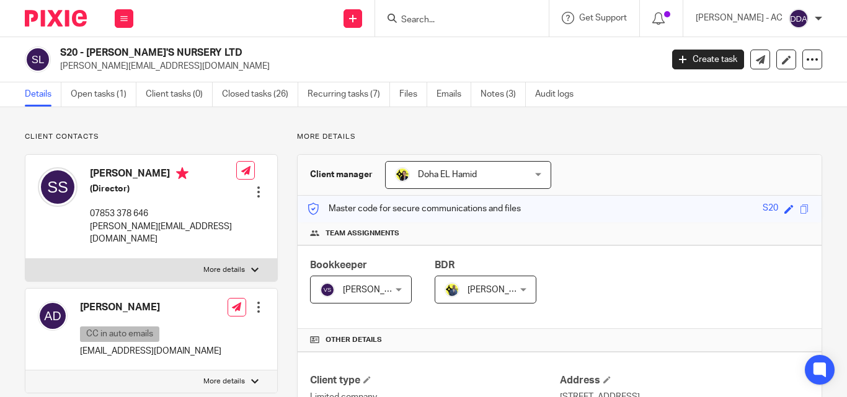
click at [252, 186] on div at bounding box center [258, 192] width 12 height 12
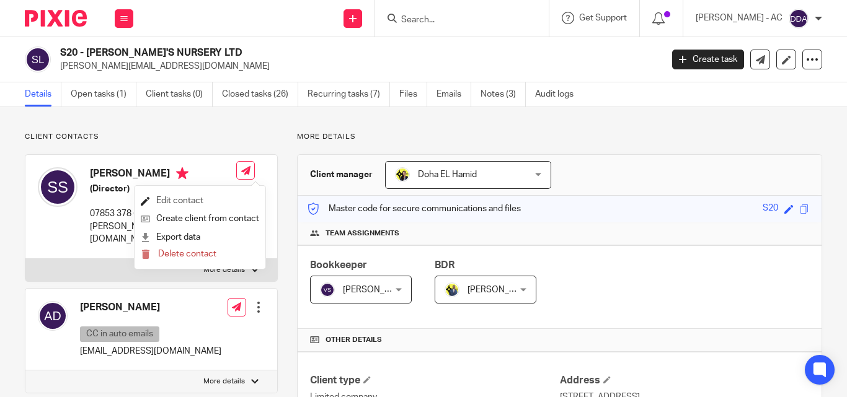
click at [184, 194] on link "Edit contact" at bounding box center [200, 201] width 118 height 18
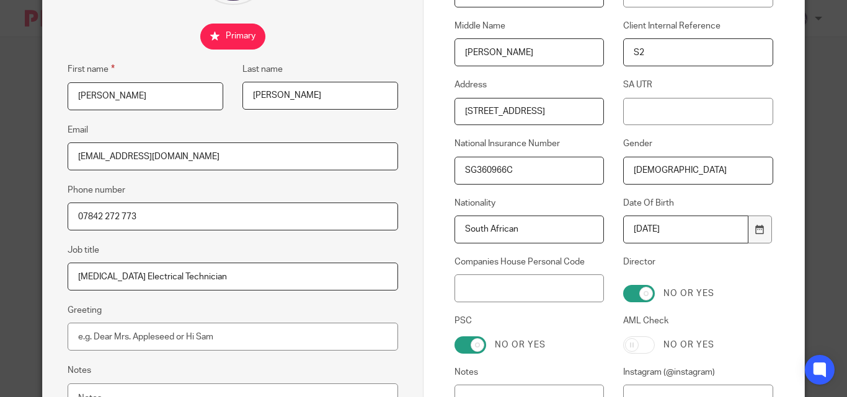
scroll to position [322, 0]
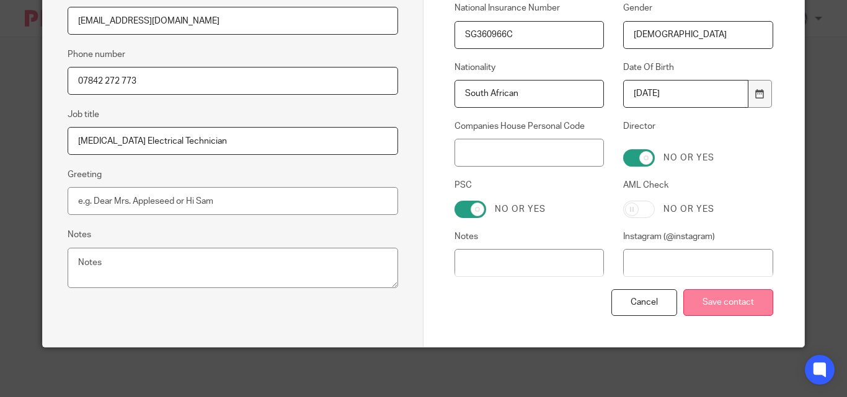
click at [722, 306] on input "Save contact" at bounding box center [728, 302] width 90 height 27
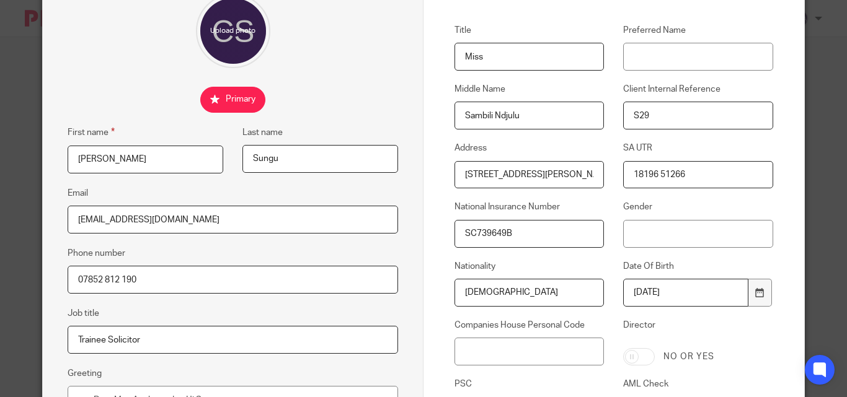
scroll to position [124, 0]
click at [623, 233] on input "Gender" at bounding box center [697, 233] width 149 height 28
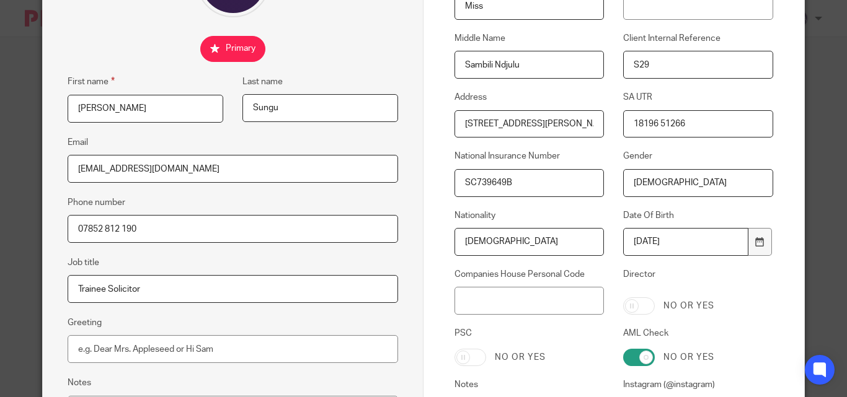
scroll to position [310, 0]
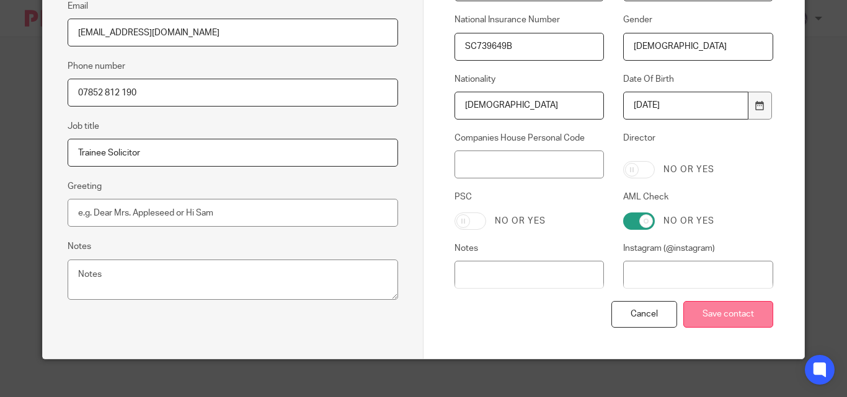
type input "[DEMOGRAPHIC_DATA]"
click at [698, 319] on input "Save contact" at bounding box center [728, 314] width 90 height 27
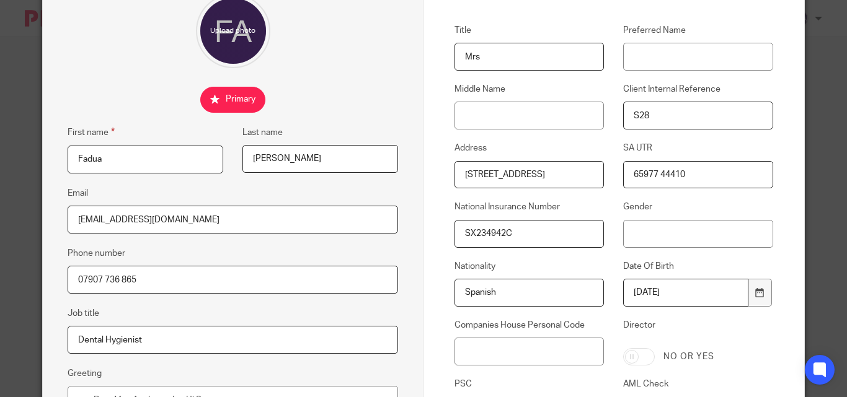
scroll to position [124, 0]
click at [623, 232] on input "Gender" at bounding box center [697, 233] width 149 height 28
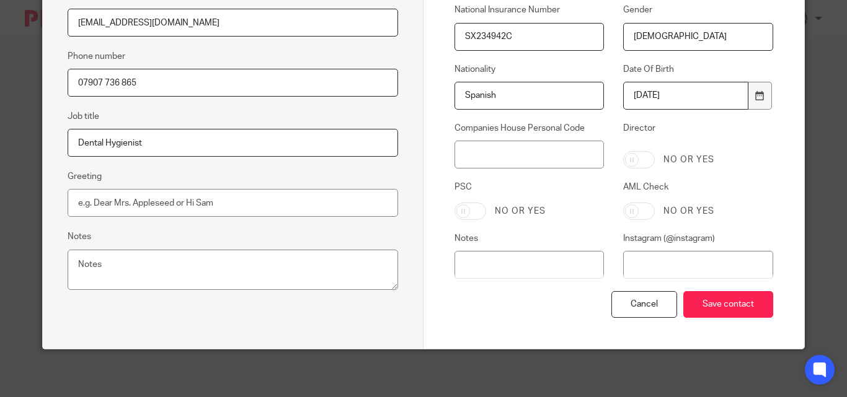
scroll to position [322, 0]
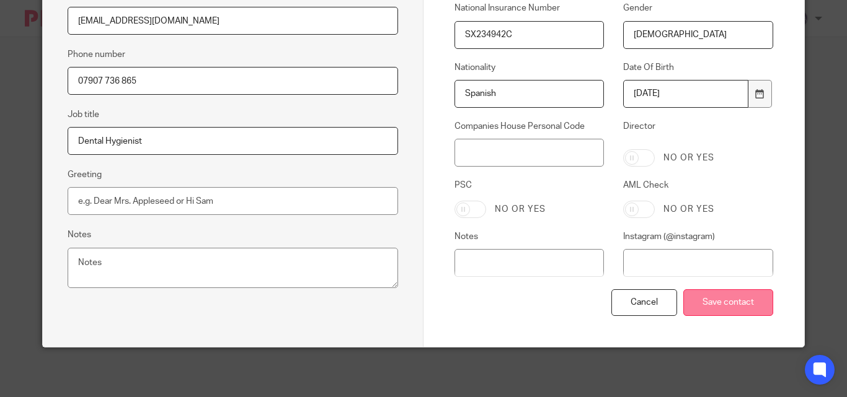
type input "[DEMOGRAPHIC_DATA]"
click at [716, 294] on input "Save contact" at bounding box center [728, 302] width 90 height 27
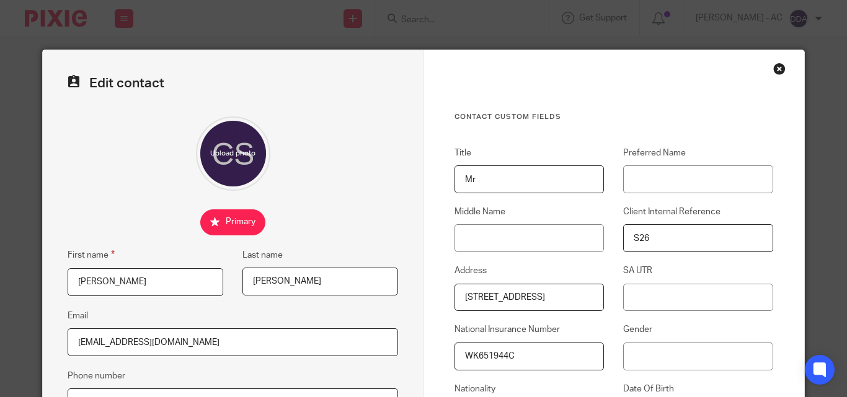
scroll to position [124, 0]
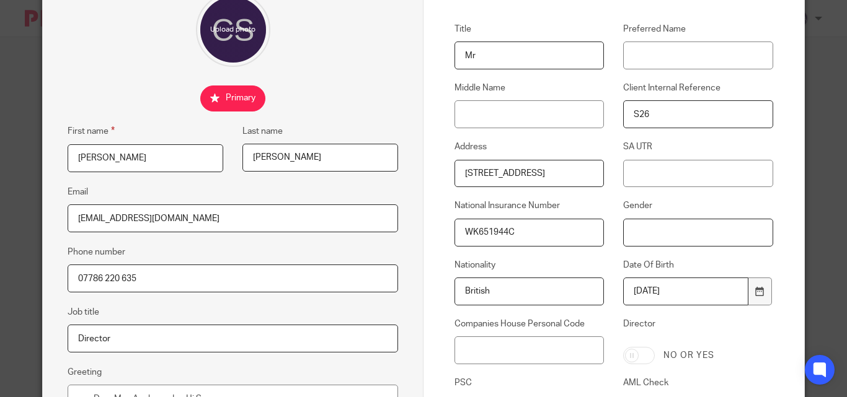
click at [629, 238] on input "Gender" at bounding box center [697, 233] width 149 height 28
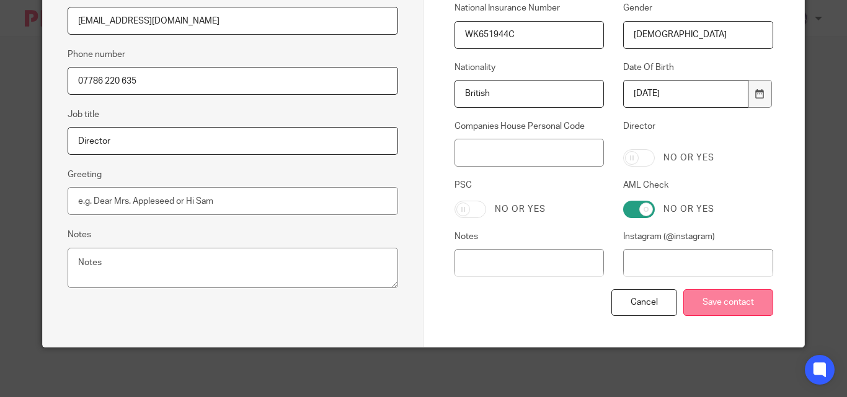
type input "[DEMOGRAPHIC_DATA]"
click at [731, 306] on input "Save contact" at bounding box center [728, 302] width 90 height 27
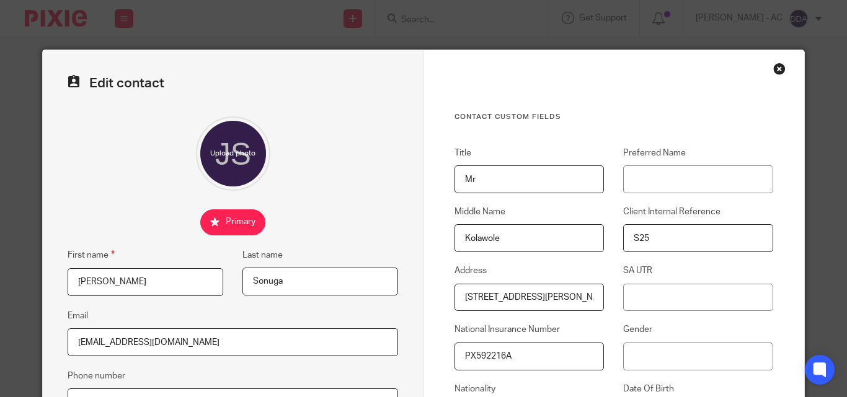
scroll to position [124, 0]
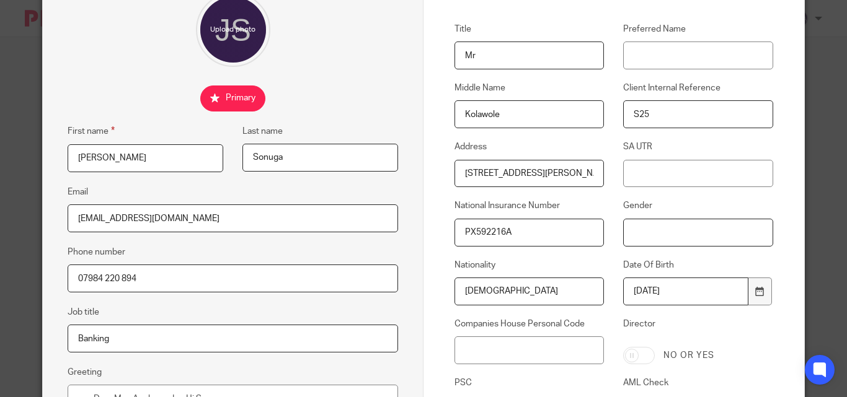
click at [624, 232] on input "Gender" at bounding box center [697, 233] width 149 height 28
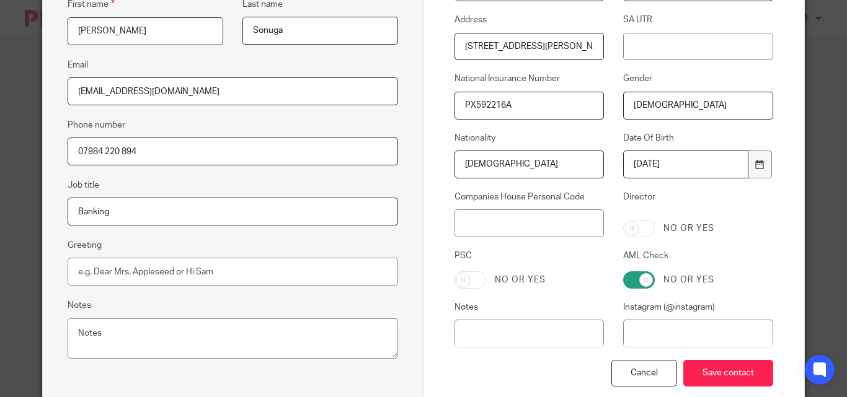
scroll to position [322, 0]
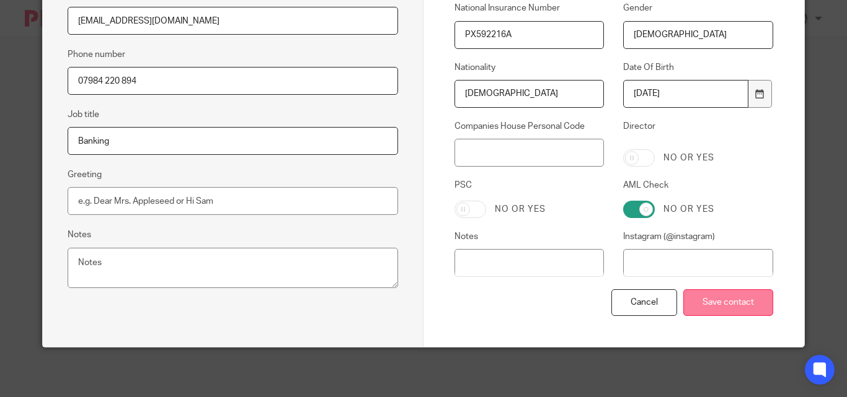
type input "[DEMOGRAPHIC_DATA]"
click at [715, 304] on input "Save contact" at bounding box center [728, 302] width 90 height 27
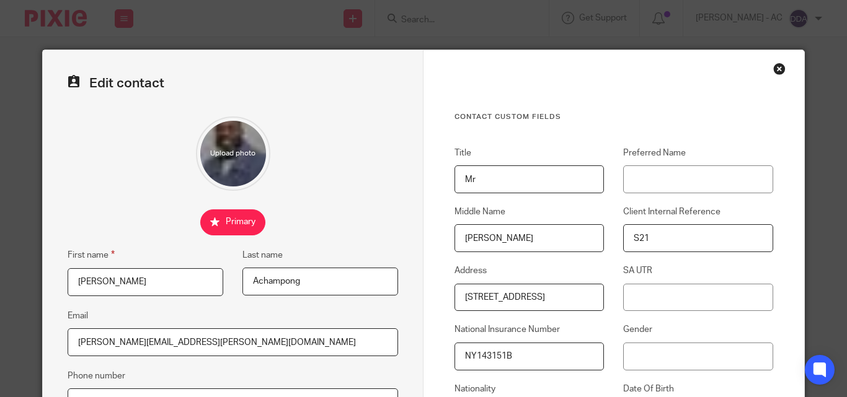
scroll to position [62, 0]
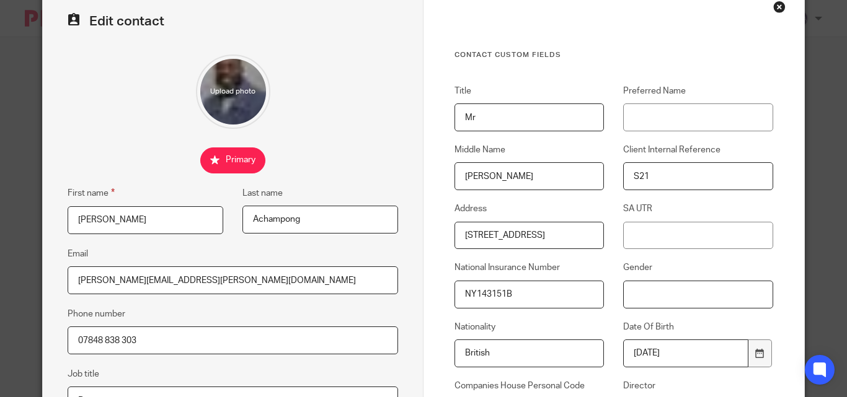
click at [627, 295] on input "Gender" at bounding box center [697, 295] width 149 height 28
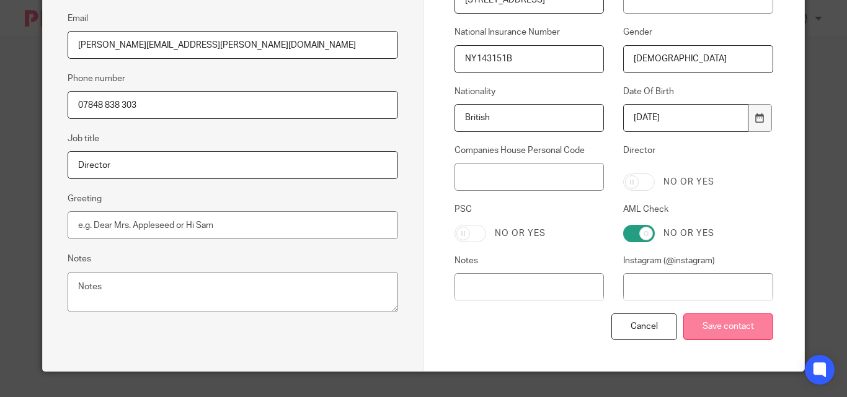
scroll to position [310, 0]
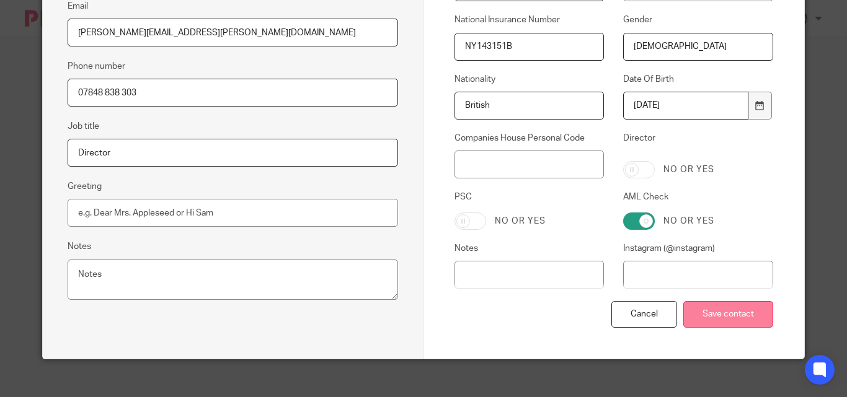
type input "[DEMOGRAPHIC_DATA]"
click at [718, 317] on input "Save contact" at bounding box center [728, 314] width 90 height 27
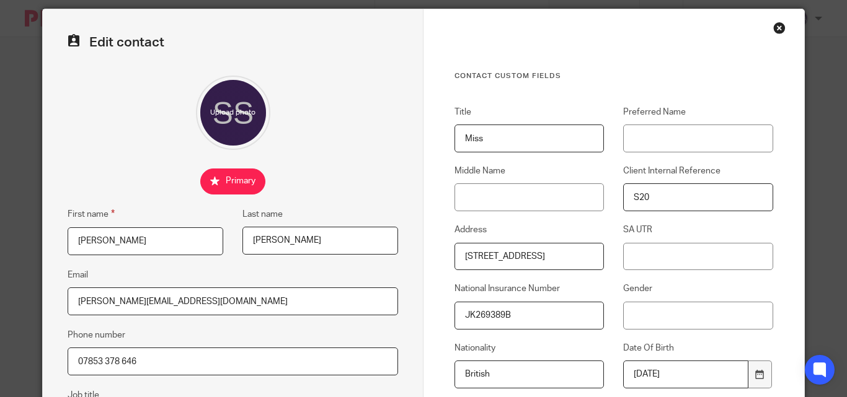
scroll to position [62, 0]
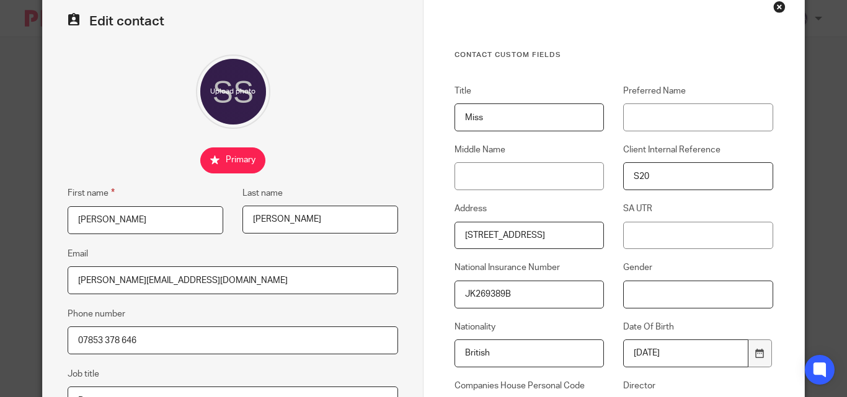
click at [627, 290] on input "Gender" at bounding box center [697, 295] width 149 height 28
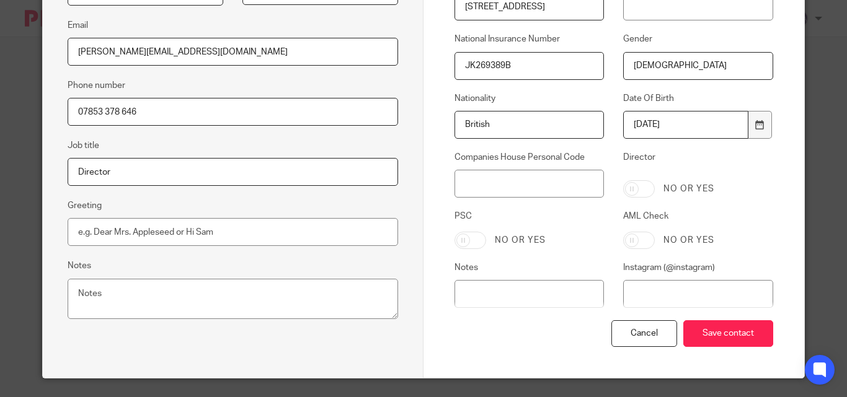
scroll to position [322, 0]
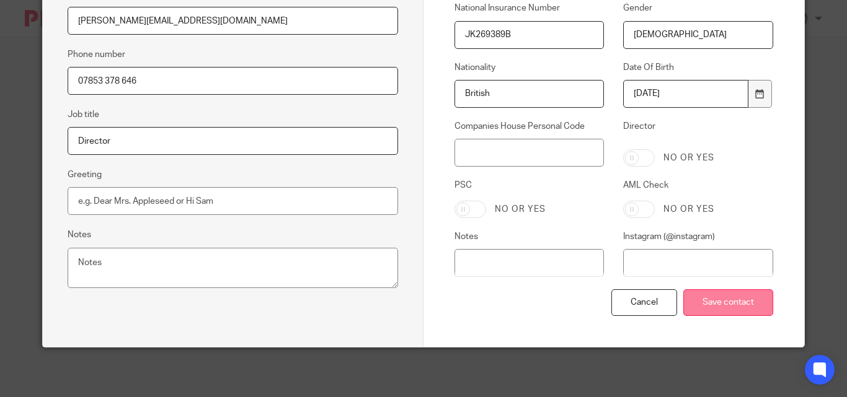
type input "Female"
click at [692, 294] on input "Save contact" at bounding box center [728, 302] width 90 height 27
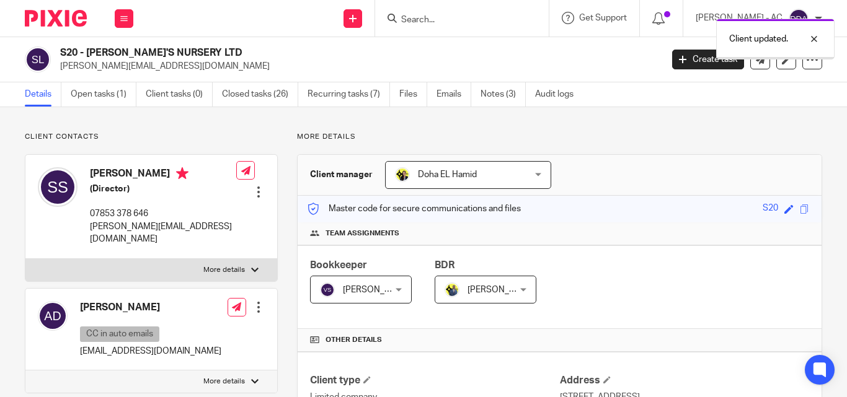
scroll to position [124, 0]
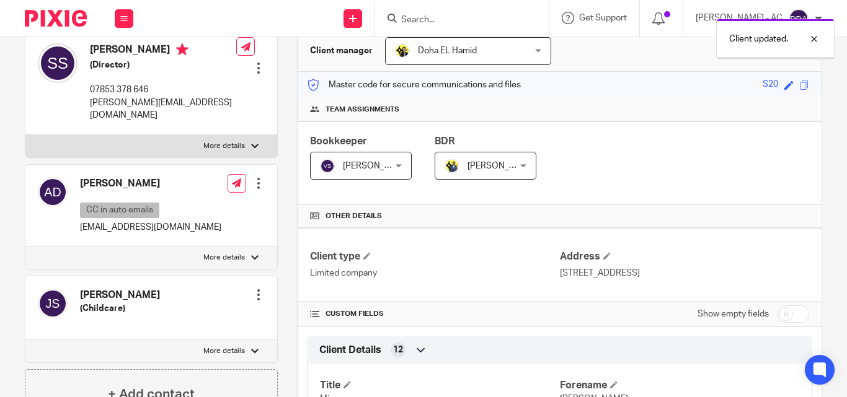
click at [255, 177] on div at bounding box center [258, 183] width 12 height 12
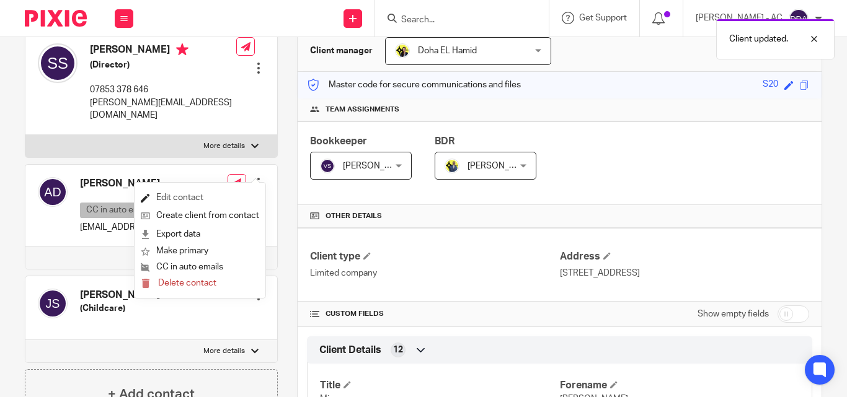
click at [195, 199] on link "Edit contact" at bounding box center [200, 198] width 118 height 18
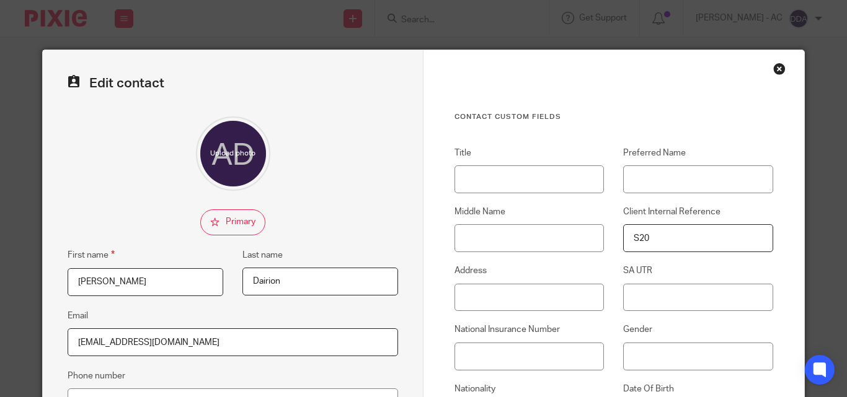
click at [776, 69] on div "Close this dialog window" at bounding box center [779, 69] width 12 height 12
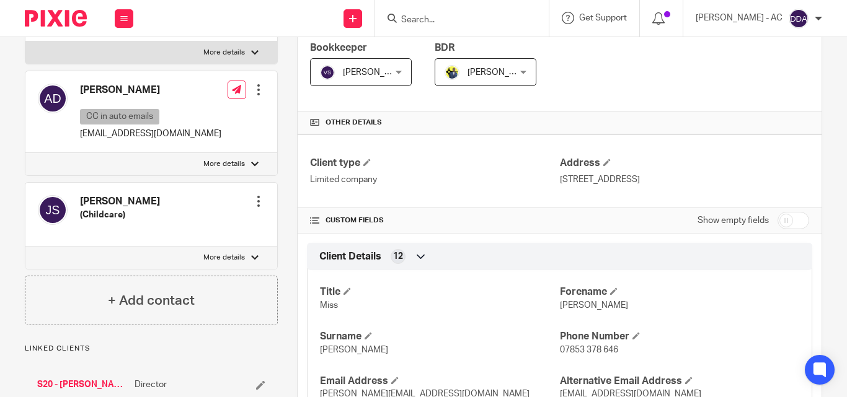
scroll to position [248, 0]
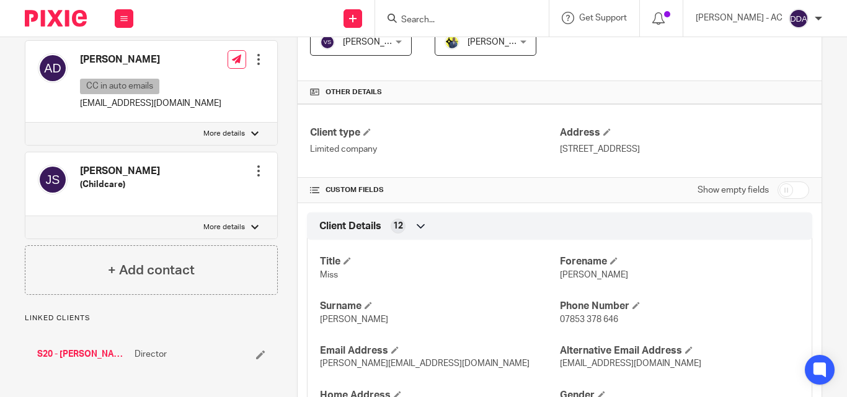
click at [257, 165] on div at bounding box center [258, 171] width 12 height 12
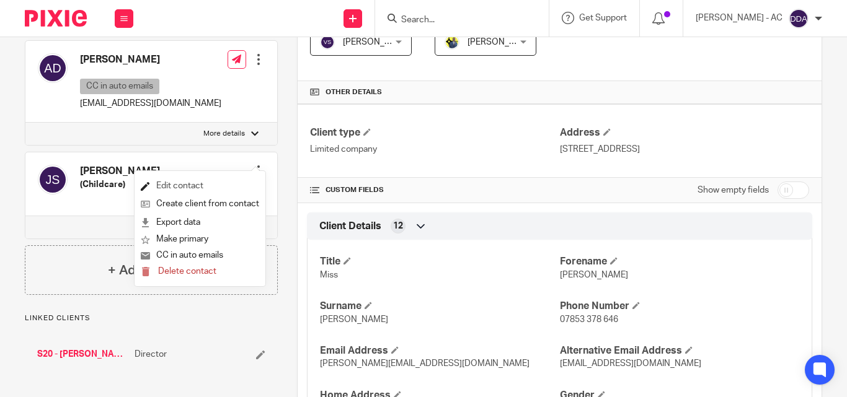
click at [189, 183] on link "Edit contact" at bounding box center [200, 186] width 118 height 18
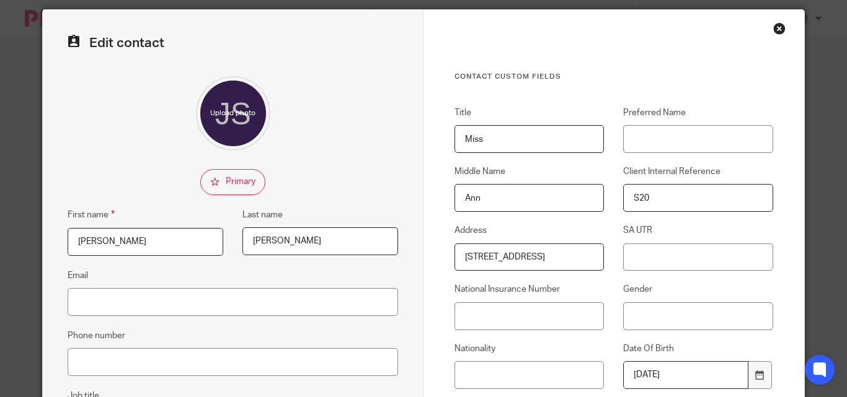
scroll to position [62, 0]
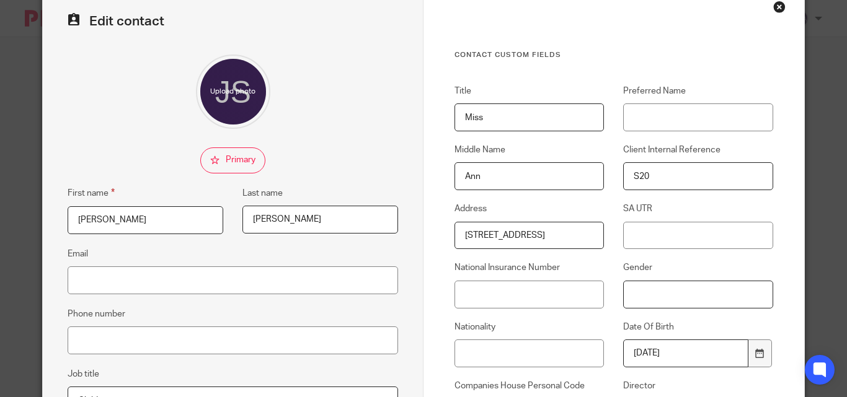
click at [632, 287] on input "Gender" at bounding box center [697, 295] width 149 height 28
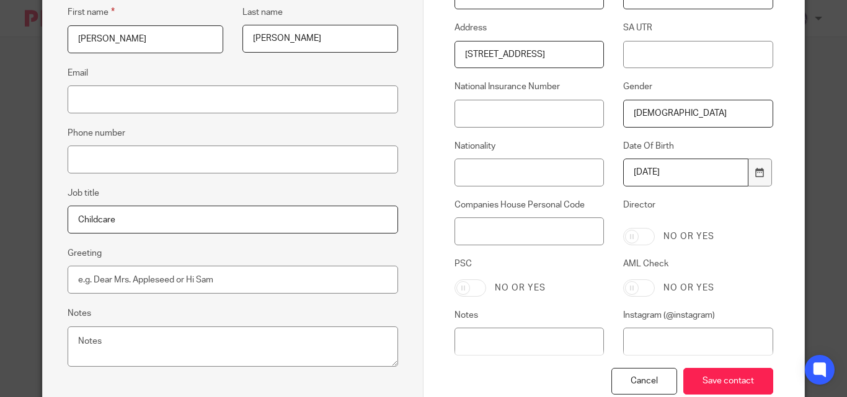
scroll to position [248, 0]
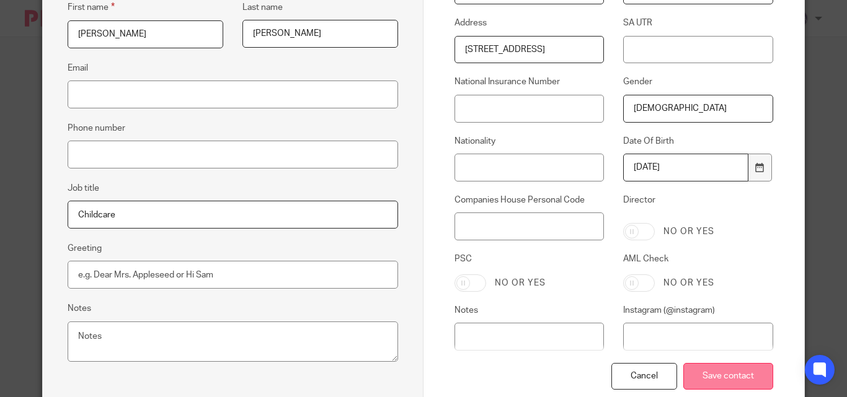
type input "[DEMOGRAPHIC_DATA]"
click at [741, 374] on input "Save contact" at bounding box center [728, 376] width 90 height 27
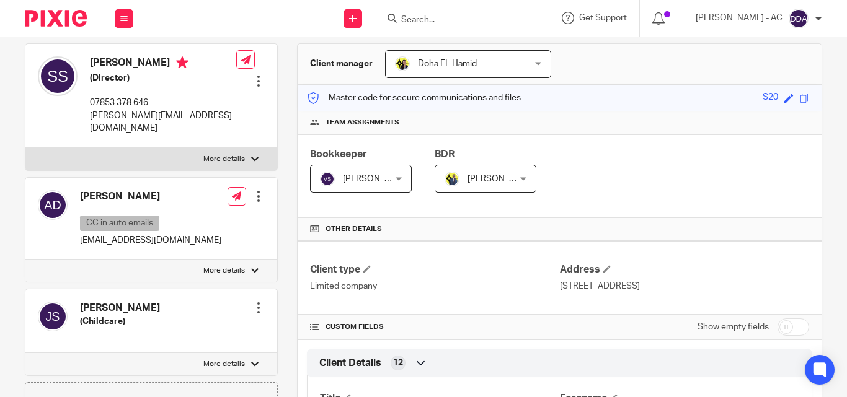
scroll to position [14, 0]
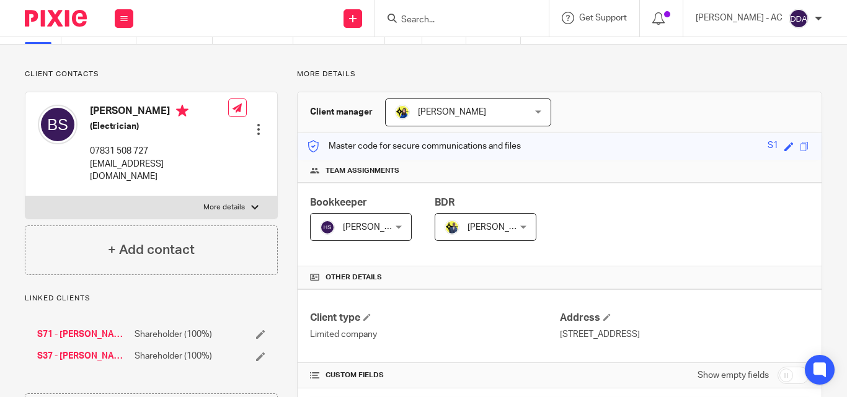
scroll to position [62, 0]
click at [255, 124] on div at bounding box center [258, 130] width 12 height 12
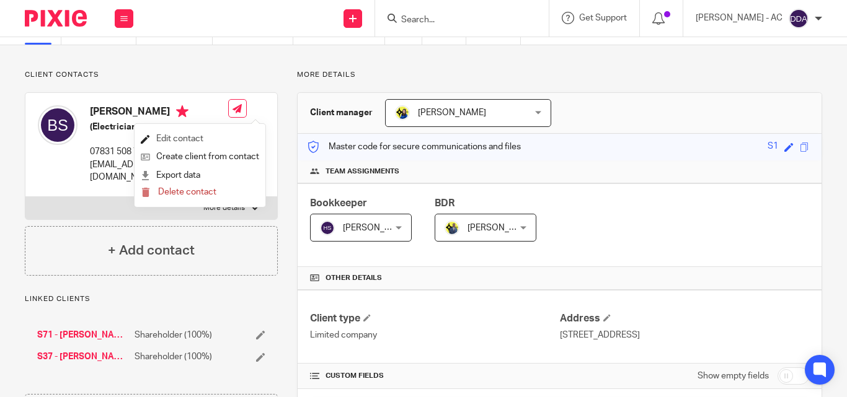
click at [159, 134] on link "Edit contact" at bounding box center [200, 139] width 118 height 18
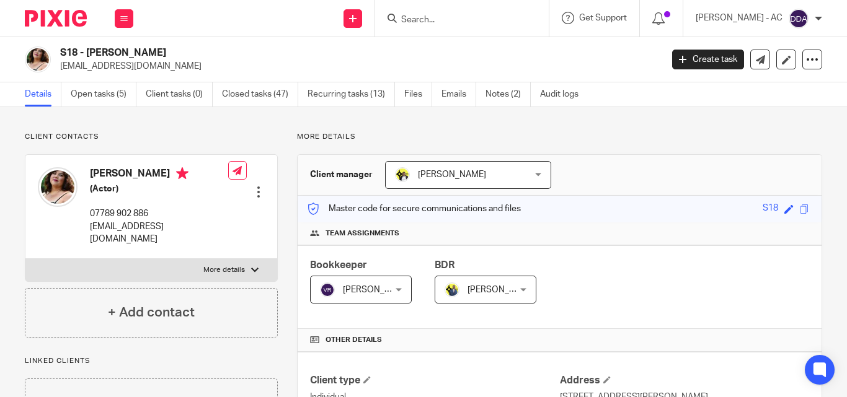
click at [255, 186] on div at bounding box center [258, 192] width 12 height 12
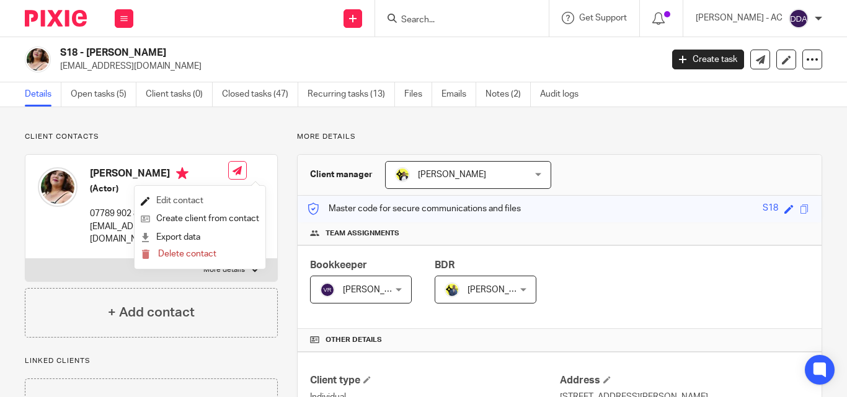
click at [195, 195] on link "Edit contact" at bounding box center [200, 201] width 118 height 18
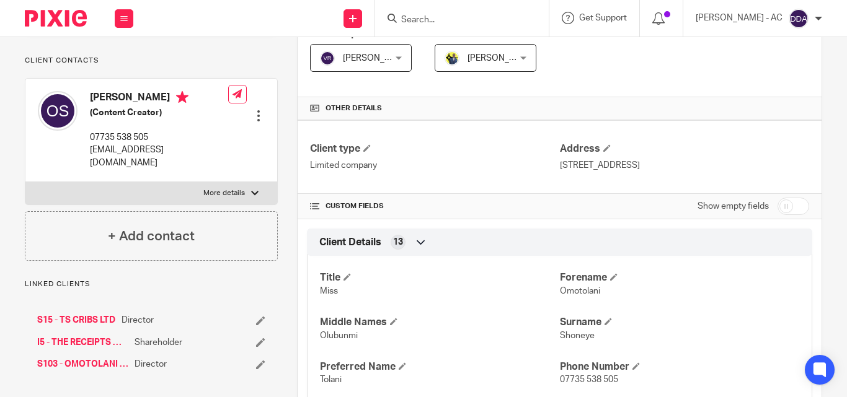
scroll to position [186, 0]
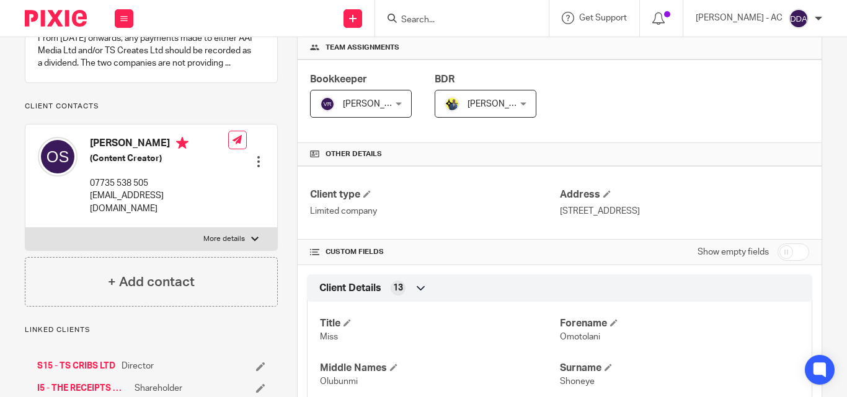
click at [254, 167] on div at bounding box center [258, 162] width 12 height 12
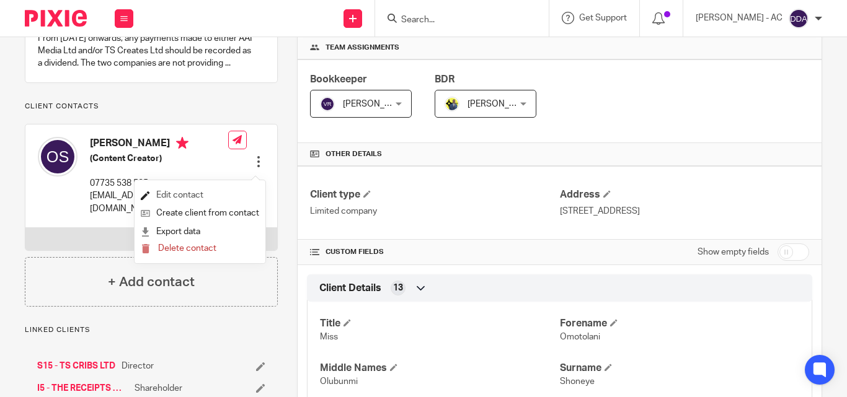
click at [188, 194] on link "Edit contact" at bounding box center [200, 196] width 118 height 18
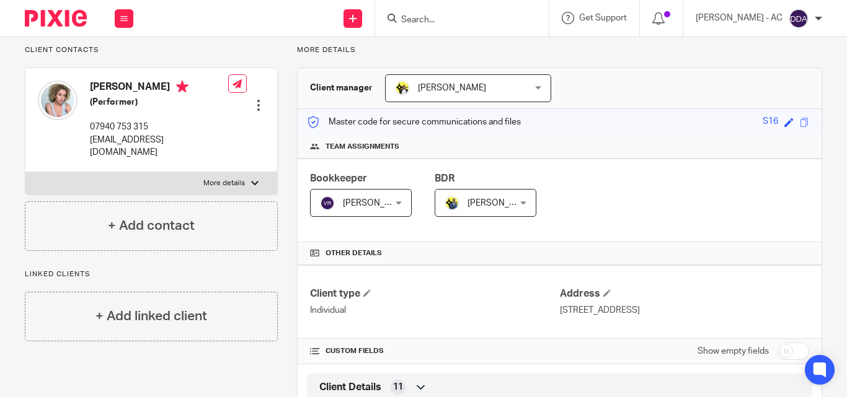
scroll to position [62, 0]
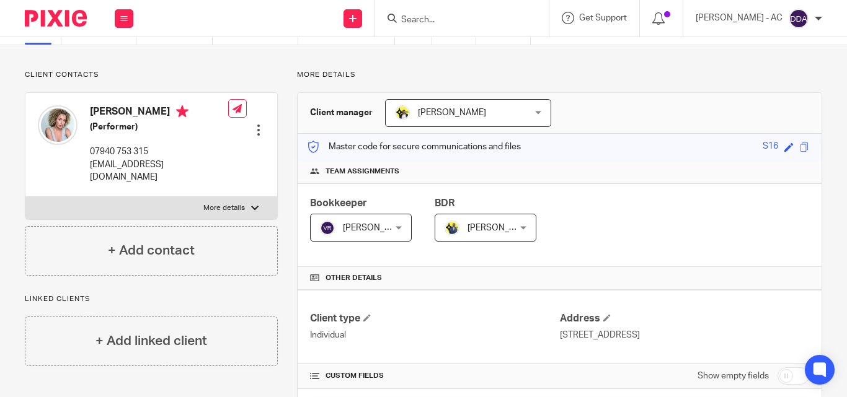
click at [255, 124] on div at bounding box center [258, 130] width 12 height 12
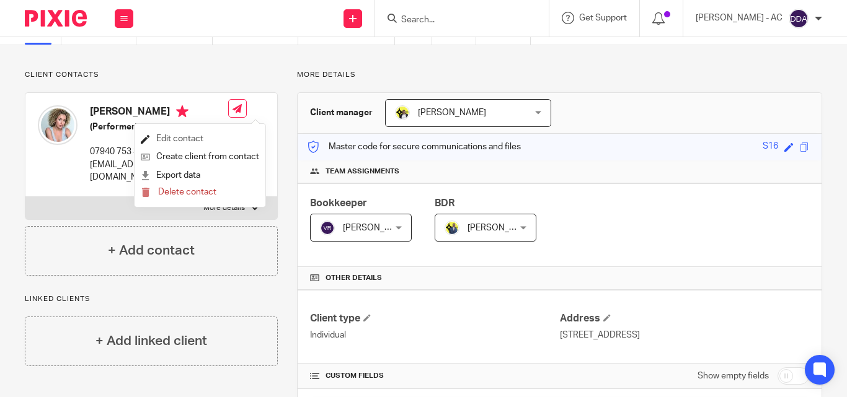
click at [167, 137] on link "Edit contact" at bounding box center [200, 139] width 118 height 18
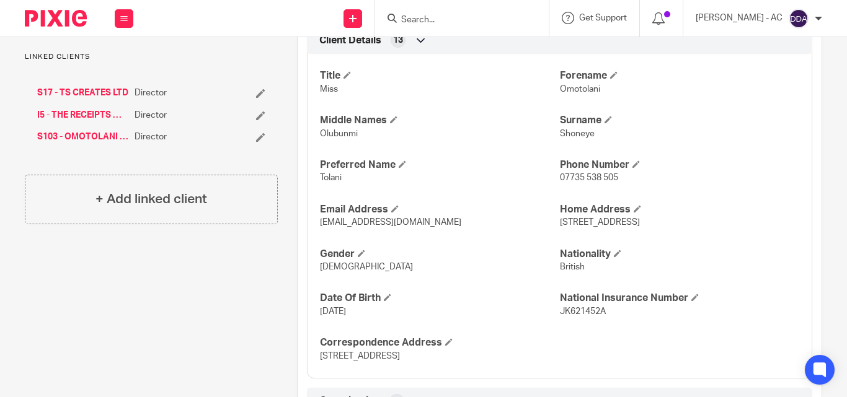
scroll to position [124, 0]
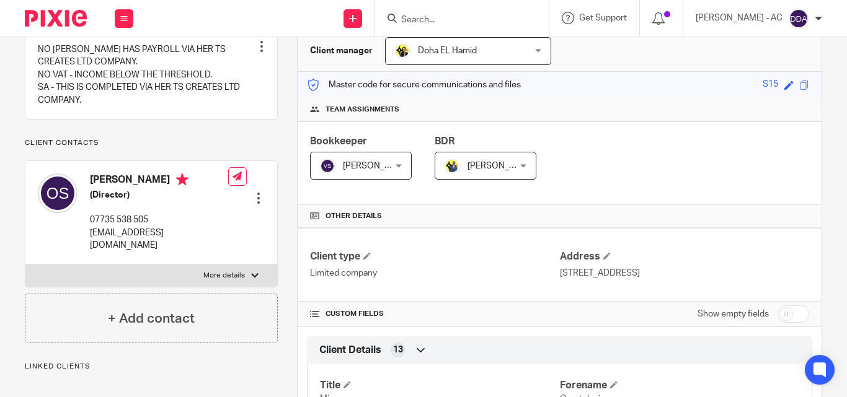
click at [254, 192] on div at bounding box center [258, 198] width 12 height 12
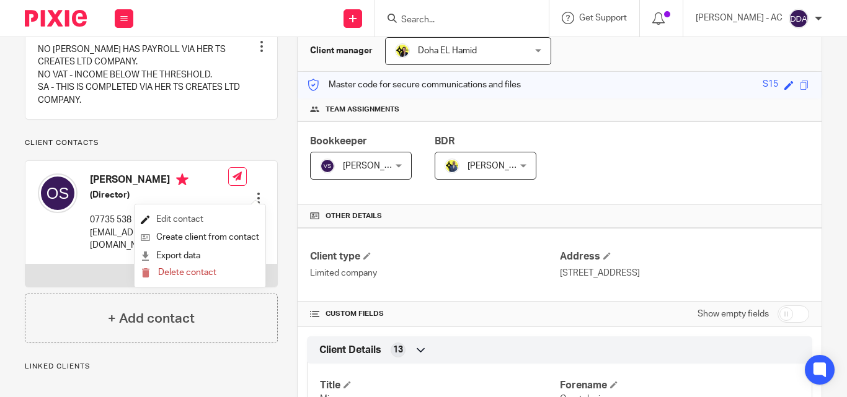
click at [191, 218] on link "Edit contact" at bounding box center [200, 220] width 118 height 18
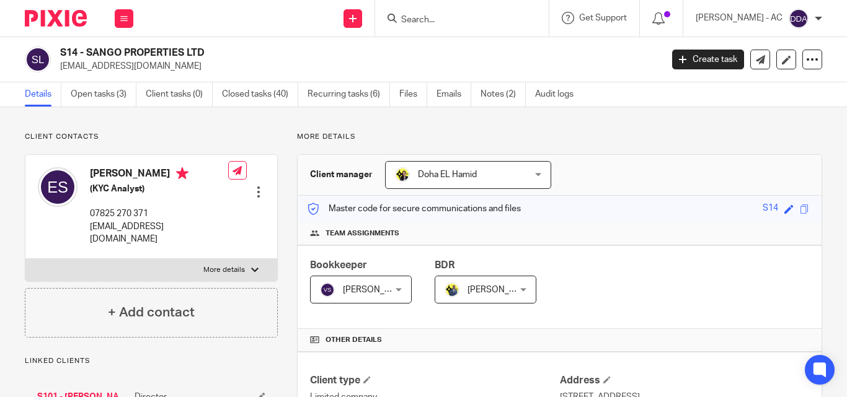
click at [253, 186] on div at bounding box center [258, 192] width 12 height 12
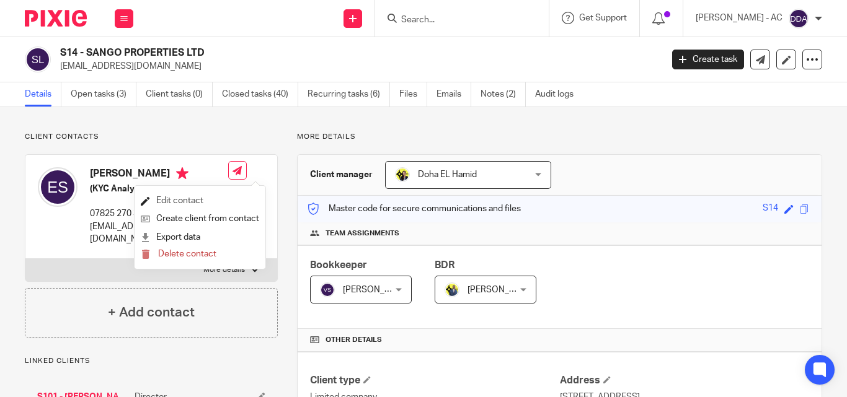
click at [190, 194] on link "Edit contact" at bounding box center [200, 201] width 118 height 18
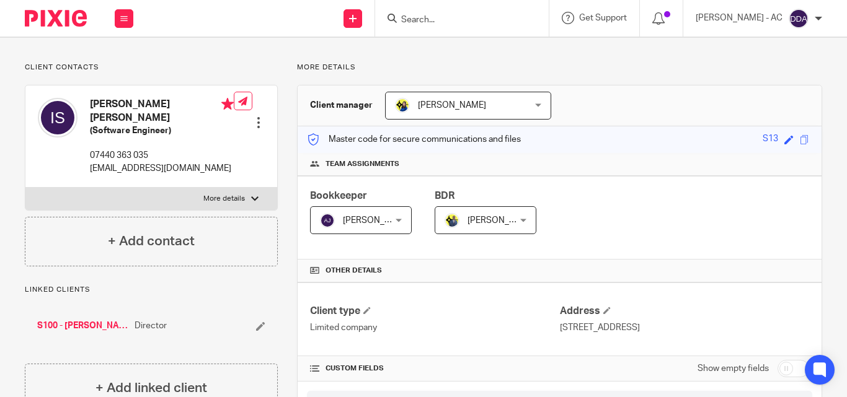
scroll to position [62, 0]
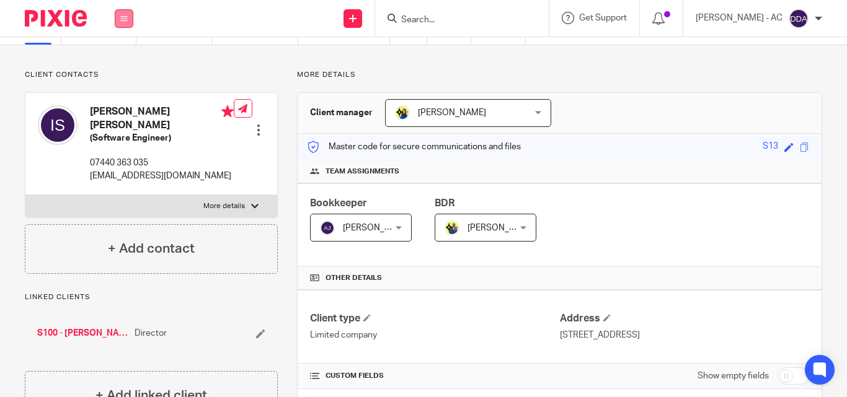
click at [125, 15] on icon at bounding box center [123, 18] width 7 height 7
click at [127, 90] on link "Clients" at bounding box center [121, 94] width 29 height 9
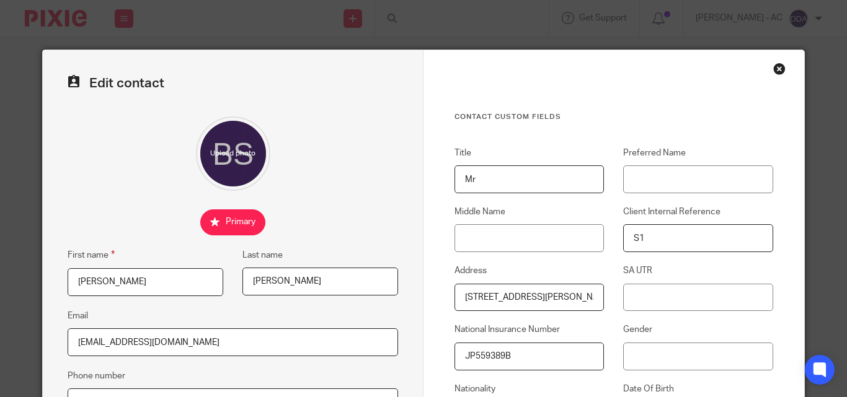
scroll to position [124, 0]
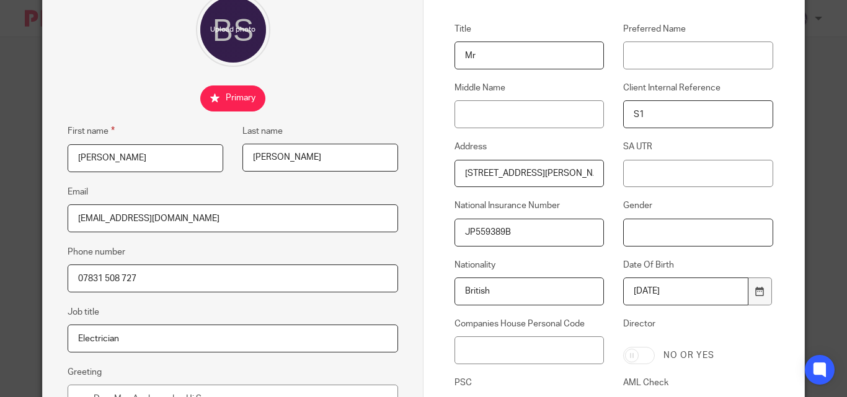
click at [629, 234] on input "Gender" at bounding box center [697, 233] width 149 height 28
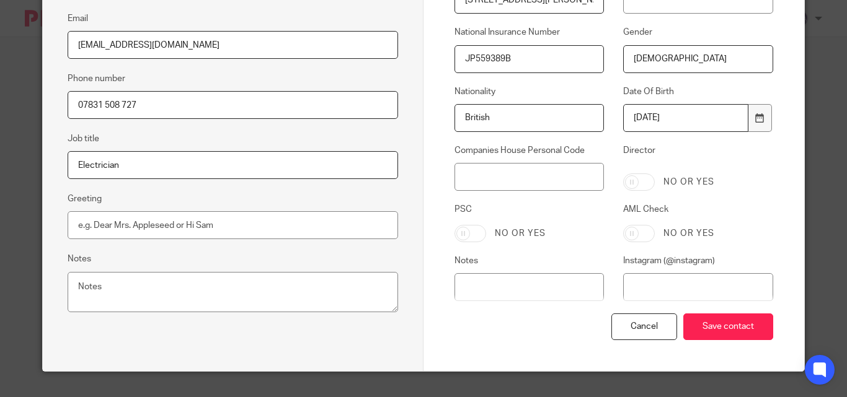
scroll to position [310, 0]
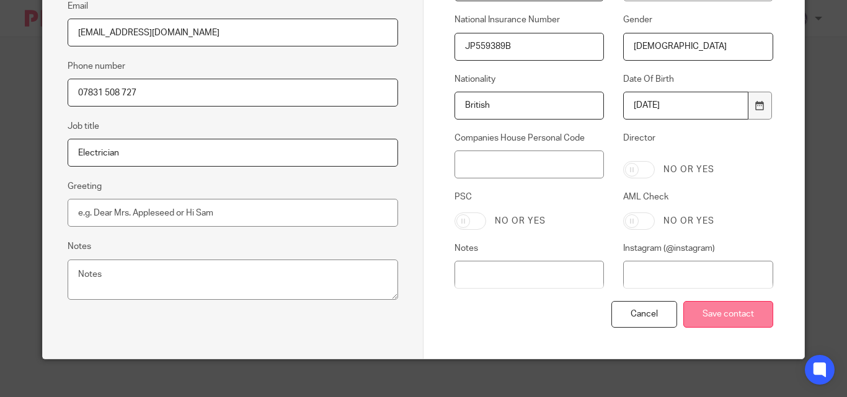
type input "[DEMOGRAPHIC_DATA]"
click at [710, 309] on input "Save contact" at bounding box center [728, 314] width 90 height 27
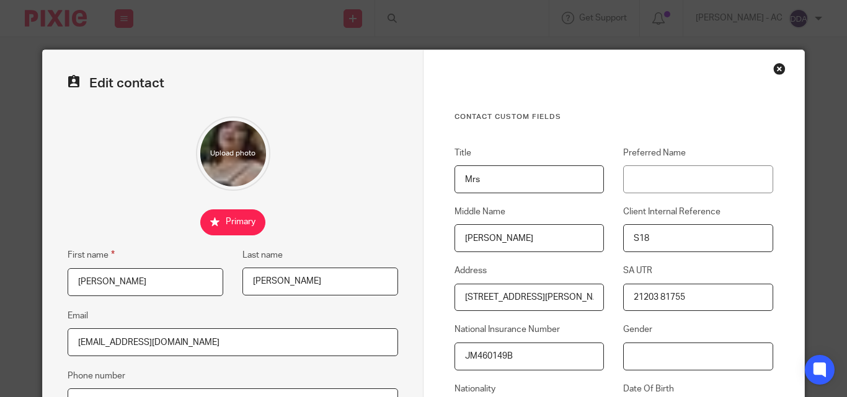
click at [639, 355] on input "Gender" at bounding box center [697, 357] width 149 height 28
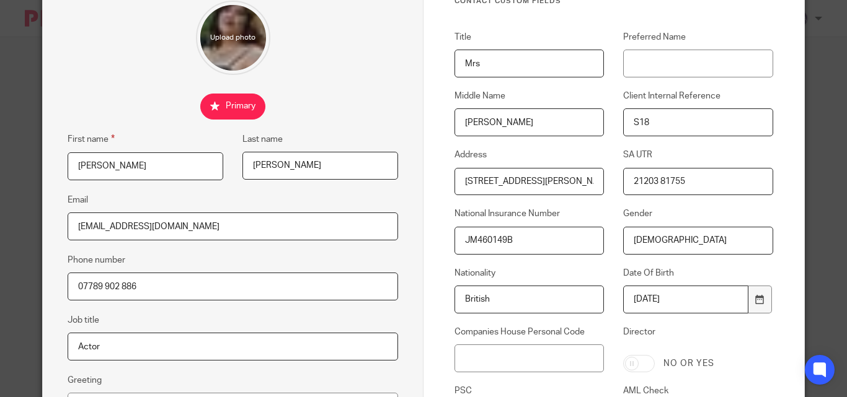
scroll to position [248, 0]
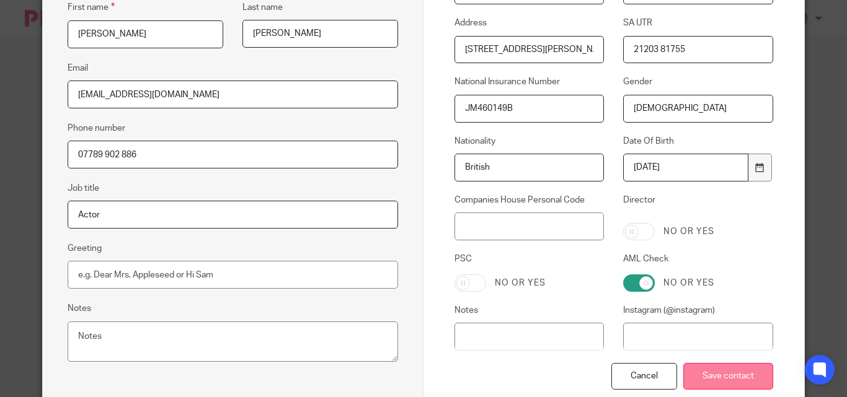
type input "[DEMOGRAPHIC_DATA]"
click at [718, 381] on input "Save contact" at bounding box center [728, 376] width 90 height 27
click at [718, 380] on input "Save contact" at bounding box center [728, 376] width 90 height 27
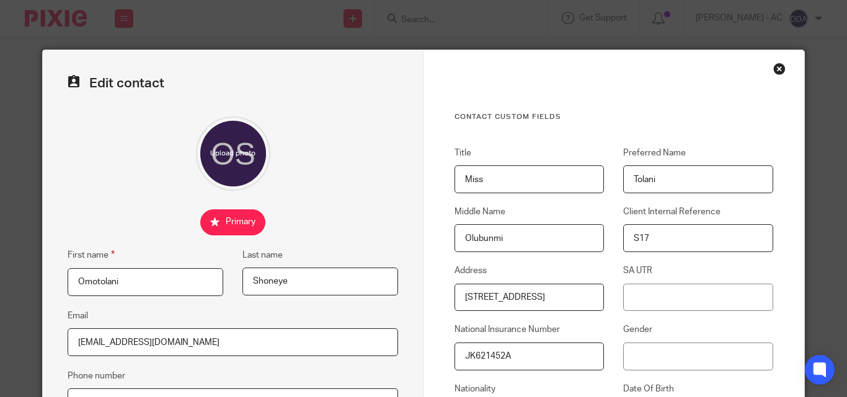
scroll to position [124, 0]
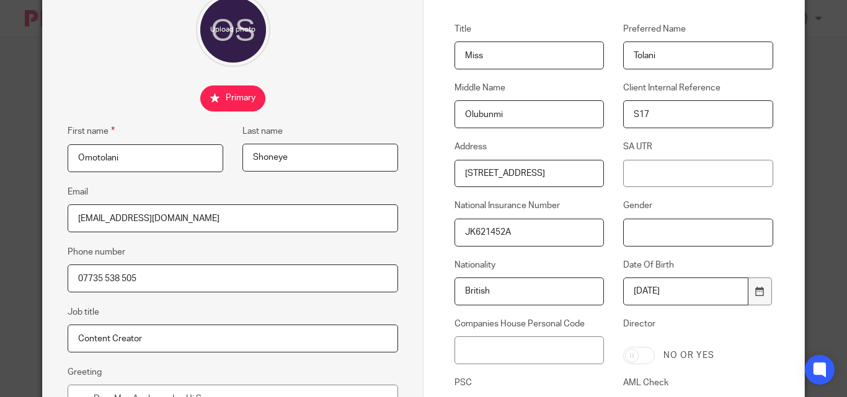
click at [630, 234] on input "Gender" at bounding box center [697, 233] width 149 height 28
type input "f"
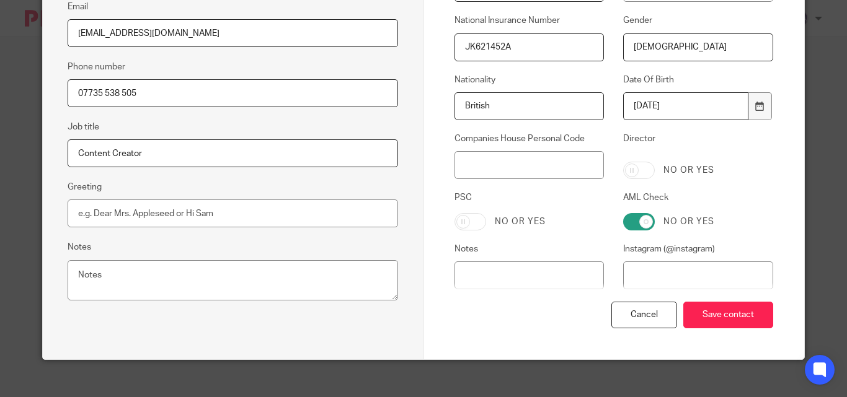
scroll to position [310, 0]
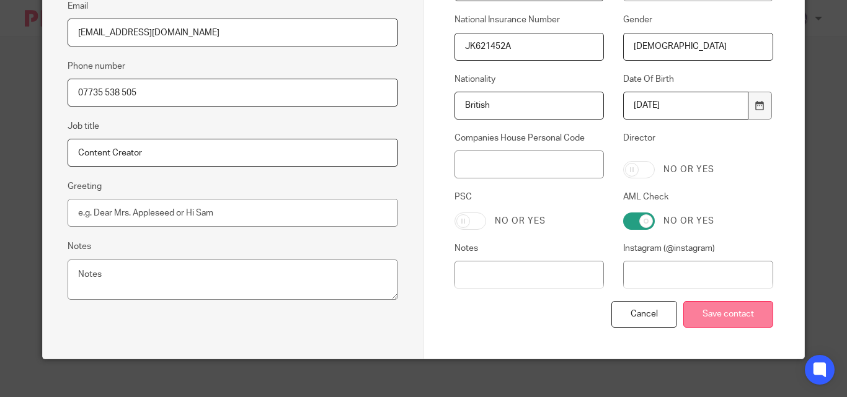
type input "[DEMOGRAPHIC_DATA]"
click at [716, 312] on input "Save contact" at bounding box center [728, 314] width 90 height 27
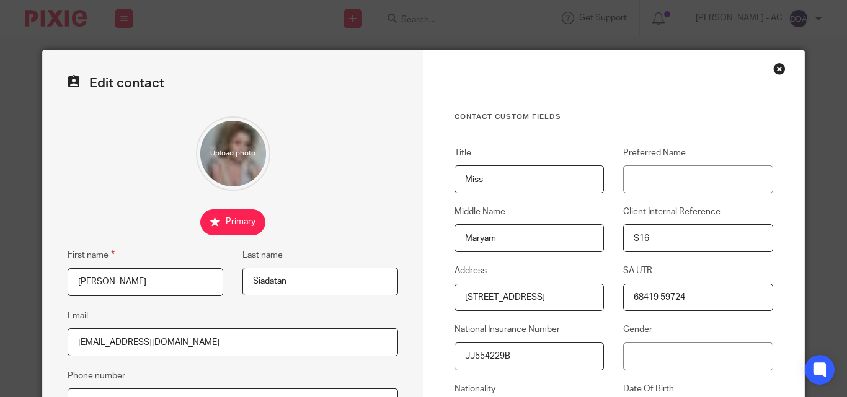
scroll to position [62, 0]
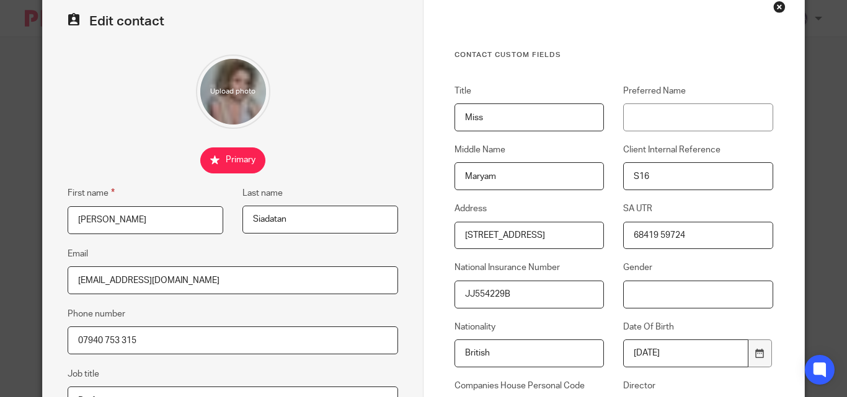
click at [623, 293] on input "Gender" at bounding box center [697, 295] width 149 height 28
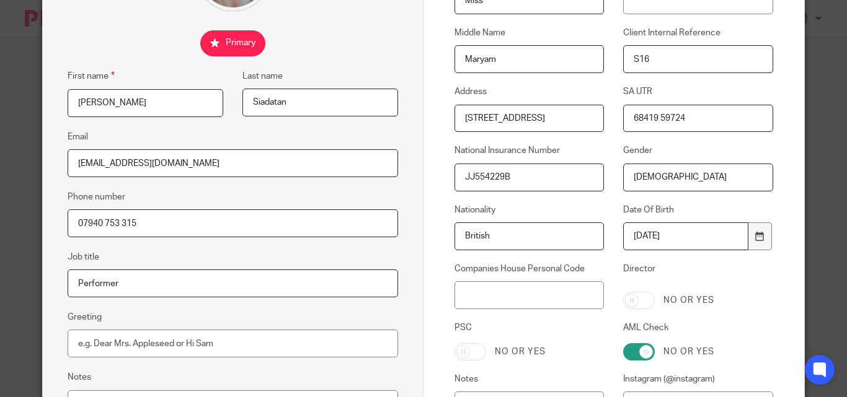
scroll to position [248, 0]
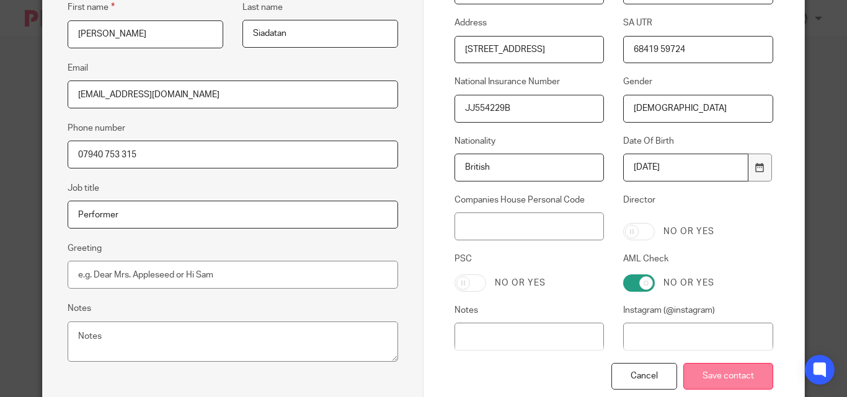
type input "[DEMOGRAPHIC_DATA]"
click at [711, 374] on input "Save contact" at bounding box center [728, 376] width 90 height 27
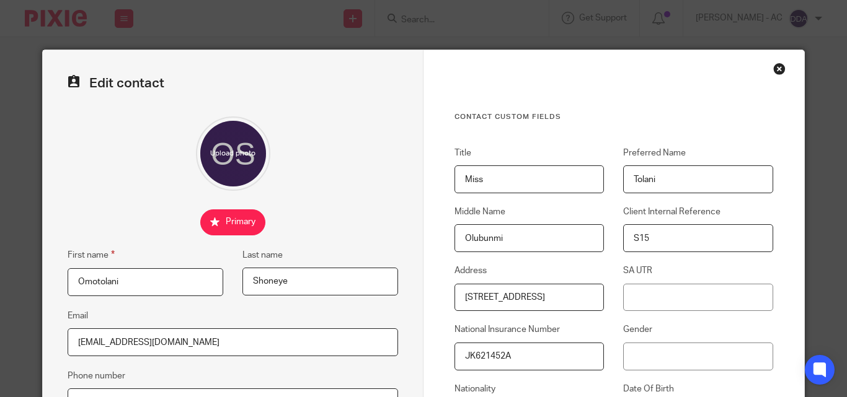
scroll to position [124, 0]
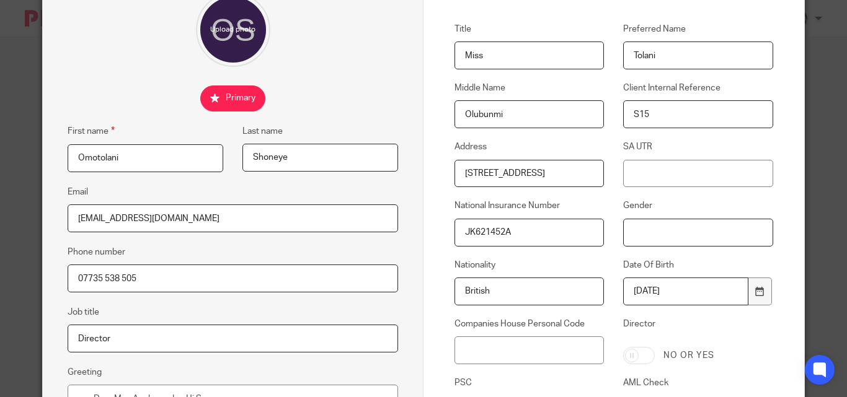
click at [623, 235] on input "Gender" at bounding box center [697, 233] width 149 height 28
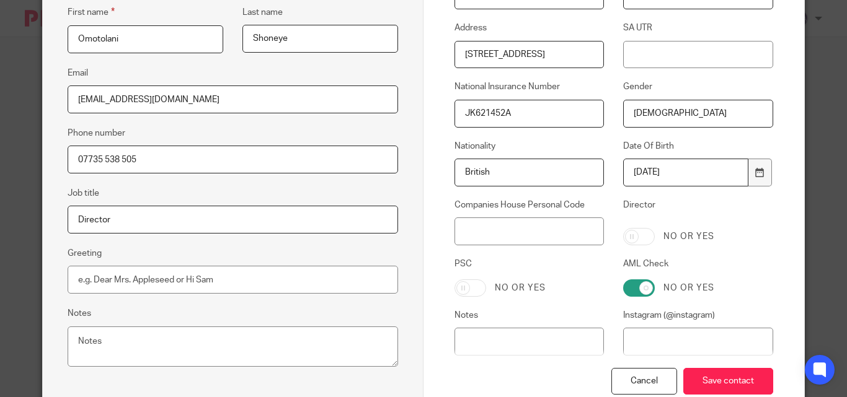
scroll to position [248, 0]
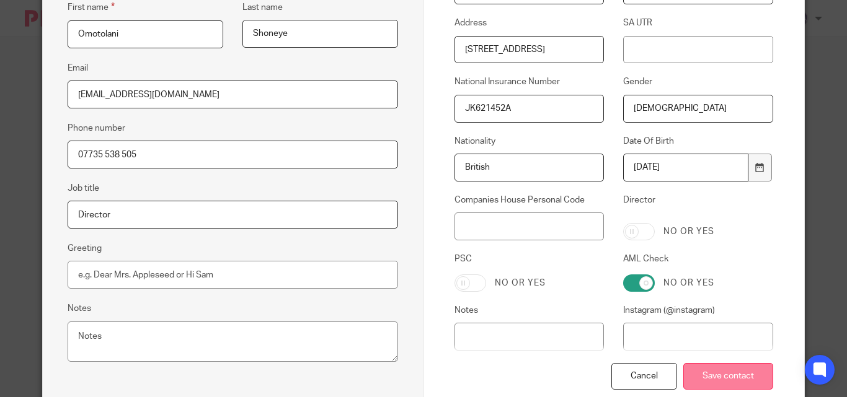
type input "[DEMOGRAPHIC_DATA]"
click at [736, 371] on input "Save contact" at bounding box center [728, 376] width 90 height 27
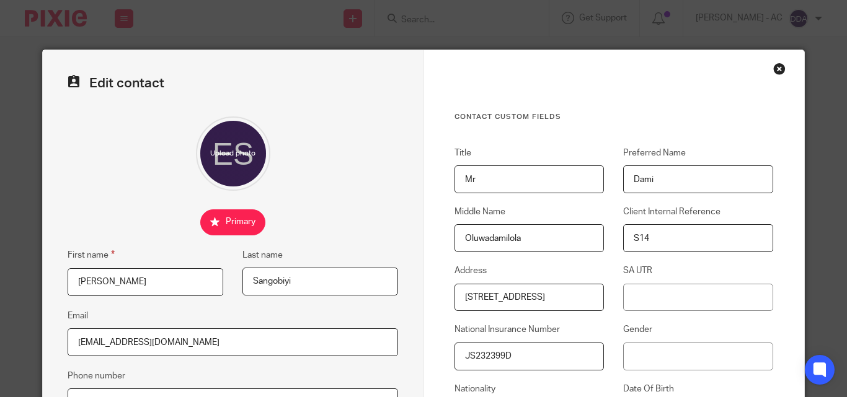
scroll to position [124, 0]
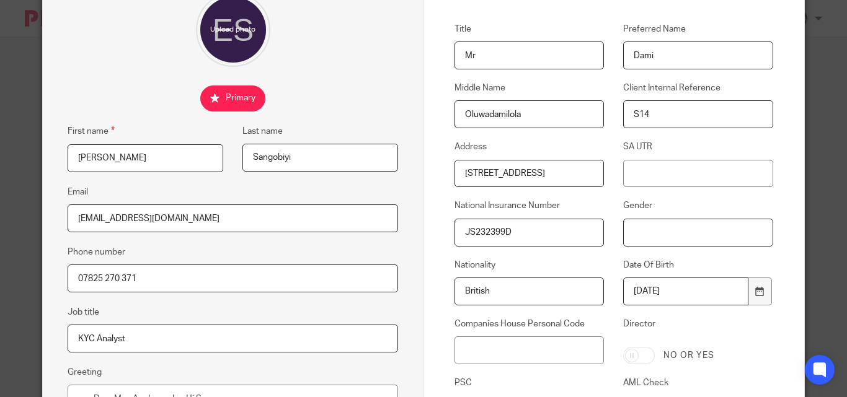
click at [628, 233] on input "Gender" at bounding box center [697, 233] width 149 height 28
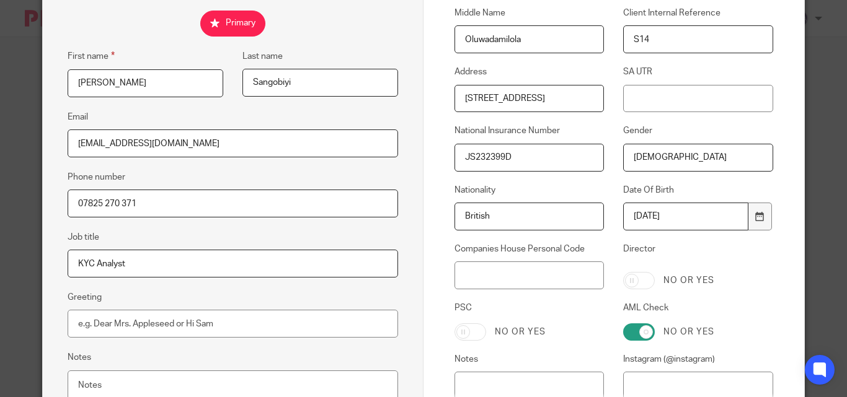
scroll to position [322, 0]
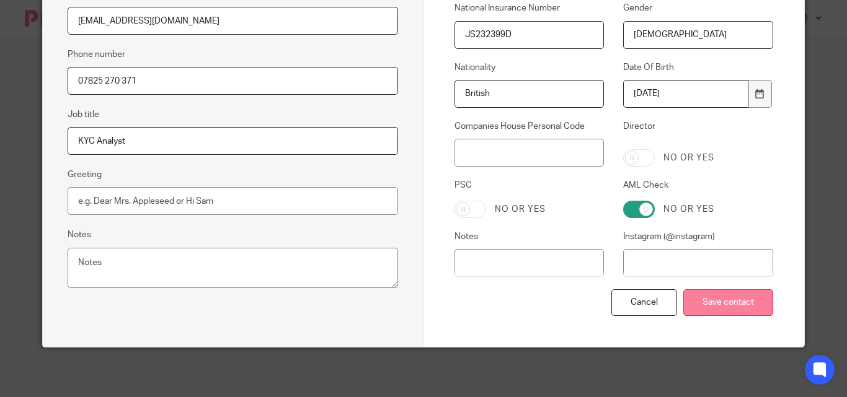
type input "[DEMOGRAPHIC_DATA]"
click at [713, 298] on input "Save contact" at bounding box center [728, 302] width 90 height 27
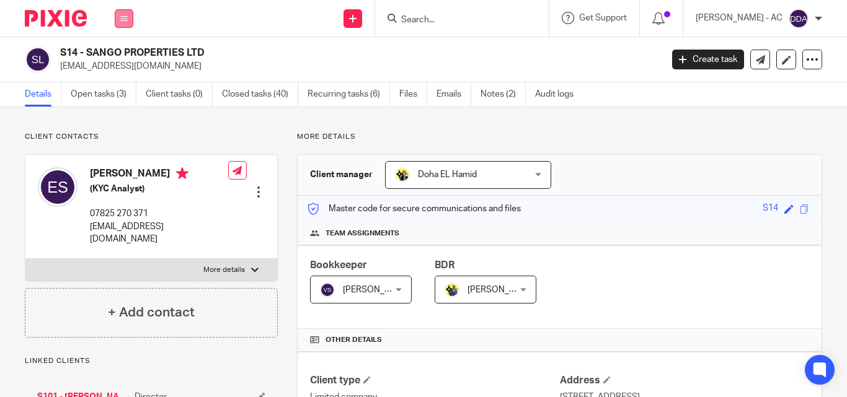
click at [123, 15] on icon at bounding box center [123, 18] width 7 height 7
click at [120, 94] on link "Clients" at bounding box center [121, 94] width 29 height 9
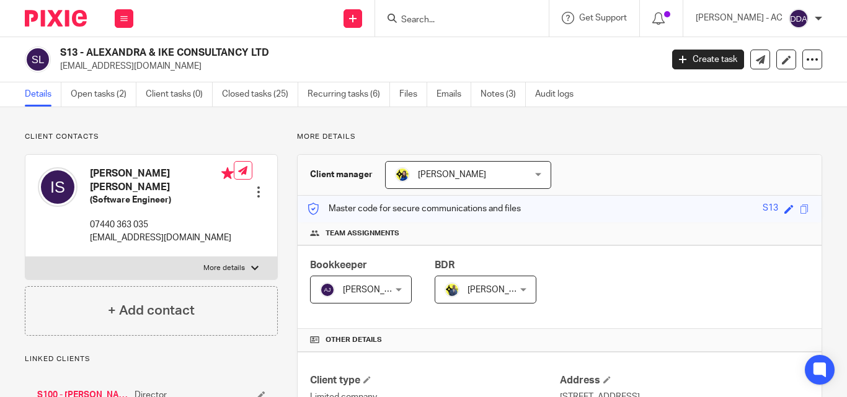
click at [253, 186] on div at bounding box center [258, 192] width 12 height 12
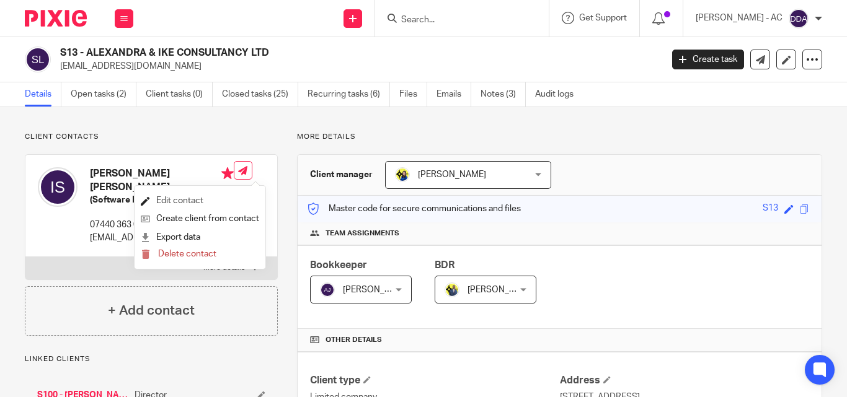
click at [189, 203] on link "Edit contact" at bounding box center [200, 201] width 118 height 18
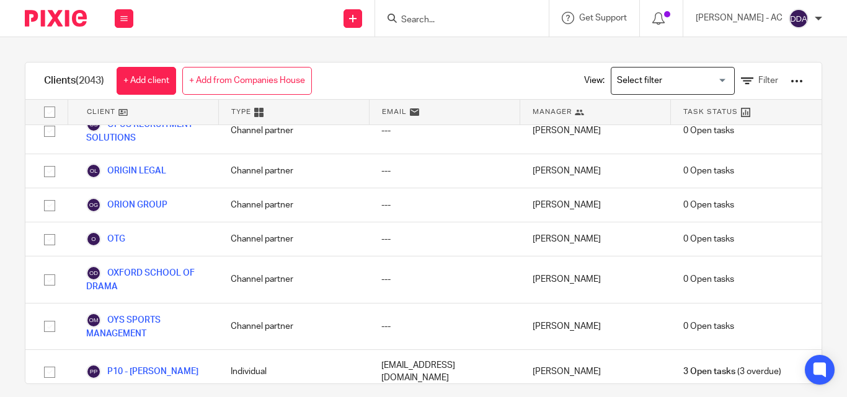
scroll to position [70596, 0]
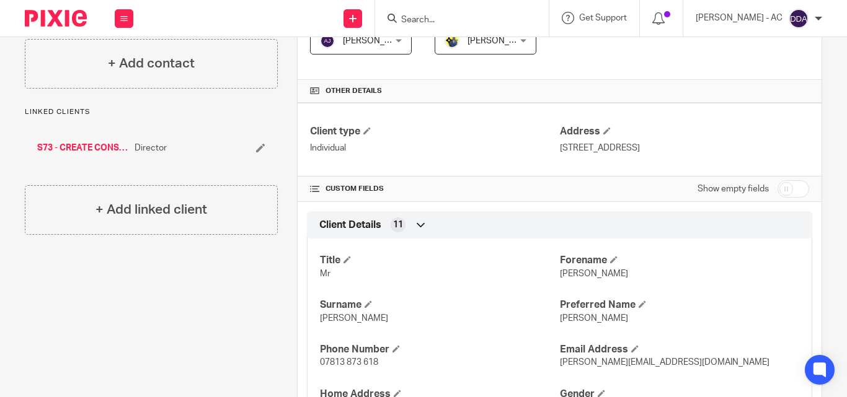
scroll to position [62, 0]
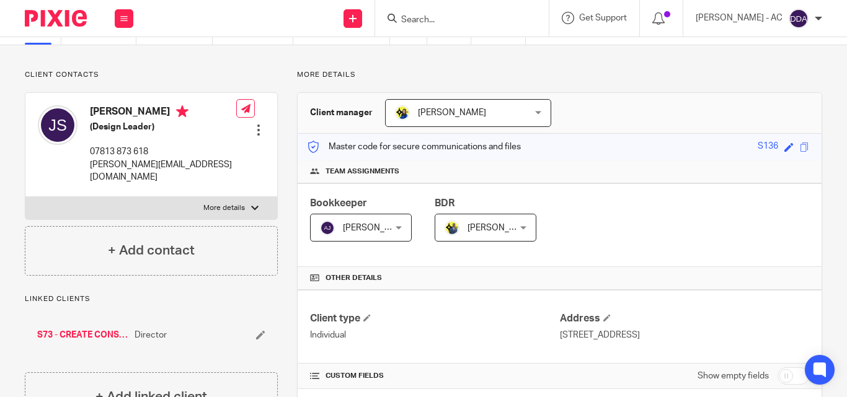
click at [254, 124] on div at bounding box center [258, 130] width 12 height 12
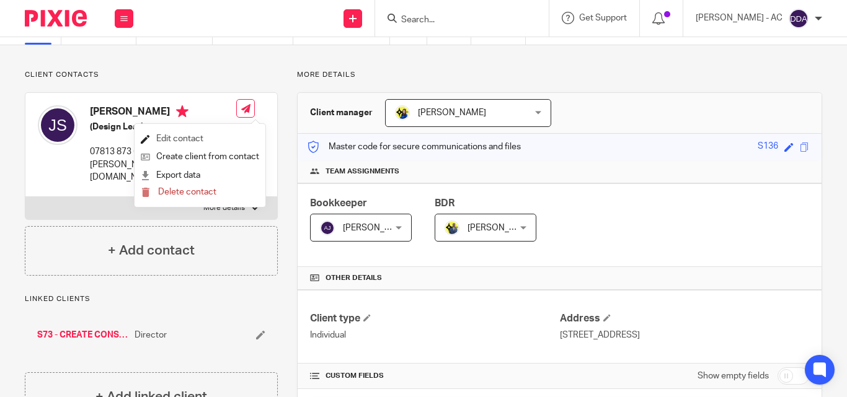
click at [161, 140] on link "Edit contact" at bounding box center [200, 139] width 118 height 18
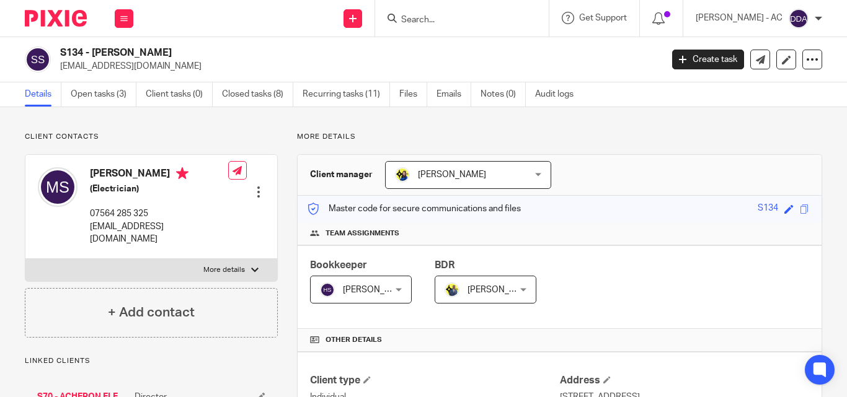
click at [253, 186] on div at bounding box center [258, 192] width 12 height 12
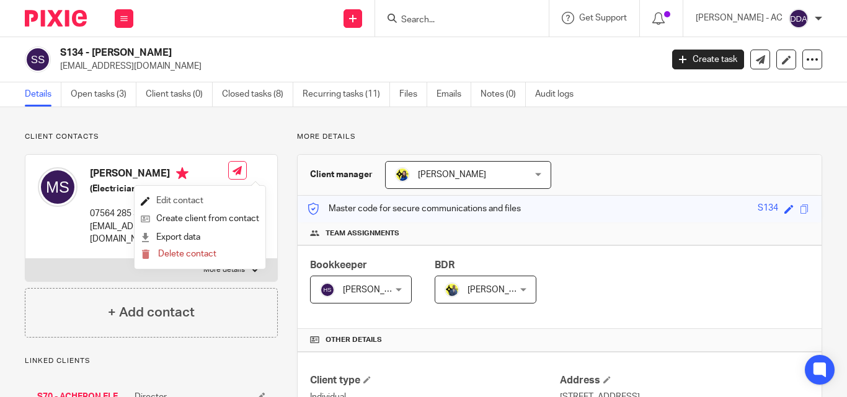
click at [179, 200] on link "Edit contact" at bounding box center [200, 201] width 118 height 18
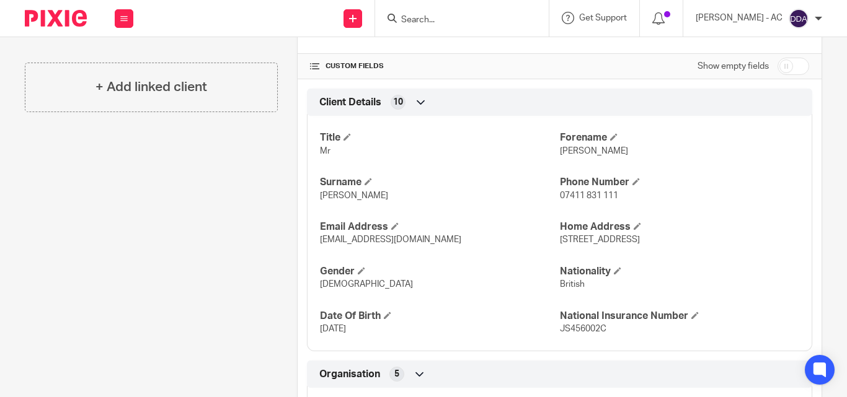
scroll to position [62, 0]
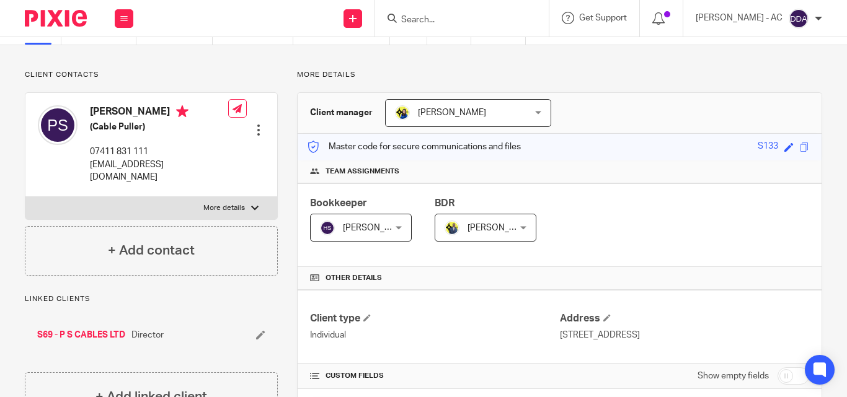
click at [253, 124] on div at bounding box center [258, 130] width 12 height 12
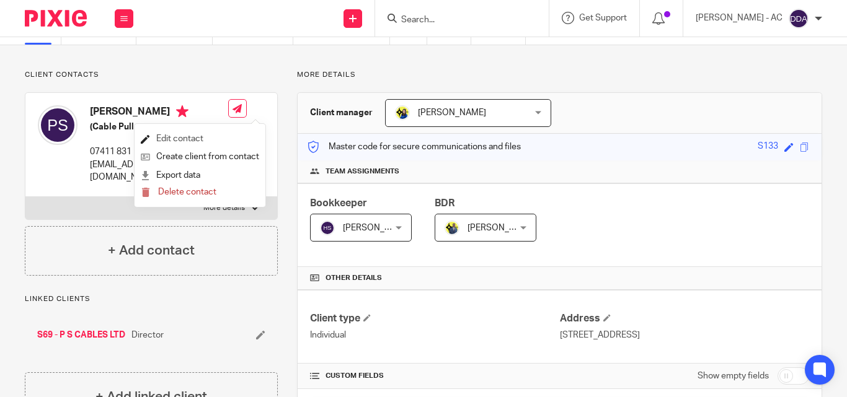
click at [171, 139] on link "Edit contact" at bounding box center [200, 139] width 118 height 18
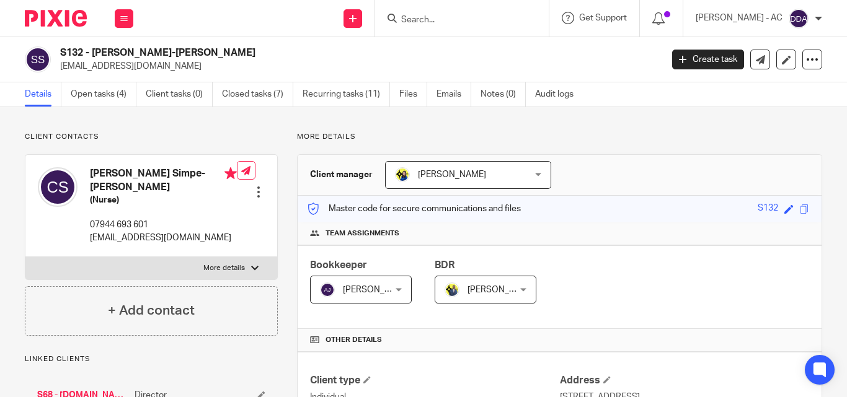
click at [256, 186] on div at bounding box center [258, 192] width 12 height 12
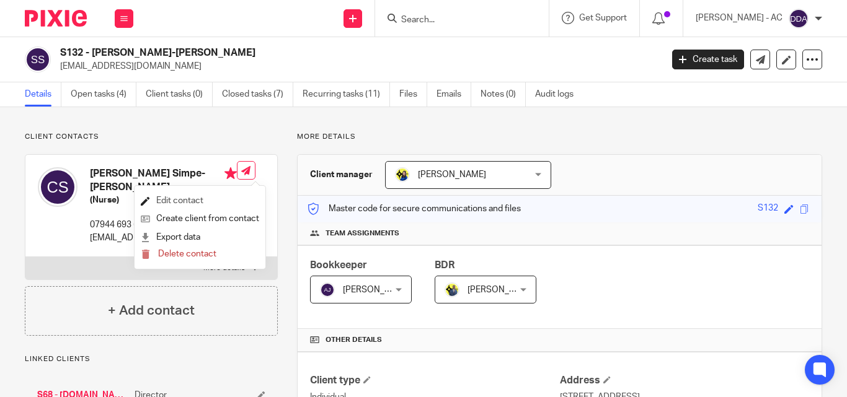
click at [207, 197] on link "Edit contact" at bounding box center [200, 201] width 118 height 18
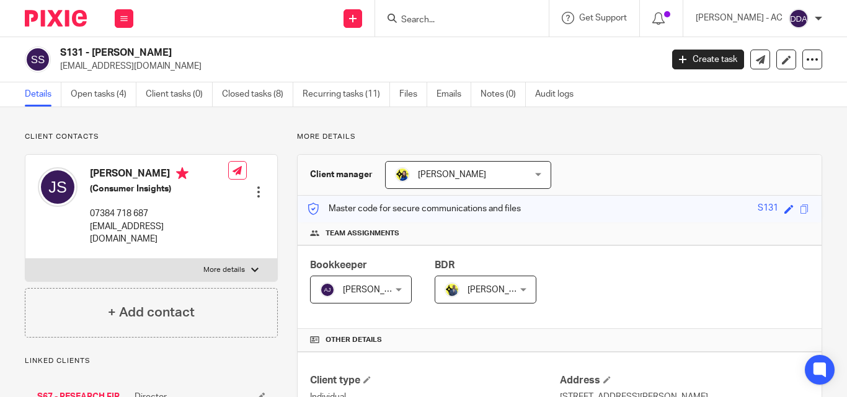
click at [255, 186] on div at bounding box center [258, 192] width 12 height 12
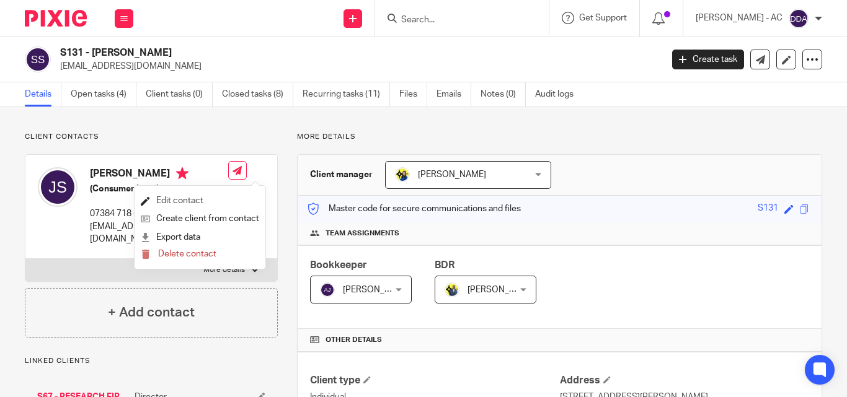
click at [188, 198] on link "Edit contact" at bounding box center [200, 201] width 118 height 18
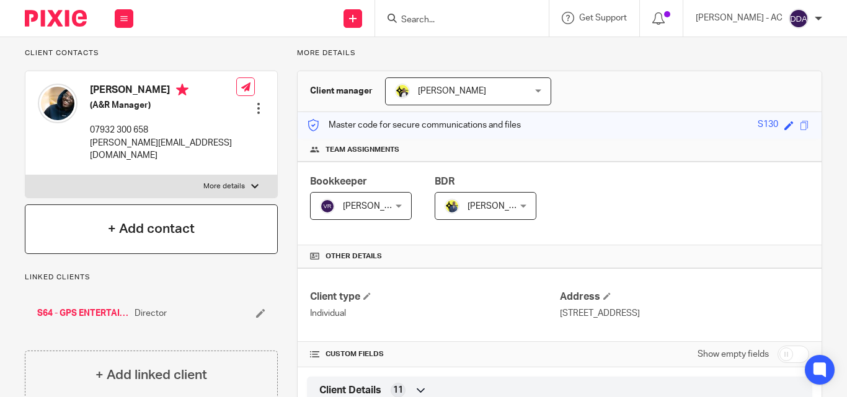
scroll to position [62, 0]
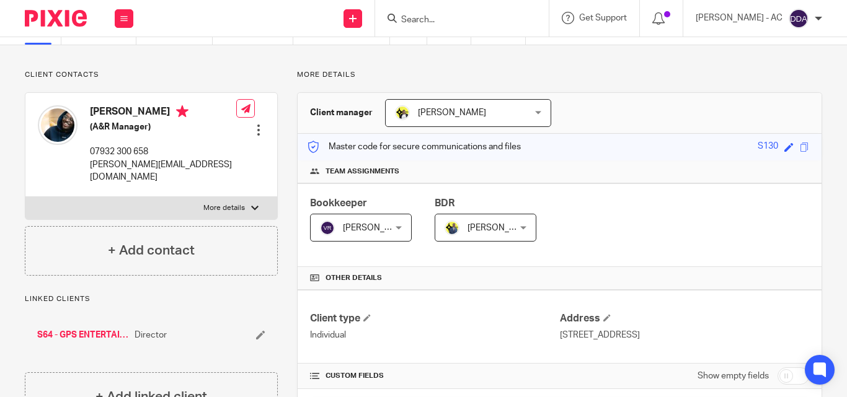
click at [257, 124] on div at bounding box center [258, 130] width 12 height 12
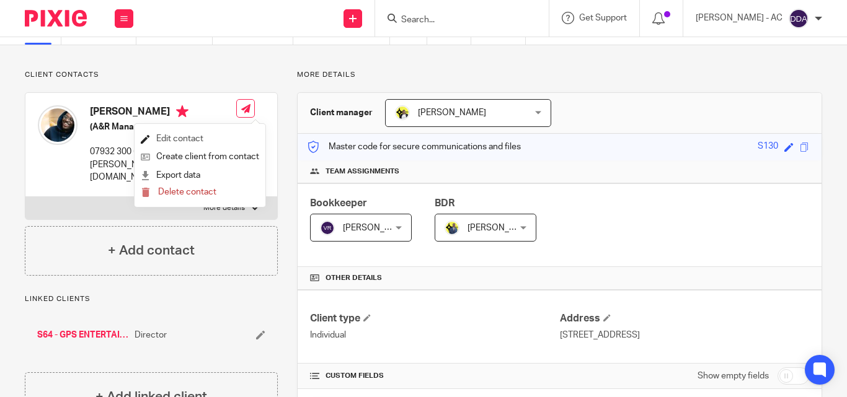
click at [172, 131] on link "Edit contact" at bounding box center [200, 139] width 118 height 18
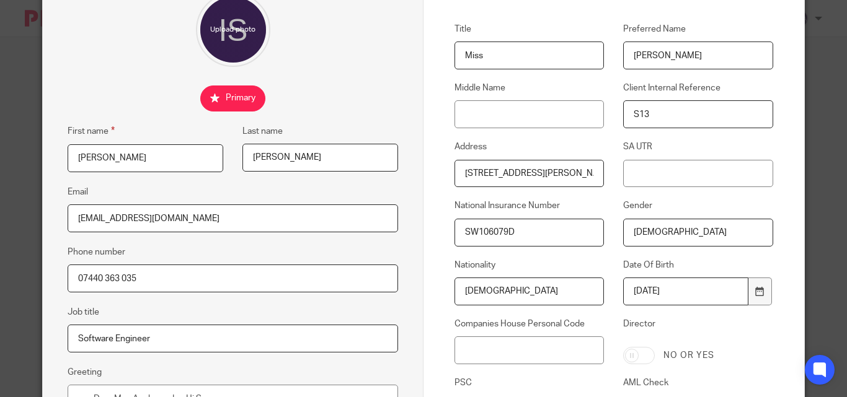
scroll to position [248, 0]
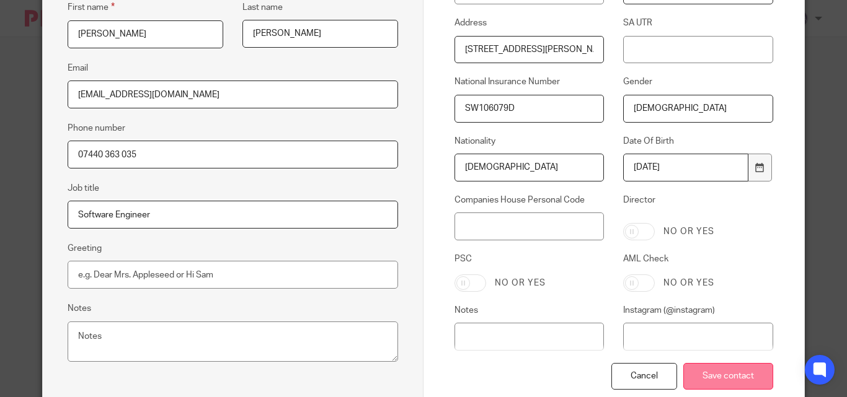
click at [705, 372] on input "Save contact" at bounding box center [728, 376] width 90 height 27
click at [707, 372] on input "Save contact" at bounding box center [728, 376] width 90 height 27
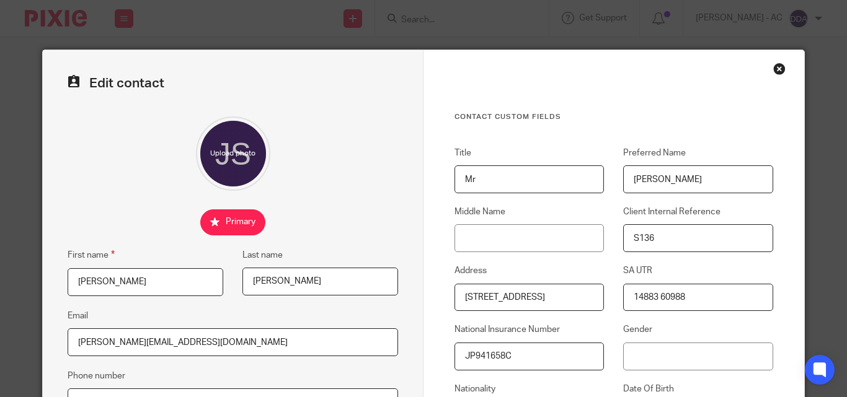
scroll to position [62, 0]
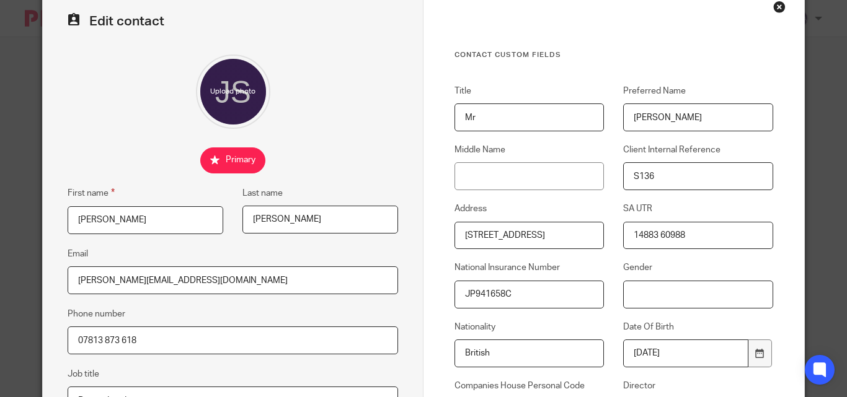
click at [623, 293] on input "Gender" at bounding box center [697, 295] width 149 height 28
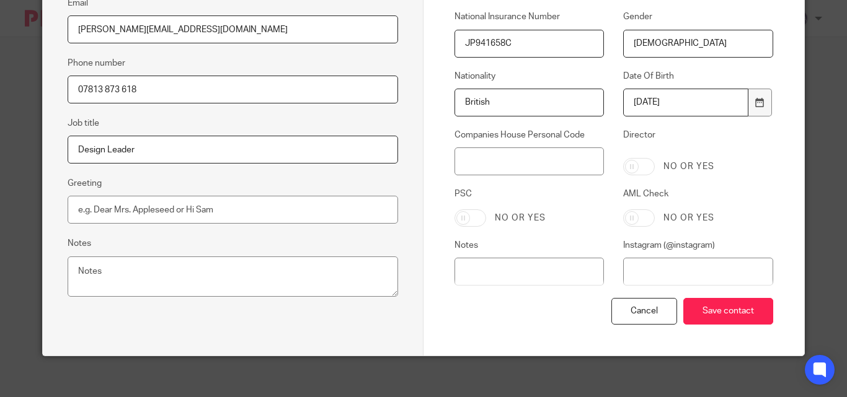
scroll to position [322, 0]
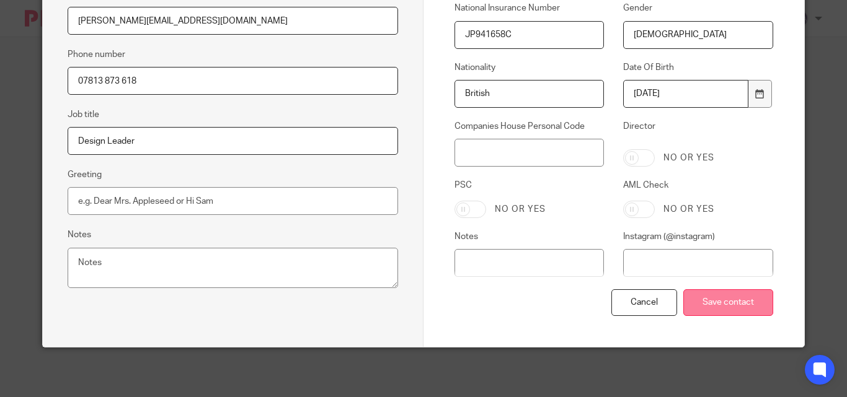
type input "[DEMOGRAPHIC_DATA]"
click at [725, 306] on input "Save contact" at bounding box center [728, 302] width 90 height 27
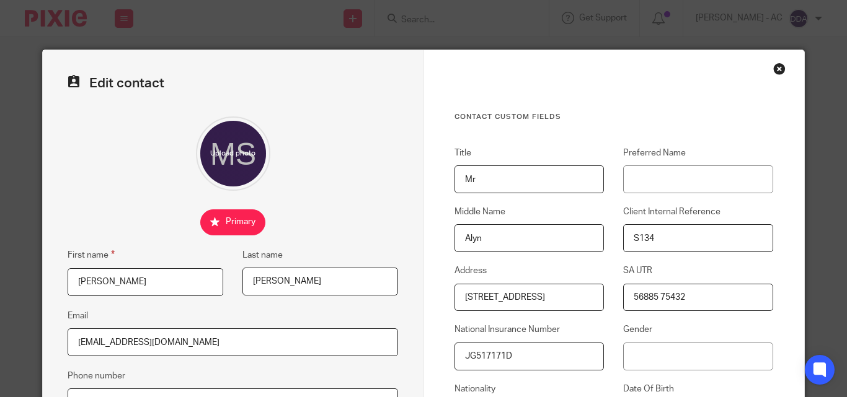
scroll to position [124, 0]
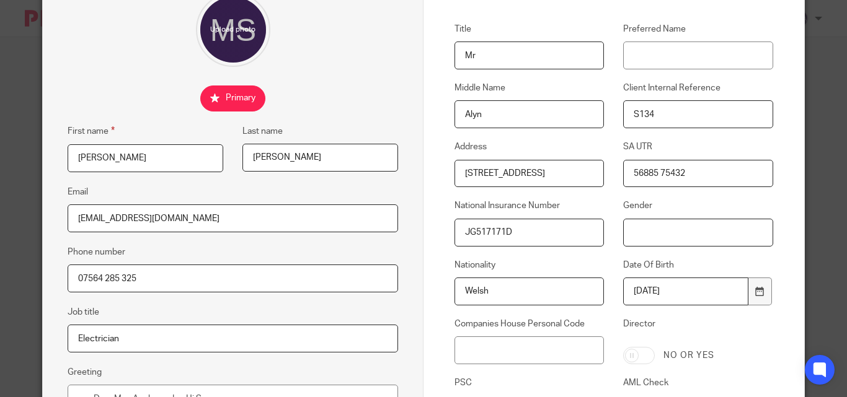
click at [623, 233] on input "Gender" at bounding box center [697, 233] width 149 height 28
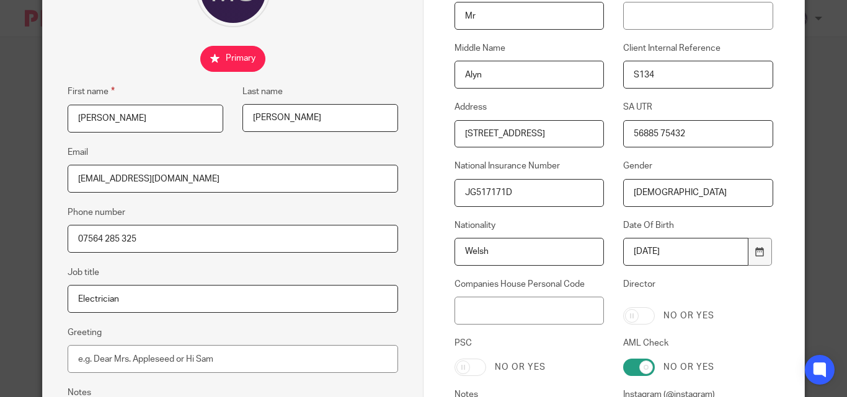
scroll to position [322, 0]
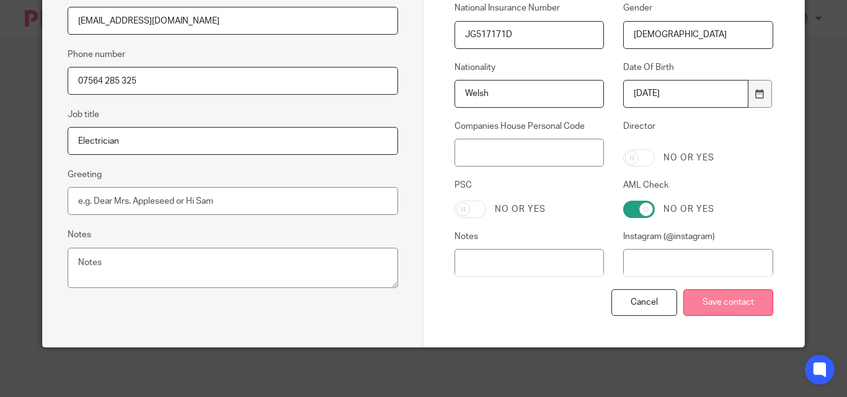
type input "[DEMOGRAPHIC_DATA]"
click at [707, 305] on input "Save contact" at bounding box center [728, 302] width 90 height 27
click at [708, 305] on input "Save contact" at bounding box center [728, 302] width 90 height 27
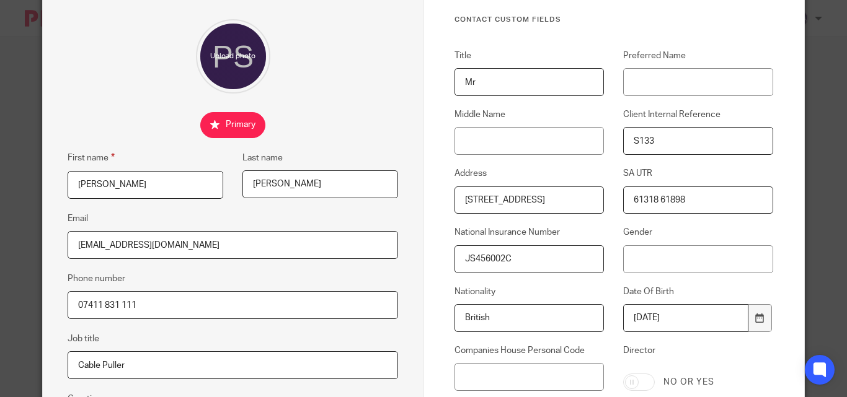
scroll to position [124, 0]
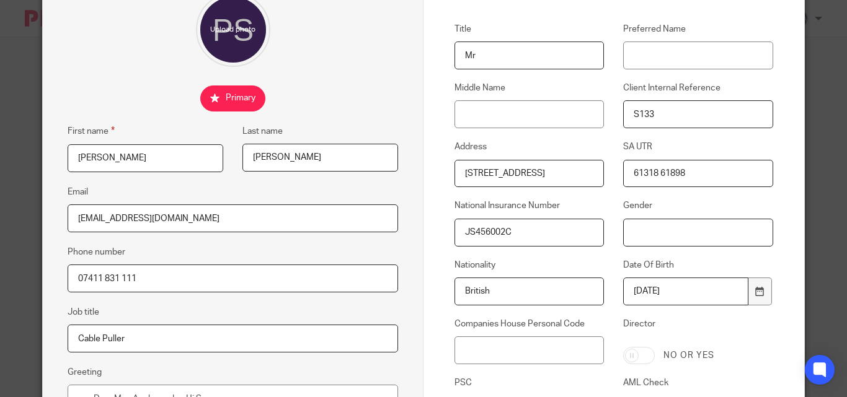
drag, startPoint x: 623, startPoint y: 235, endPoint x: 640, endPoint y: 234, distance: 17.4
click at [623, 234] on input "Gender" at bounding box center [697, 233] width 149 height 28
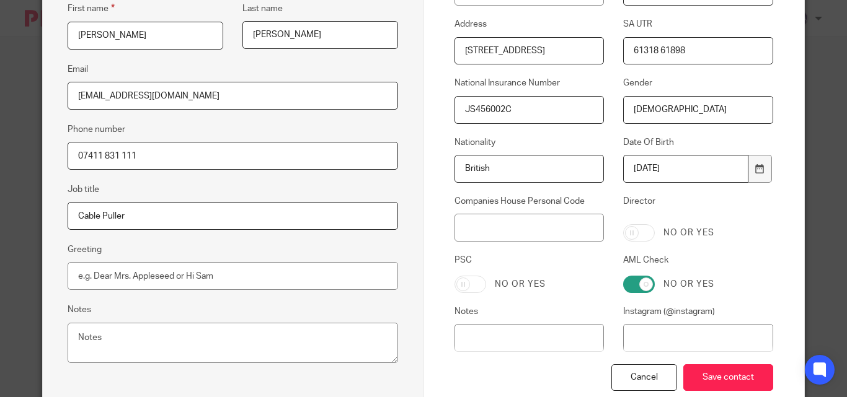
scroll to position [248, 0]
type input "[DEMOGRAPHIC_DATA]"
click at [731, 377] on input "Save contact" at bounding box center [728, 376] width 90 height 27
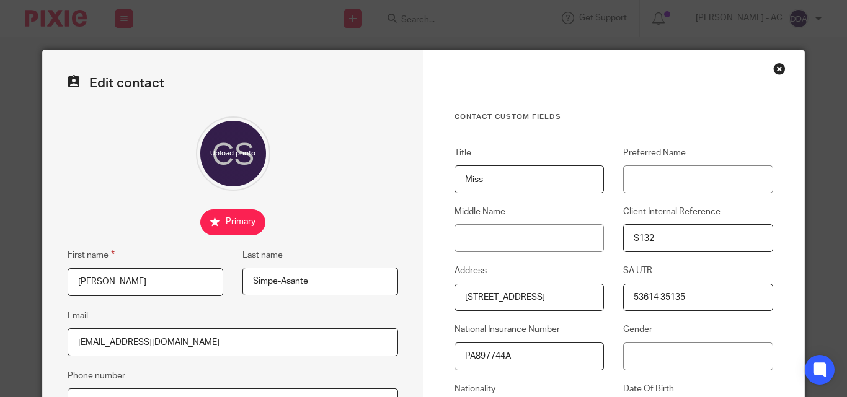
scroll to position [124, 0]
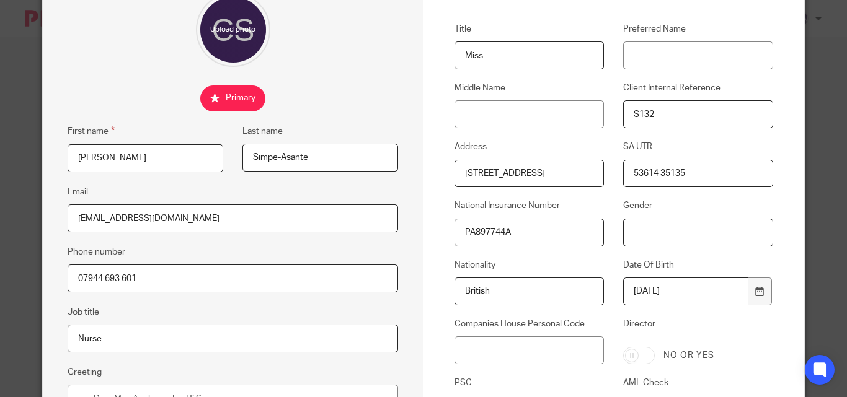
click at [625, 231] on input "Gender" at bounding box center [697, 233] width 149 height 28
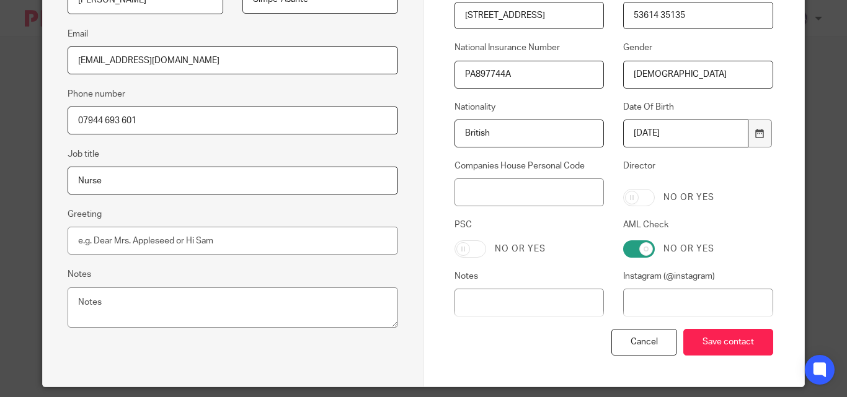
scroll to position [310, 0]
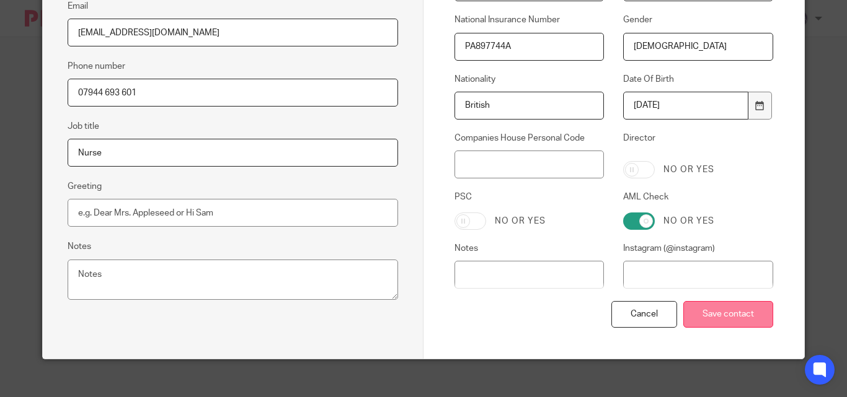
type input "Female"
click at [697, 309] on input "Save contact" at bounding box center [728, 314] width 90 height 27
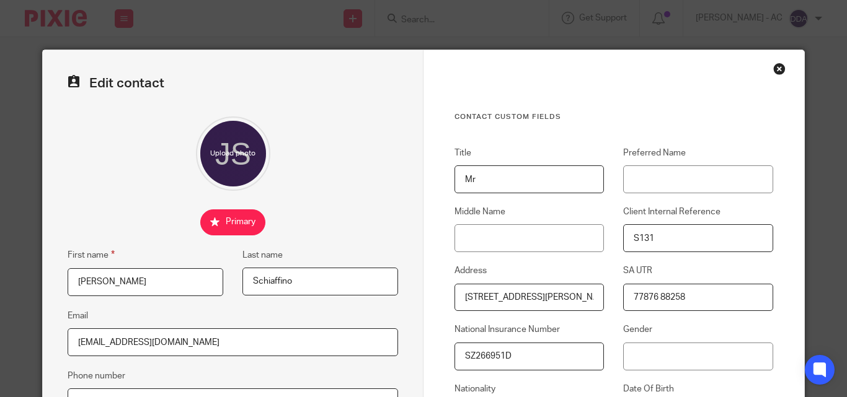
scroll to position [124, 0]
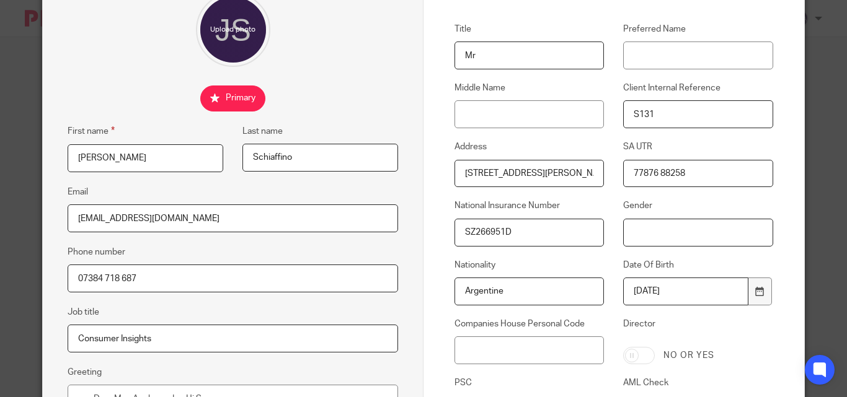
click at [623, 234] on input "Gender" at bounding box center [697, 233] width 149 height 28
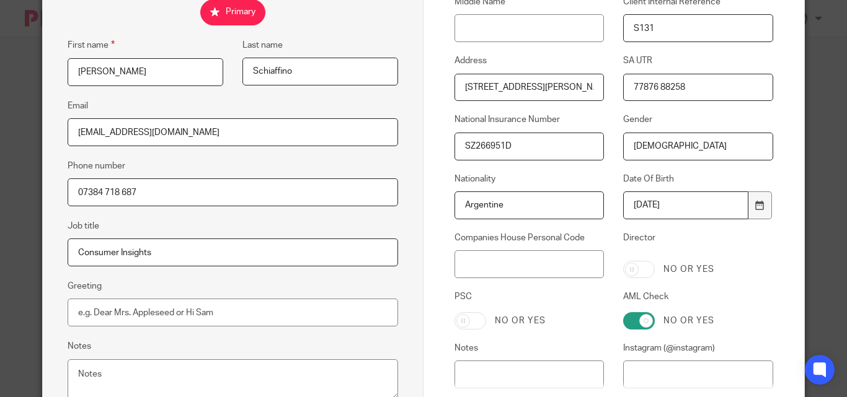
scroll to position [322, 0]
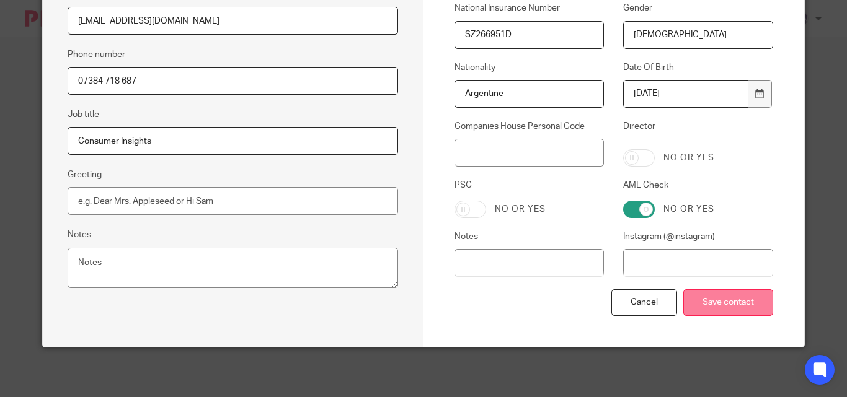
type input "[DEMOGRAPHIC_DATA]"
click at [705, 306] on input "Save contact" at bounding box center [728, 302] width 90 height 27
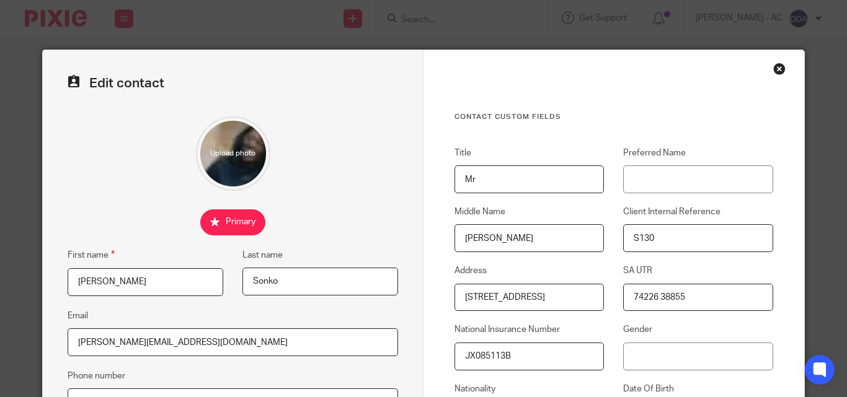
scroll to position [62, 0]
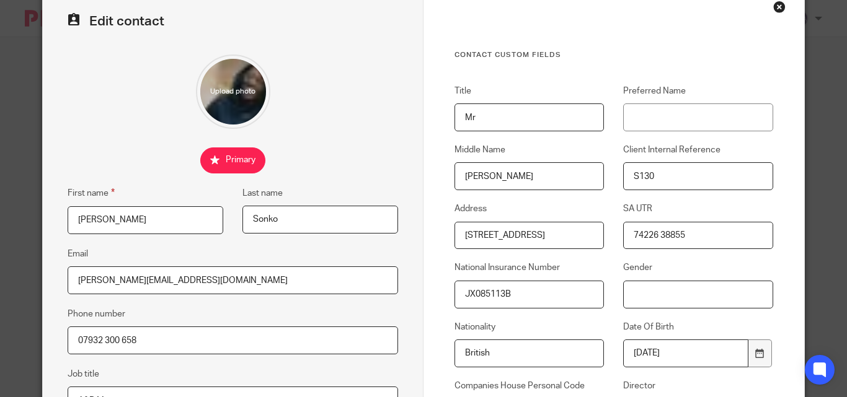
drag, startPoint x: 622, startPoint y: 296, endPoint x: 639, endPoint y: 295, distance: 16.8
click at [639, 295] on input "Gender" at bounding box center [697, 295] width 149 height 28
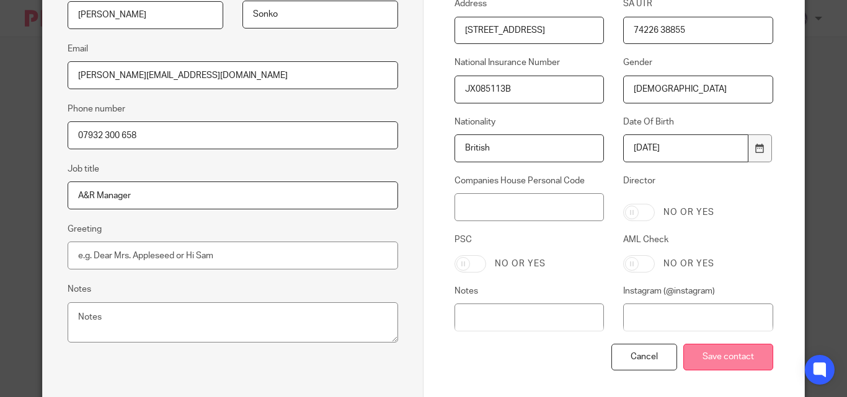
scroll to position [310, 0]
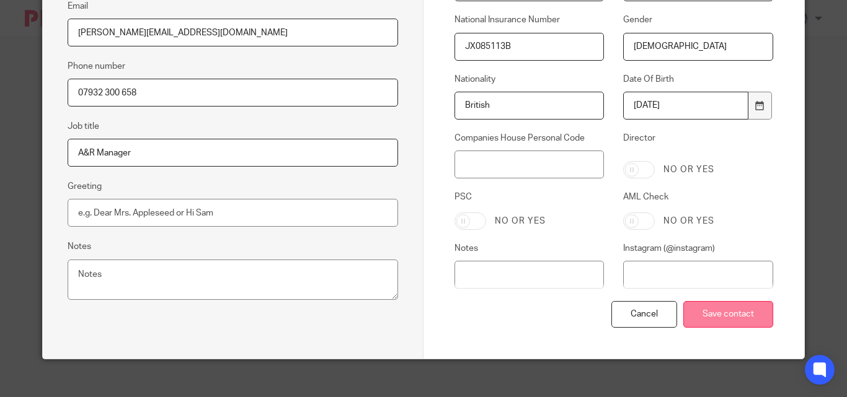
type input "[DEMOGRAPHIC_DATA]"
click at [713, 318] on input "Save contact" at bounding box center [728, 314] width 90 height 27
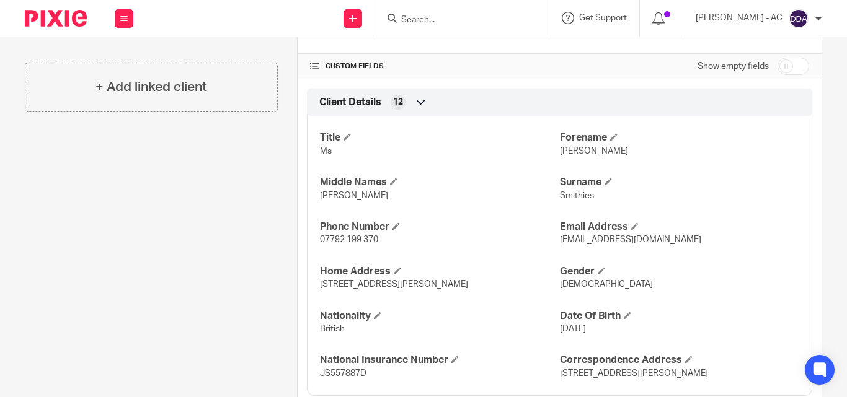
scroll to position [62, 0]
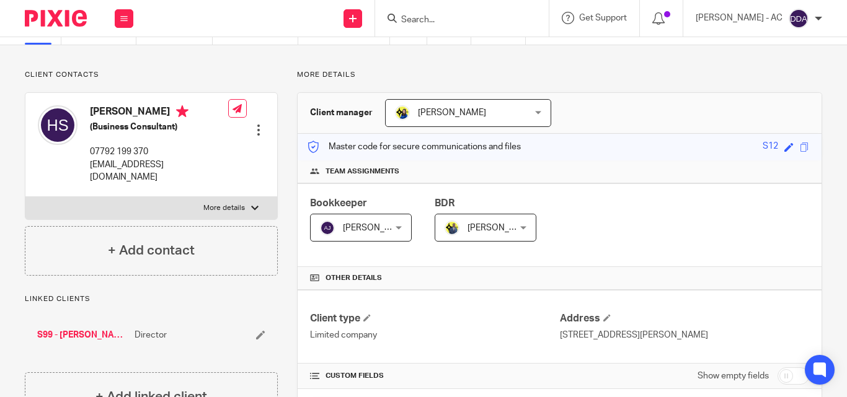
click at [253, 124] on div at bounding box center [258, 130] width 12 height 12
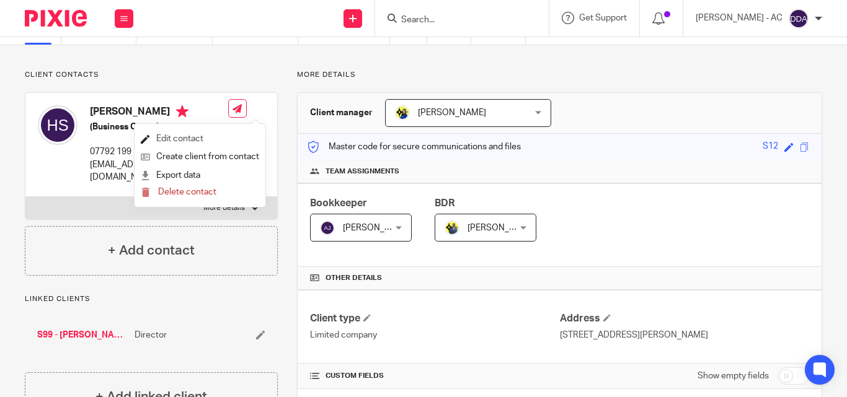
click at [189, 139] on link "Edit contact" at bounding box center [200, 139] width 118 height 18
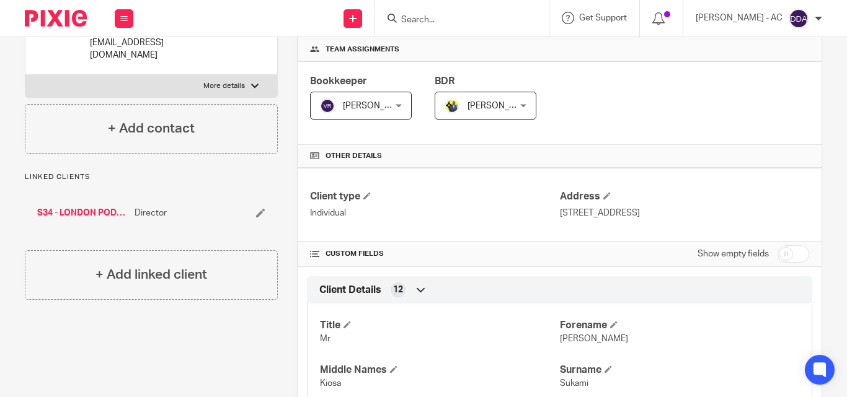
scroll to position [62, 0]
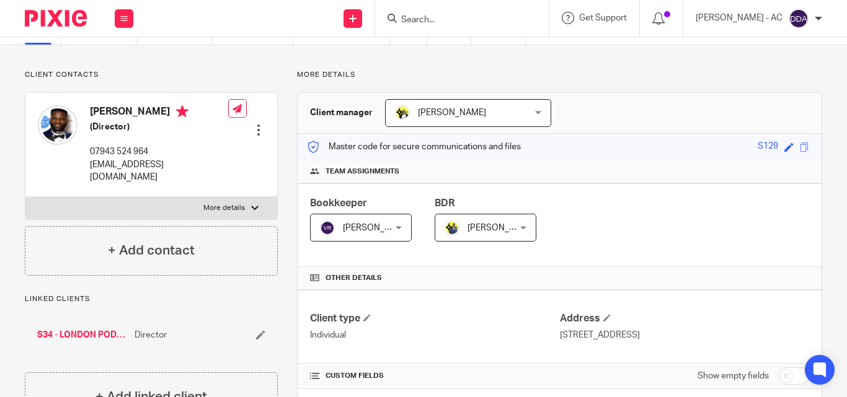
click at [255, 124] on div at bounding box center [258, 130] width 12 height 12
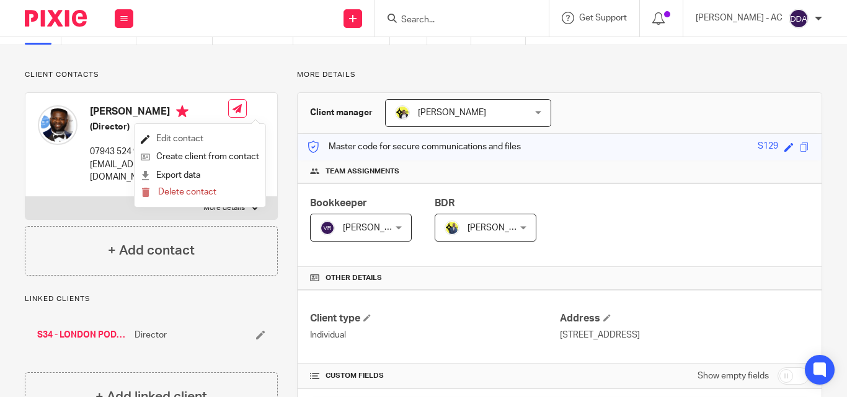
click at [159, 139] on link "Edit contact" at bounding box center [200, 139] width 118 height 18
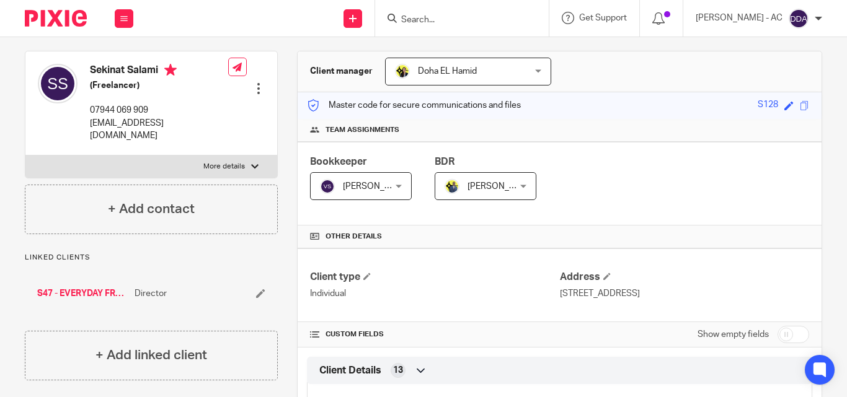
scroll to position [62, 0]
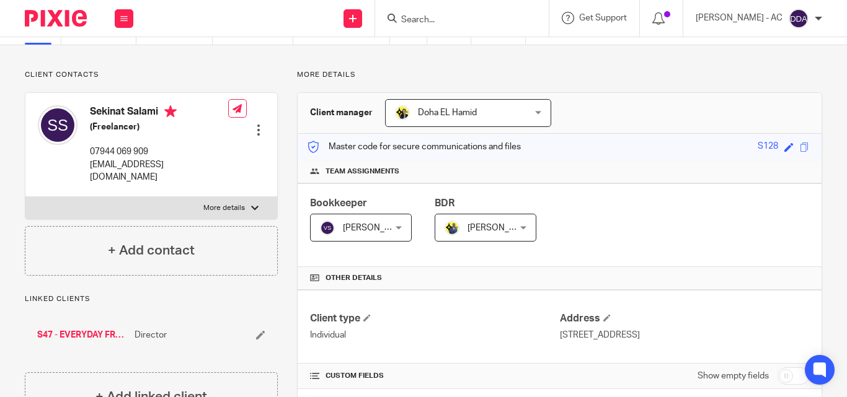
click at [255, 124] on div at bounding box center [258, 130] width 12 height 12
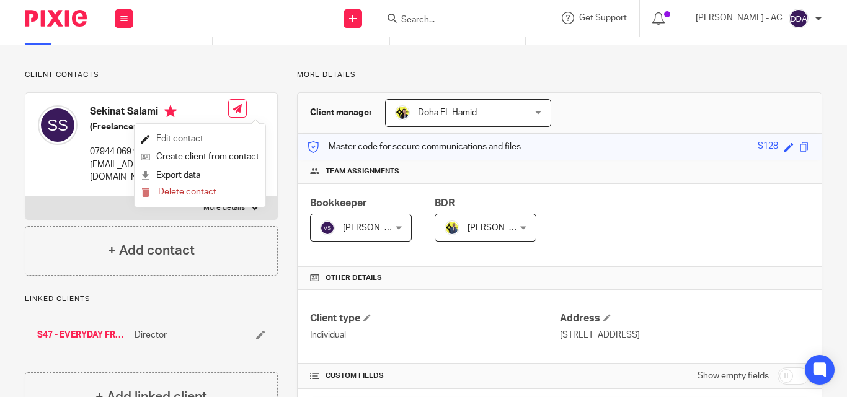
click at [176, 137] on link "Edit contact" at bounding box center [200, 139] width 118 height 18
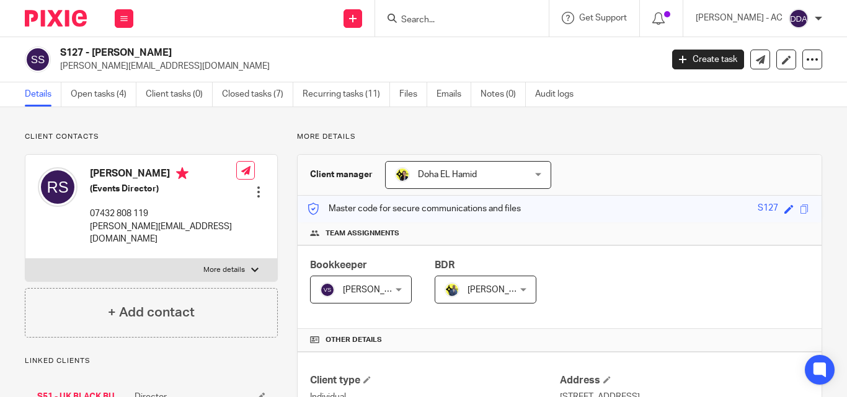
click at [255, 193] on div at bounding box center [258, 192] width 12 height 12
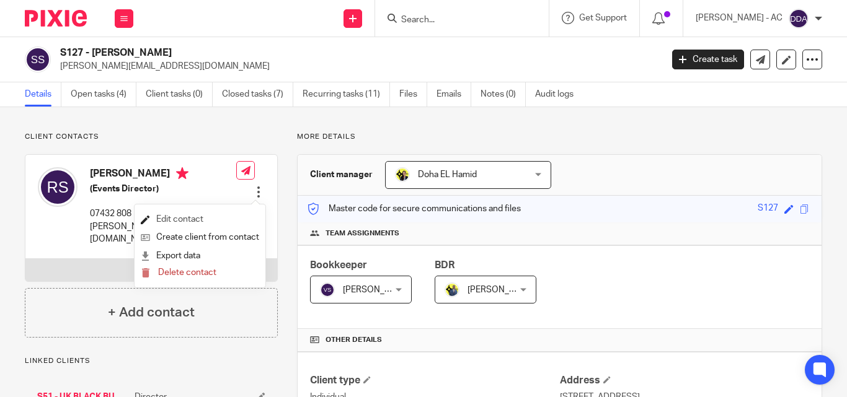
click at [178, 215] on link "Edit contact" at bounding box center [200, 220] width 118 height 18
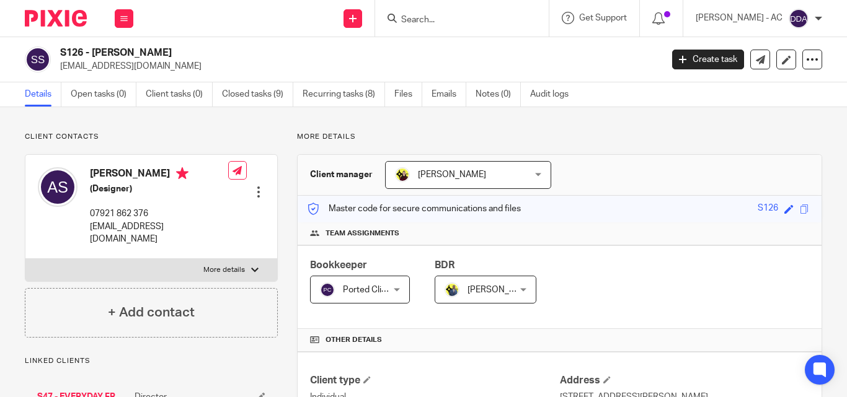
click at [255, 186] on div at bounding box center [258, 192] width 12 height 12
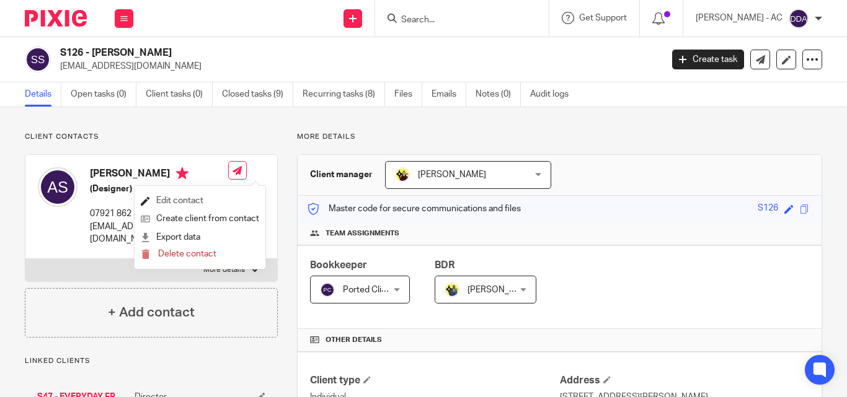
click at [180, 195] on link "Edit contact" at bounding box center [200, 201] width 118 height 18
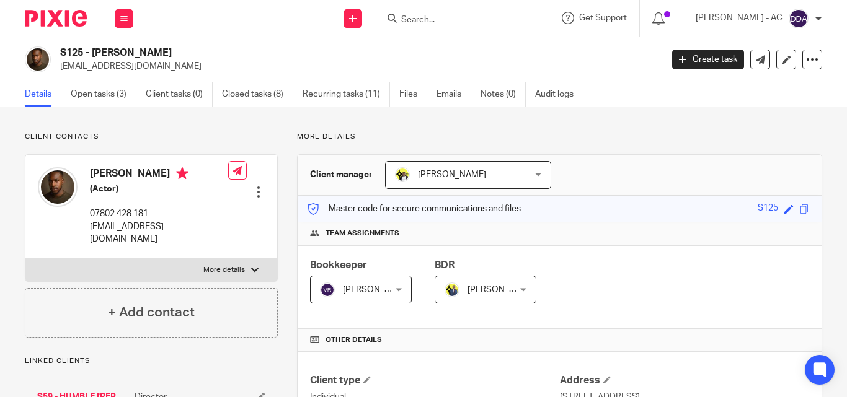
click at [254, 186] on div at bounding box center [258, 192] width 12 height 12
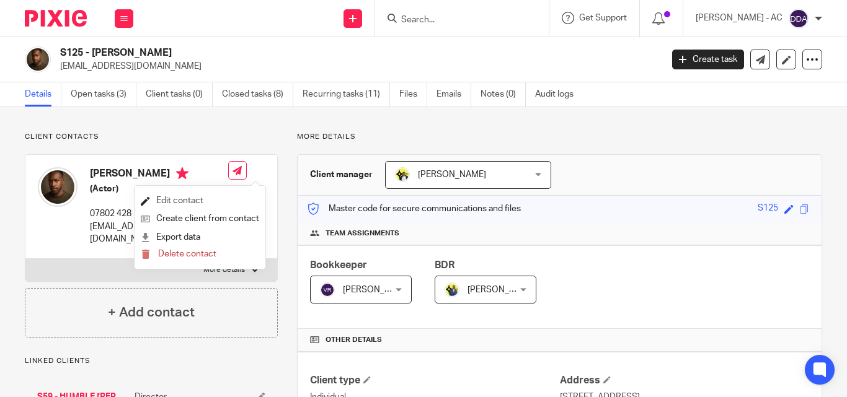
click at [180, 197] on link "Edit contact" at bounding box center [200, 201] width 118 height 18
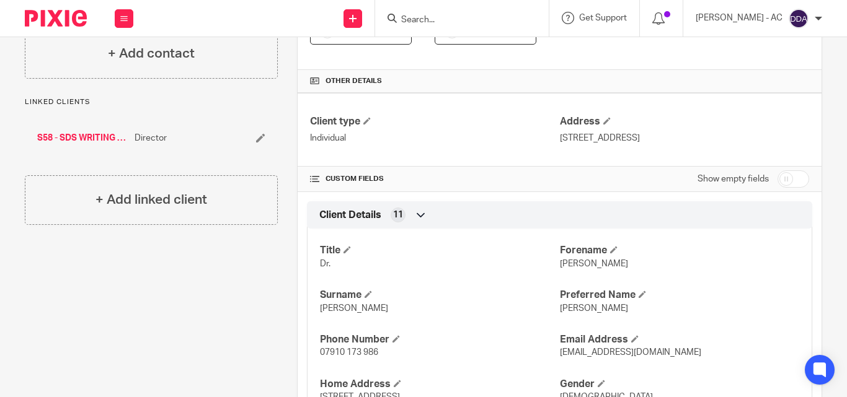
scroll to position [124, 0]
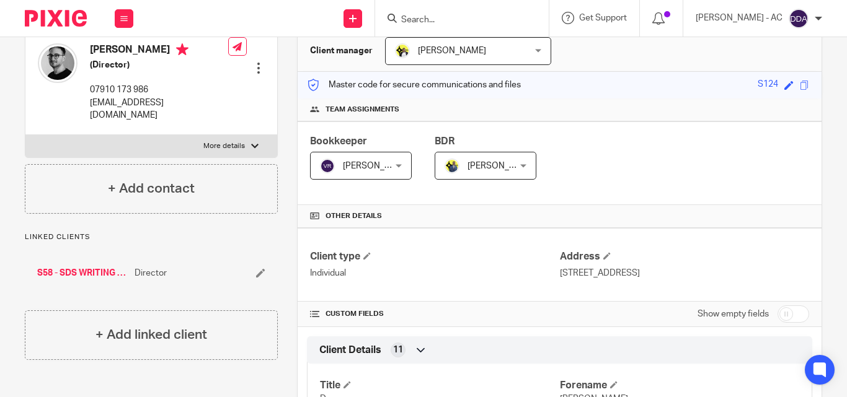
click at [253, 62] on div at bounding box center [258, 68] width 12 height 12
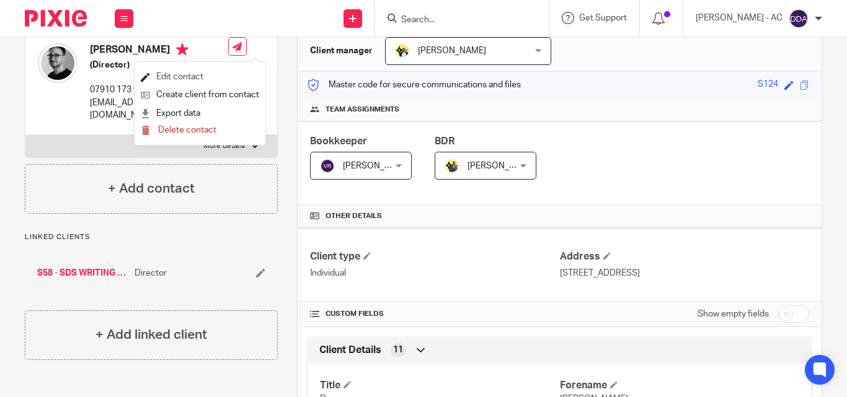
click at [185, 71] on link "Edit contact" at bounding box center [200, 77] width 118 height 18
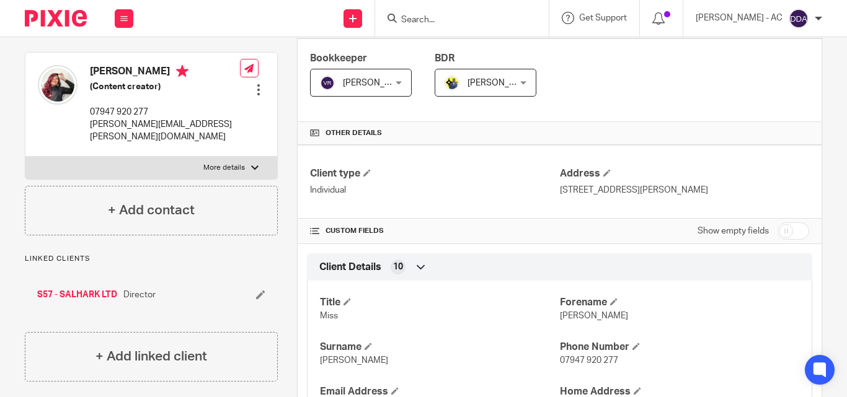
scroll to position [62, 0]
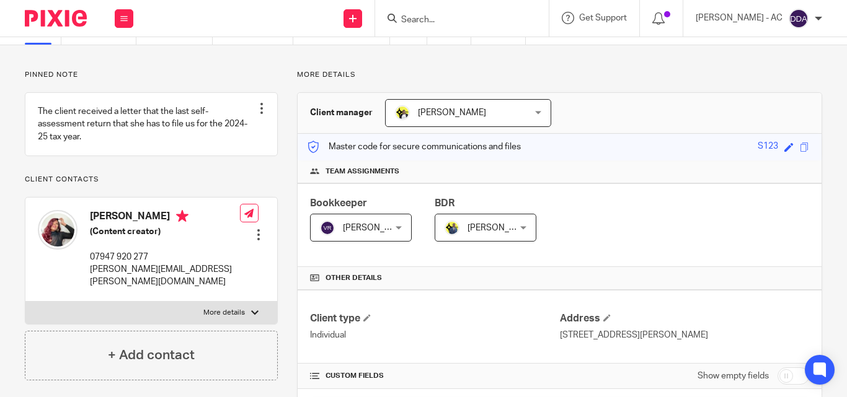
click at [255, 229] on div at bounding box center [258, 235] width 12 height 12
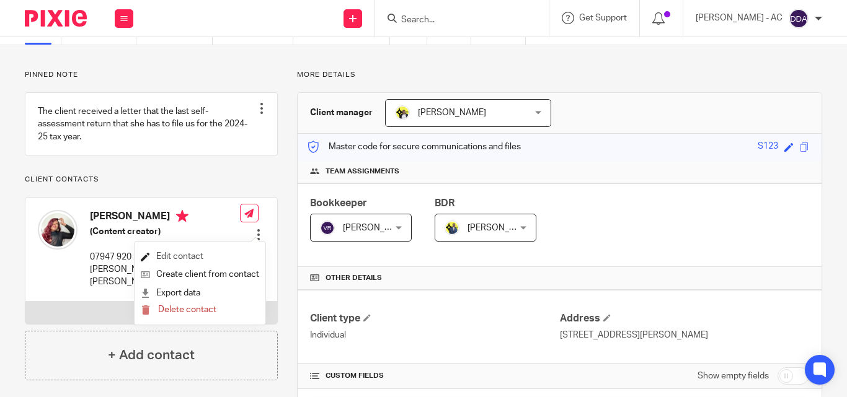
click at [191, 251] on link "Edit contact" at bounding box center [200, 257] width 118 height 18
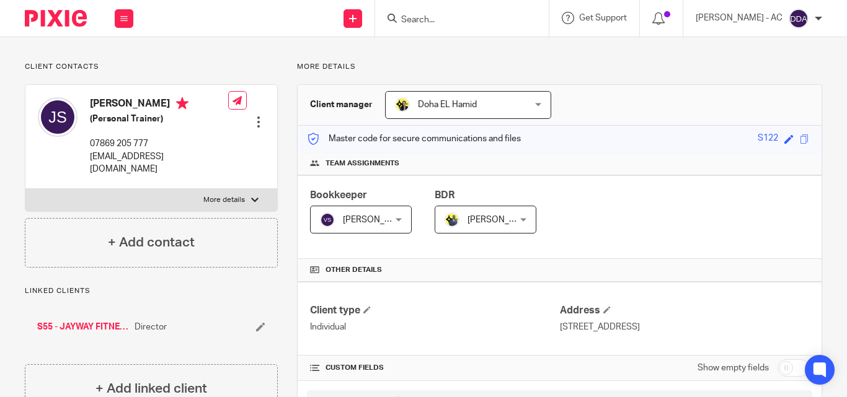
scroll to position [62, 0]
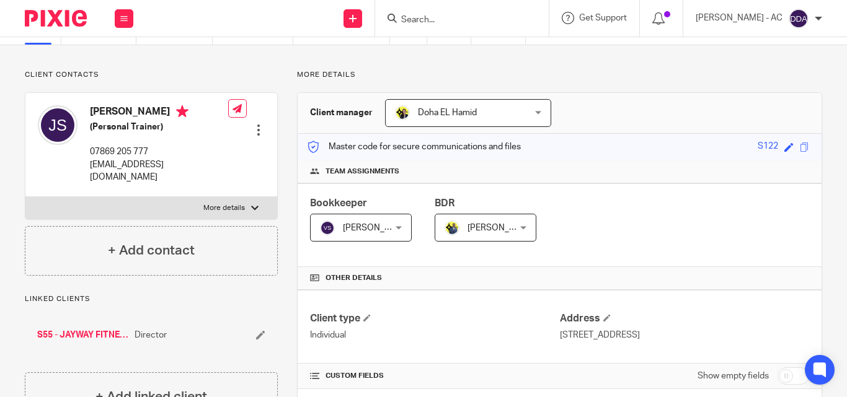
click at [255, 124] on div at bounding box center [258, 130] width 12 height 12
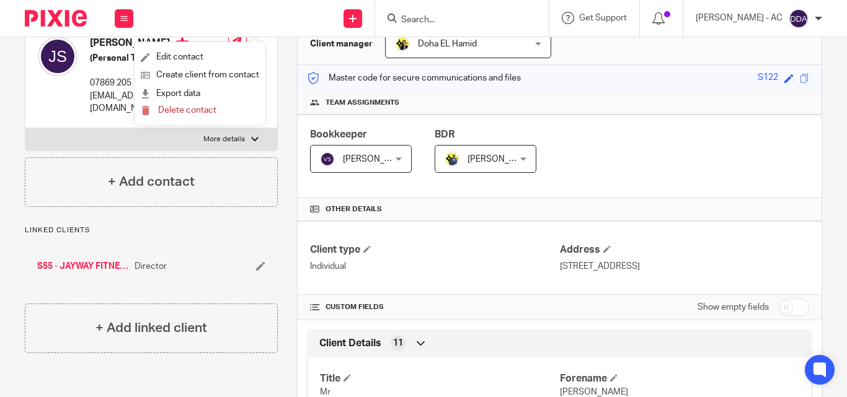
scroll to position [124, 0]
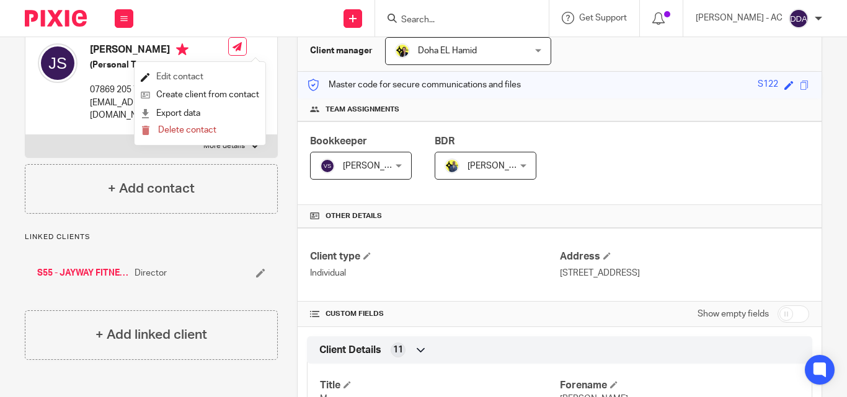
click at [200, 73] on link "Edit contact" at bounding box center [200, 77] width 118 height 18
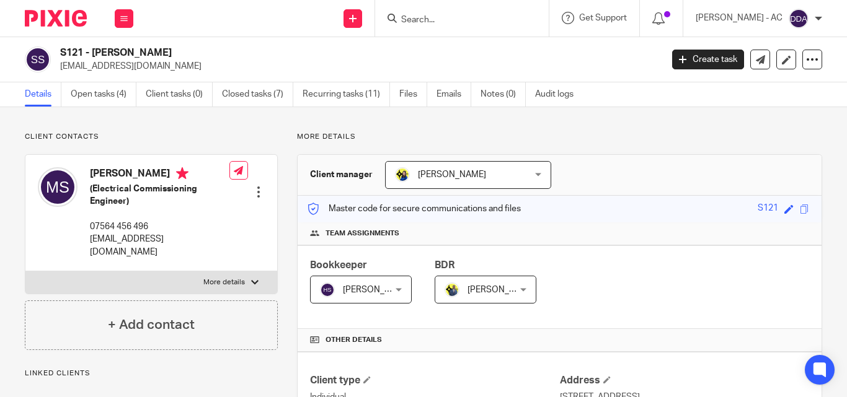
click at [254, 194] on div at bounding box center [258, 192] width 12 height 12
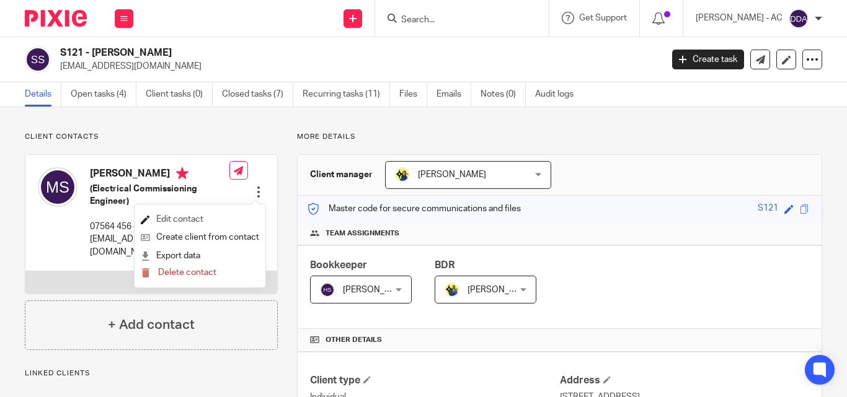
click at [183, 215] on link "Edit contact" at bounding box center [200, 220] width 118 height 18
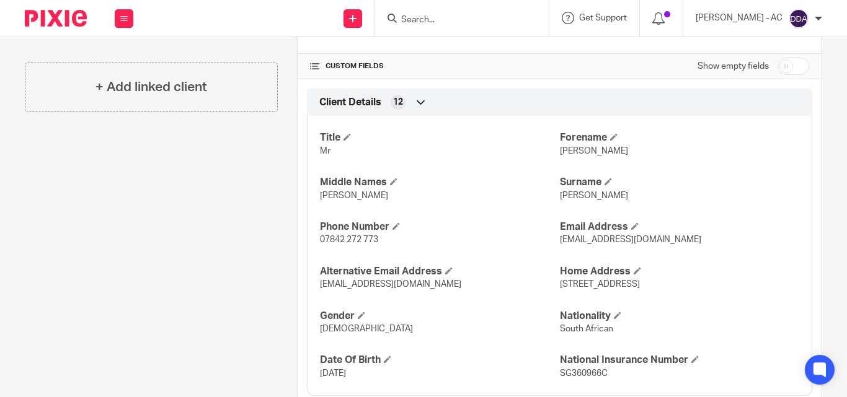
scroll to position [62, 0]
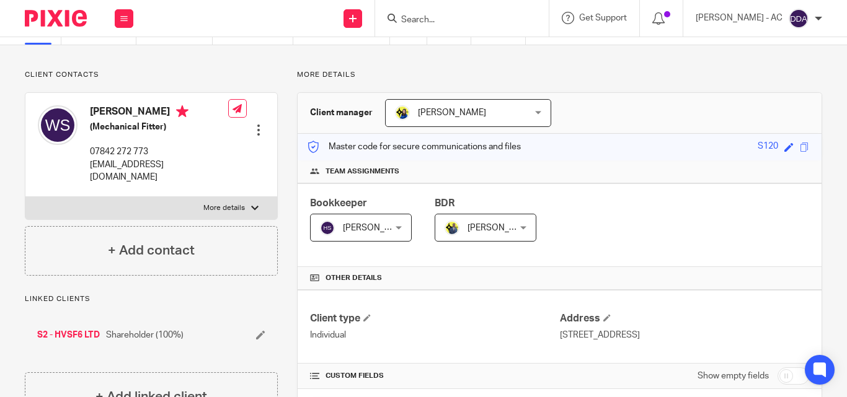
click at [253, 124] on div at bounding box center [258, 130] width 12 height 12
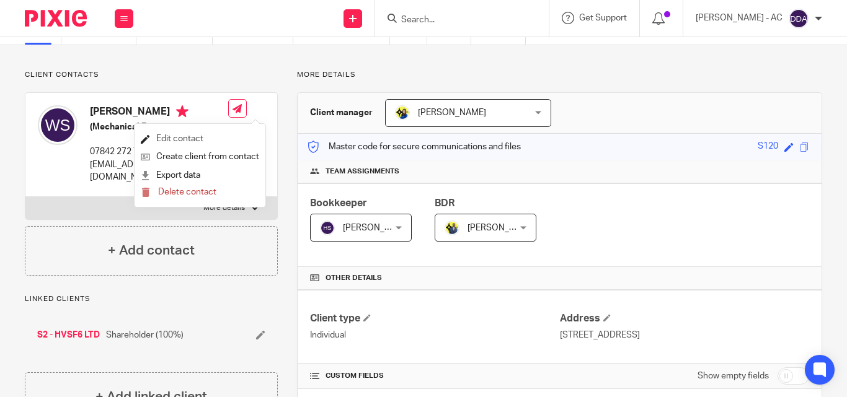
click at [179, 138] on link "Edit contact" at bounding box center [200, 139] width 118 height 18
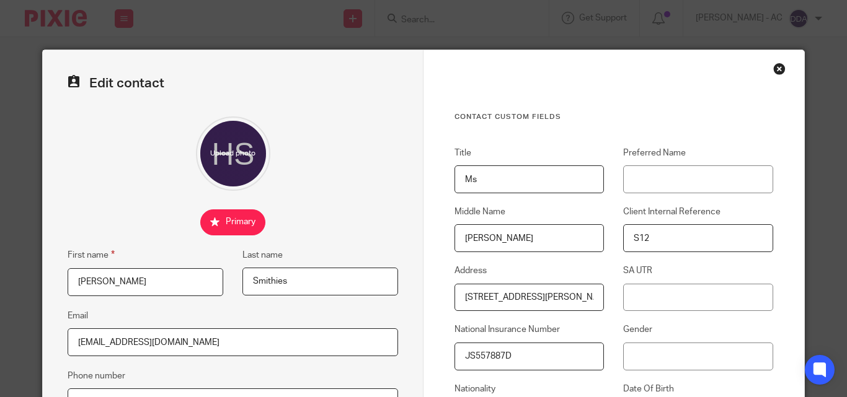
scroll to position [124, 0]
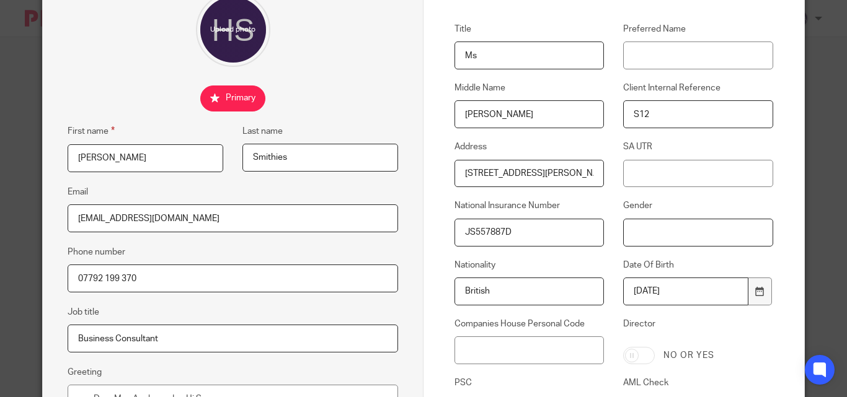
click at [623, 230] on input "Gender" at bounding box center [697, 233] width 149 height 28
type input "f"
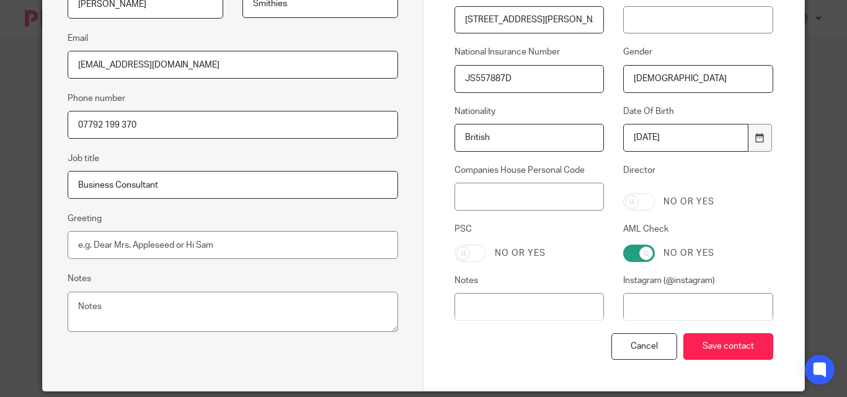
scroll to position [310, 0]
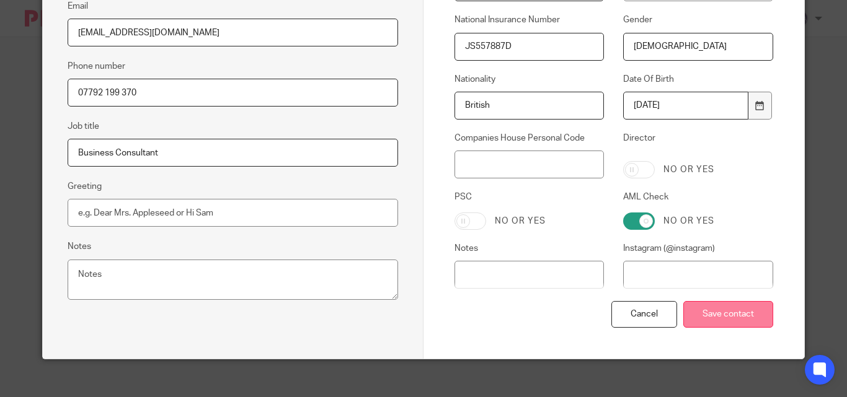
type input "[DEMOGRAPHIC_DATA]"
click at [700, 307] on input "Save contact" at bounding box center [728, 314] width 90 height 27
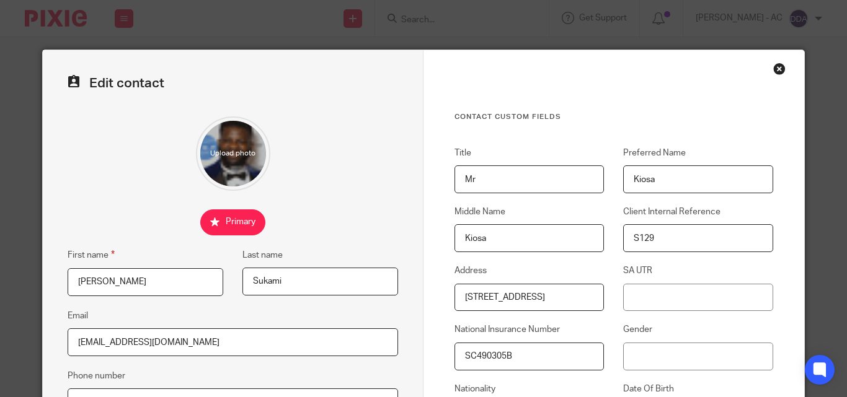
scroll to position [62, 0]
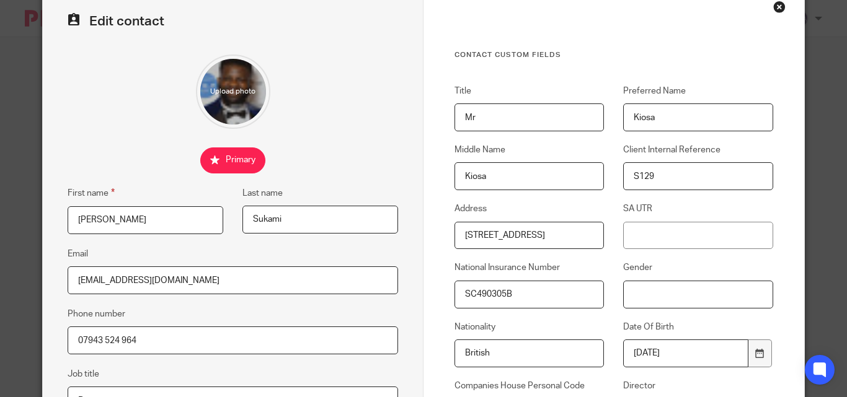
click at [623, 293] on input "Gender" at bounding box center [697, 295] width 149 height 28
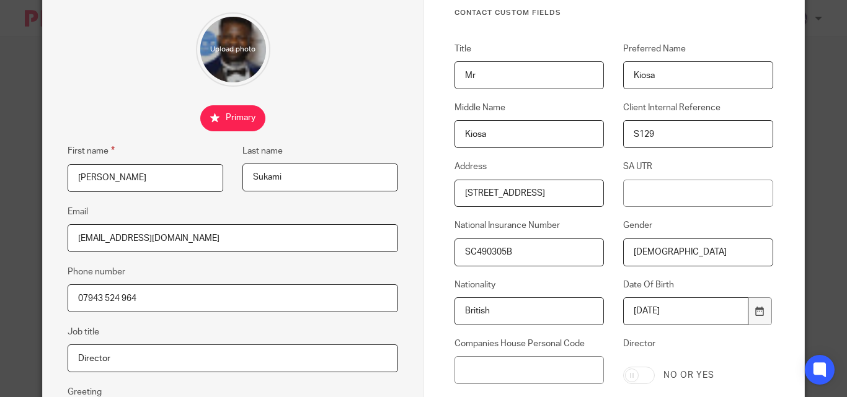
scroll to position [322, 0]
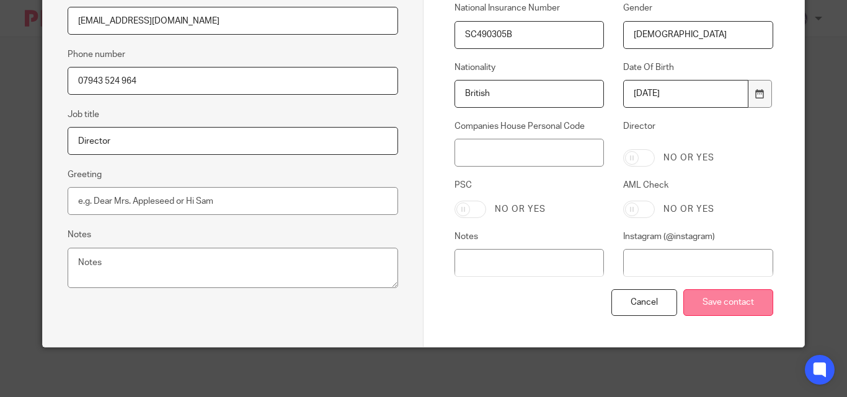
type input "[DEMOGRAPHIC_DATA]"
click at [708, 291] on input "Save contact" at bounding box center [728, 302] width 90 height 27
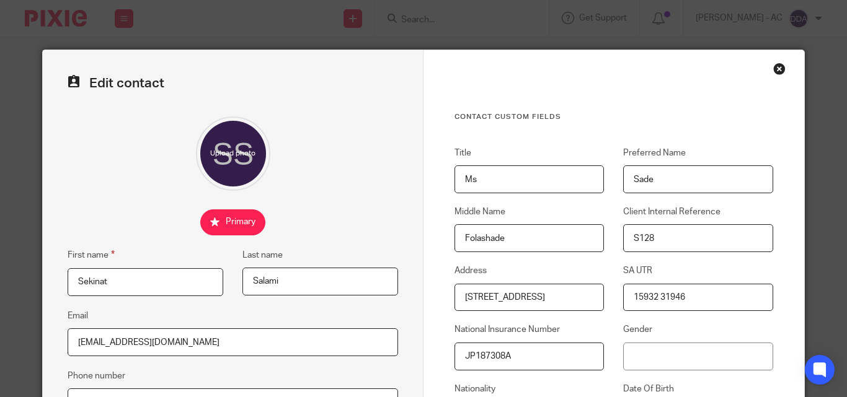
scroll to position [62, 0]
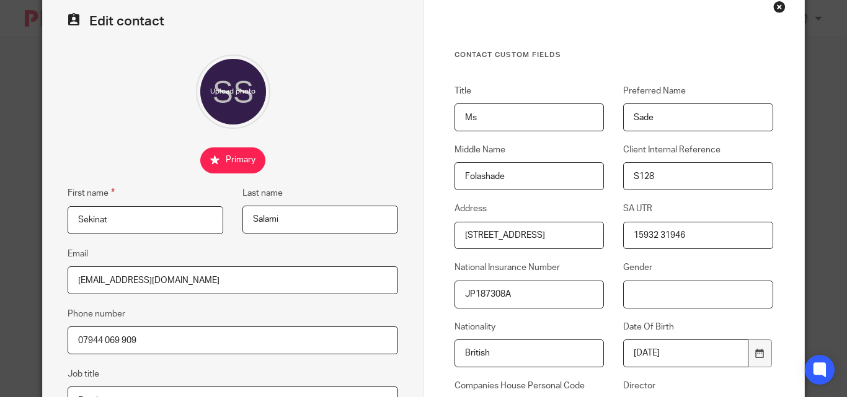
click at [624, 292] on input "Gender" at bounding box center [697, 295] width 149 height 28
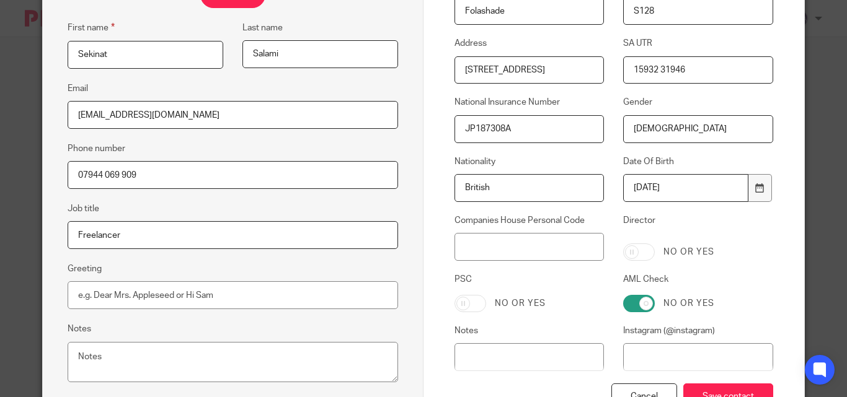
scroll to position [248, 0]
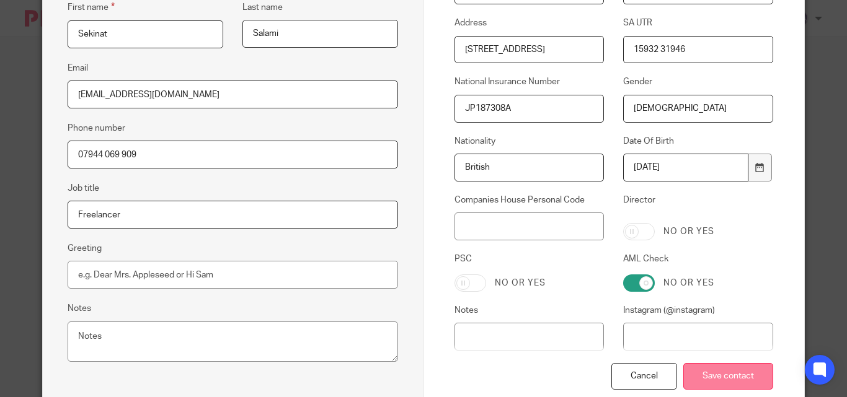
type input "[DEMOGRAPHIC_DATA]"
click at [695, 368] on input "Save contact" at bounding box center [728, 376] width 90 height 27
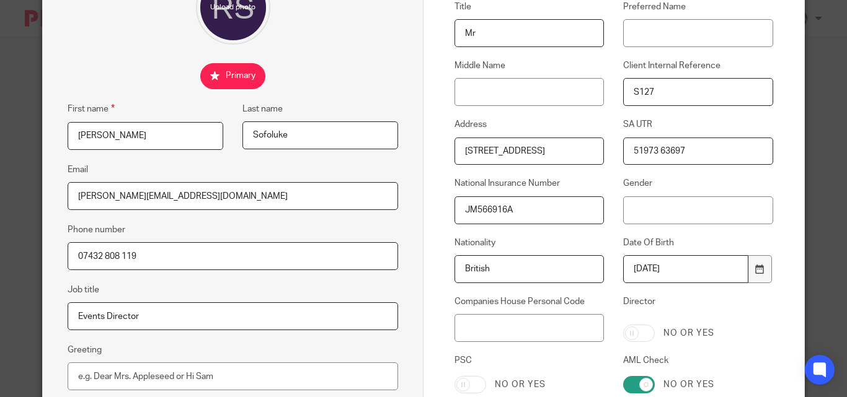
scroll to position [186, 0]
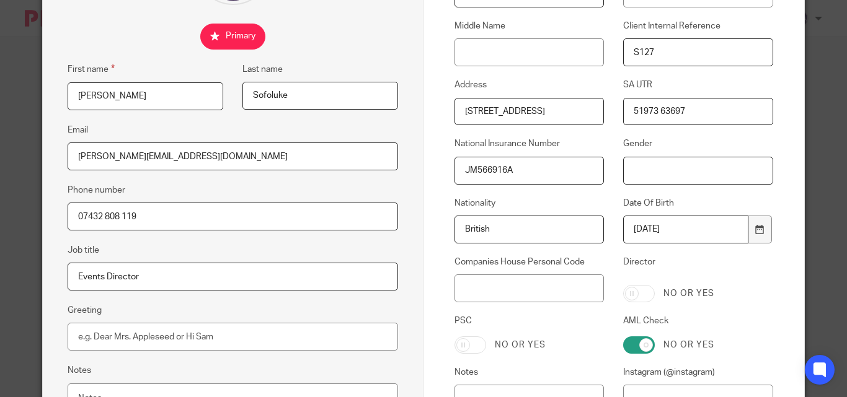
click at [623, 174] on input "Gender" at bounding box center [697, 171] width 149 height 28
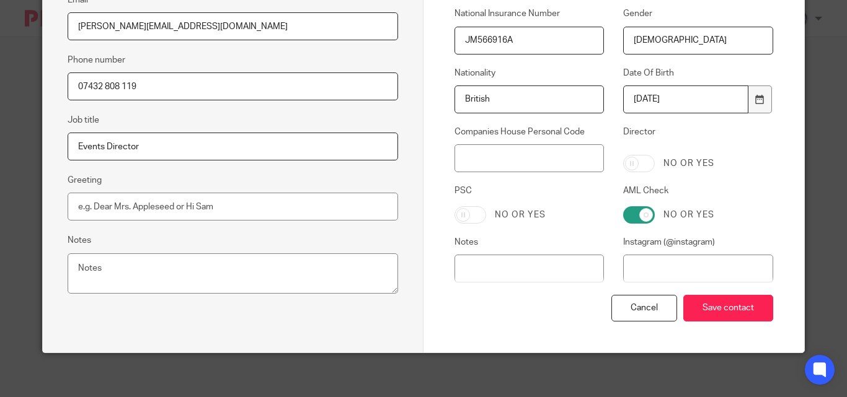
scroll to position [322, 0]
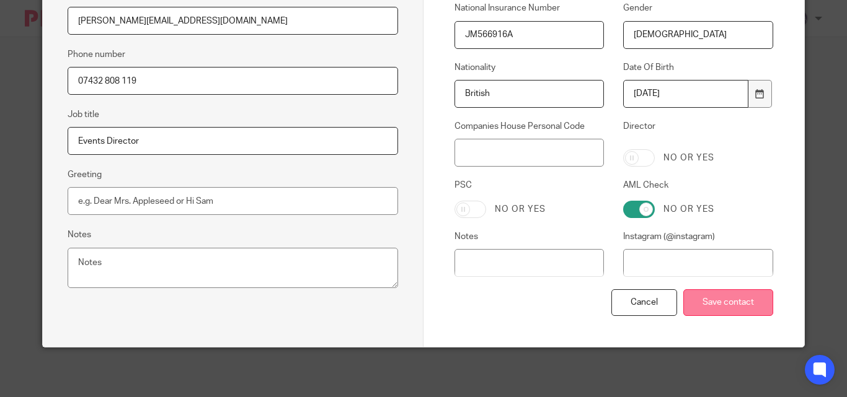
type input "[DEMOGRAPHIC_DATA]"
click at [710, 306] on input "Save contact" at bounding box center [728, 302] width 90 height 27
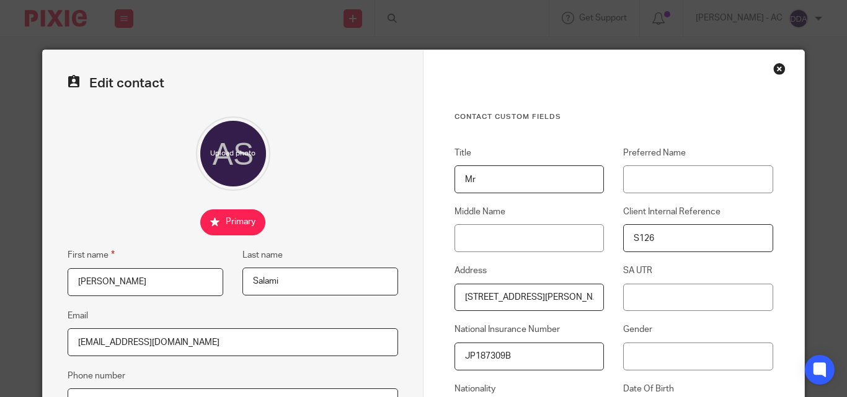
scroll to position [124, 0]
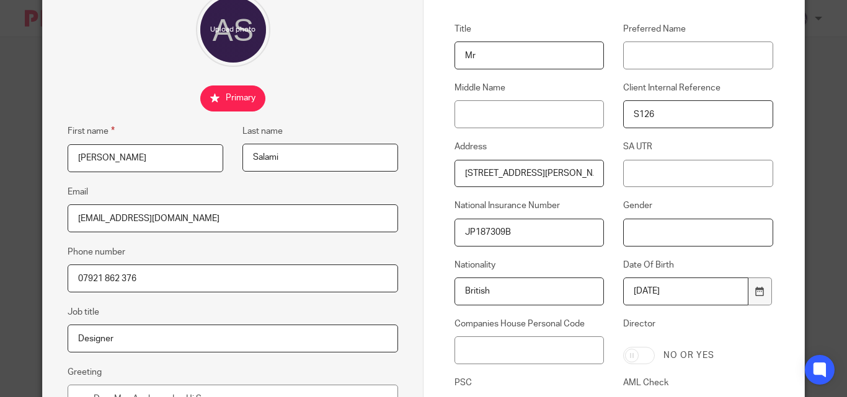
click at [627, 231] on input "Gender" at bounding box center [697, 233] width 149 height 28
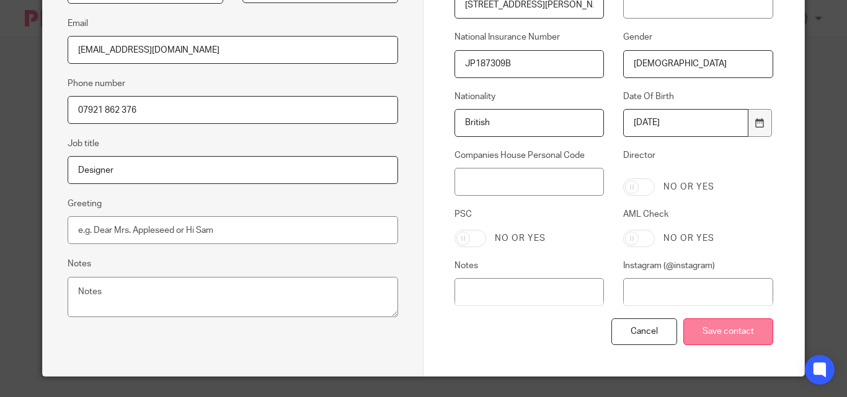
scroll to position [310, 0]
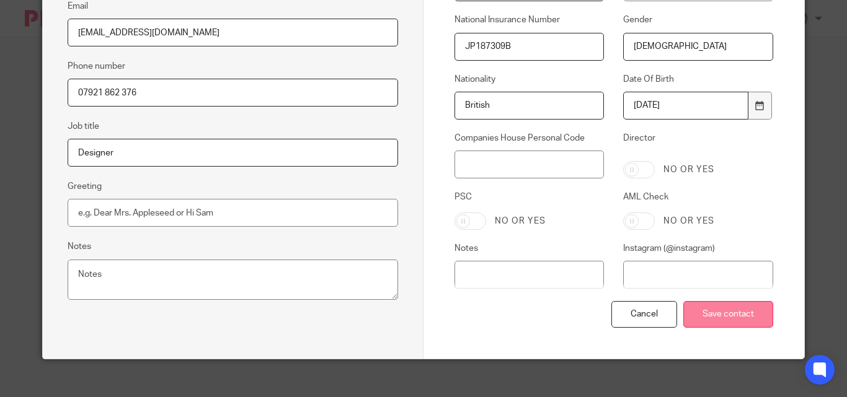
type input "[DEMOGRAPHIC_DATA]"
click at [728, 316] on input "Save contact" at bounding box center [728, 314] width 90 height 27
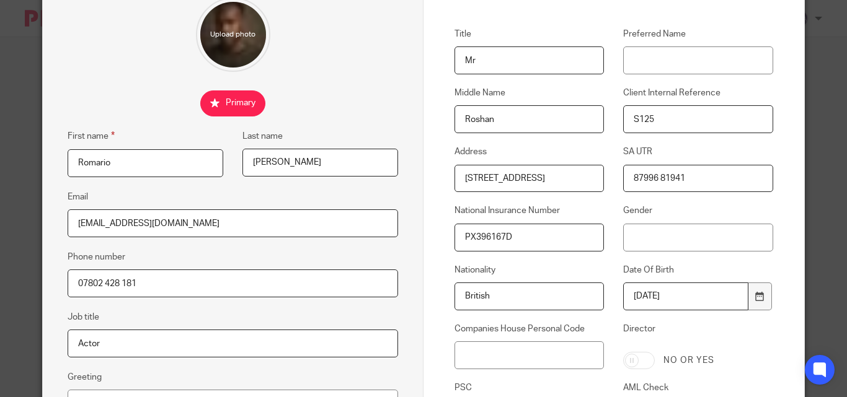
scroll to position [124, 0]
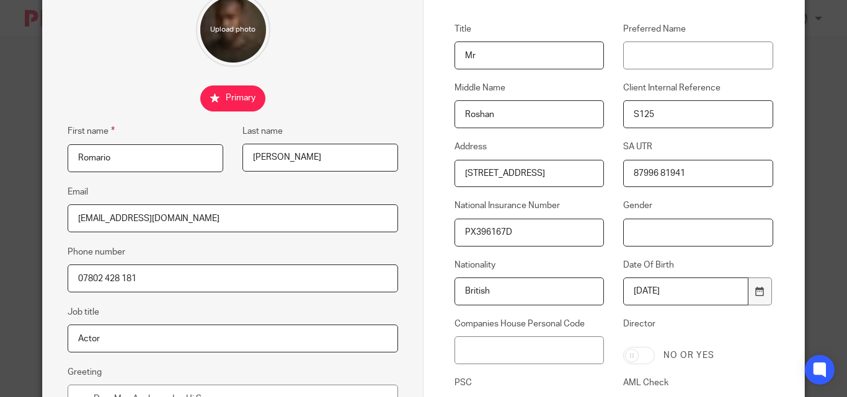
click at [623, 234] on input "Gender" at bounding box center [697, 233] width 149 height 28
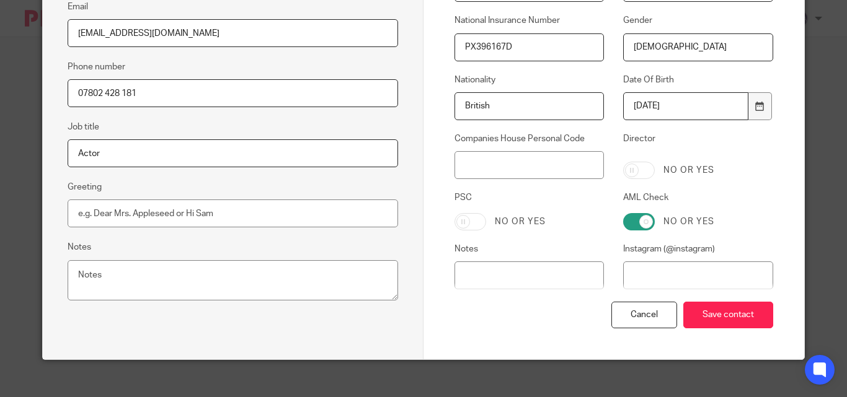
scroll to position [310, 0]
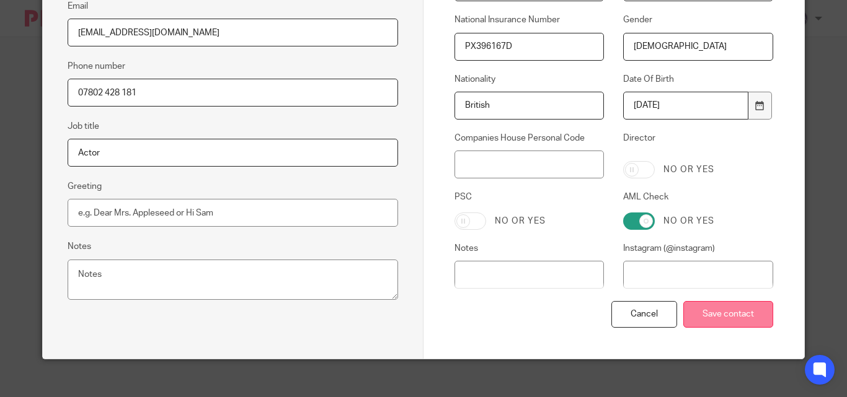
type input "[DEMOGRAPHIC_DATA]"
click at [691, 319] on input "Save contact" at bounding box center [728, 314] width 90 height 27
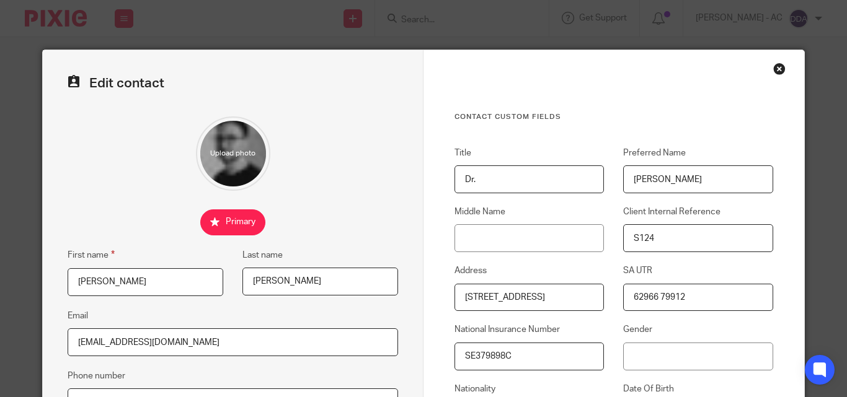
scroll to position [186, 0]
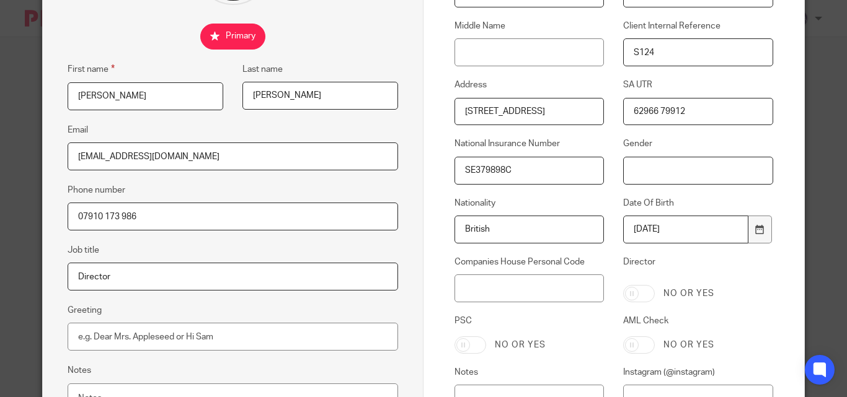
click at [634, 173] on input "Gender" at bounding box center [697, 171] width 149 height 28
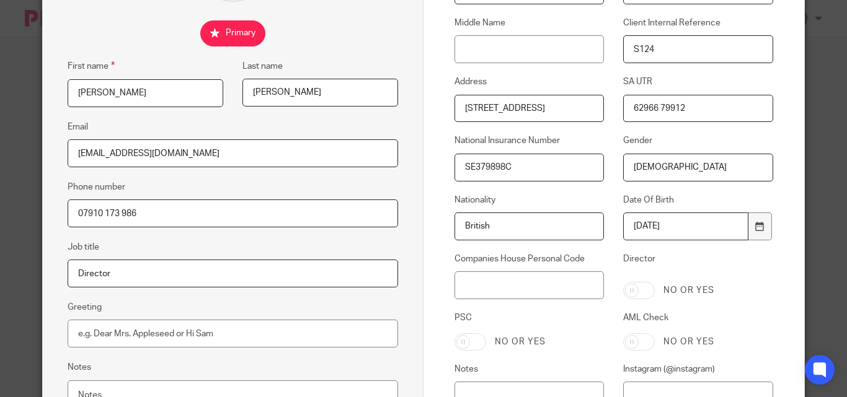
scroll to position [322, 0]
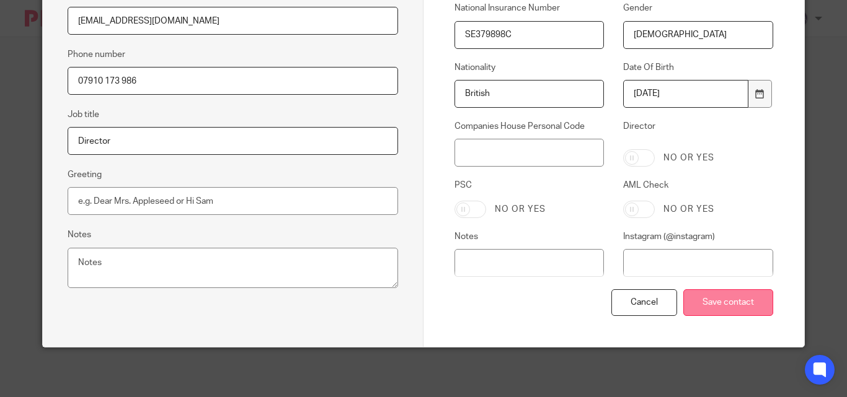
type input "[DEMOGRAPHIC_DATA]"
click at [715, 301] on input "Save contact" at bounding box center [728, 302] width 90 height 27
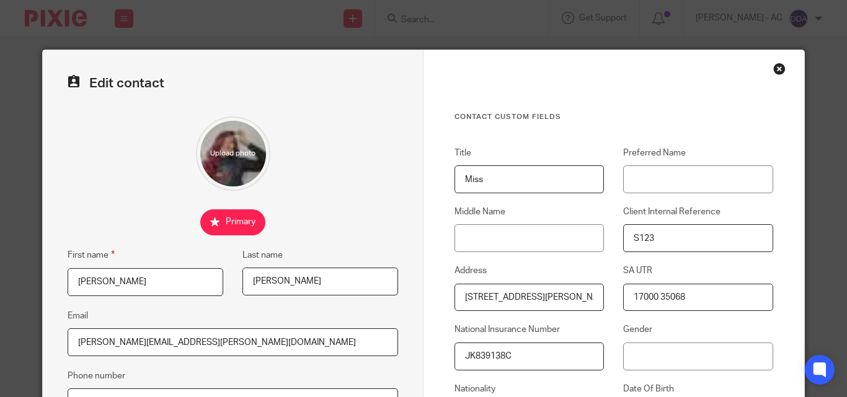
scroll to position [124, 0]
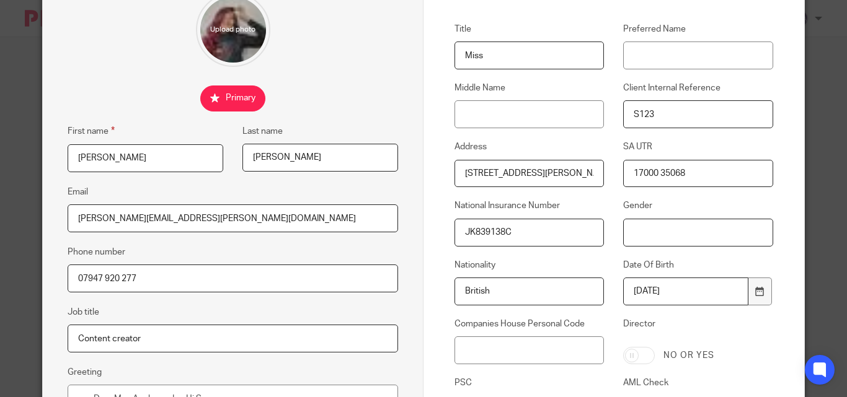
click at [623, 236] on input "Gender" at bounding box center [697, 233] width 149 height 28
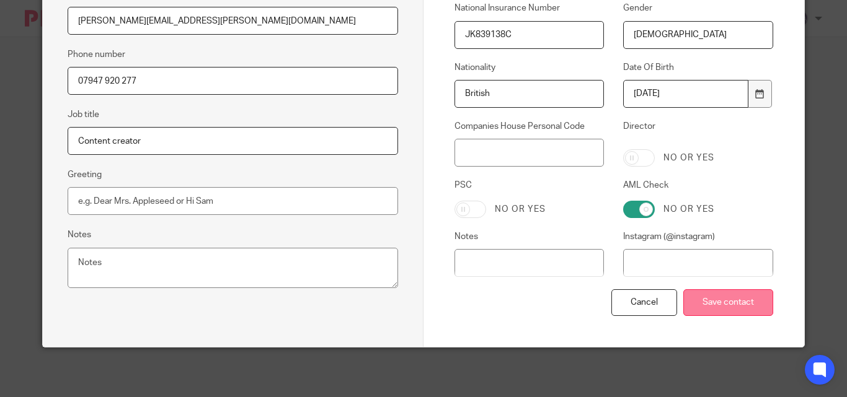
type input "[DEMOGRAPHIC_DATA]"
click at [716, 304] on input "Save contact" at bounding box center [728, 302] width 90 height 27
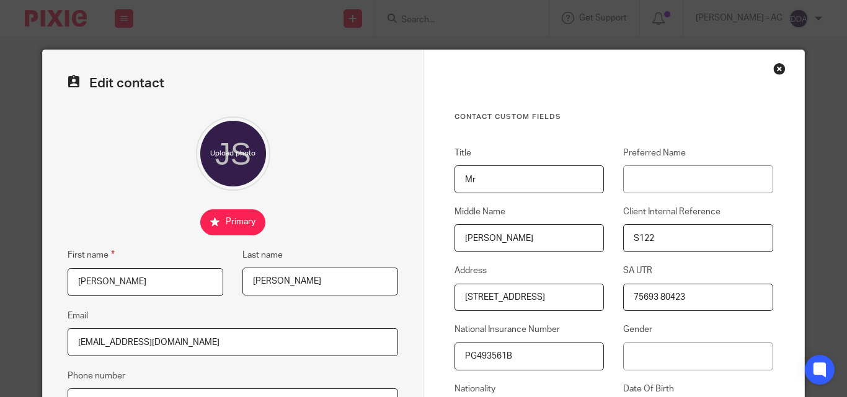
scroll to position [62, 0]
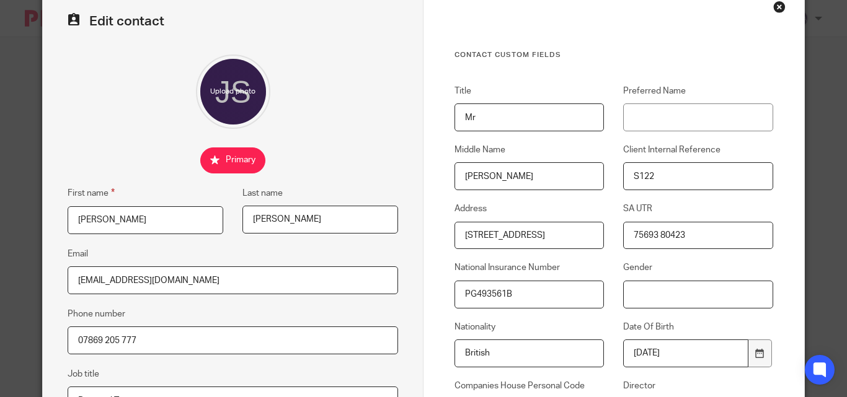
click at [624, 295] on input "Gender" at bounding box center [697, 295] width 149 height 28
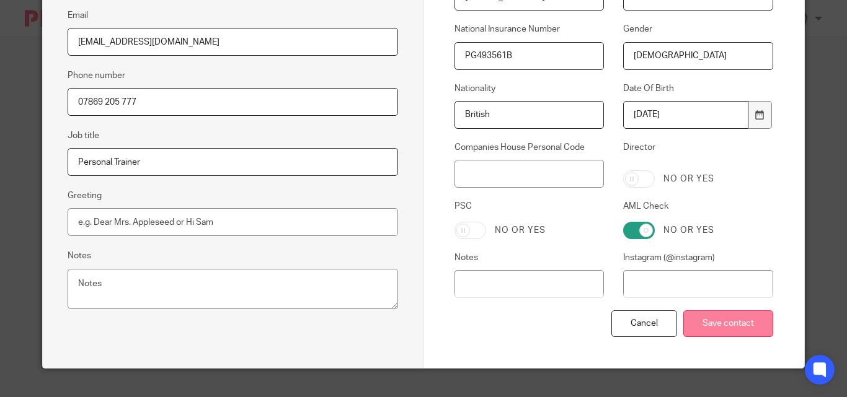
scroll to position [310, 0]
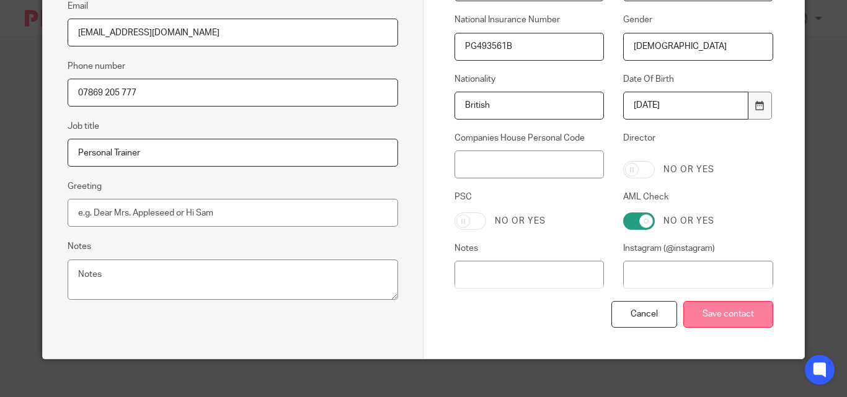
type input "[DEMOGRAPHIC_DATA]"
click at [718, 320] on input "Save contact" at bounding box center [728, 314] width 90 height 27
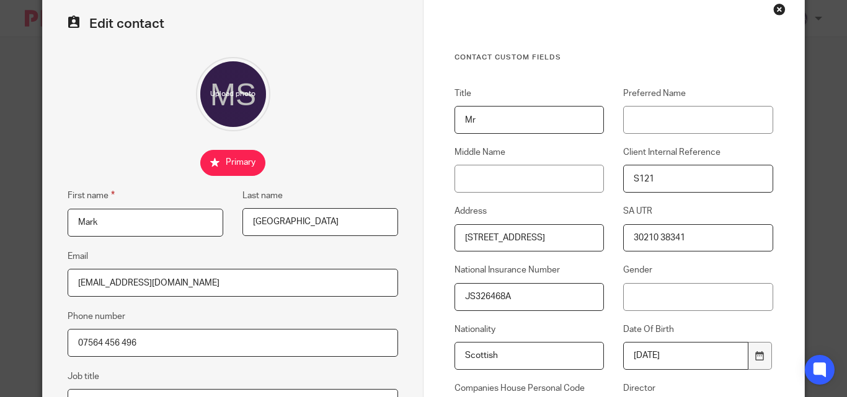
scroll to position [124, 0]
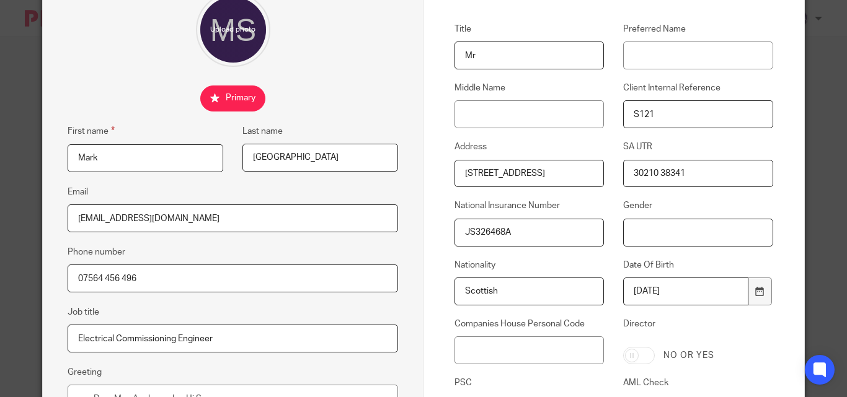
click at [625, 230] on input "Gender" at bounding box center [697, 233] width 149 height 28
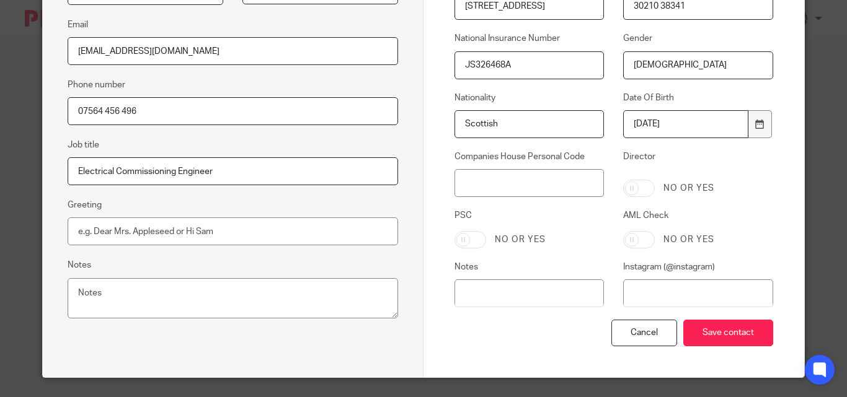
scroll to position [322, 0]
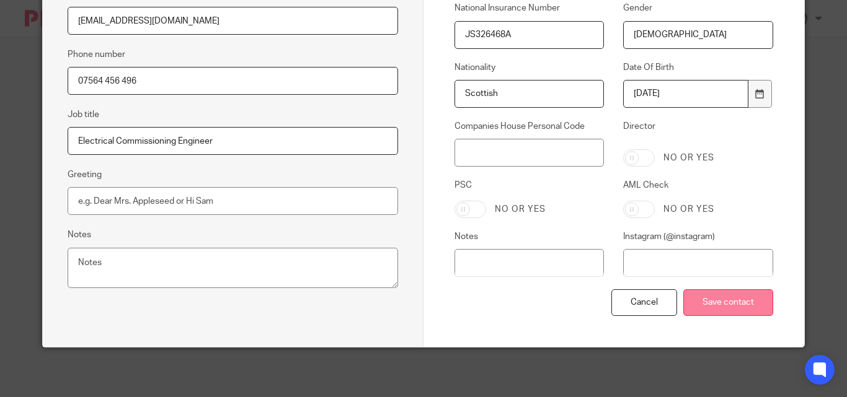
type input "[DEMOGRAPHIC_DATA]"
click at [706, 294] on input "Save contact" at bounding box center [728, 302] width 90 height 27
